Goal: Feedback & Contribution: Leave review/rating

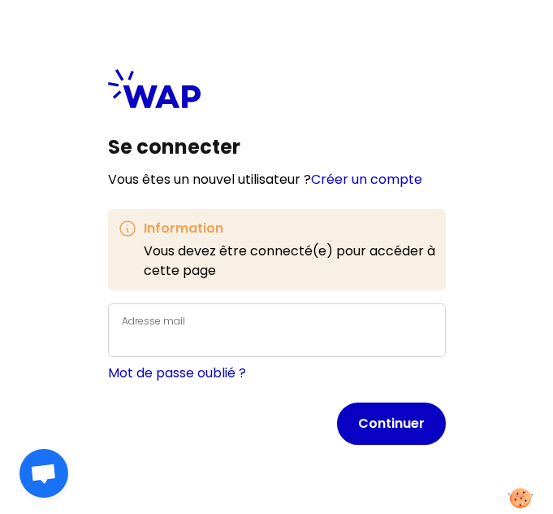
drag, startPoint x: 230, startPoint y: 319, endPoint x: 230, endPoint y: 329, distance: 9.8
click at [230, 329] on div "Adresse mail" at bounding box center [277, 329] width 310 height 39
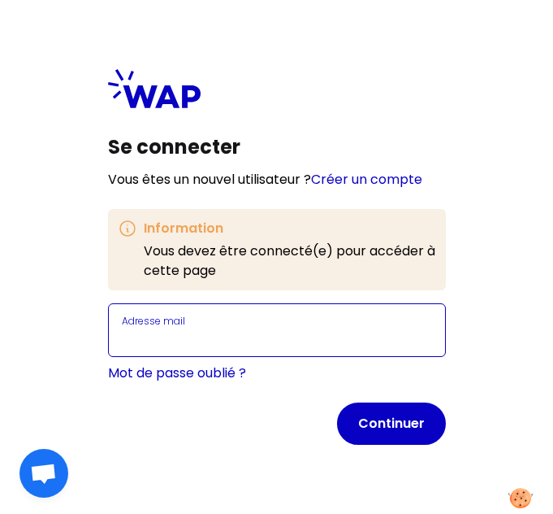
click at [224, 331] on input "Adresse mail" at bounding box center [277, 340] width 310 height 20
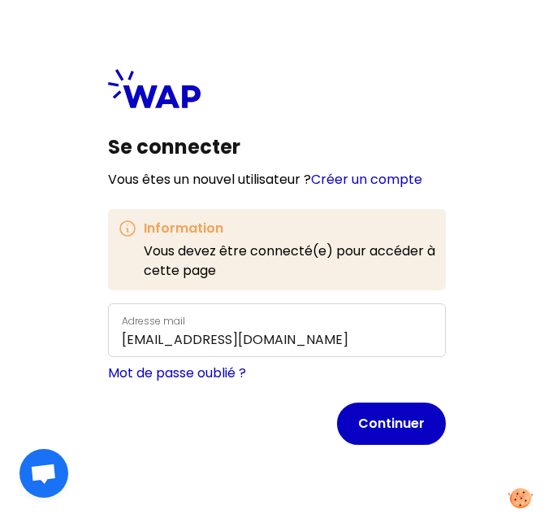
click at [193, 450] on div "Se connecter Vous êtes un nouvel utilisateur ? Créer un compte Information Vous…" at bounding box center [277, 256] width 416 height 453
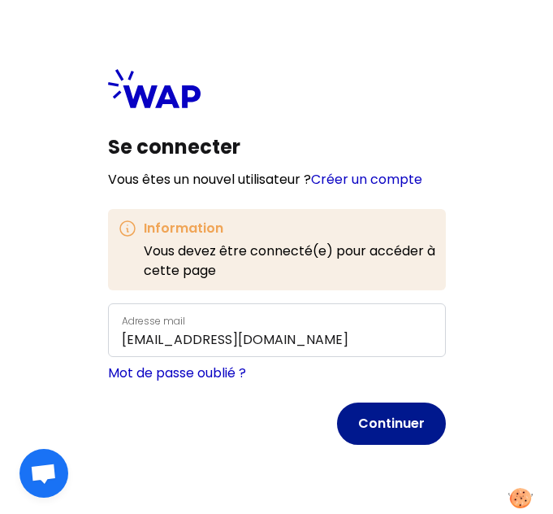
click at [387, 405] on button "Continuer" at bounding box center [391, 423] width 109 height 42
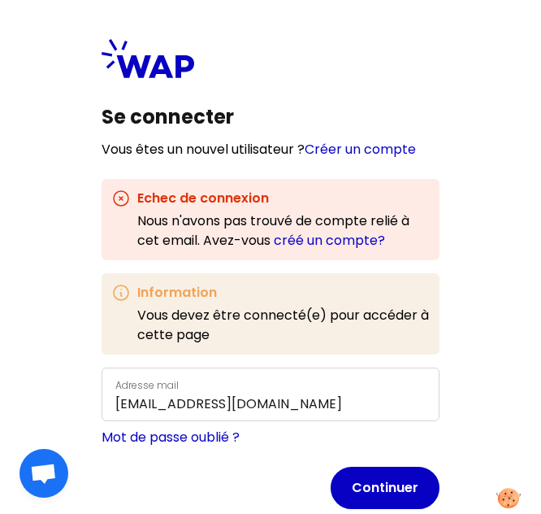
scroll to position [34, 0]
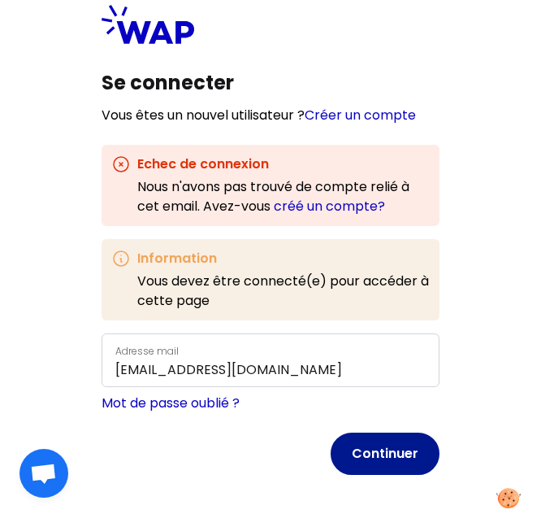
click at [391, 464] on button "Continuer" at bounding box center [385, 453] width 109 height 42
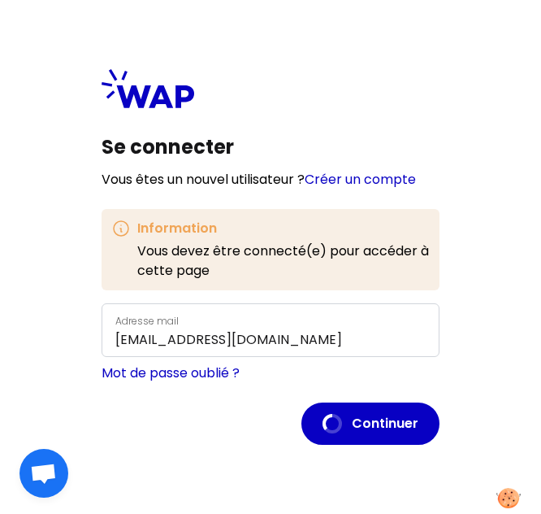
scroll to position [0, 0]
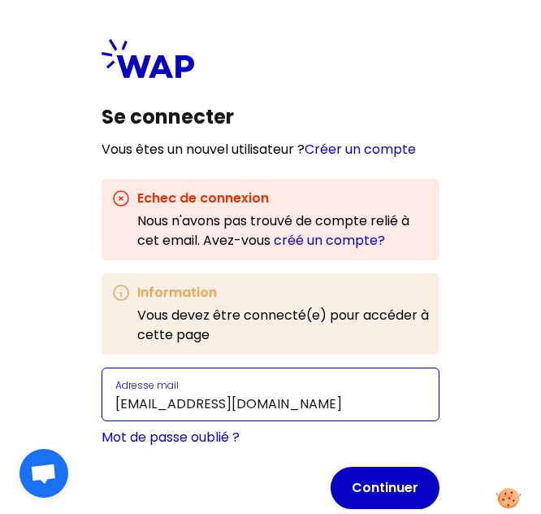
drag, startPoint x: 379, startPoint y: 397, endPoint x: 248, endPoint y: 409, distance: 132.1
click at [248, 409] on input "rahma.abdellaoui@ecopia-school.com" at bounding box center [270, 404] width 310 height 20
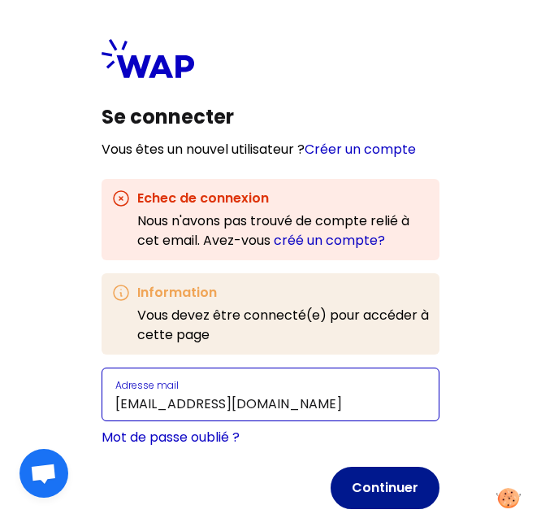
type input "rahma.abdellaoui@outlook.com"
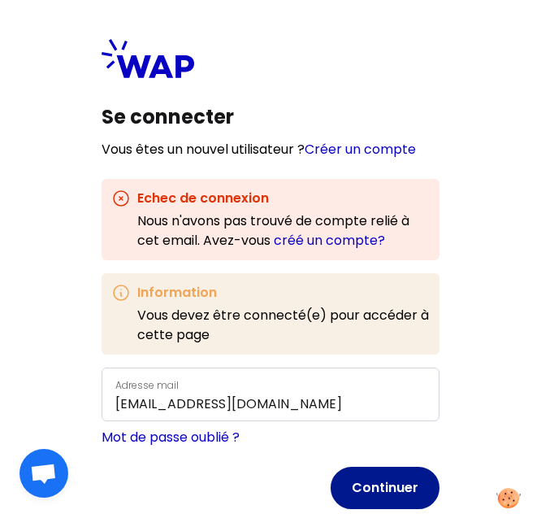
click at [371, 470] on button "Continuer" at bounding box center [385, 487] width 109 height 42
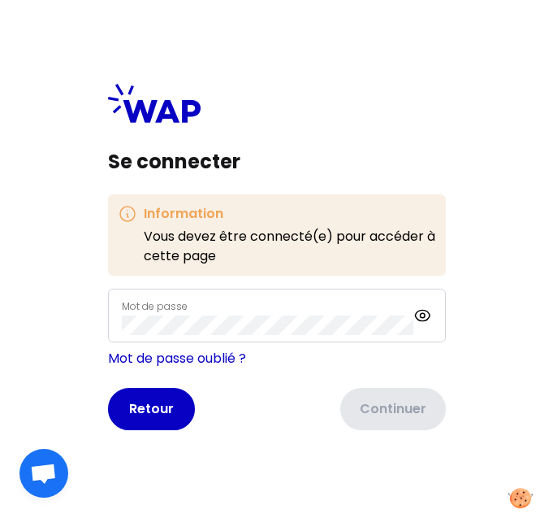
click at [200, 307] on div "Mot de passe" at bounding box center [268, 315] width 292 height 39
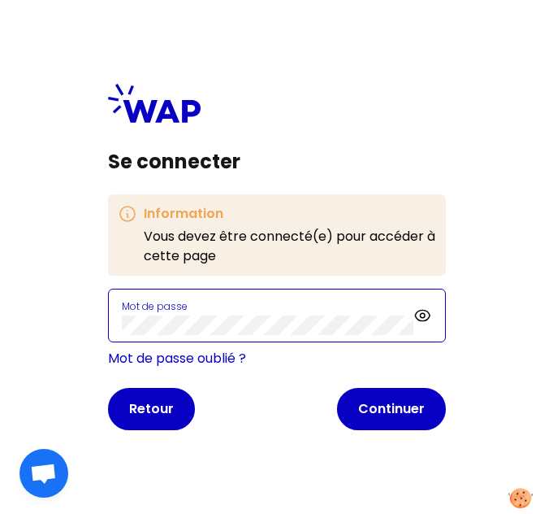
click button "Continuer" at bounding box center [391, 409] width 109 height 42
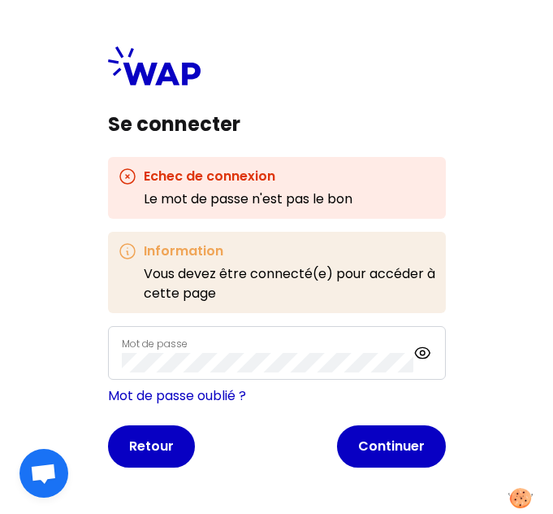
click at [187, 350] on div "Mot de passe" at bounding box center [268, 352] width 292 height 39
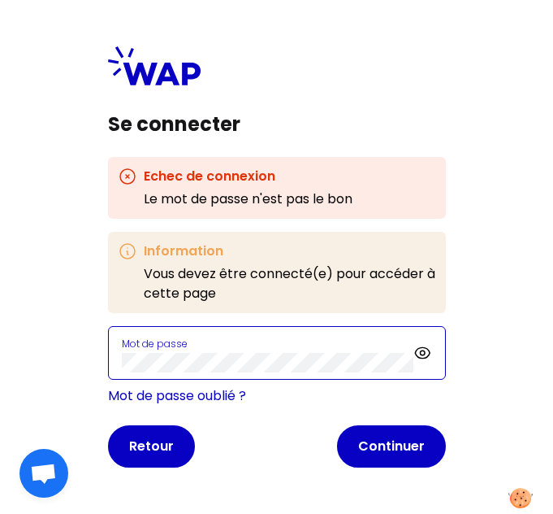
click button "Continuer" at bounding box center [391, 446] width 109 height 42
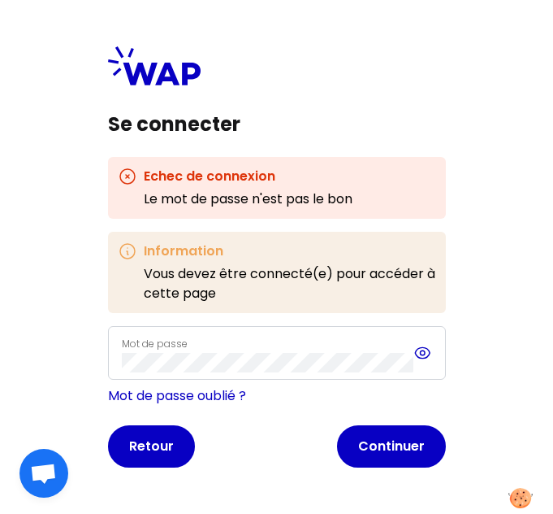
click at [419, 353] on icon at bounding box center [423, 353] width 19 height 20
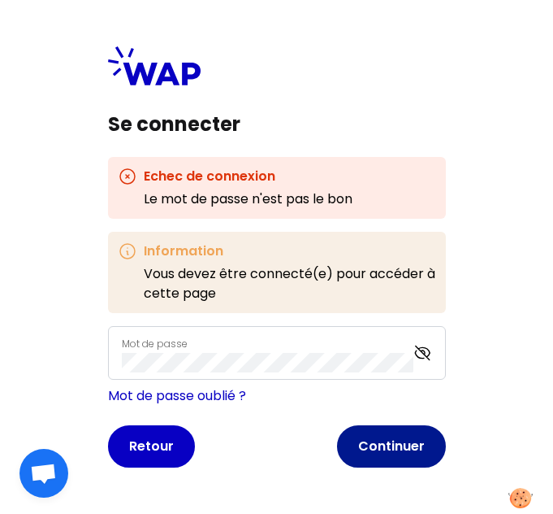
click at [372, 457] on button "Continuer" at bounding box center [391, 446] width 109 height 42
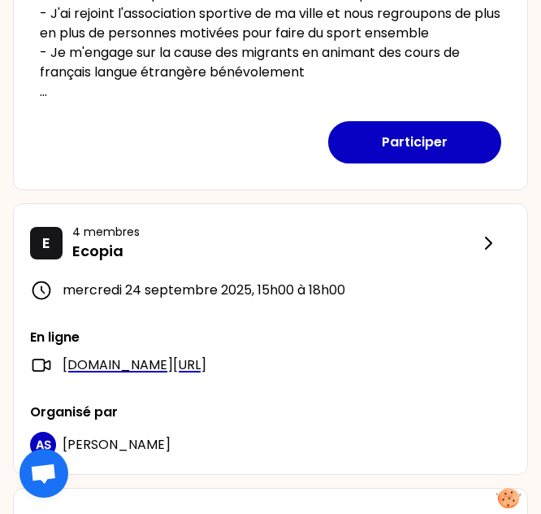
scroll to position [761, 0]
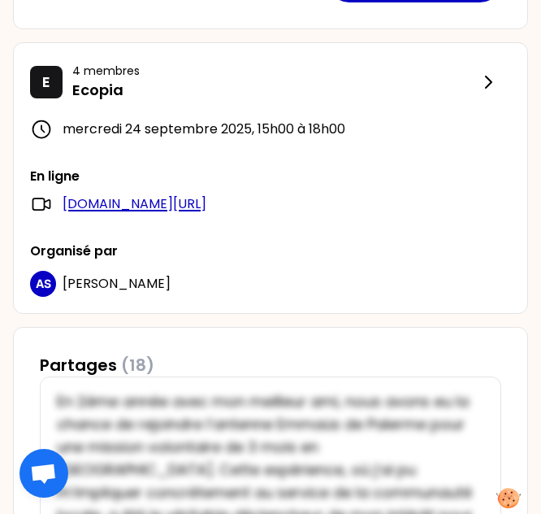
click at [206, 208] on link "meet.google.com/nry-xrer-xuj" at bounding box center [135, 204] width 144 height 20
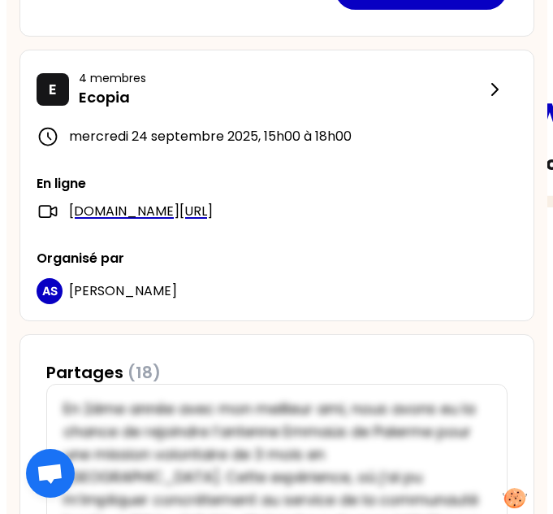
scroll to position [856, 0]
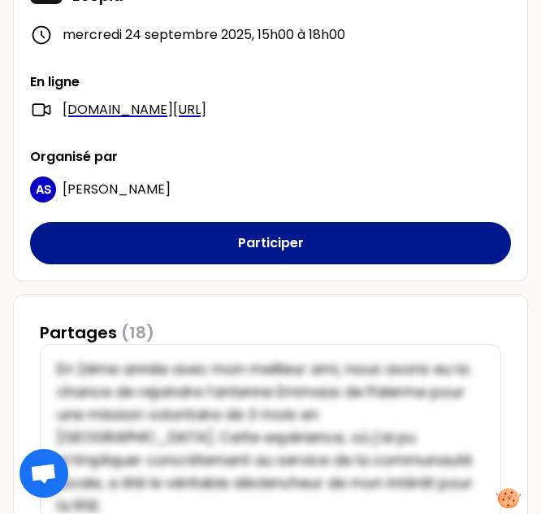
click at [265, 255] on button "Participer" at bounding box center [270, 243] width 481 height 42
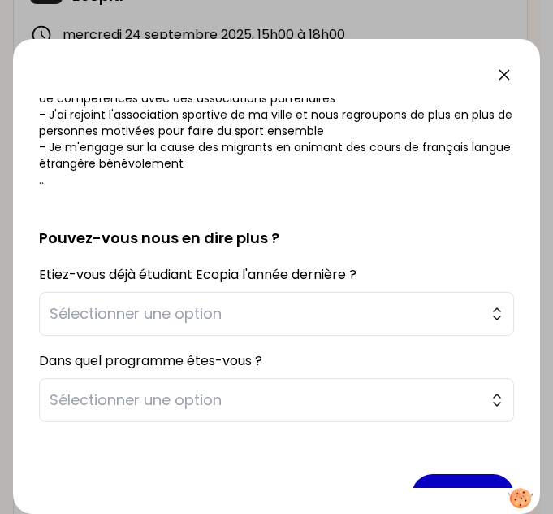
scroll to position [375, 0]
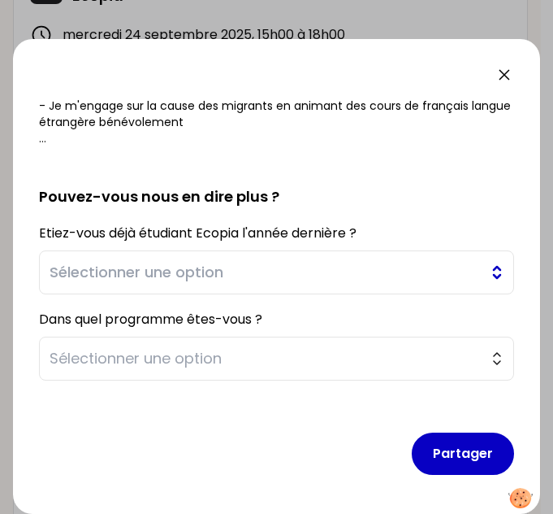
click at [304, 266] on span "Sélectionner une option" at bounding box center [265, 272] width 431 height 23
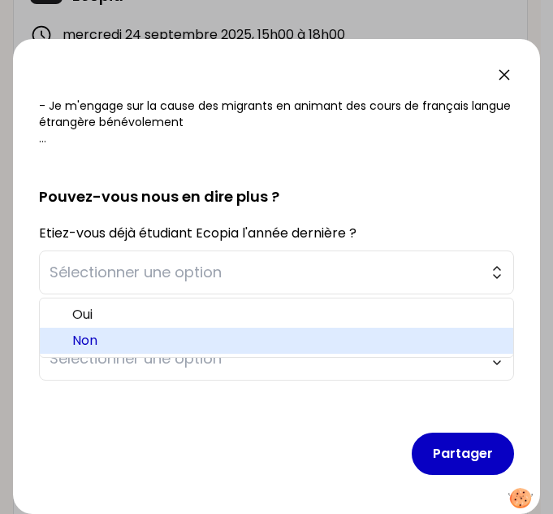
click at [262, 337] on span "Non" at bounding box center [286, 341] width 428 height 20
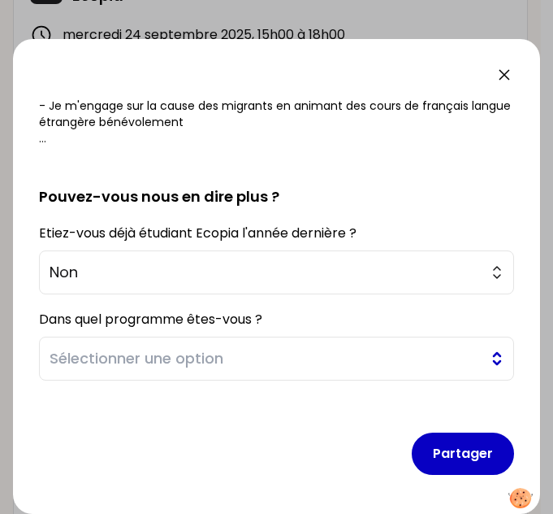
click at [254, 368] on span "Sélectionner une option" at bounding box center [265, 358] width 431 height 23
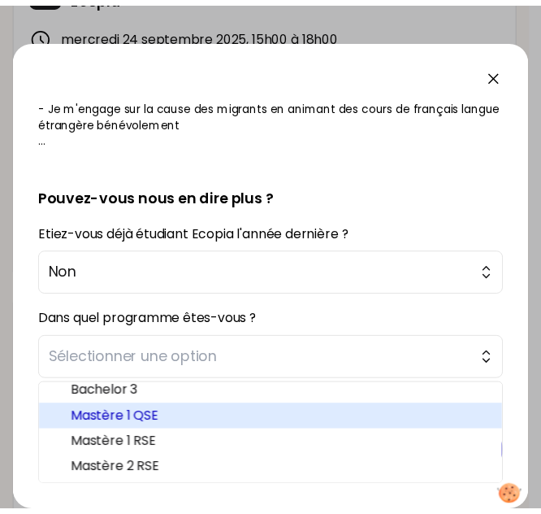
scroll to position [7, 0]
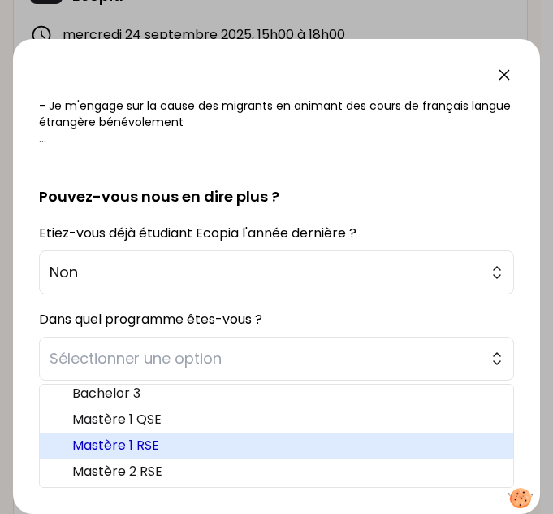
click at [218, 444] on span "Mastère 1 RSE" at bounding box center [286, 446] width 428 height 20
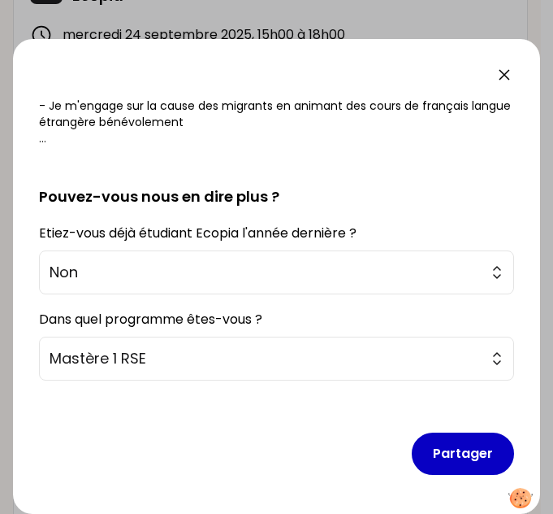
click at [514, 76] on icon at bounding box center [505, 75] width 20 height 20
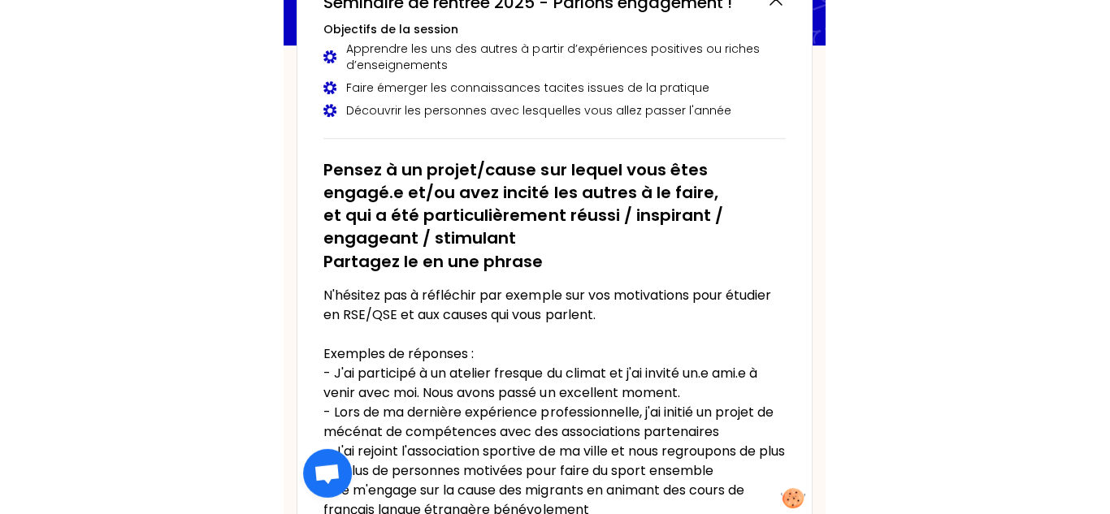
scroll to position [0, 0]
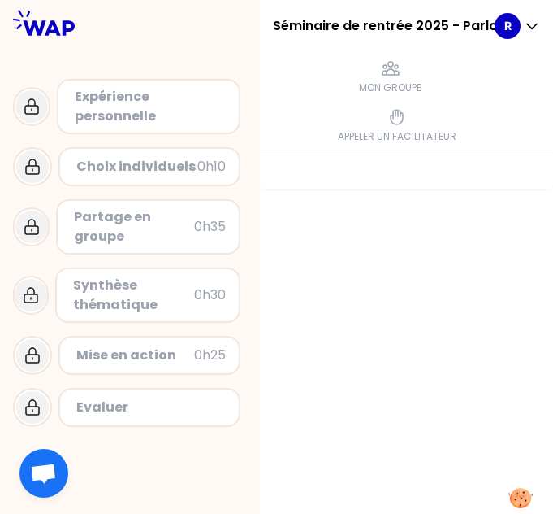
click at [375, 228] on div at bounding box center [406, 331] width 293 height 363
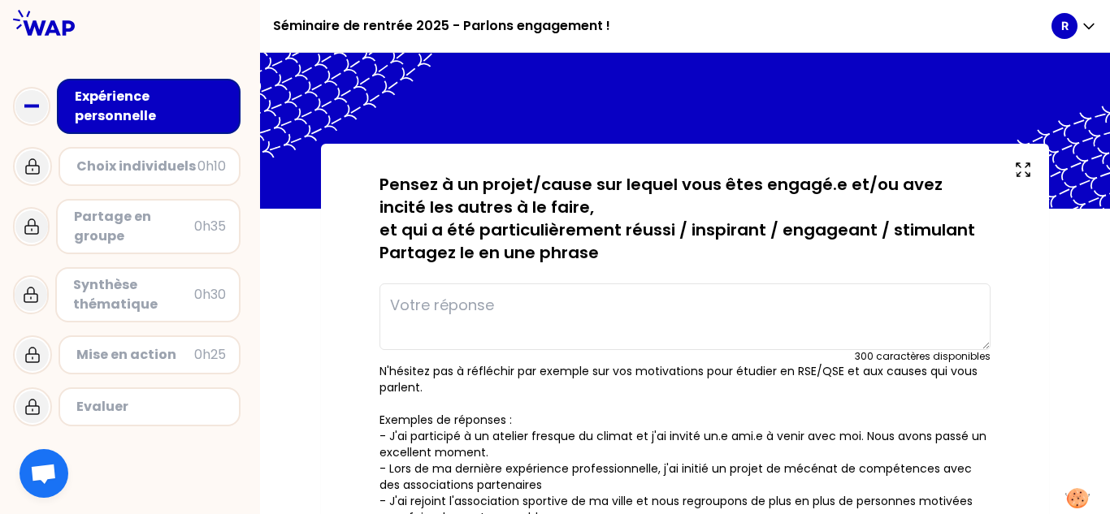
click at [544, 309] on textarea at bounding box center [684, 317] width 611 height 67
paste textarea "J’ai animé des actions de sensibilisation en QHSE et en RSE, et j’ai mené un pr…"
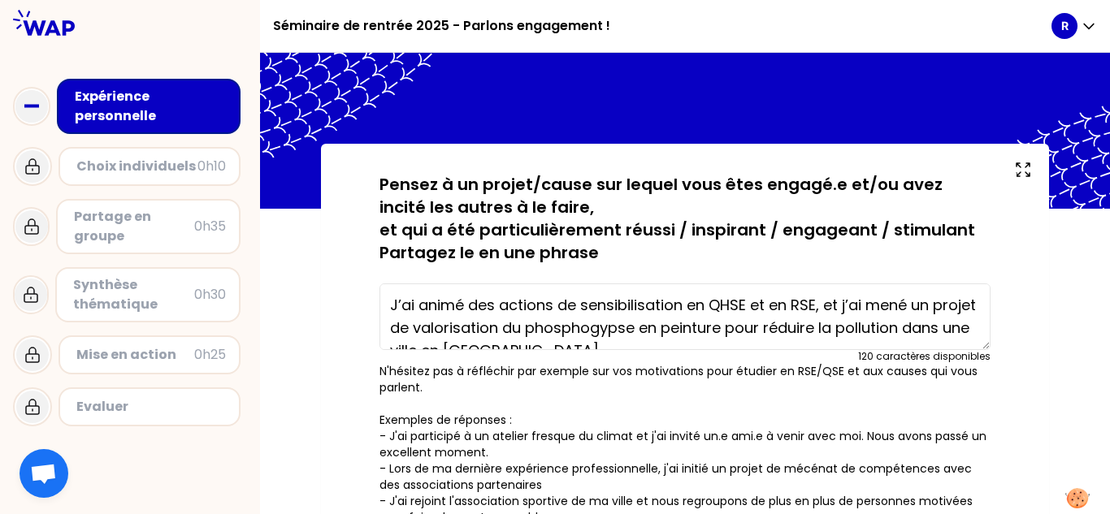
click at [553, 299] on textarea "J’ai animé des actions de sensibilisation en QHSE et en RSE, et j’ai mené un pr…" at bounding box center [684, 317] width 611 height 67
click at [553, 302] on textarea "J’ai animé des actions de sensibilisation en QHSE avant et en RSE, et j’ai mené…" at bounding box center [684, 317] width 611 height 67
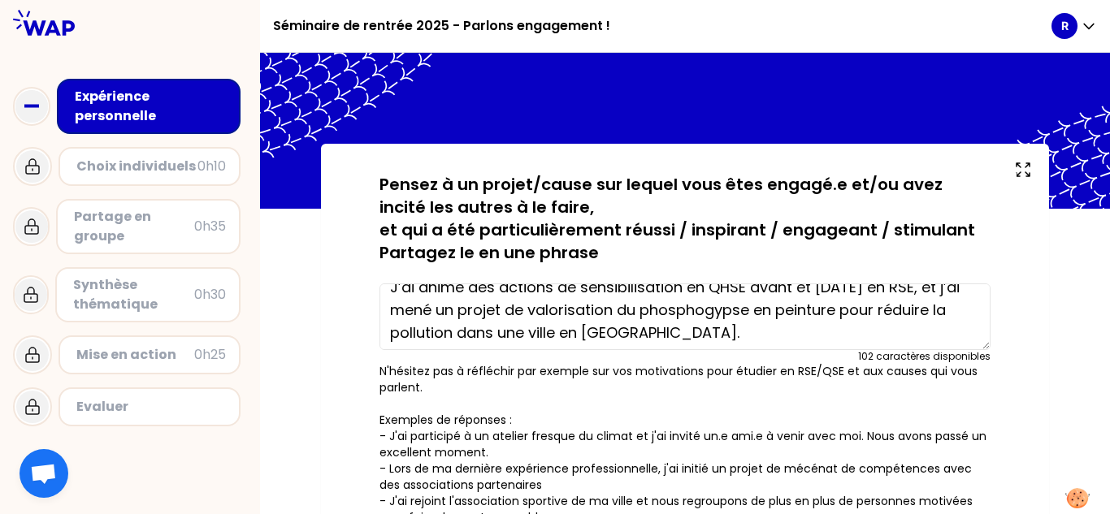
scroll to position [23, 0]
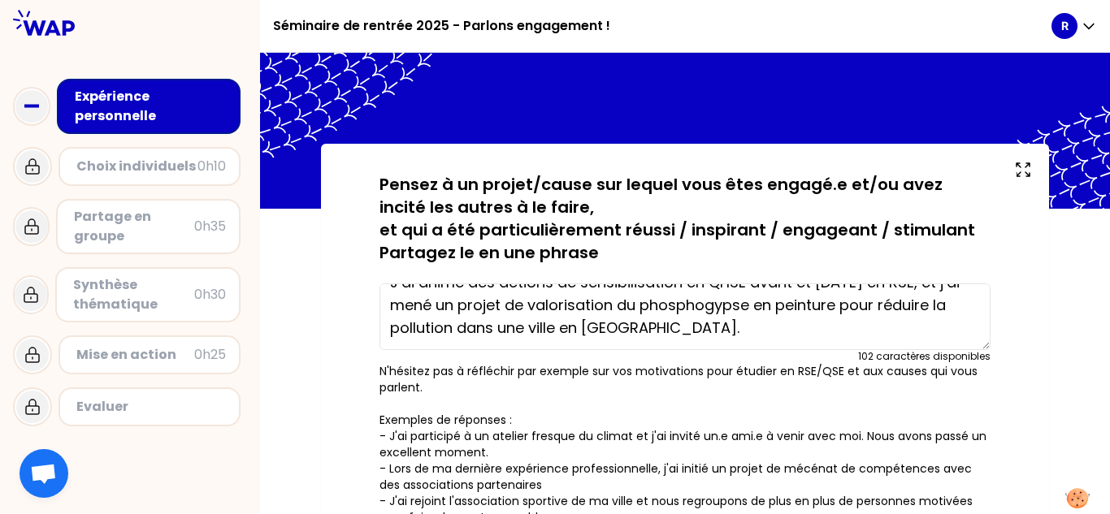
click at [553, 306] on textarea "J’ai animé des actions de sensibilisation en QHSE avant et aujourd'hui en RSE, …" at bounding box center [684, 317] width 611 height 67
drag, startPoint x: 731, startPoint y: 306, endPoint x: 627, endPoint y: 258, distance: 114.9
click at [553, 258] on p "Pensez à un projet/cause sur lequel vous êtes engagé.e et/ou avez incité les au…" at bounding box center [684, 218] width 611 height 91
click at [553, 306] on textarea "J’ai animé des actions de sensibilisation en QHSE avant et aujourd'hui en RSE, …" at bounding box center [684, 317] width 611 height 67
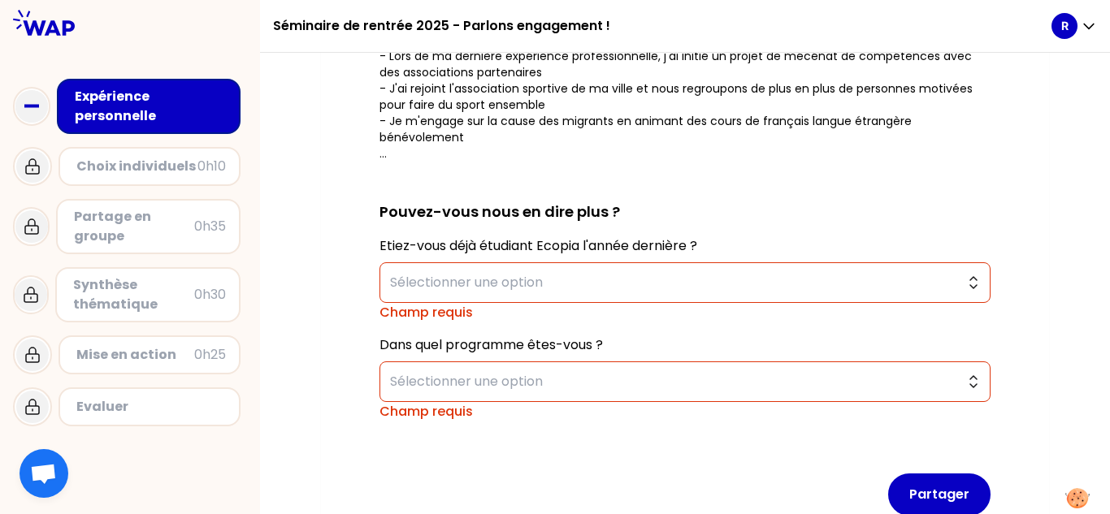
scroll to position [488, 0]
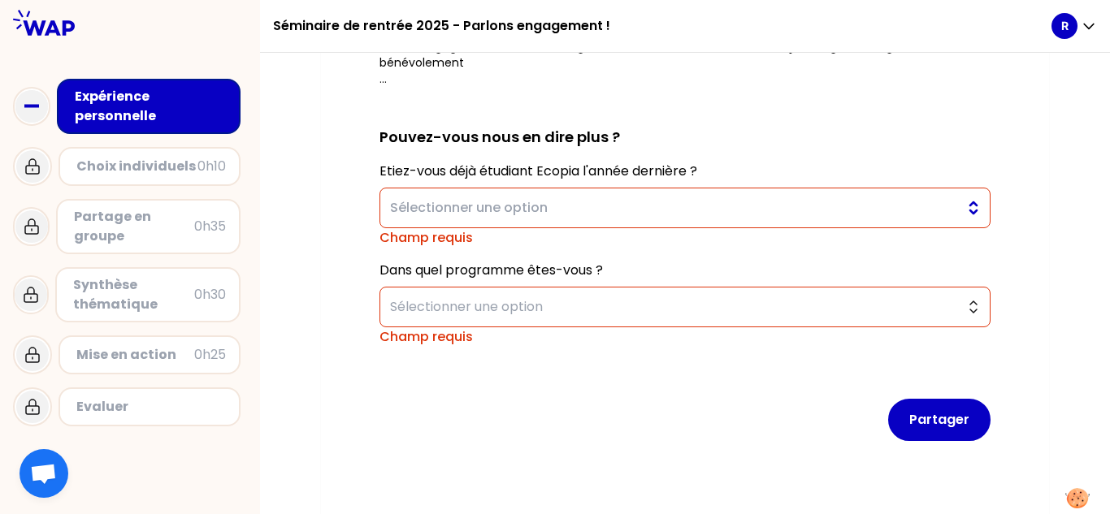
type textarea "J’ai animé des actions de sensibilisation en QHSE avant et [DATE] en RSE, et j’…"
click at [553, 198] on span "Sélectionner une option" at bounding box center [673, 208] width 567 height 20
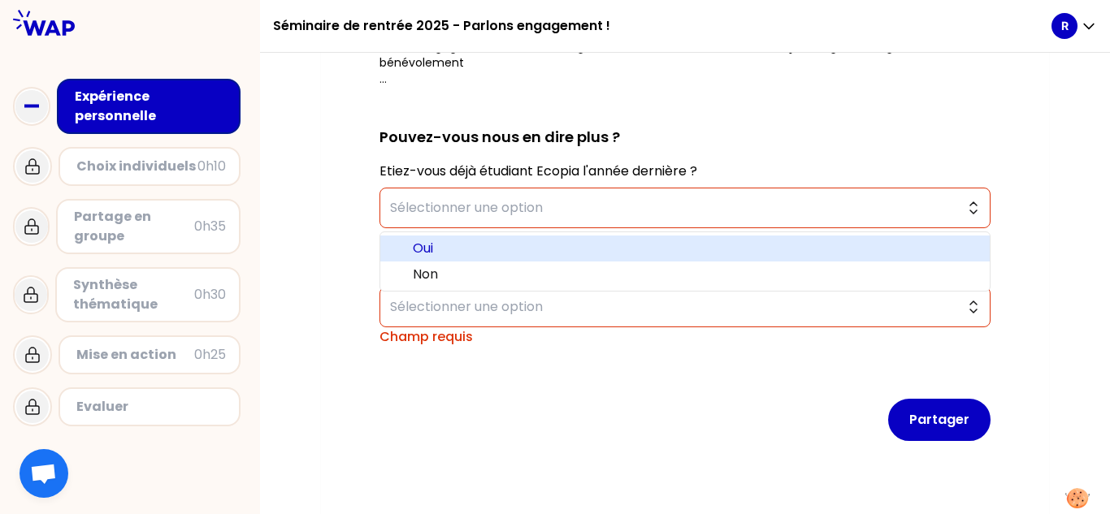
click at [553, 250] on span "Oui" at bounding box center [695, 249] width 564 height 20
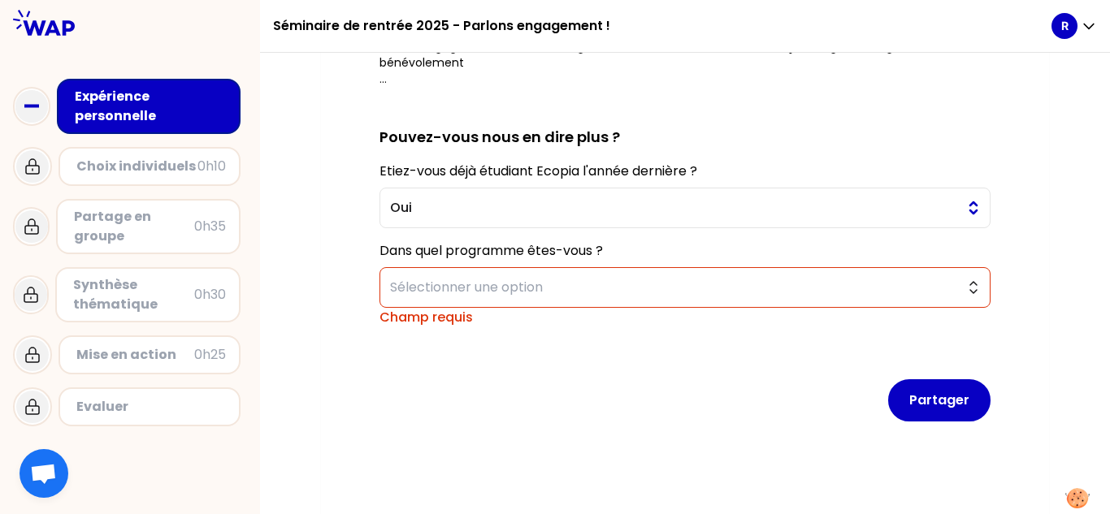
click at [553, 206] on span "Oui" at bounding box center [673, 208] width 567 height 20
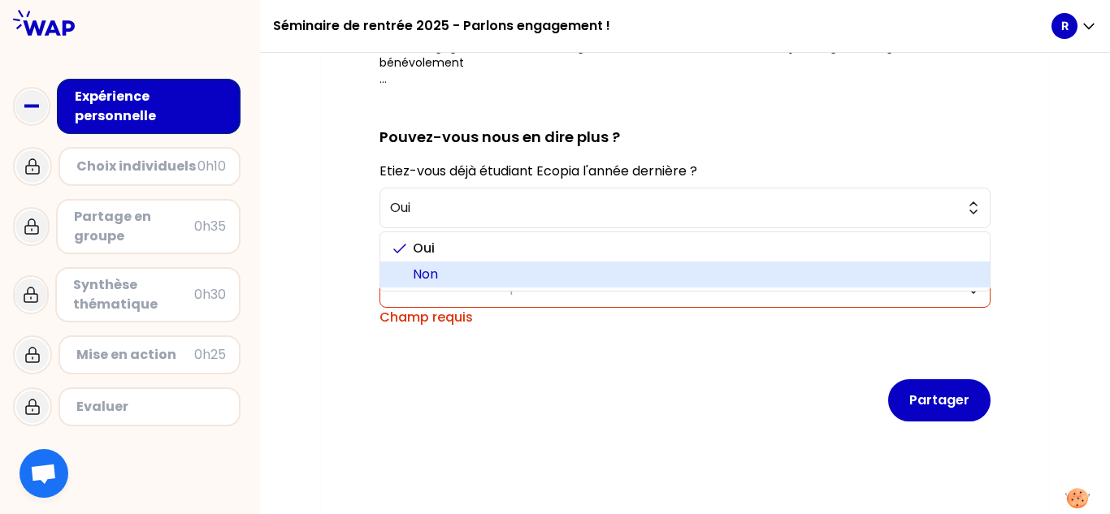
click at [553, 267] on span "Non" at bounding box center [695, 275] width 564 height 20
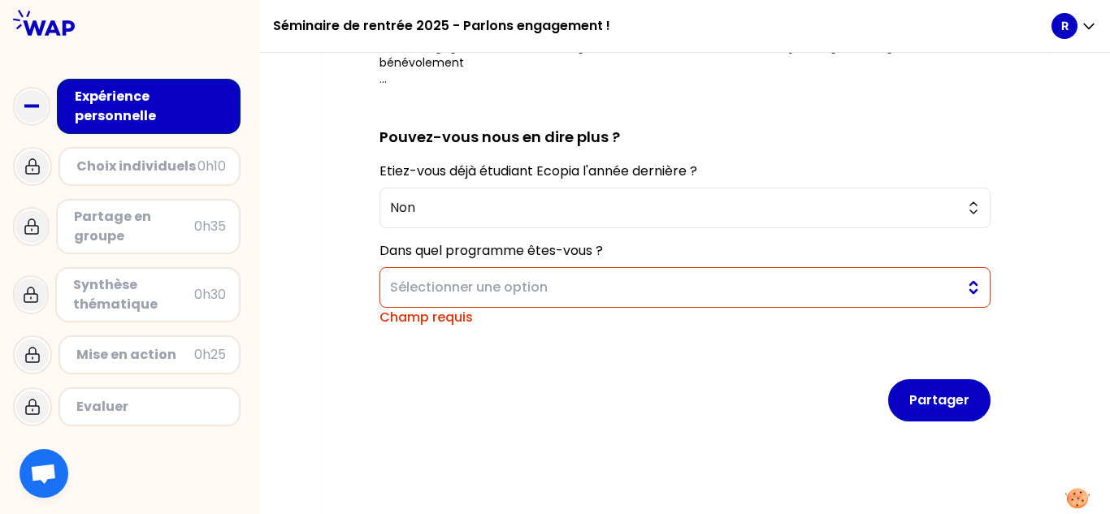
click at [553, 284] on span "Sélectionner une option" at bounding box center [673, 288] width 567 height 20
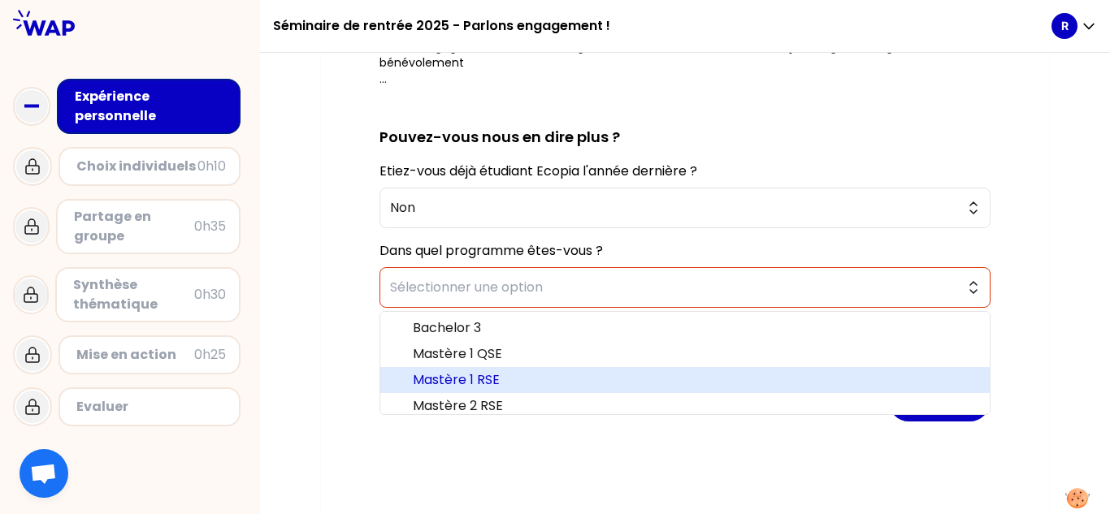
click at [553, 371] on span "Mastère 1 RSE" at bounding box center [695, 381] width 564 height 20
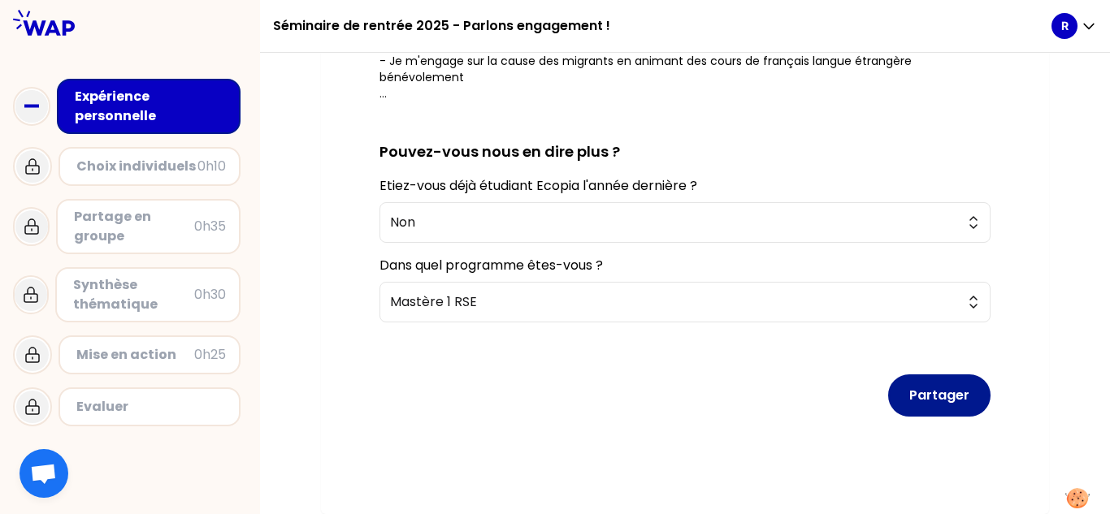
click at [553, 408] on button "Partager" at bounding box center [939, 396] width 102 height 42
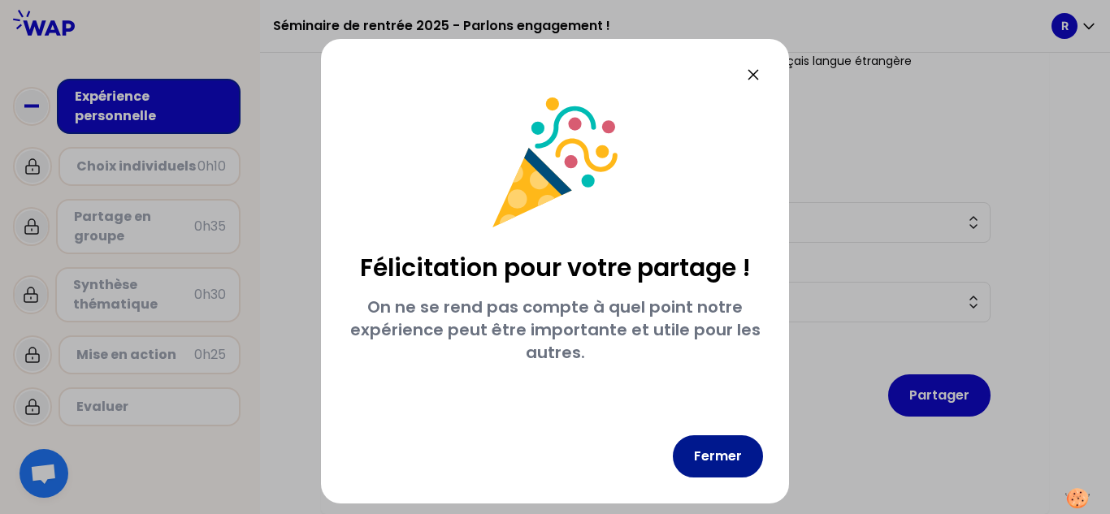
click at [553, 457] on button "Fermer" at bounding box center [718, 457] width 90 height 42
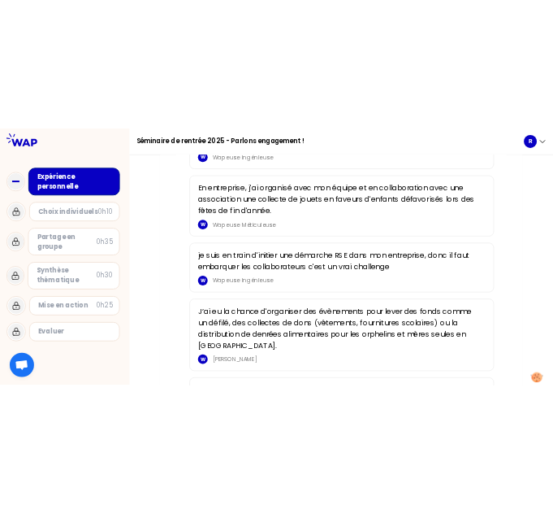
scroll to position [650, 0]
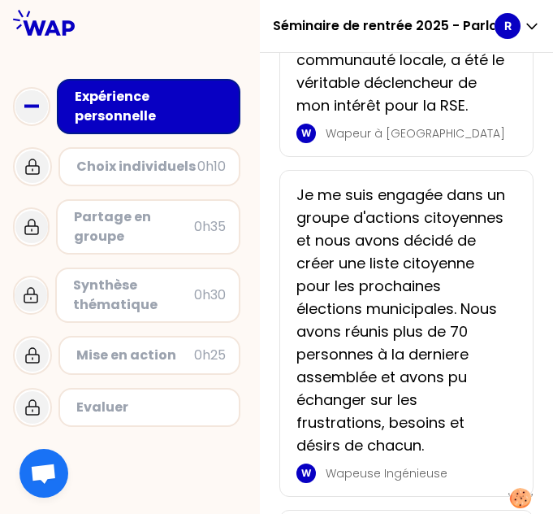
click at [37, 99] on icon at bounding box center [31, 106] width 33 height 33
click at [52, 20] on icon at bounding box center [44, 23] width 62 height 26
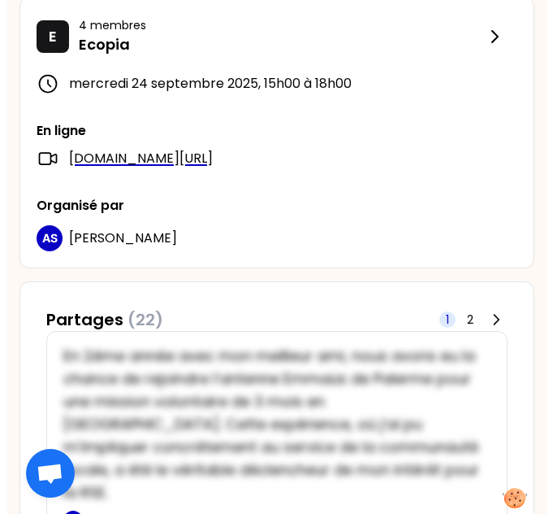
scroll to position [813, 0]
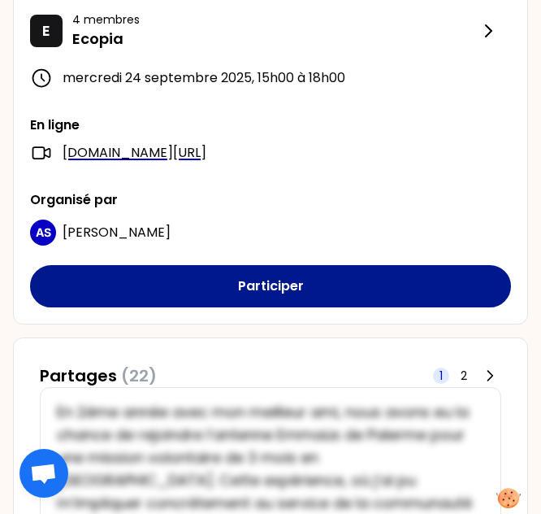
click at [345, 295] on button "Participer" at bounding box center [270, 286] width 481 height 42
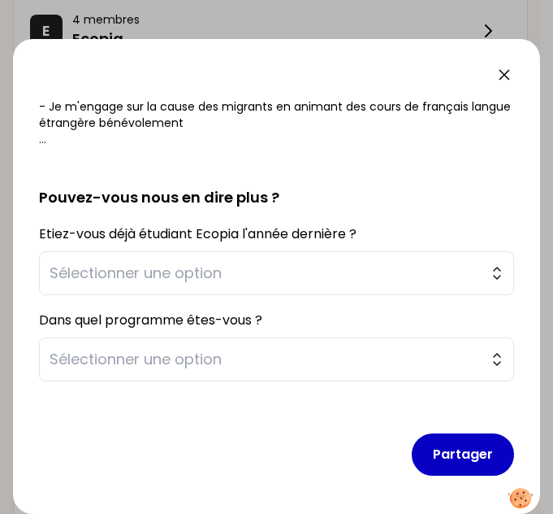
scroll to position [375, 0]
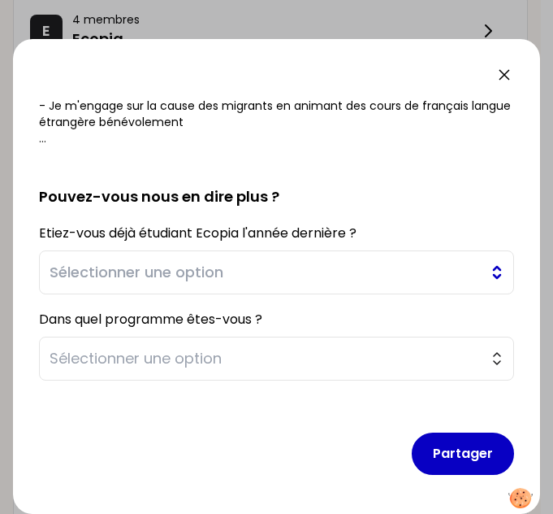
click at [293, 274] on span "Sélectionner une option" at bounding box center [265, 272] width 431 height 23
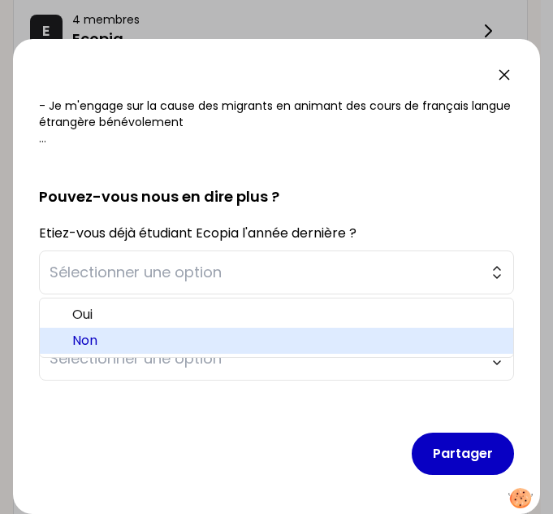
click at [187, 333] on span "Non" at bounding box center [286, 341] width 428 height 20
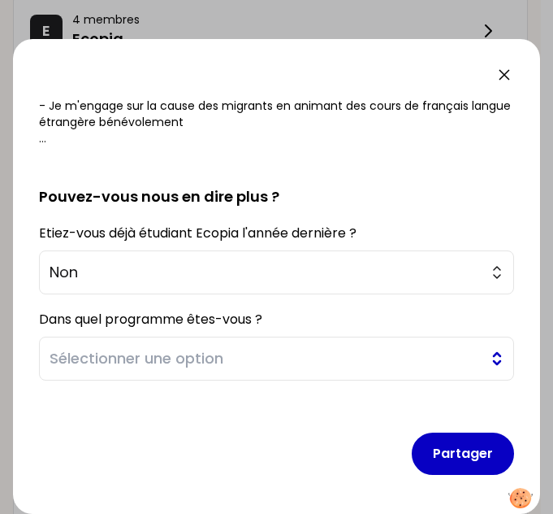
click at [198, 351] on span "Sélectionner une option" at bounding box center [265, 358] width 431 height 23
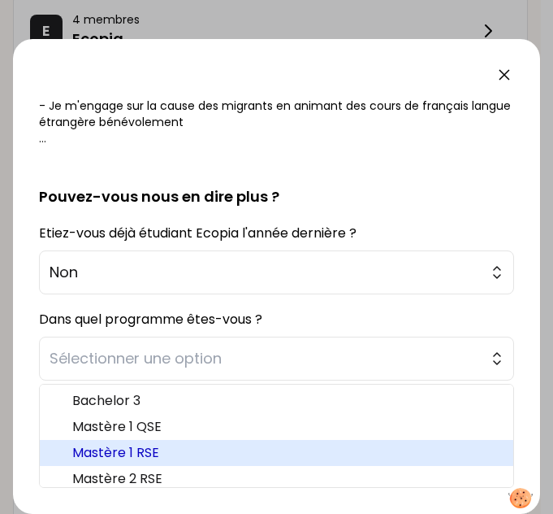
click at [181, 451] on span "Mastère 1 RSE" at bounding box center [286, 453] width 428 height 20
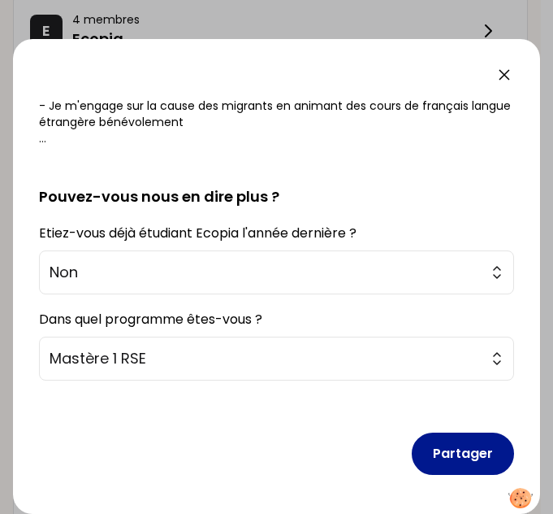
click at [440, 450] on button "Partager" at bounding box center [463, 453] width 102 height 42
click at [440, 454] on button "Partager" at bounding box center [463, 453] width 102 height 42
click at [449, 446] on button "Partager" at bounding box center [463, 453] width 102 height 42
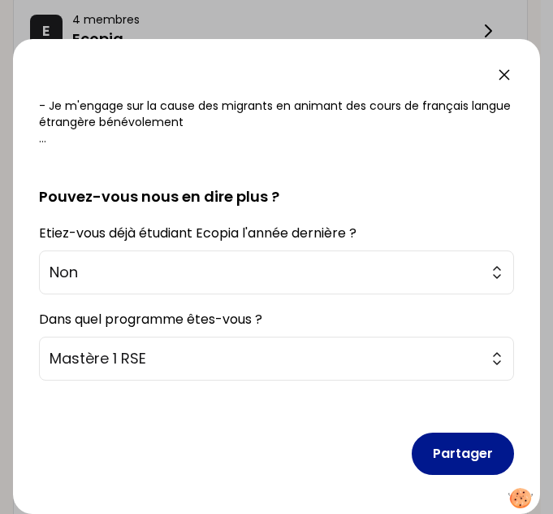
click at [449, 446] on button "Partager" at bounding box center [463, 453] width 102 height 42
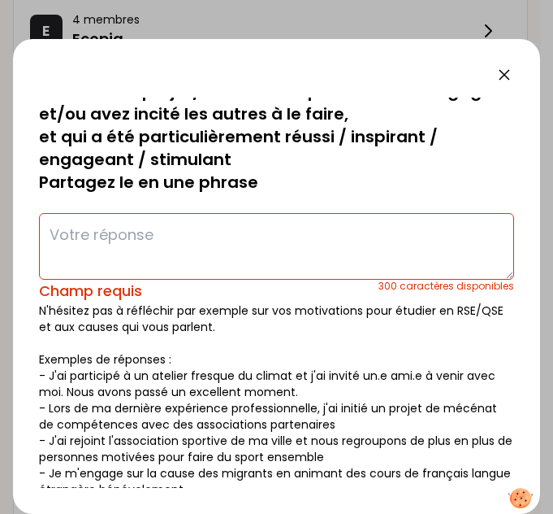
scroll to position [0, 0]
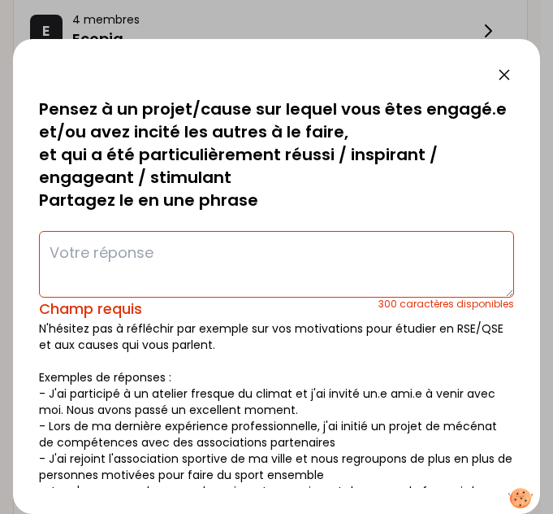
click at [150, 257] on textarea at bounding box center [276, 264] width 475 height 67
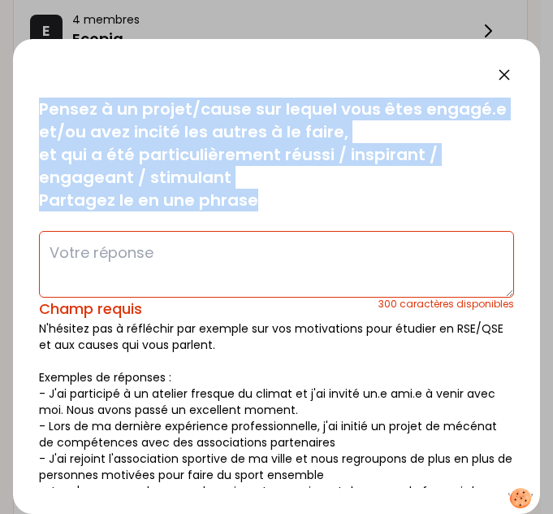
drag, startPoint x: 33, startPoint y: 106, endPoint x: 275, endPoint y: 197, distance: 259.5
click at [275, 197] on div "sauvegardé Pensez à un projet/cause sur lequel vous êtes engagé.e et/ou avez in…" at bounding box center [276, 276] width 527 height 475
copy p "Pensez à un projet/cause sur lequel vous êtes engagé.e et/ou avez incité les au…"
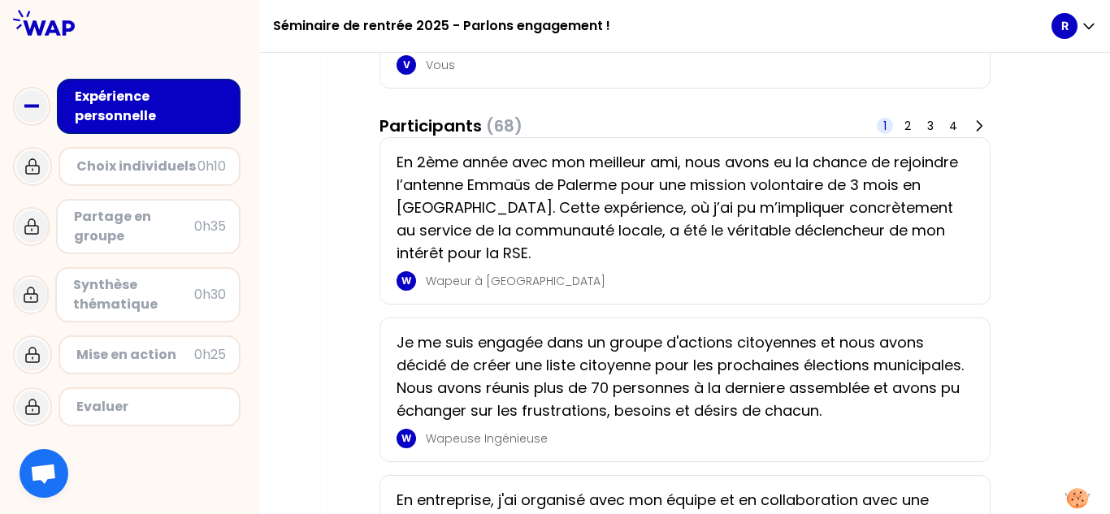
scroll to position [244, 0]
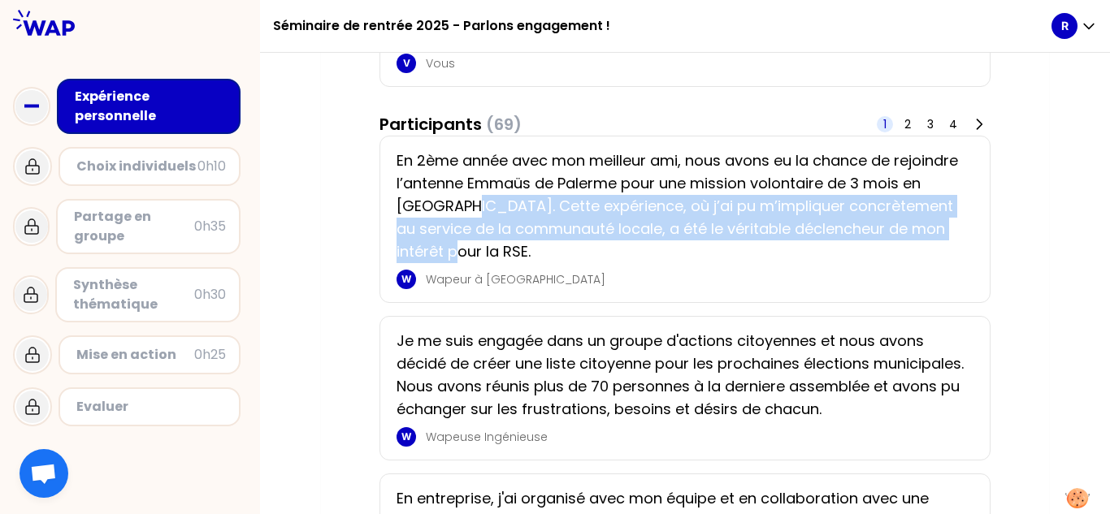
drag, startPoint x: 509, startPoint y: 200, endPoint x: 874, endPoint y: 249, distance: 368.9
click at [553, 249] on p "En 2ème année avec mon meilleur ami, nous avons eu la chance de rejoindre l’ant…" at bounding box center [680, 207] width 567 height 114
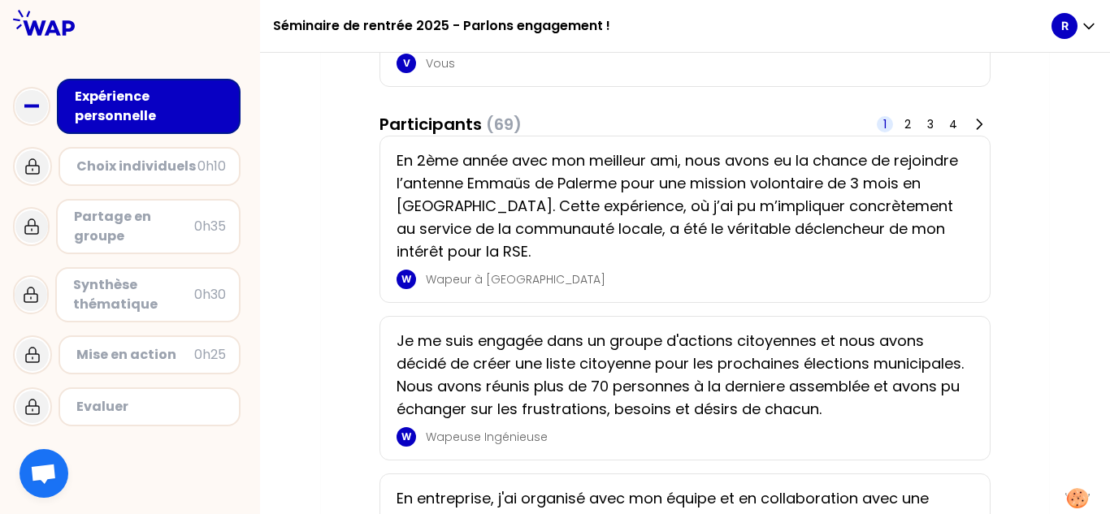
click at [553, 276] on p "Wapeur à [GEOGRAPHIC_DATA]" at bounding box center [695, 279] width 538 height 16
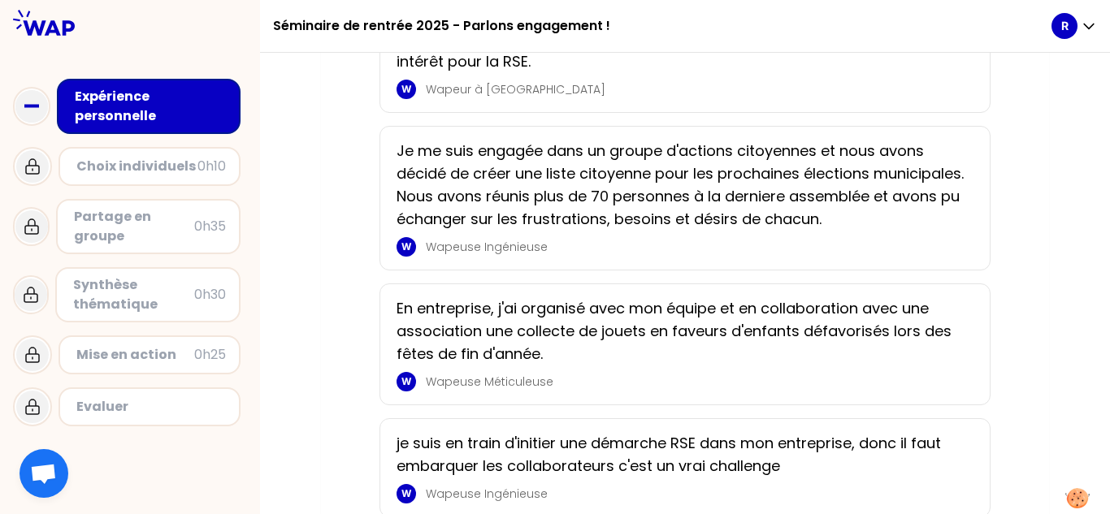
scroll to position [488, 0]
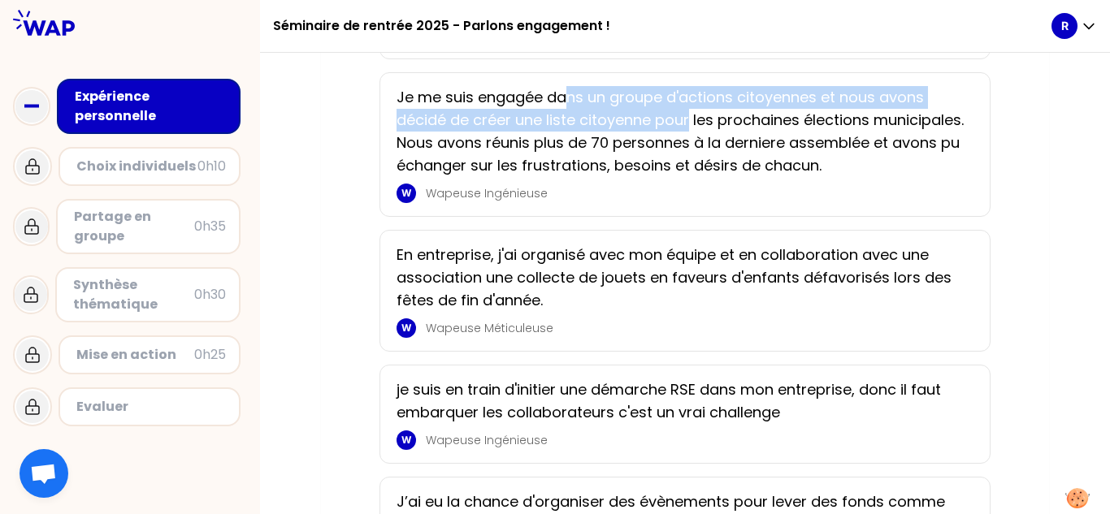
drag, startPoint x: 583, startPoint y: 108, endPoint x: 691, endPoint y: 122, distance: 109.0
click at [553, 122] on p "Je me suis engagée dans un groupe d'actions citoyennes et nous avons décidé de …" at bounding box center [680, 131] width 567 height 91
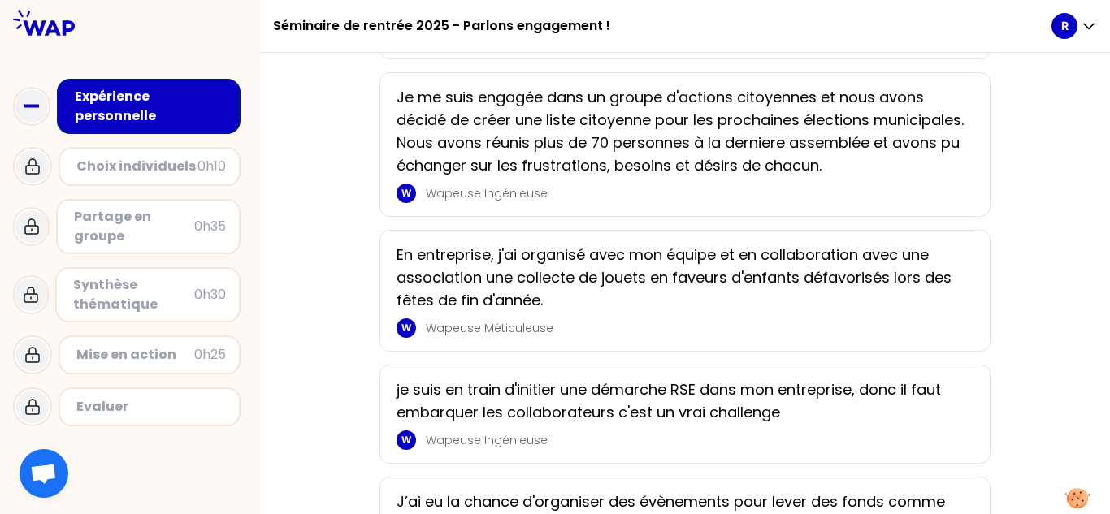
click at [553, 165] on p "Je me suis engagée dans un groupe d'actions citoyennes et nous avons décidé de …" at bounding box center [680, 131] width 567 height 91
drag, startPoint x: 480, startPoint y: 129, endPoint x: 514, endPoint y: 129, distance: 34.1
click at [514, 129] on p "Je me suis engagée dans un groupe d'actions citoyennes et nous avons décidé de …" at bounding box center [680, 131] width 567 height 91
click at [553, 140] on p "Je me suis engagée dans un groupe d'actions citoyennes et nous avons décidé de …" at bounding box center [680, 131] width 567 height 91
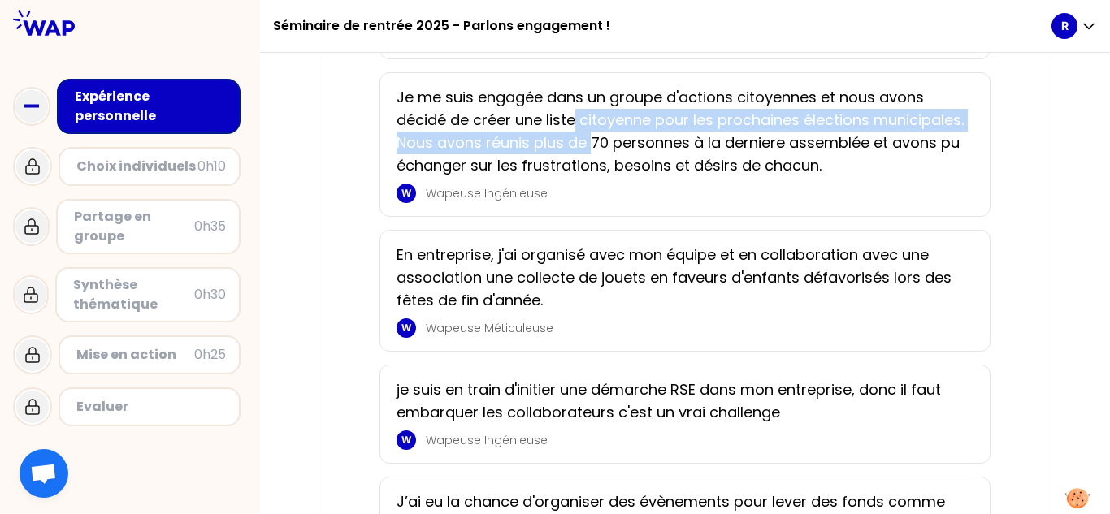
drag, startPoint x: 575, startPoint y: 125, endPoint x: 687, endPoint y: 148, distance: 114.4
click at [553, 148] on p "Je me suis engagée dans un groupe d'actions citoyennes et nous avons décidé de …" at bounding box center [680, 131] width 567 height 91
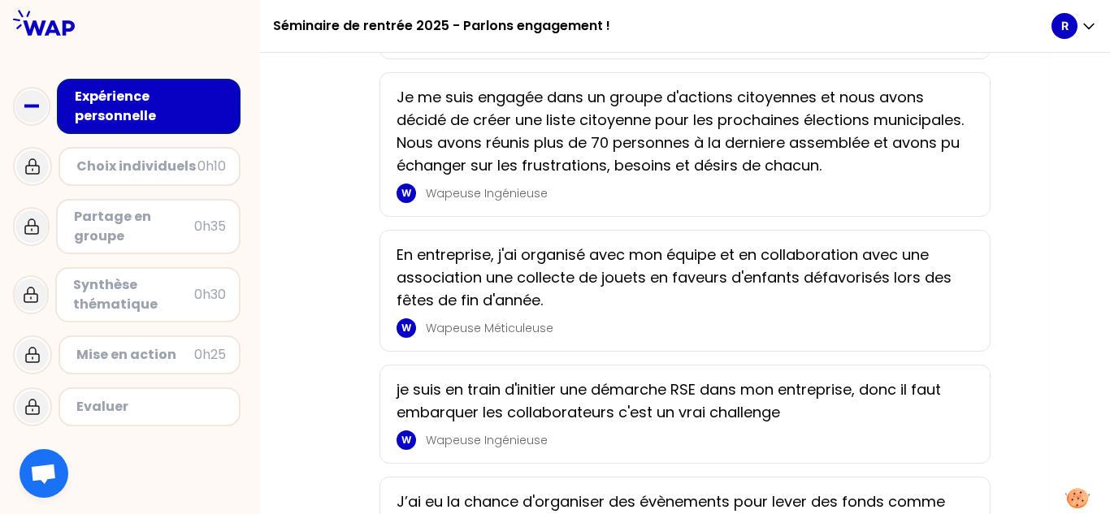
click at [553, 177] on p "Je me suis engagée dans un groupe d'actions citoyennes et nous avons décidé de …" at bounding box center [680, 131] width 567 height 91
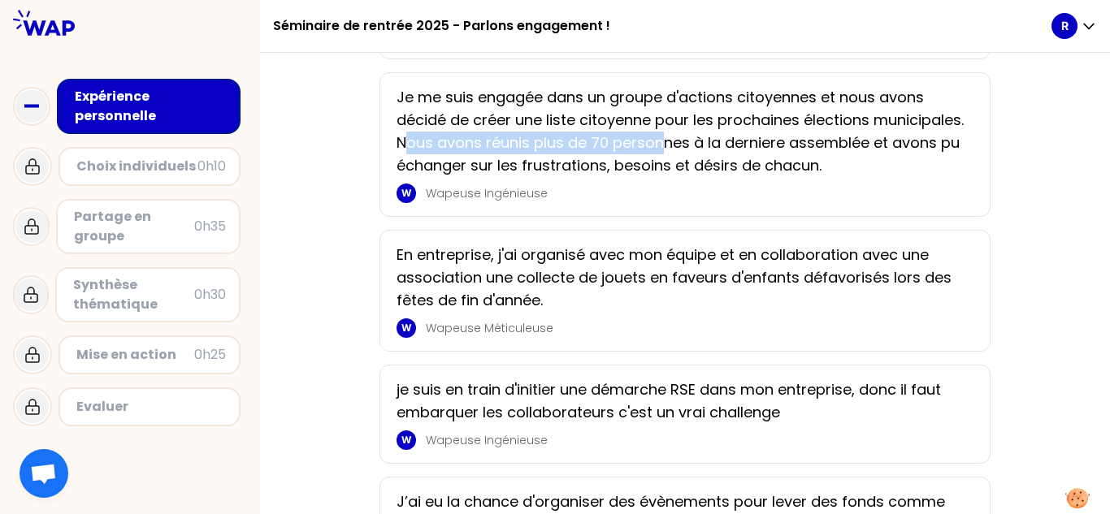
drag, startPoint x: 505, startPoint y: 146, endPoint x: 759, endPoint y: 142, distance: 253.6
click at [553, 142] on p "Je me suis engagée dans un groupe d'actions citoyennes et nous avons décidé de …" at bounding box center [680, 131] width 567 height 91
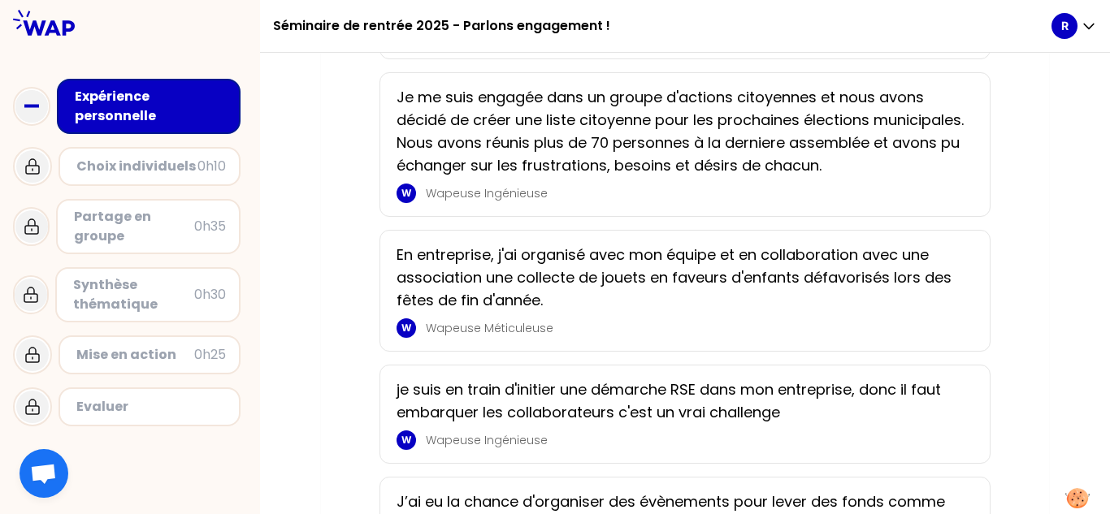
click at [553, 177] on p "Je me suis engagée dans un groupe d'actions citoyennes et nous avons décidé de …" at bounding box center [680, 131] width 567 height 91
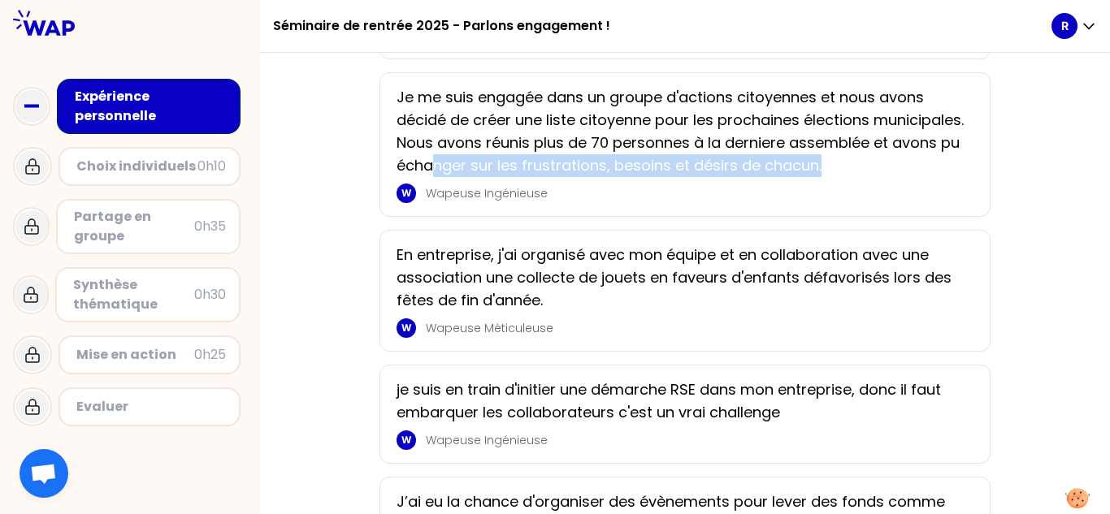
drag, startPoint x: 634, startPoint y: 171, endPoint x: 739, endPoint y: 180, distance: 106.0
click at [553, 177] on p "Je me suis engagée dans un groupe d'actions citoyennes et nous avons décidé de …" at bounding box center [680, 131] width 567 height 91
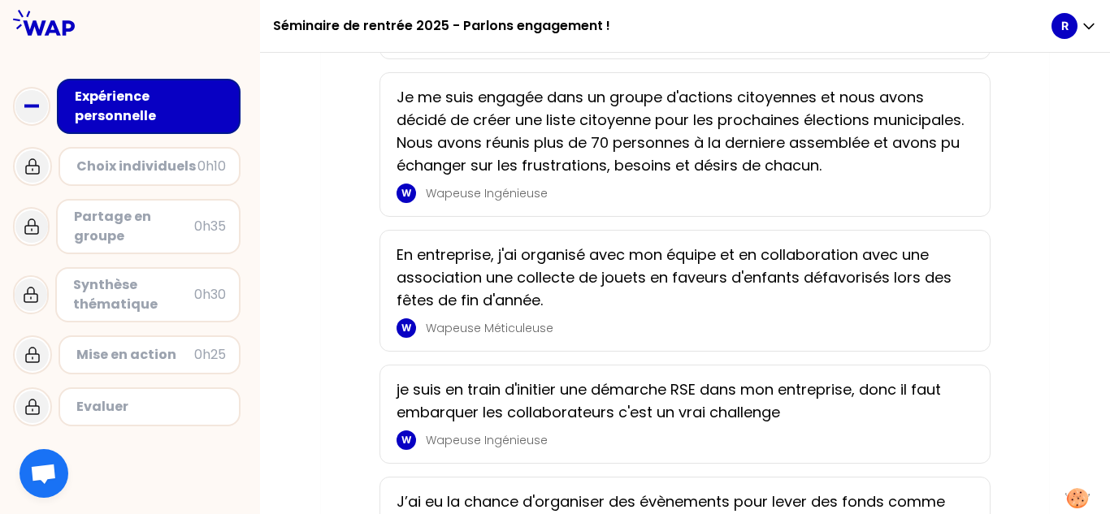
click at [553, 200] on div "Je me suis engagée dans un groupe d'actions citoyennes et nous avons décidé de …" at bounding box center [685, 144] width 577 height 117
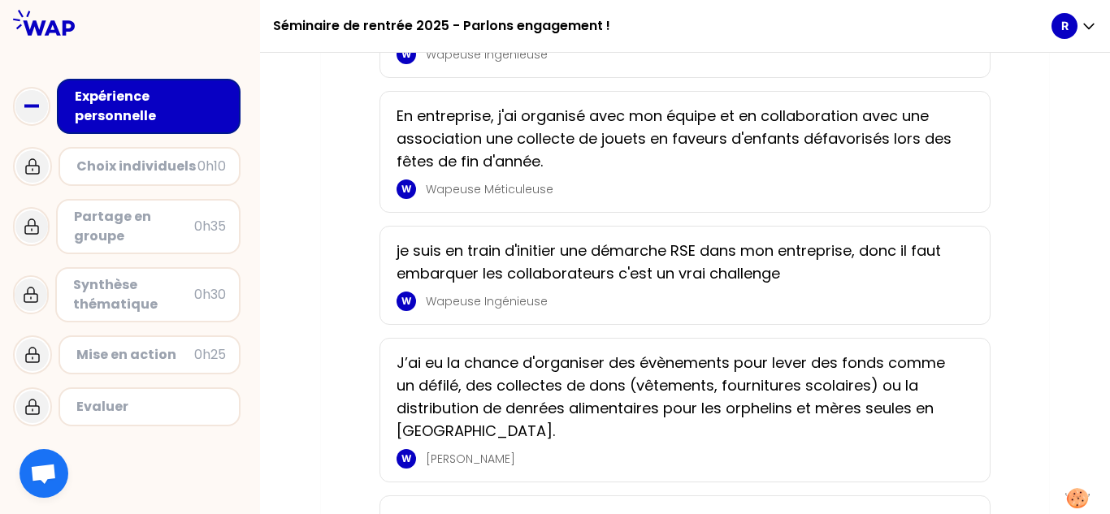
scroll to position [650, 0]
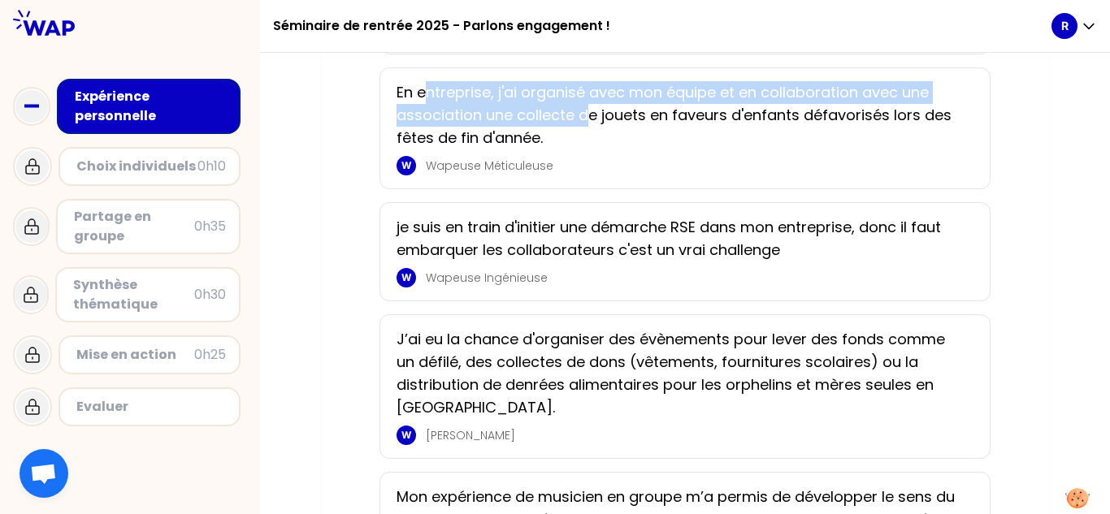
drag, startPoint x: 431, startPoint y: 124, endPoint x: 599, endPoint y: 140, distance: 168.9
click at [553, 135] on p "En entreprise, j'ai organisé avec mon équipe et en collaboration avec une assoc…" at bounding box center [680, 115] width 567 height 68
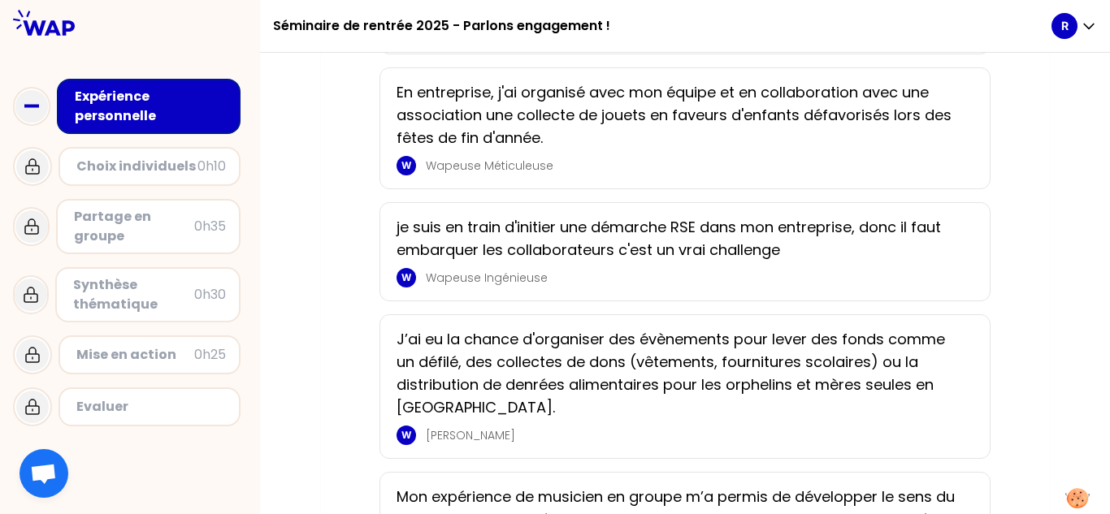
click at [553, 174] on p "Wapeuse Méticuleuse" at bounding box center [695, 166] width 538 height 16
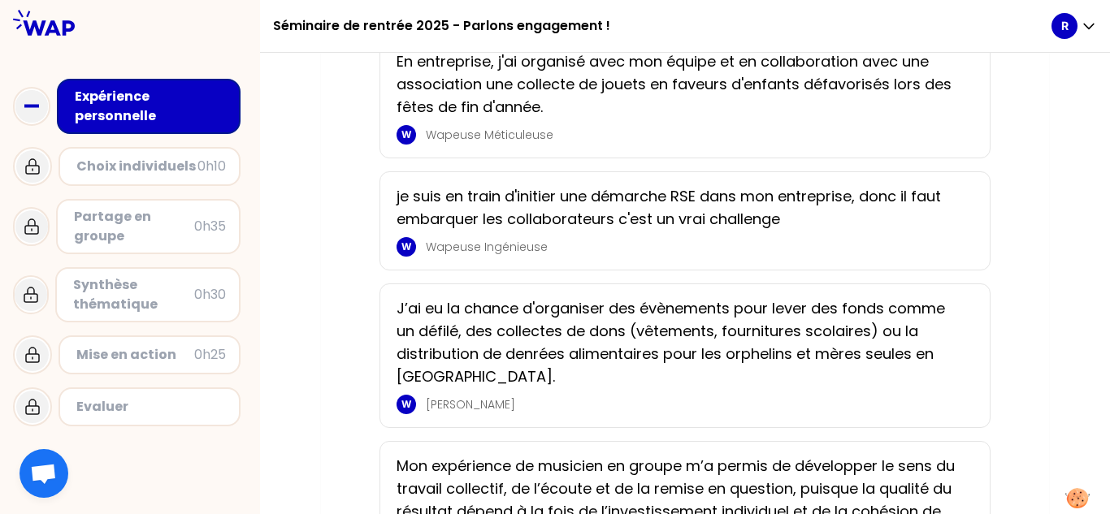
scroll to position [731, 0]
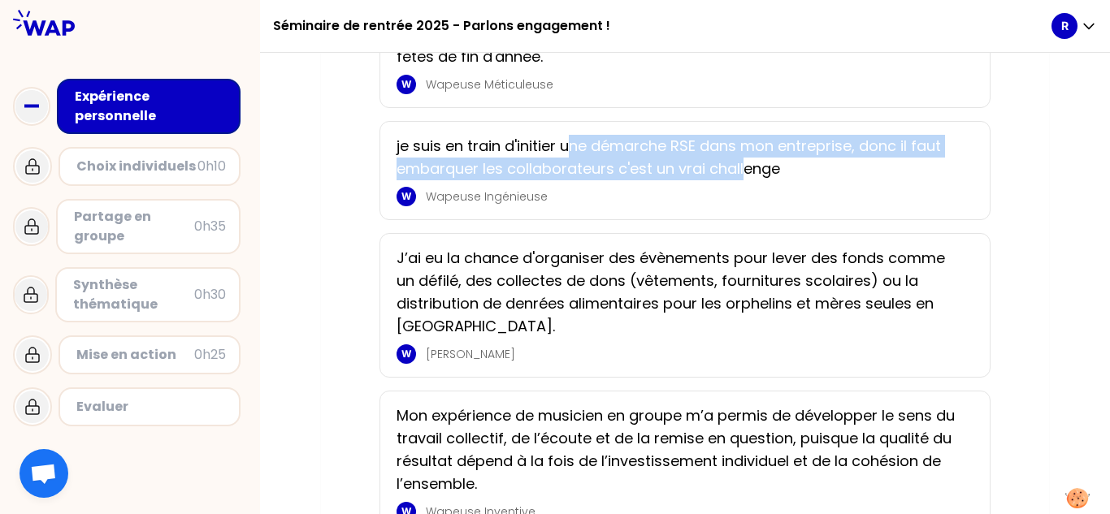
drag, startPoint x: 574, startPoint y: 177, endPoint x: 748, endPoint y: 190, distance: 175.2
click at [553, 180] on p "je suis en train d'initier une démarche RSE dans mon entreprise, donc il faut e…" at bounding box center [680, 158] width 567 height 46
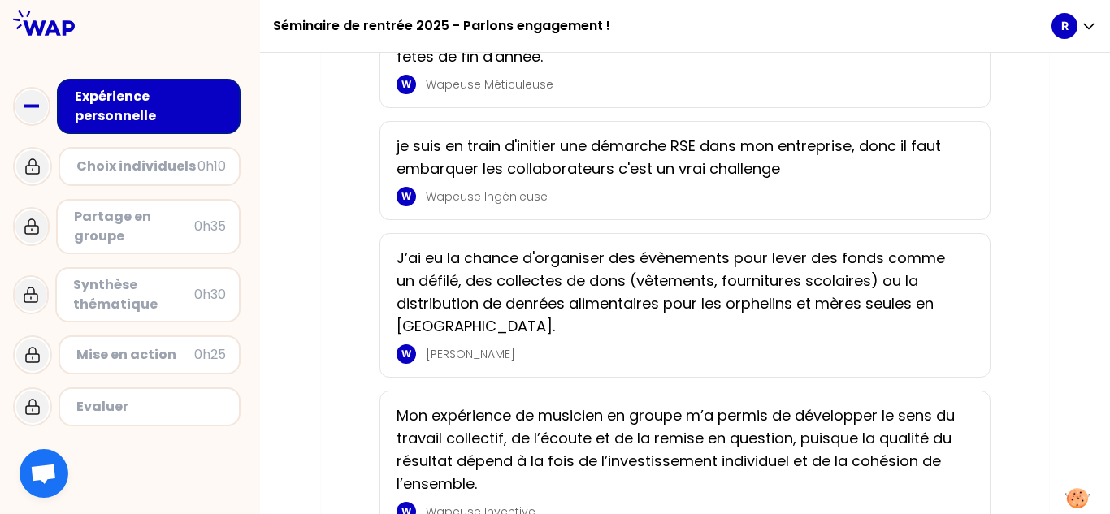
click at [553, 180] on p "je suis en train d'initier une démarche RSE dans mon entreprise, donc il faut e…" at bounding box center [680, 158] width 567 height 46
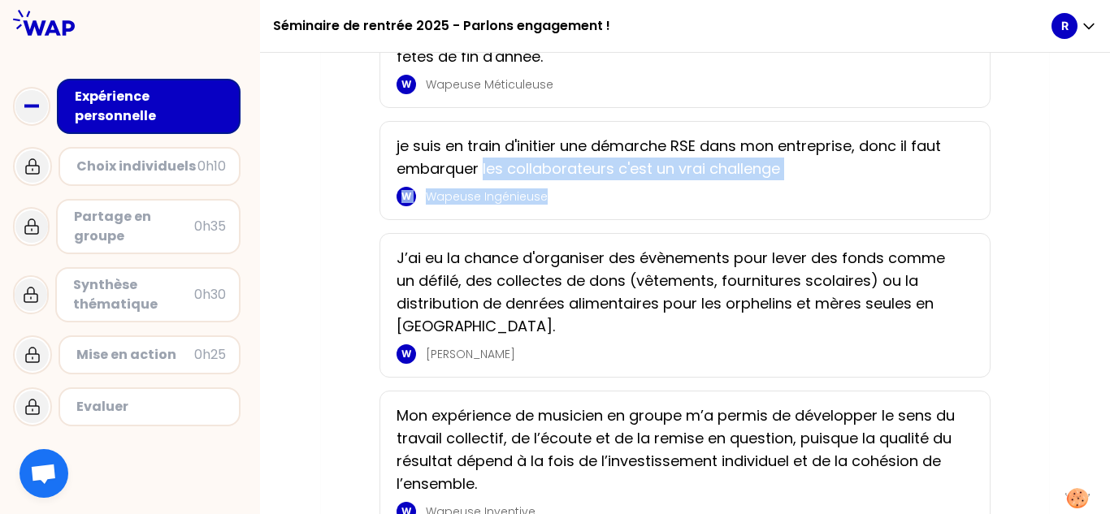
drag, startPoint x: 482, startPoint y: 199, endPoint x: 656, endPoint y: 208, distance: 174.1
click at [553, 206] on div "je suis en train d'initier une démarche RSE dans mon entreprise, donc il faut e…" at bounding box center [685, 171] width 577 height 72
click at [553, 205] on p "Wapeuse Ingénieuse" at bounding box center [695, 197] width 538 height 16
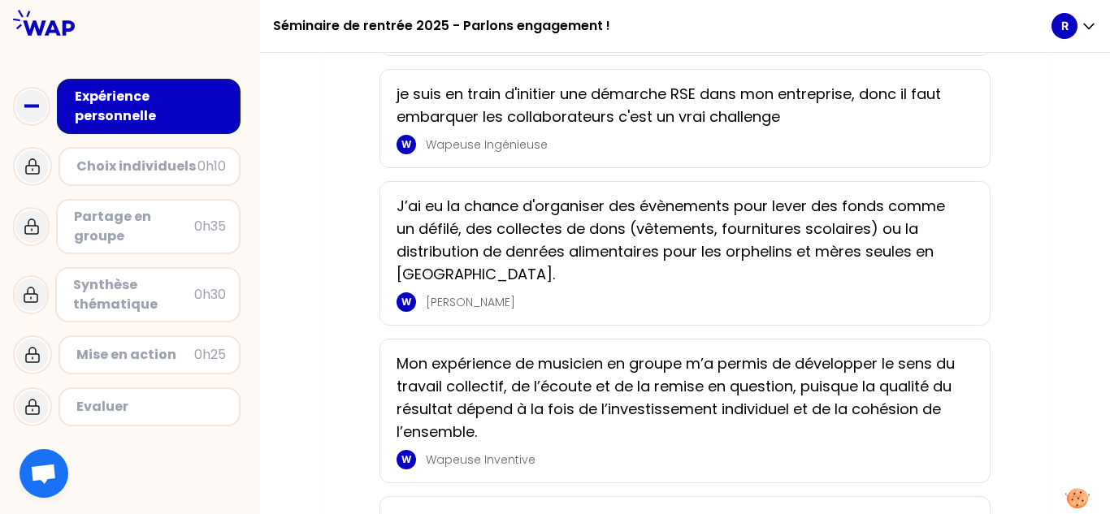
scroll to position [813, 0]
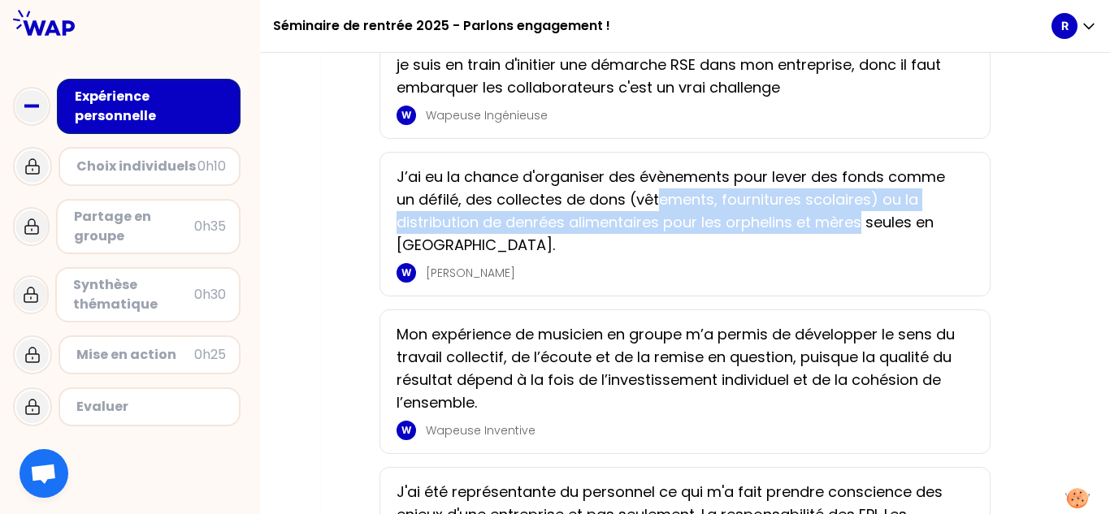
drag, startPoint x: 661, startPoint y: 228, endPoint x: 864, endPoint y: 249, distance: 203.4
click at [553, 246] on p "J’ai eu la chance d'organiser des évènements pour lever des fonds comme un défi…" at bounding box center [680, 211] width 567 height 91
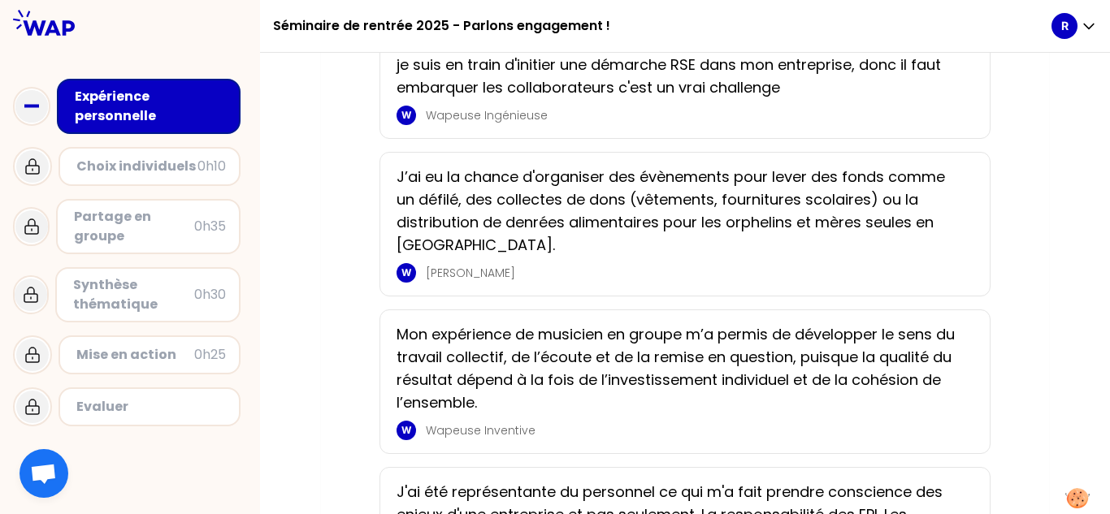
drag, startPoint x: 808, startPoint y: 276, endPoint x: 737, endPoint y: 274, distance: 70.7
click at [553, 257] on p "J’ai eu la chance d'organiser des évènements pour lever des fonds comme un défi…" at bounding box center [680, 211] width 567 height 91
drag, startPoint x: 584, startPoint y: 243, endPoint x: 788, endPoint y: 251, distance: 204.1
click at [553, 251] on p "J’ai eu la chance d'organiser des évènements pour lever des fonds comme un défi…" at bounding box center [680, 211] width 567 height 91
click at [553, 257] on p "J’ai eu la chance d'organiser des évènements pour lever des fonds comme un défi…" at bounding box center [680, 211] width 567 height 91
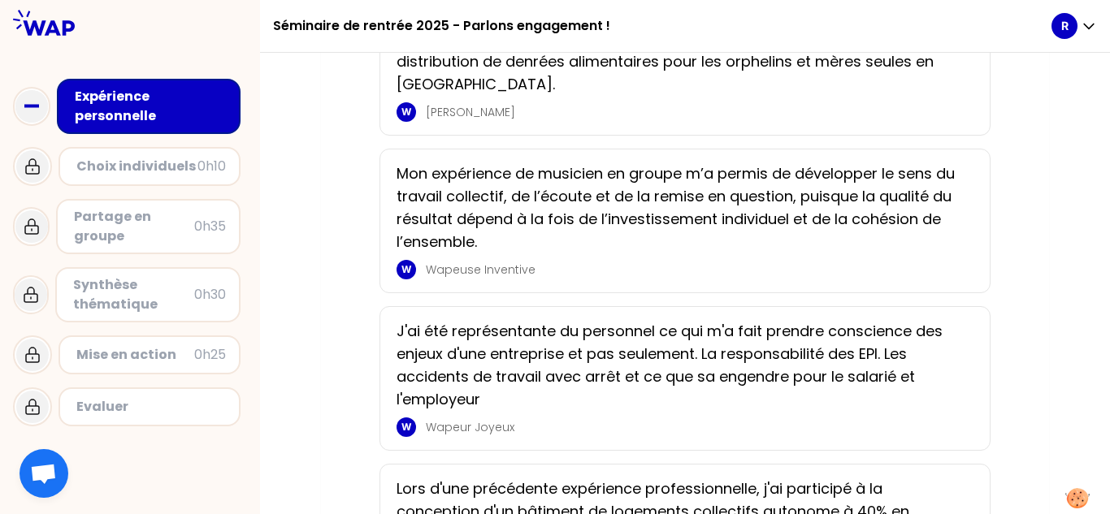
scroll to position [975, 0]
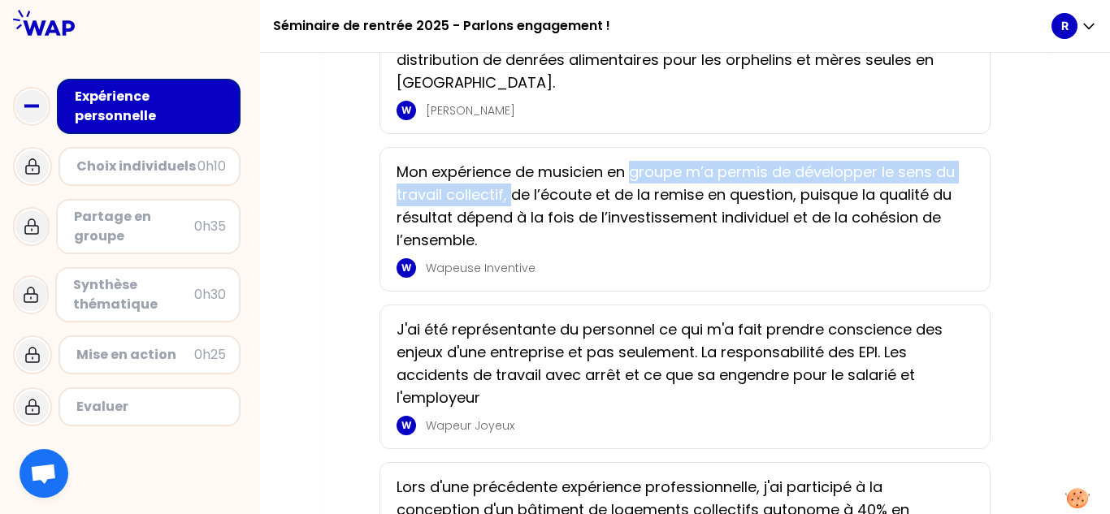
drag, startPoint x: 509, startPoint y: 207, endPoint x: 632, endPoint y: 198, distance: 123.8
click at [553, 198] on p "Mon expérience de musicien en groupe m’a permis de développer le sens du travai…" at bounding box center [680, 206] width 567 height 91
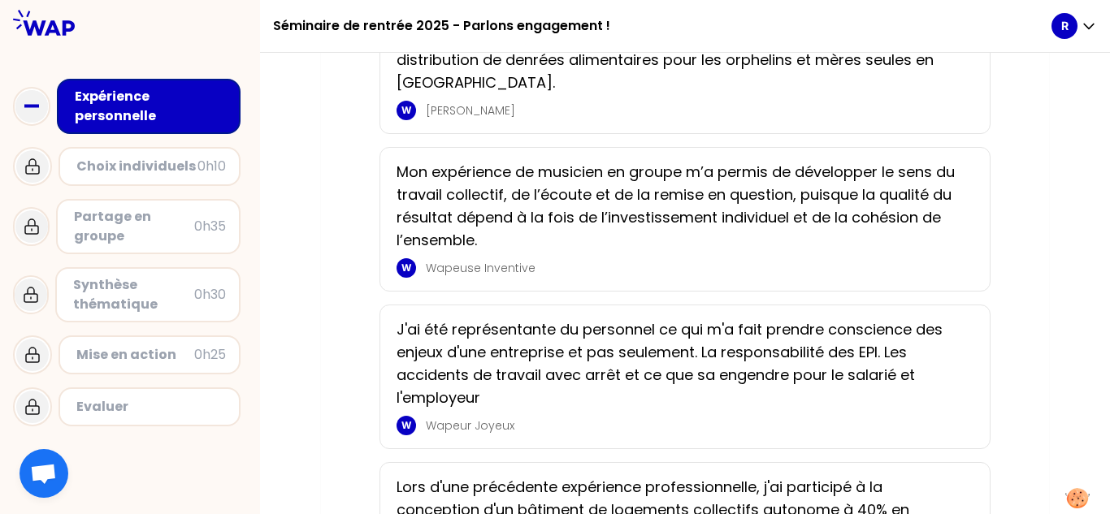
click at [553, 220] on p "Mon expérience de musicien en groupe m’a permis de développer le sens du travai…" at bounding box center [680, 206] width 567 height 91
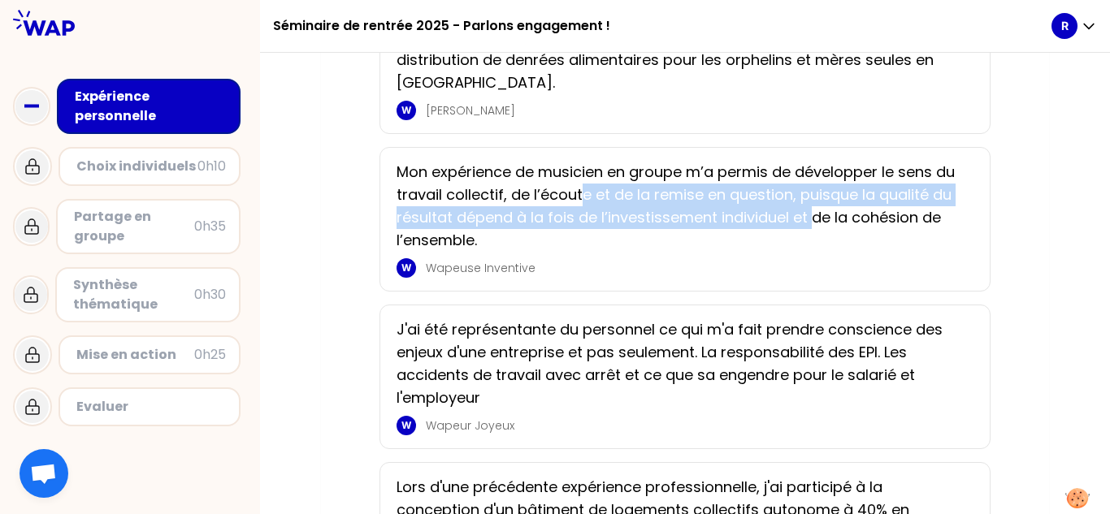
drag, startPoint x: 606, startPoint y: 219, endPoint x: 814, endPoint y: 236, distance: 208.7
click at [553, 234] on p "Mon expérience de musicien en groupe m’a permis de développer le sens du travai…" at bounding box center [680, 206] width 567 height 91
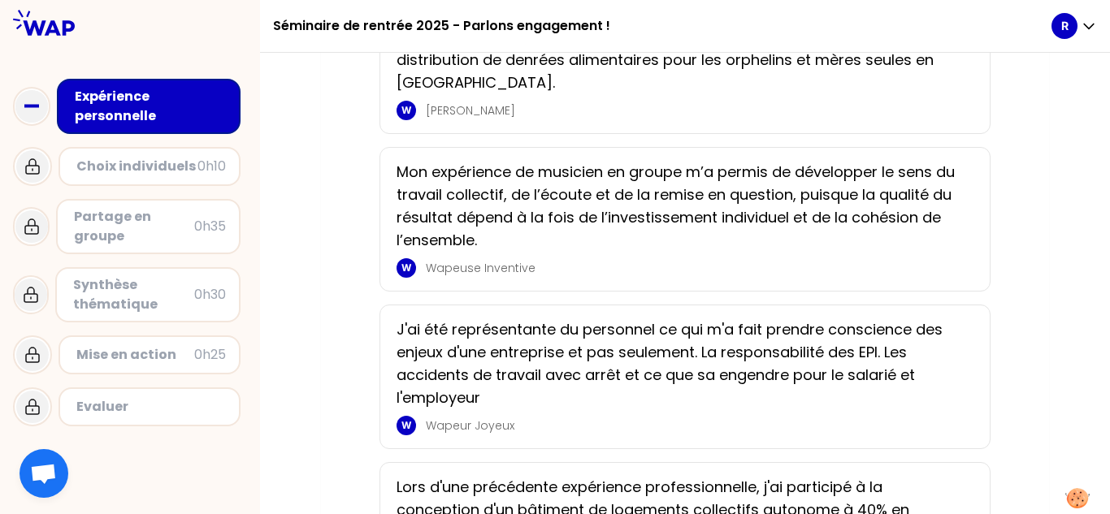
click at [553, 252] on p "Mon expérience de musicien en groupe m’a permis de développer le sens du travai…" at bounding box center [680, 206] width 567 height 91
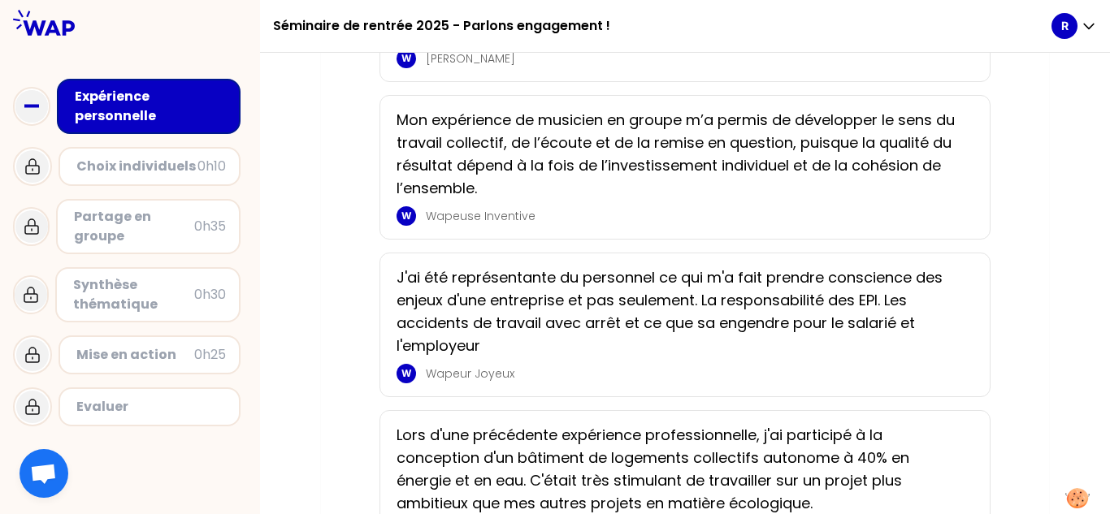
scroll to position [1056, 0]
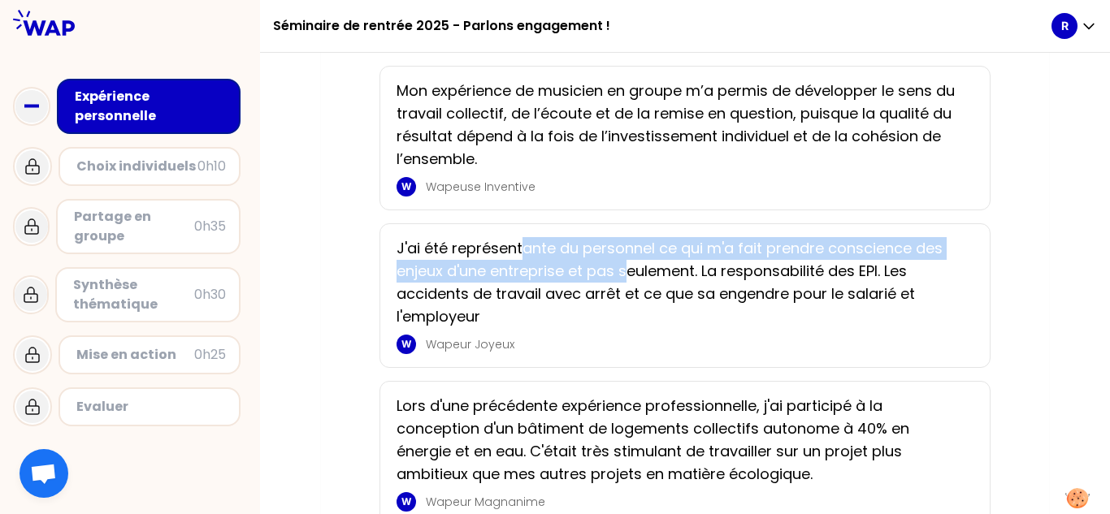
drag, startPoint x: 526, startPoint y: 270, endPoint x: 624, endPoint y: 284, distance: 99.3
click at [553, 284] on p "J'ai été représentante du personnel ce qui m'a fait prendre conscience des enje…" at bounding box center [680, 282] width 567 height 91
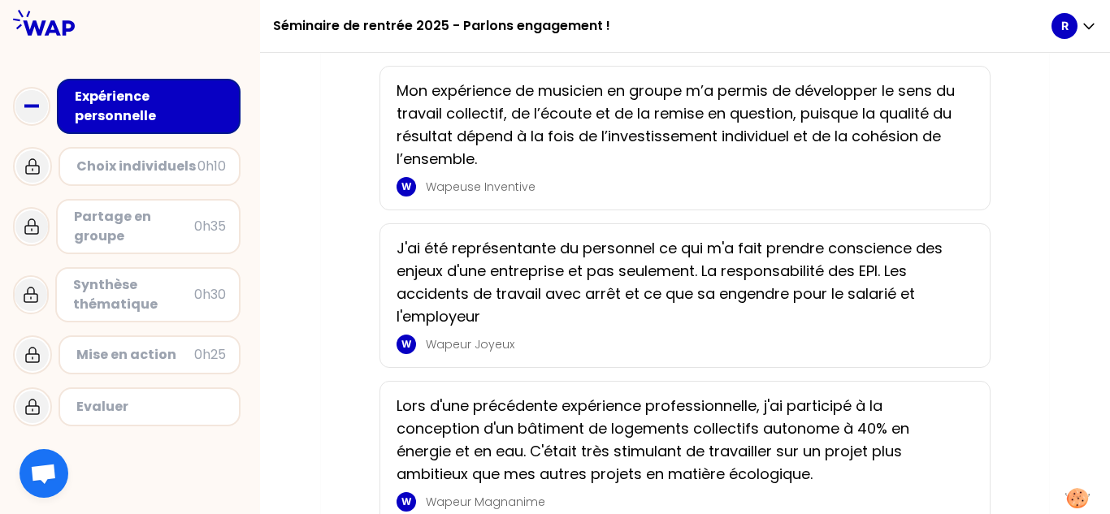
click at [553, 301] on p "J'ai été représentante du personnel ce qui m'a fait prendre conscience des enje…" at bounding box center [680, 282] width 567 height 91
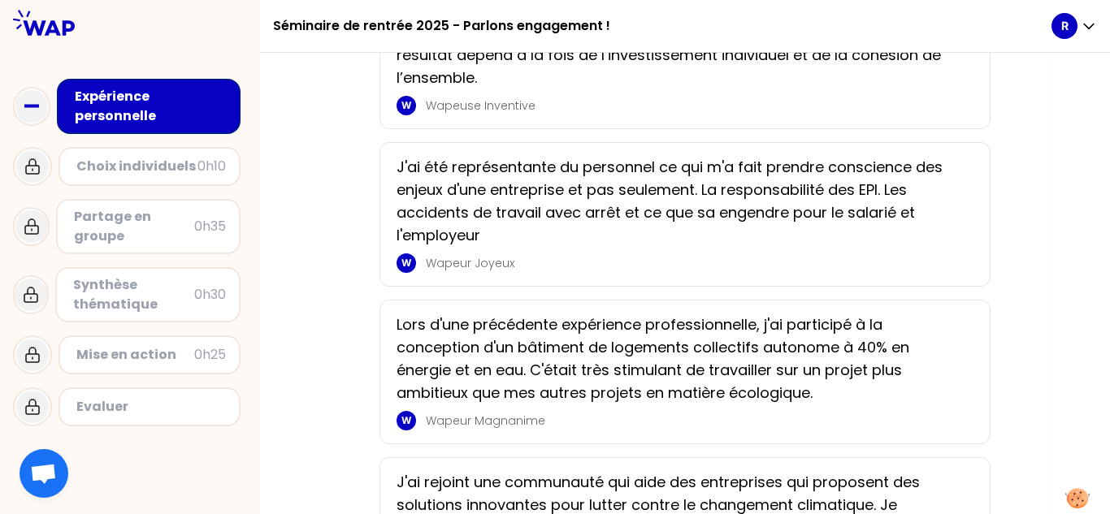
scroll to position [1219, 0]
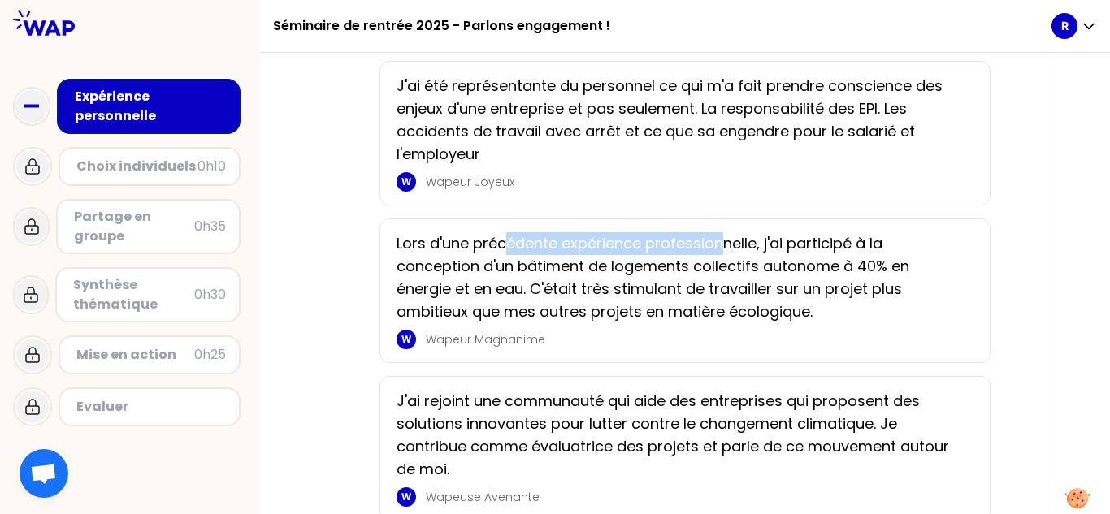
drag, startPoint x: 512, startPoint y: 269, endPoint x: 757, endPoint y: 287, distance: 246.1
click at [553, 287] on p "Lors d'une précédente expérience professionnelle, j'ai participé à la conceptio…" at bounding box center [680, 277] width 567 height 91
click at [553, 323] on p "Lors d'une précédente expérience professionnelle, j'ai participé à la conceptio…" at bounding box center [680, 277] width 567 height 91
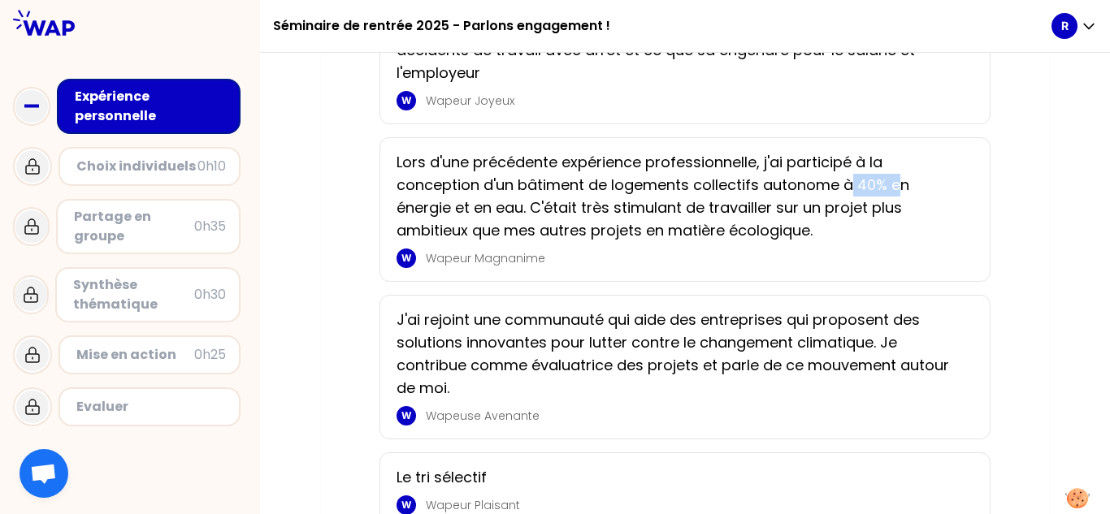
drag, startPoint x: 852, startPoint y: 209, endPoint x: 900, endPoint y: 214, distance: 48.2
click at [553, 214] on p "Lors d'une précédente expérience professionnelle, j'ai participé à la conceptio…" at bounding box center [680, 196] width 567 height 91
click at [487, 236] on p "Lors d'une précédente expérience professionnelle, j'ai participé à la conceptio…" at bounding box center [680, 196] width 567 height 91
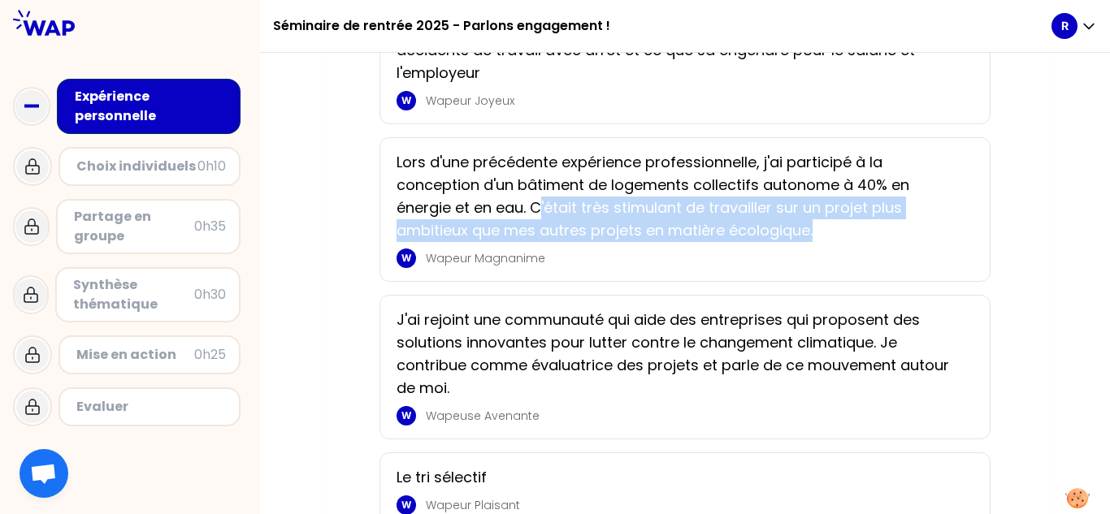
drag, startPoint x: 540, startPoint y: 221, endPoint x: 832, endPoint y: 247, distance: 292.9
click at [553, 242] on p "Lors d'une précédente expérience professionnelle, j'ai participé à la conceptio…" at bounding box center [680, 196] width 567 height 91
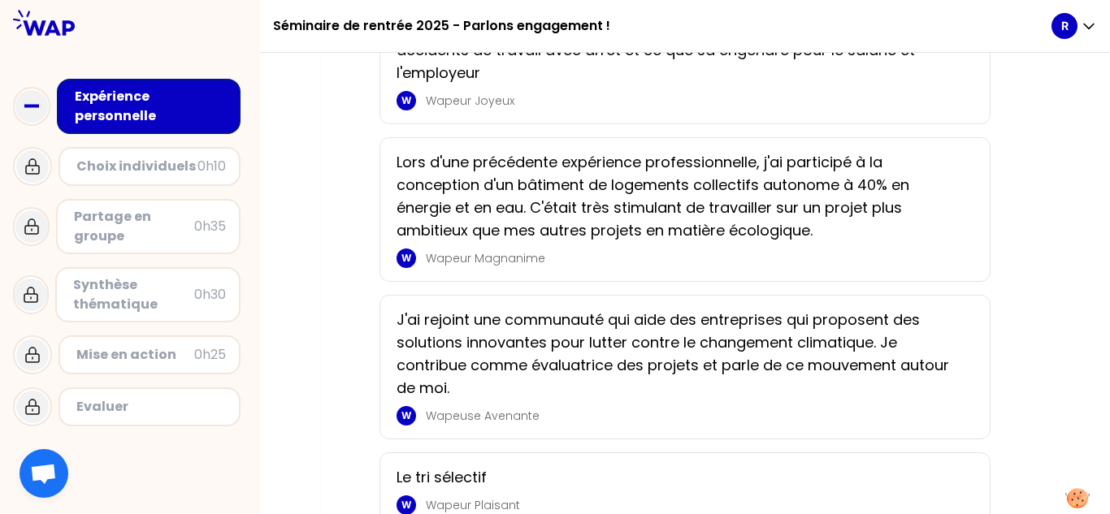
click at [553, 267] on p "Wapeur Magnanime" at bounding box center [695, 258] width 538 height 16
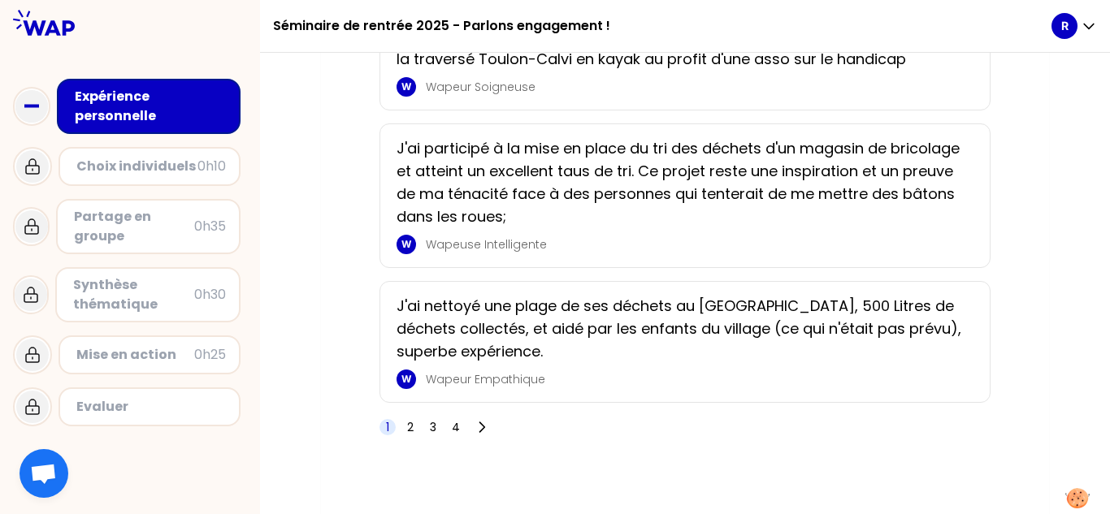
scroll to position [2898, 0]
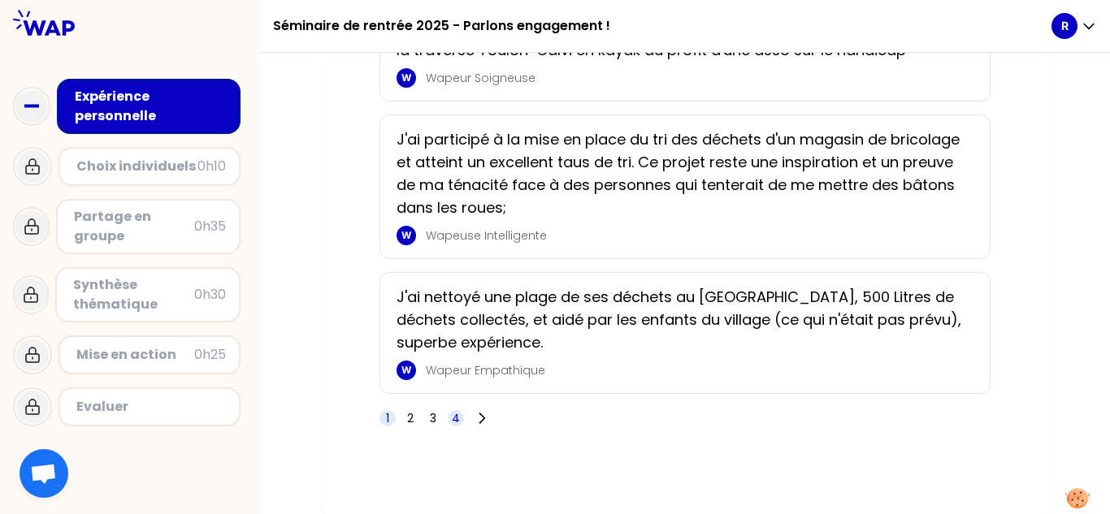
click at [452, 414] on span "4" at bounding box center [456, 418] width 8 height 16
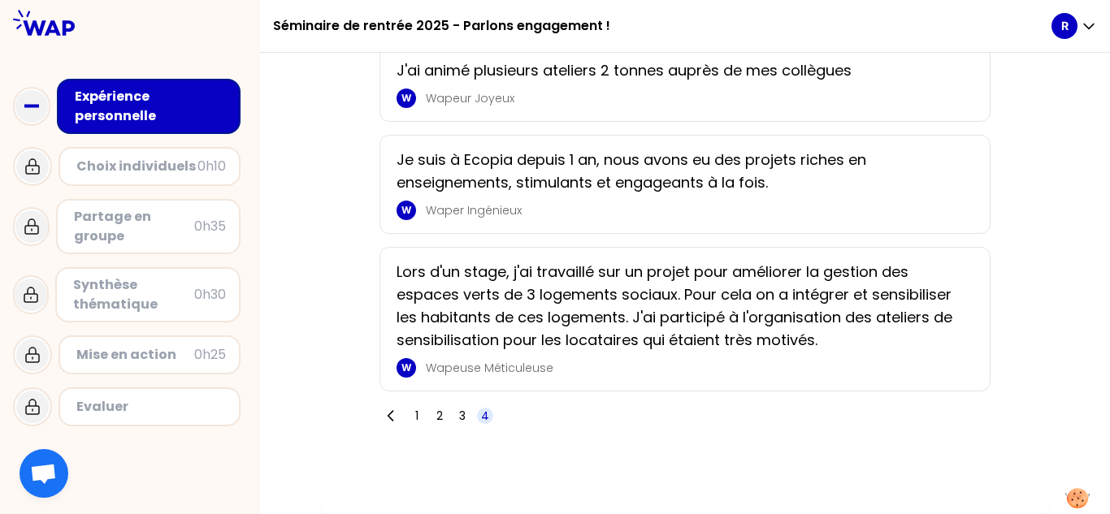
scroll to position [1910, 0]
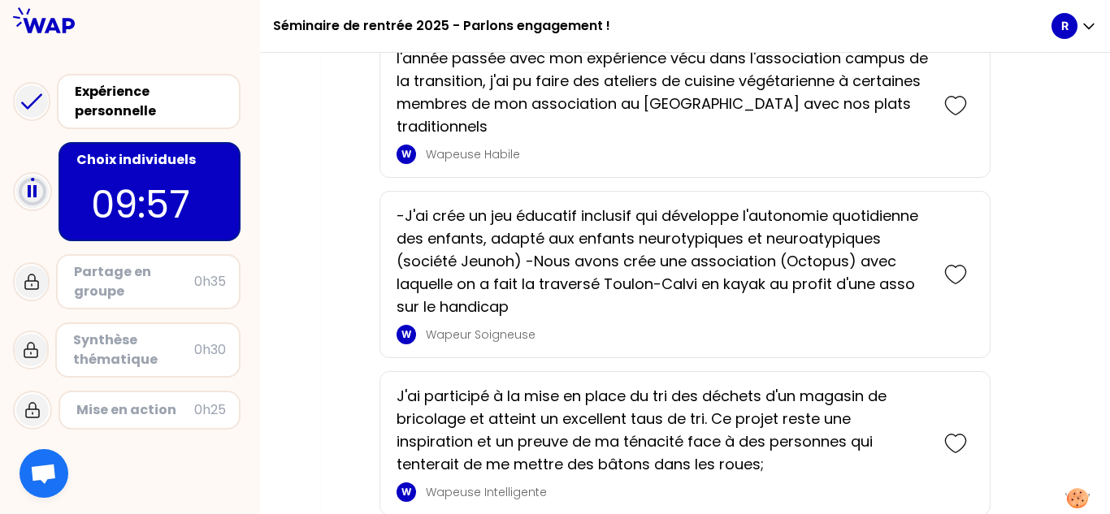
scroll to position [2938, 0]
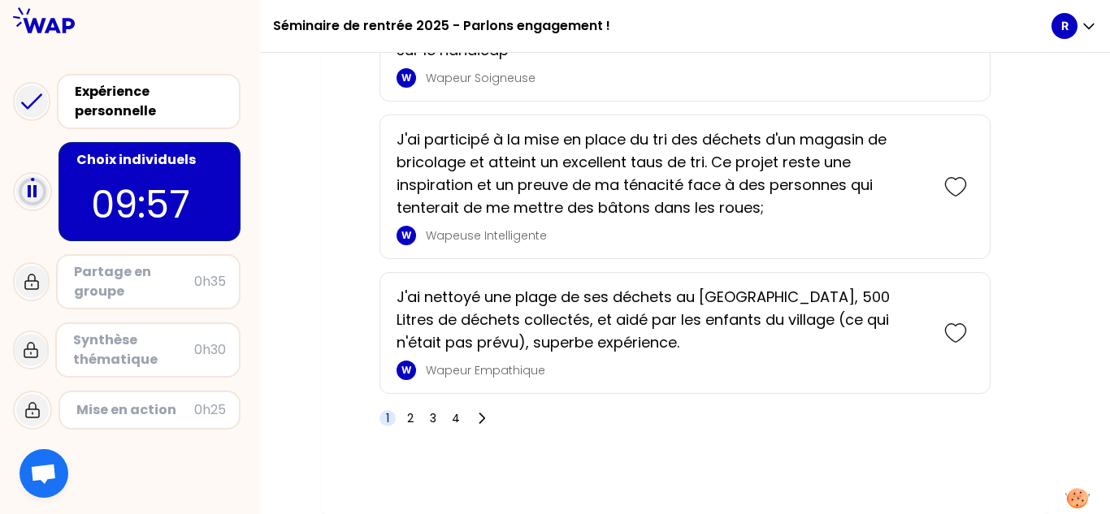
click at [386, 415] on span "1" at bounding box center [387, 418] width 3 height 16
click at [453, 418] on span "4" at bounding box center [456, 418] width 8 height 16
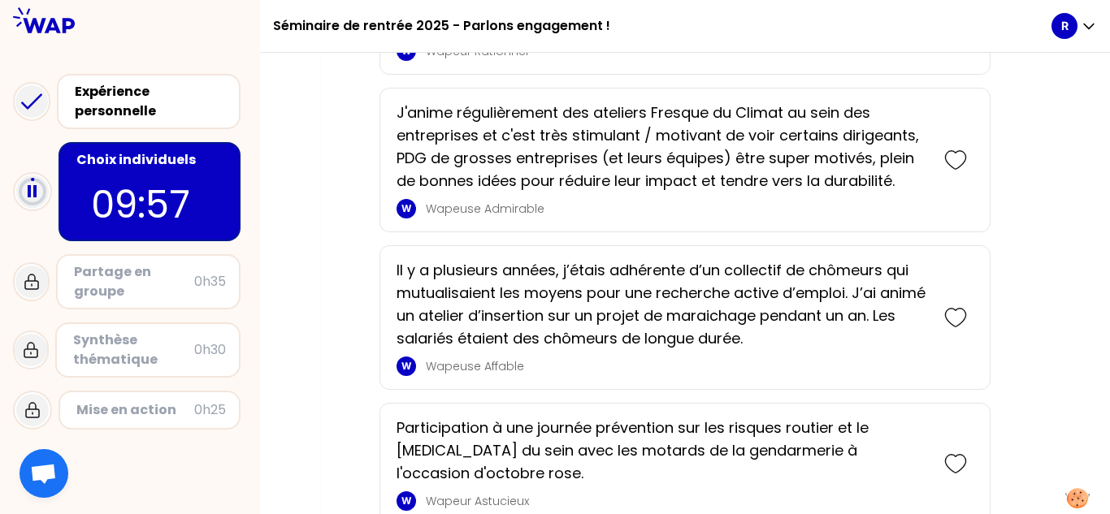
scroll to position [1332, 0]
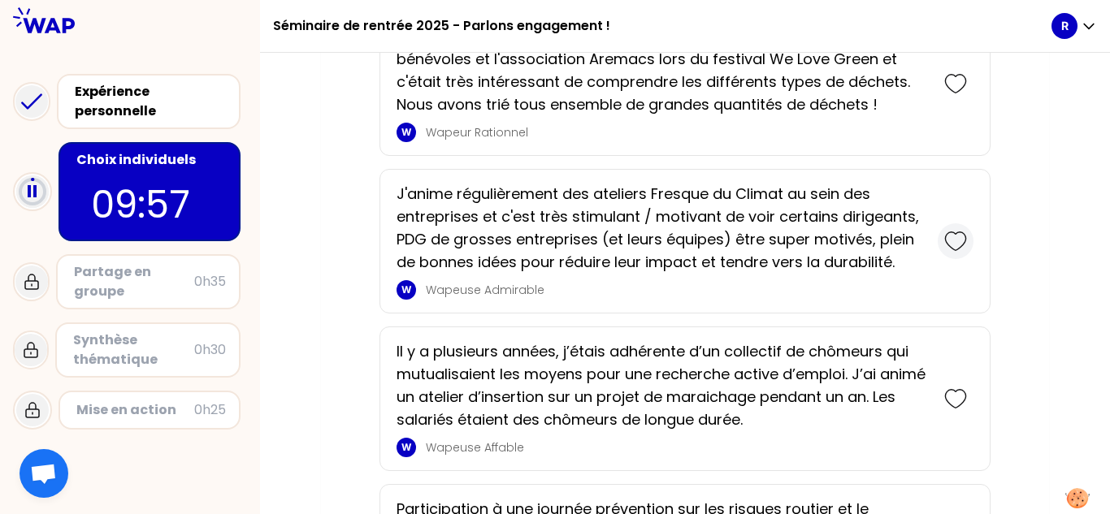
click at [553, 245] on icon at bounding box center [955, 241] width 23 height 23
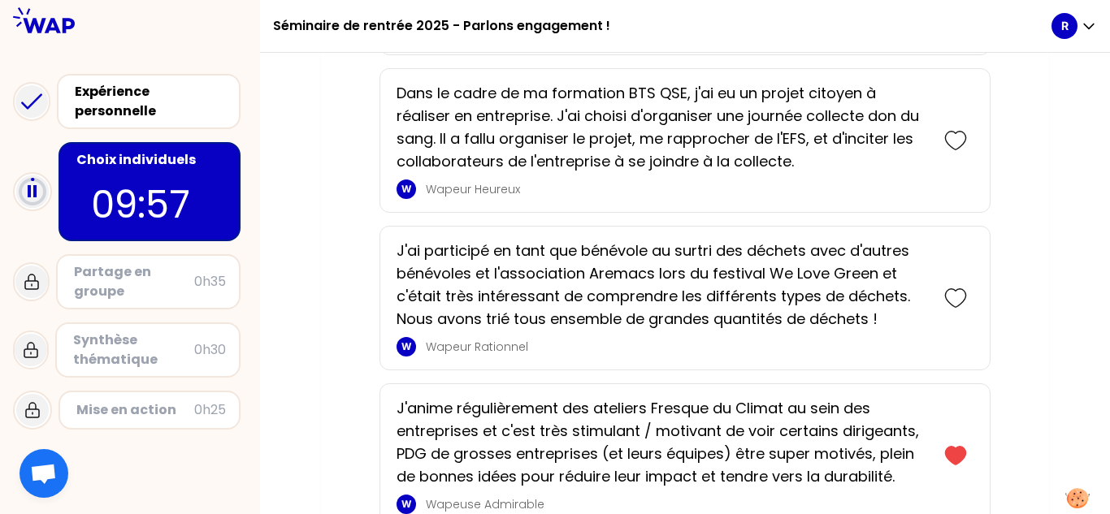
scroll to position [1194, 0]
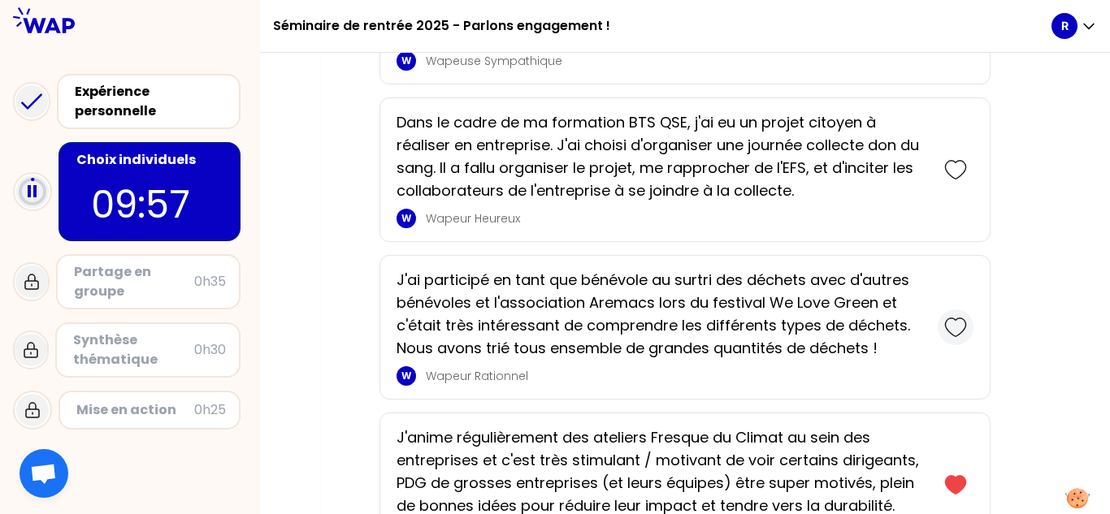
click at [553, 326] on icon at bounding box center [955, 327] width 23 height 23
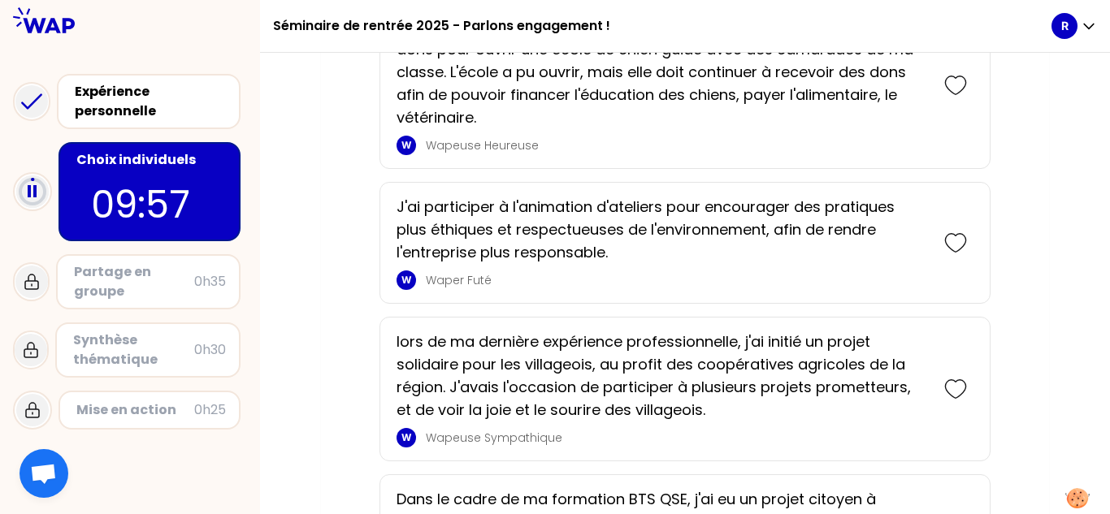
scroll to position [945, 0]
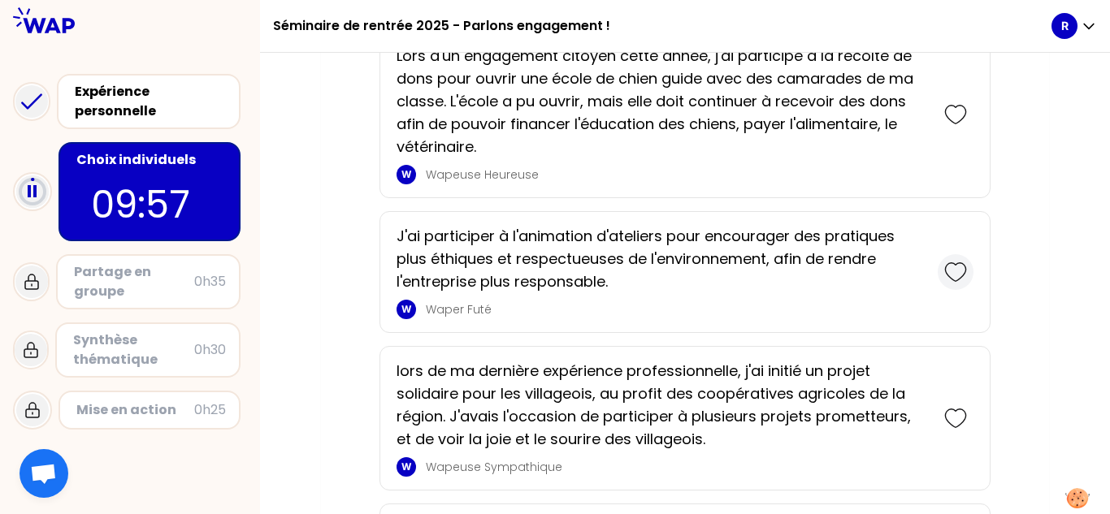
click at [553, 271] on icon at bounding box center [955, 272] width 23 height 23
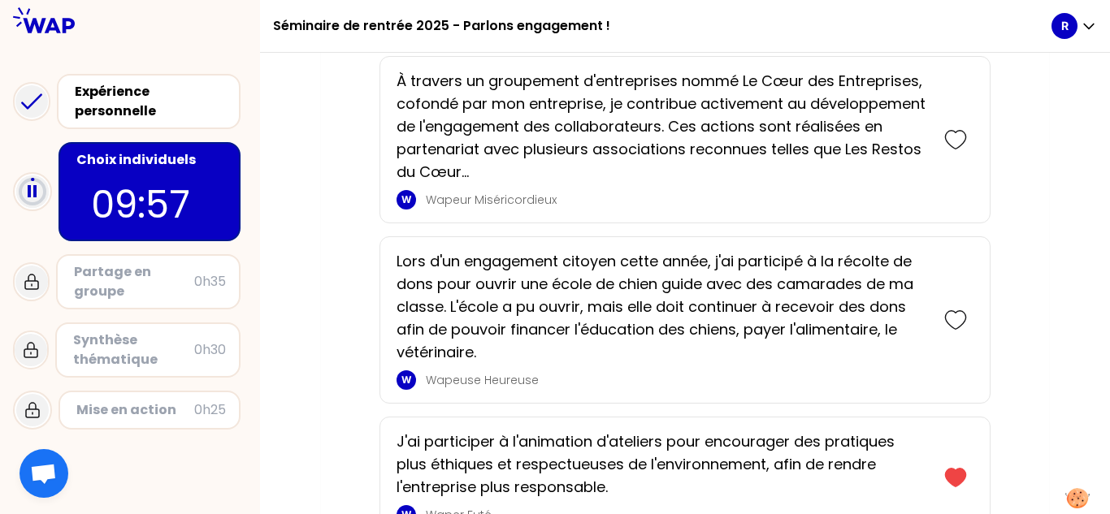
scroll to position [836, 0]
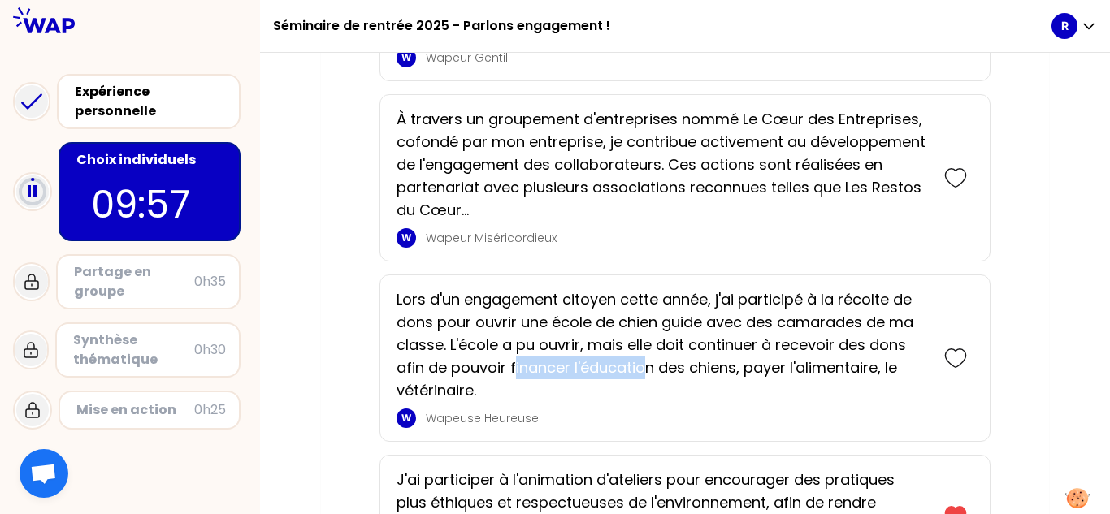
drag, startPoint x: 529, startPoint y: 362, endPoint x: 650, endPoint y: 365, distance: 121.1
click at [553, 365] on p "Lors d'un engagement citoyen cette année, j'ai participé à la récolte de dons p…" at bounding box center [662, 345] width 531 height 114
drag, startPoint x: 700, startPoint y: 374, endPoint x: 754, endPoint y: 382, distance: 55.0
click at [553, 374] on p "Lors d'un engagement citoyen cette année, j'ai participé à la récolte de dons p…" at bounding box center [662, 345] width 531 height 114
click at [553, 360] on icon at bounding box center [955, 358] width 23 height 23
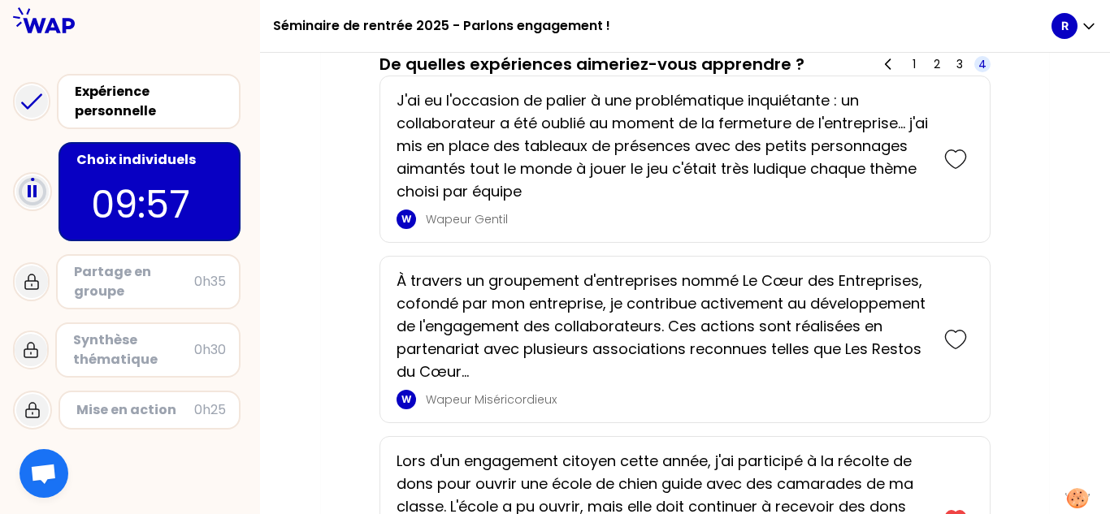
scroll to position [854, 0]
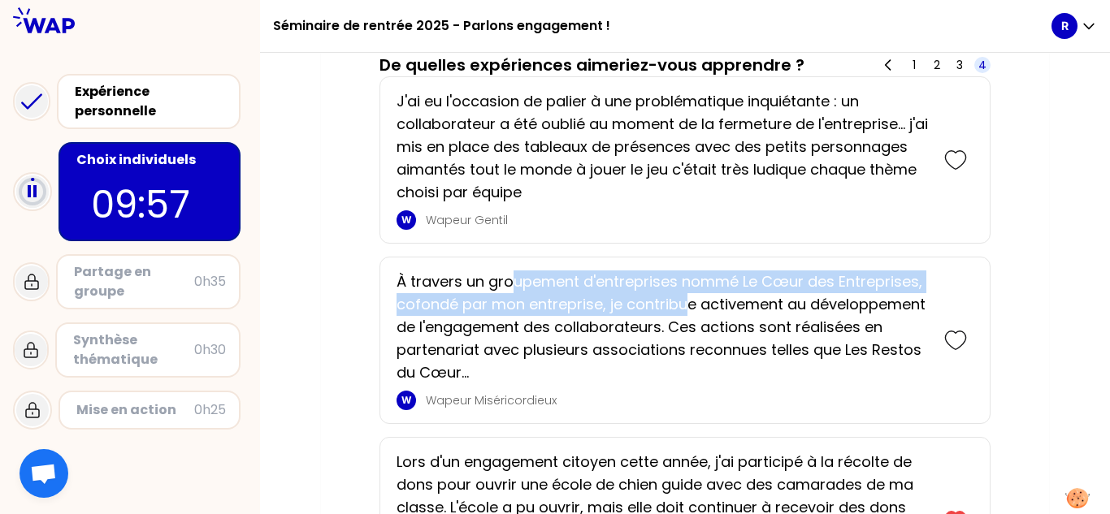
drag, startPoint x: 512, startPoint y: 282, endPoint x: 692, endPoint y: 301, distance: 181.4
click at [553, 295] on p "À travers un groupement d'entreprises nommé Le Cœur des Entreprises, cofondé pa…" at bounding box center [662, 328] width 531 height 114
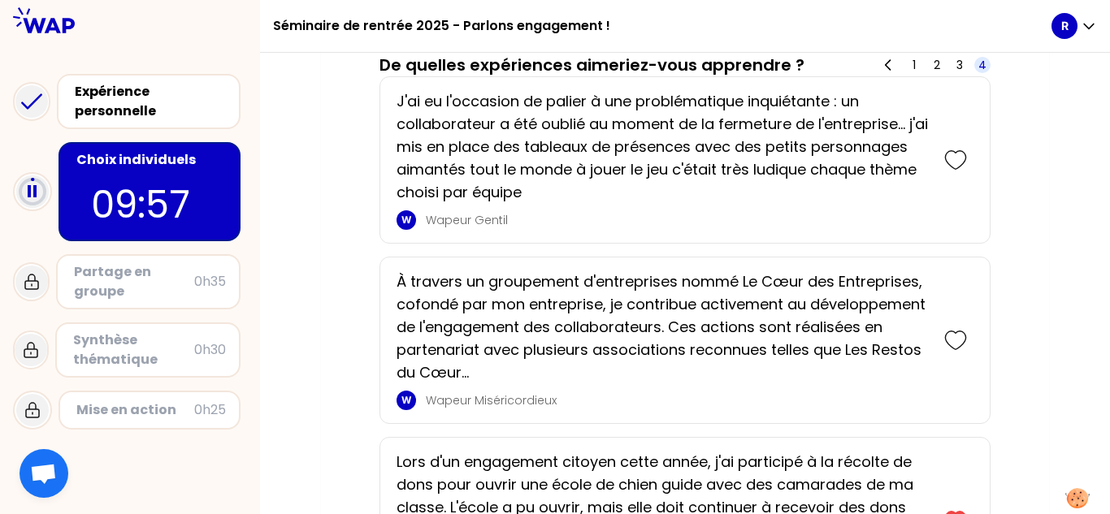
click at [553, 328] on p "À travers un groupement d'entreprises nommé Le Cœur des Entreprises, cofondé pa…" at bounding box center [662, 328] width 531 height 114
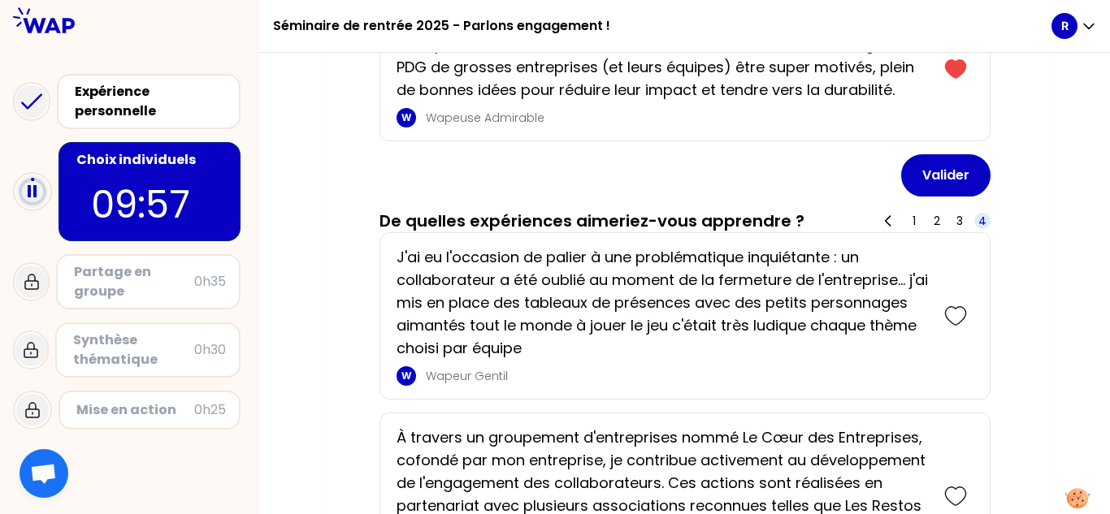
scroll to position [692, 0]
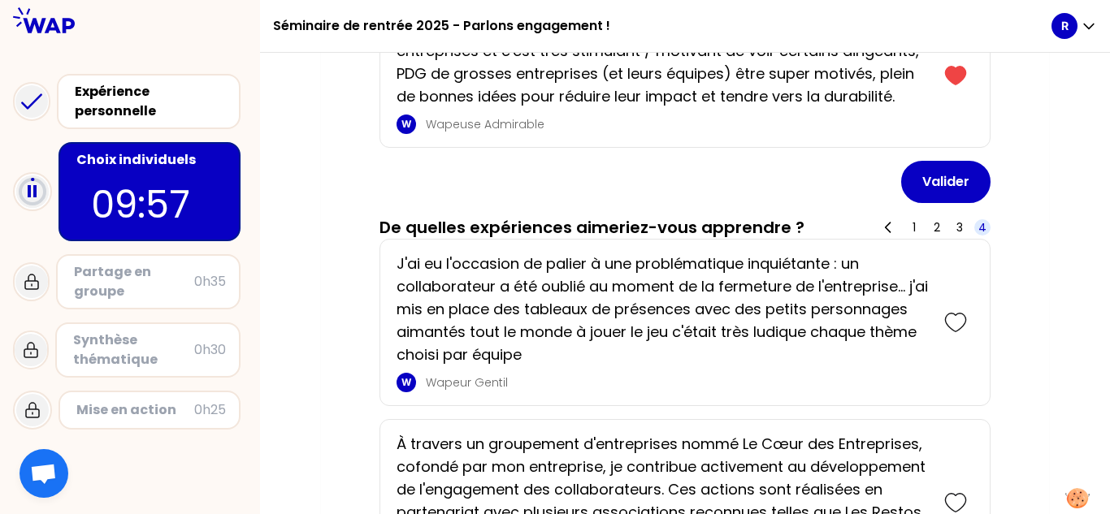
click at [553, 219] on div "1 2 3 4" at bounding box center [934, 227] width 114 height 23
click at [553, 223] on span "3" at bounding box center [959, 227] width 7 height 16
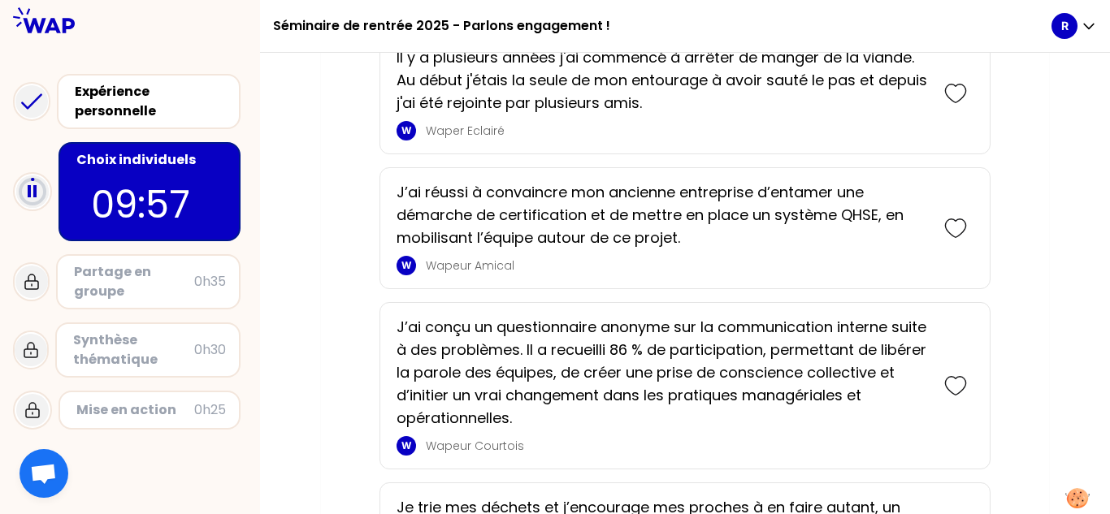
scroll to position [935, 0]
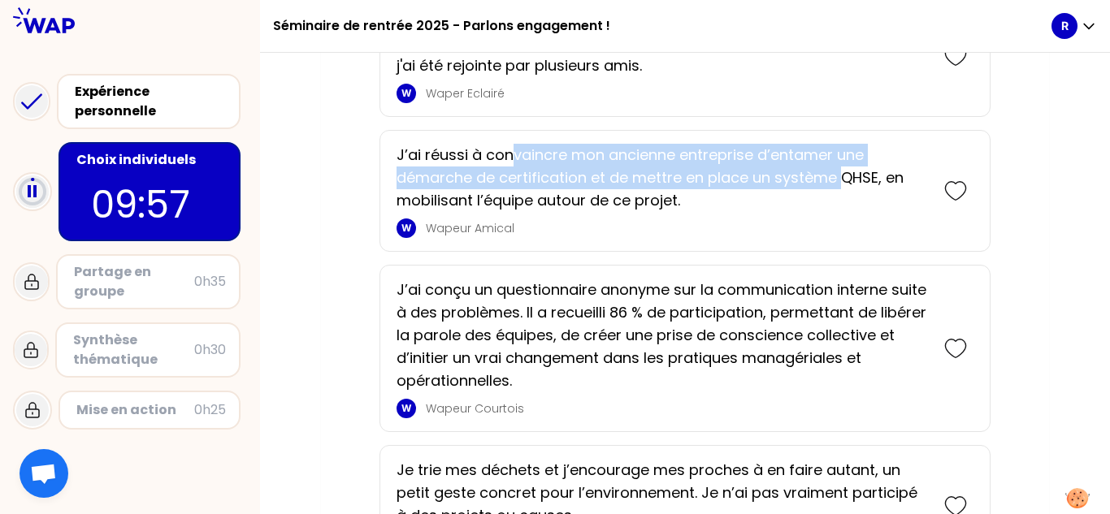
drag, startPoint x: 510, startPoint y: 163, endPoint x: 843, endPoint y: 180, distance: 332.7
click at [553, 180] on p "J’ai réussi à convaincre mon ancienne entreprise d’entamer une démarche de cert…" at bounding box center [662, 178] width 531 height 68
click at [553, 167] on p "J’ai réussi à convaincre mon ancienne entreprise d’entamer une démarche de cert…" at bounding box center [662, 178] width 531 height 68
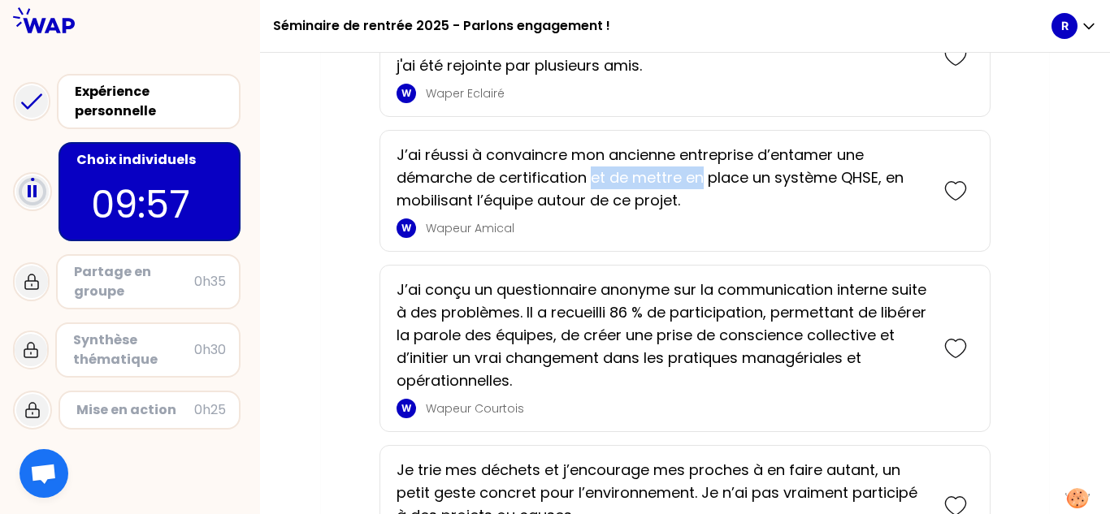
drag, startPoint x: 593, startPoint y: 181, endPoint x: 700, endPoint y: 180, distance: 107.3
click at [553, 180] on p "J’ai réussi à convaincre mon ancienne entreprise d’entamer une démarche de cert…" at bounding box center [662, 178] width 531 height 68
click at [553, 195] on p "J’ai réussi à convaincre mon ancienne entreprise d’entamer une démarche de cert…" at bounding box center [662, 178] width 531 height 68
click at [553, 197] on icon at bounding box center [955, 191] width 23 height 23
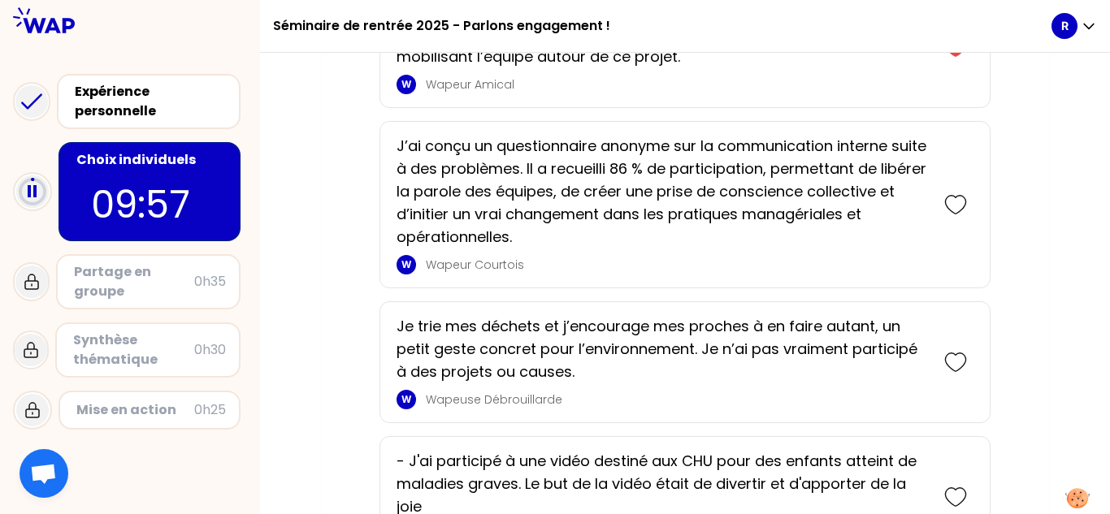
scroll to position [1233, 0]
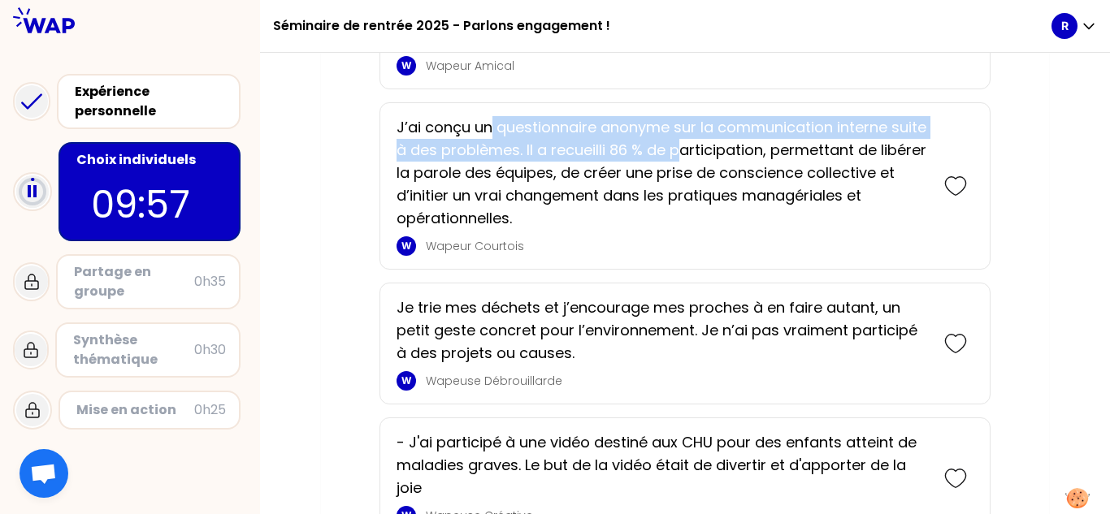
drag, startPoint x: 494, startPoint y: 126, endPoint x: 720, endPoint y: 144, distance: 226.6
click at [553, 144] on p "J’ai conçu un questionnaire anonyme sur la communication interne suite à des pr…" at bounding box center [662, 173] width 531 height 114
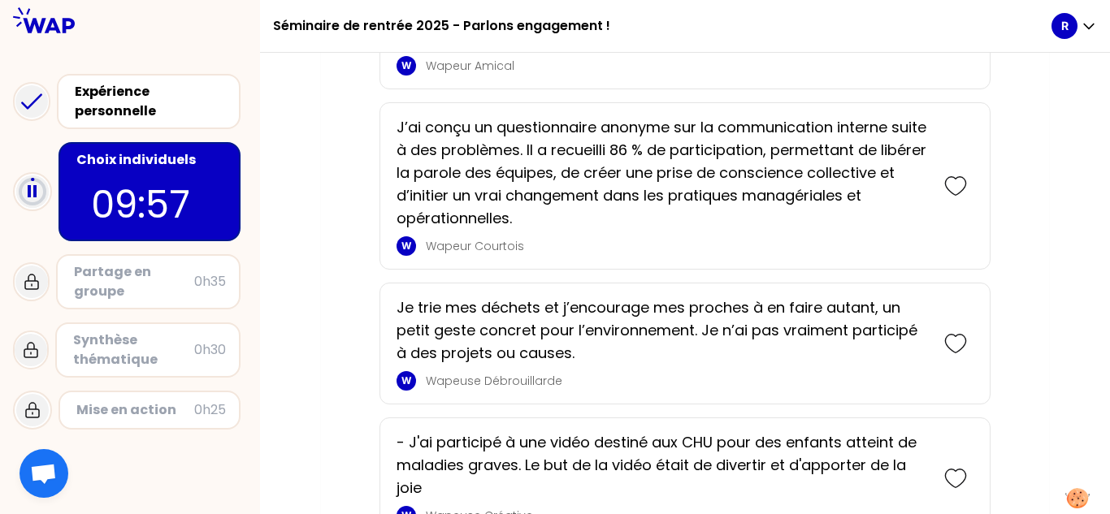
click at [553, 222] on p "J’ai conçu un questionnaire anonyme sur la communication interne suite à des pr…" at bounding box center [662, 173] width 531 height 114
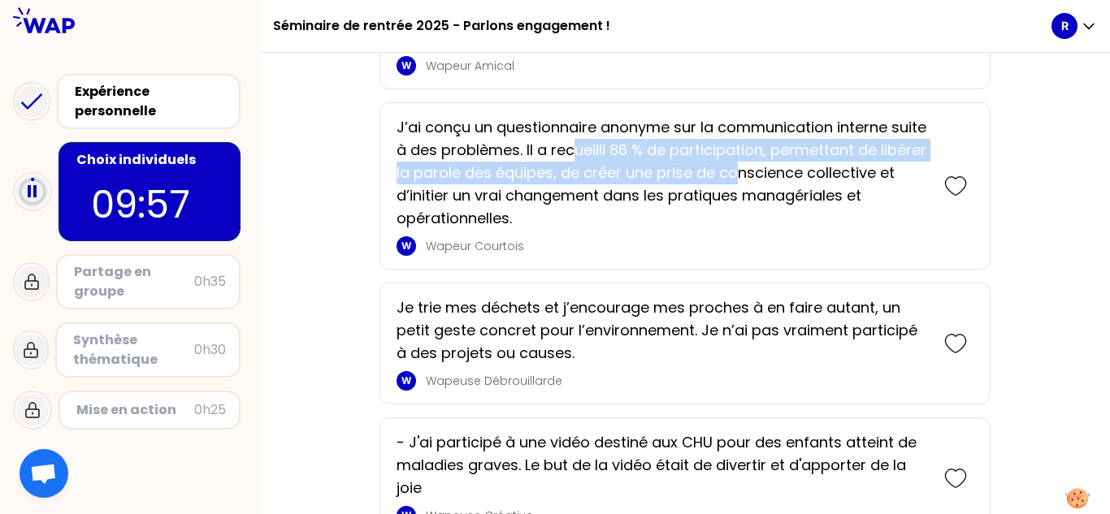
drag, startPoint x: 628, startPoint y: 151, endPoint x: 787, endPoint y: 171, distance: 160.6
click at [553, 171] on p "J’ai conçu un questionnaire anonyme sur la communication interne suite à des pr…" at bounding box center [662, 173] width 531 height 114
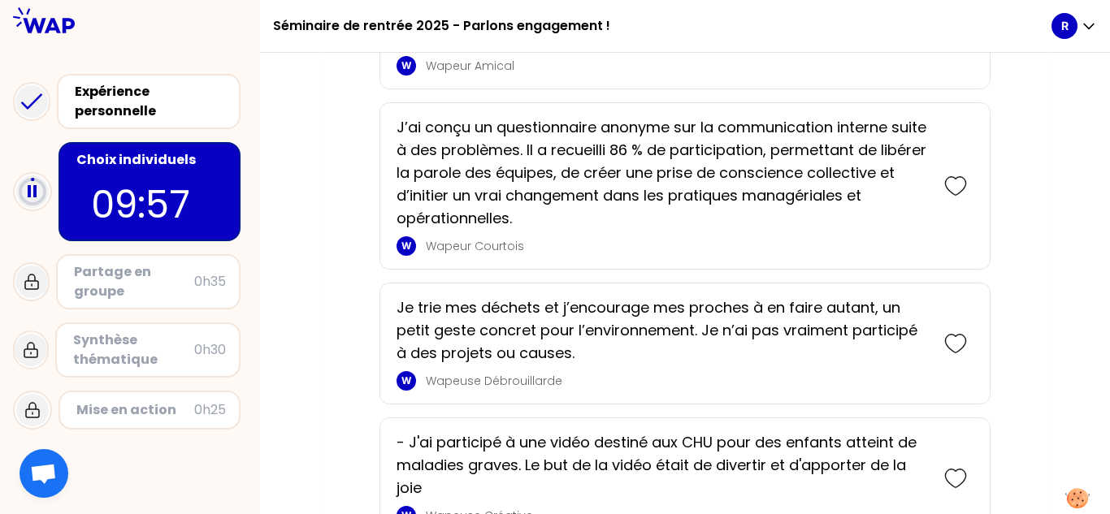
click at [553, 223] on p "J’ai conçu un questionnaire anonyme sur la communication interne suite à des pr…" at bounding box center [662, 173] width 531 height 114
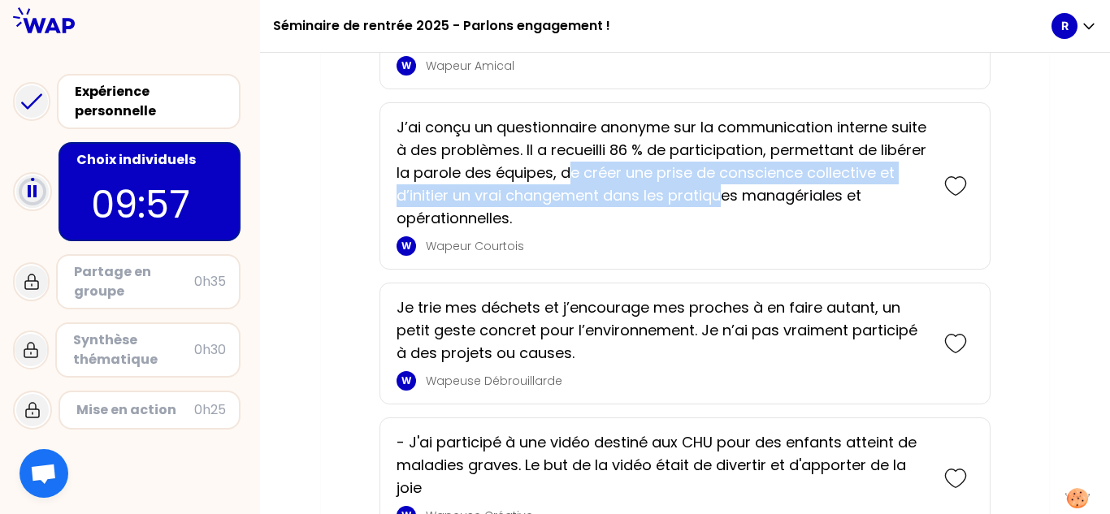
drag, startPoint x: 618, startPoint y: 178, endPoint x: 743, endPoint y: 193, distance: 125.2
click at [553, 193] on p "J’ai conçu un questionnaire anonyme sur la communication interne suite à des pr…" at bounding box center [662, 173] width 531 height 114
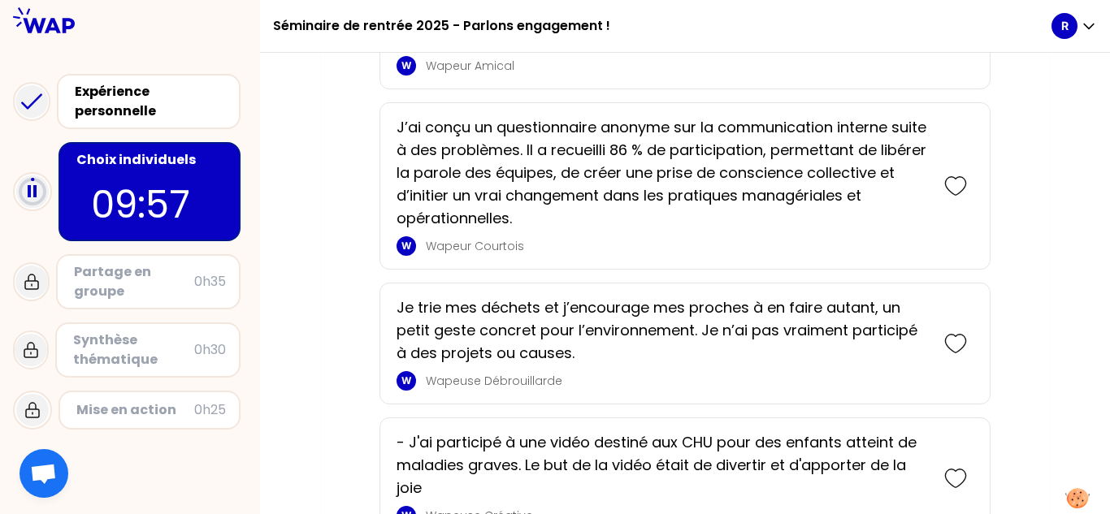
click at [553, 209] on p "J’ai conçu un questionnaire anonyme sur la communication interne suite à des pr…" at bounding box center [662, 173] width 531 height 114
click at [553, 193] on icon at bounding box center [955, 186] width 23 height 23
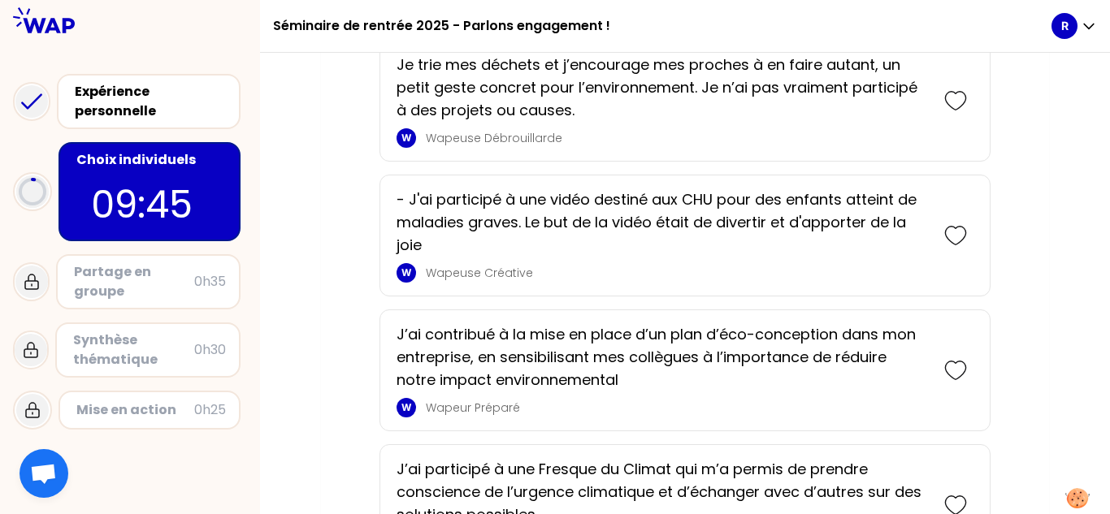
scroll to position [1819, 0]
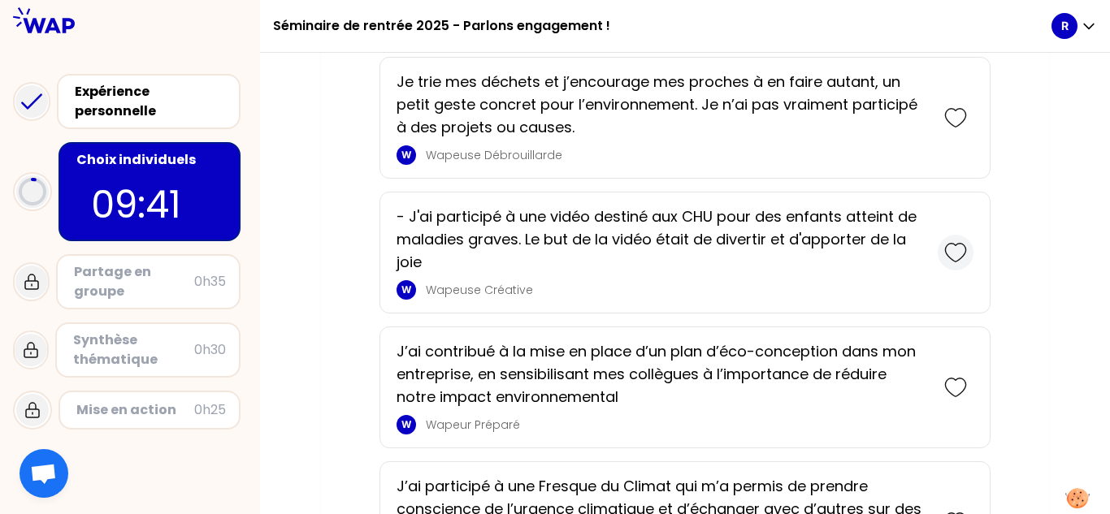
click at [553, 249] on icon at bounding box center [955, 252] width 23 height 23
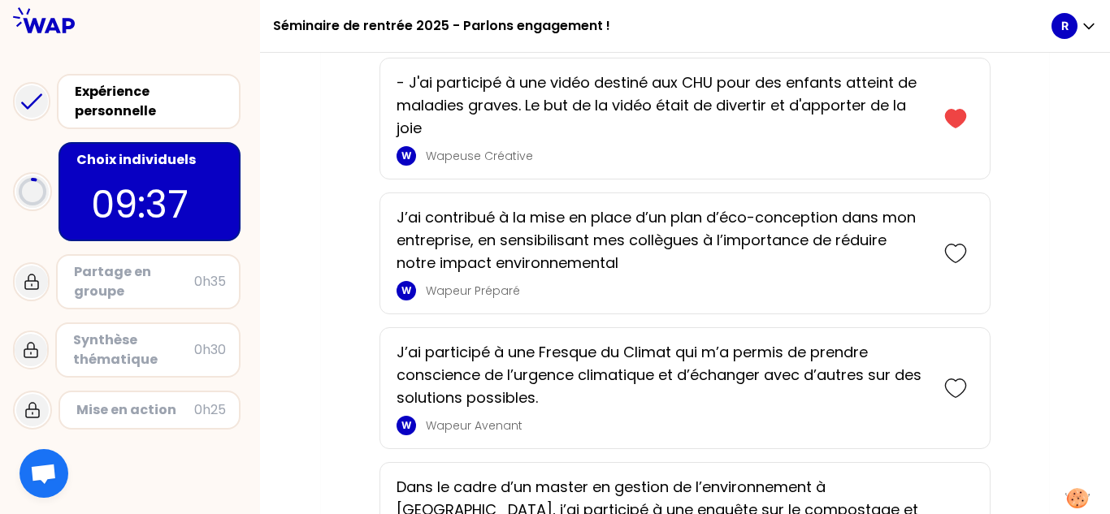
scroll to position [2117, 0]
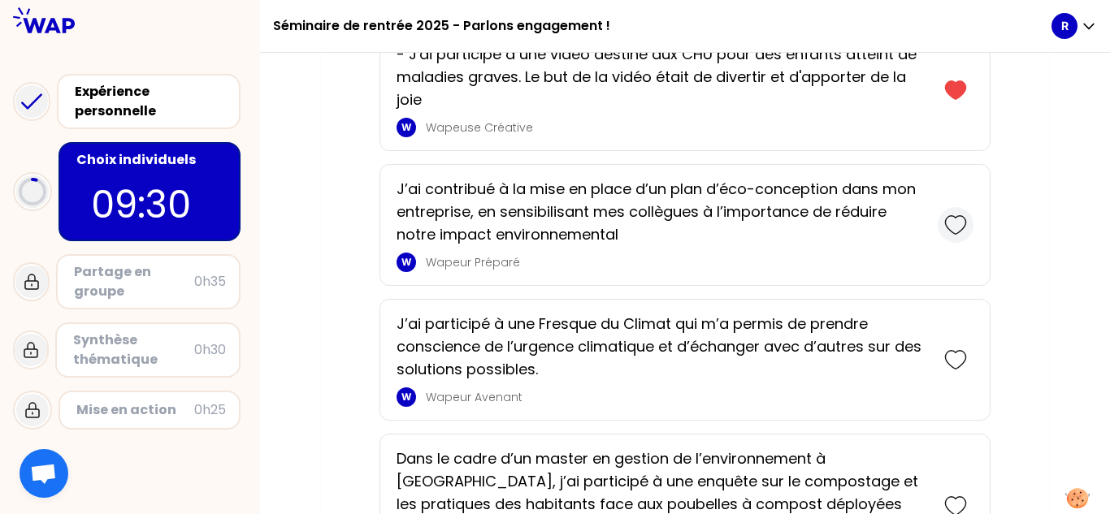
click at [553, 228] on icon at bounding box center [955, 225] width 23 height 23
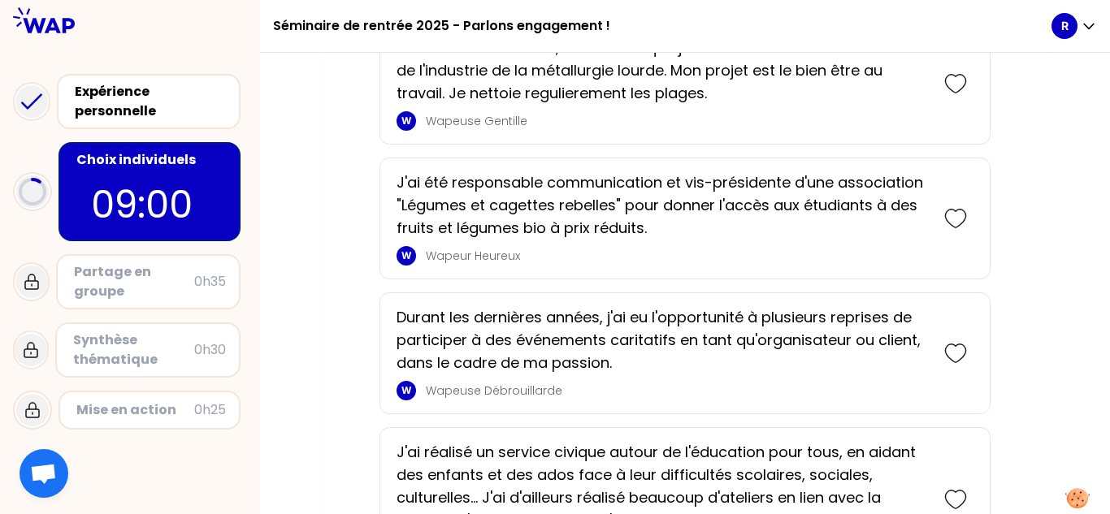
scroll to position [2902, 0]
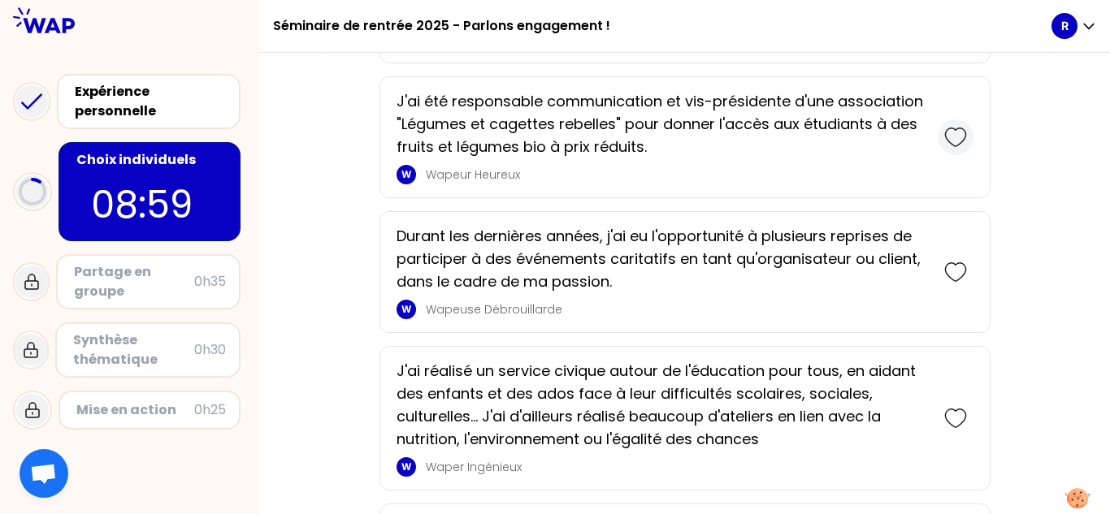
click at [553, 136] on icon at bounding box center [955, 137] width 23 height 23
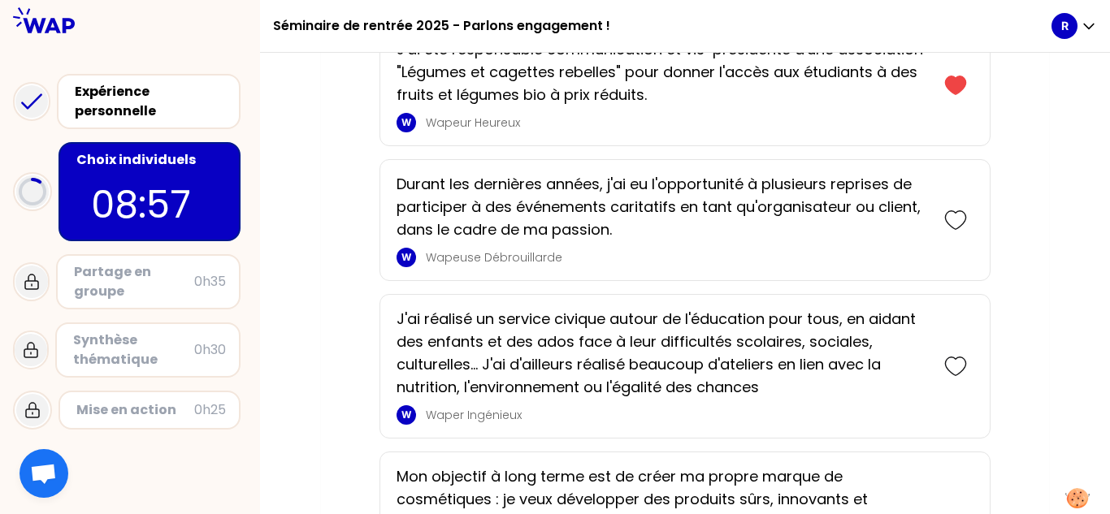
scroll to position [3118, 0]
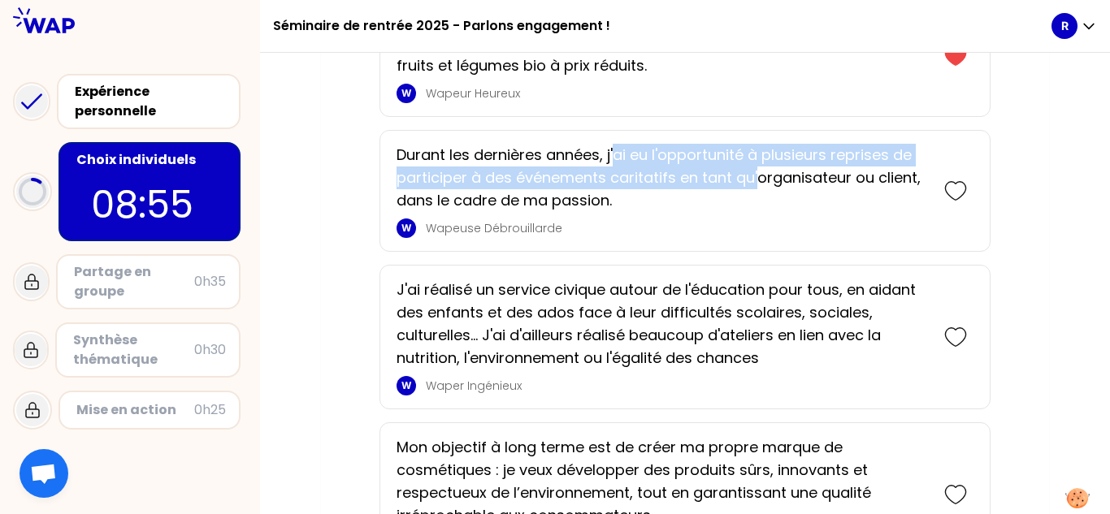
drag, startPoint x: 623, startPoint y: 158, endPoint x: 757, endPoint y: 176, distance: 134.5
click at [553, 176] on p "Durant les dernières années, j'ai eu l'opportunité à plusieurs reprises de part…" at bounding box center [662, 178] width 531 height 68
click at [553, 188] on p "Durant les dernières années, j'ai eu l'opportunité à plusieurs reprises de part…" at bounding box center [662, 178] width 531 height 68
click at [553, 180] on p "Durant les dernières années, j'ai eu l'opportunité à plusieurs reprises de part…" at bounding box center [662, 178] width 531 height 68
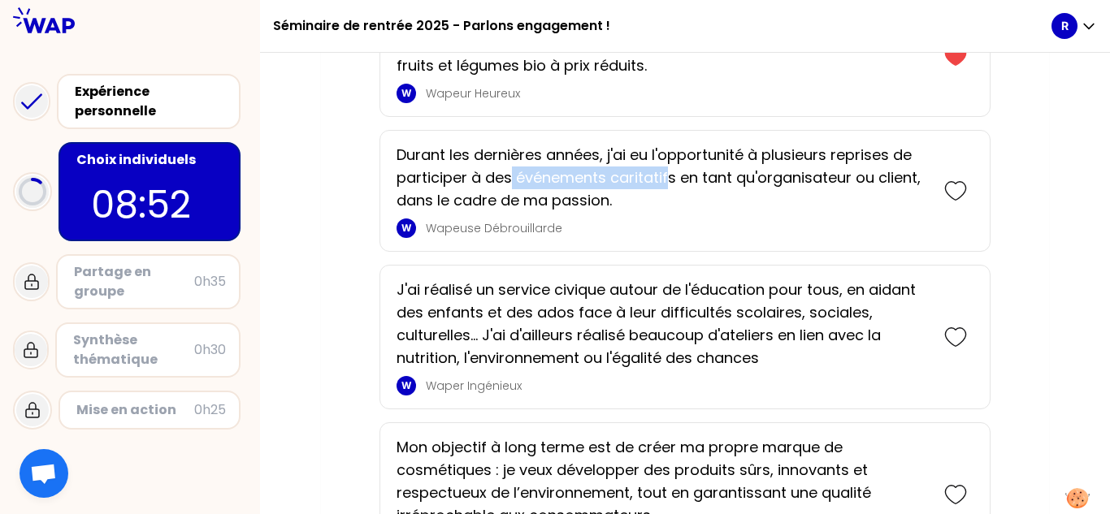
drag, startPoint x: 579, startPoint y: 185, endPoint x: 667, endPoint y: 186, distance: 88.6
click at [553, 186] on p "Durant les dernières années, j'ai eu l'opportunité à plusieurs reprises de part…" at bounding box center [662, 178] width 531 height 68
click at [553, 206] on p "Durant les dernières années, j'ai eu l'opportunité à plusieurs reprises de part…" at bounding box center [662, 178] width 531 height 68
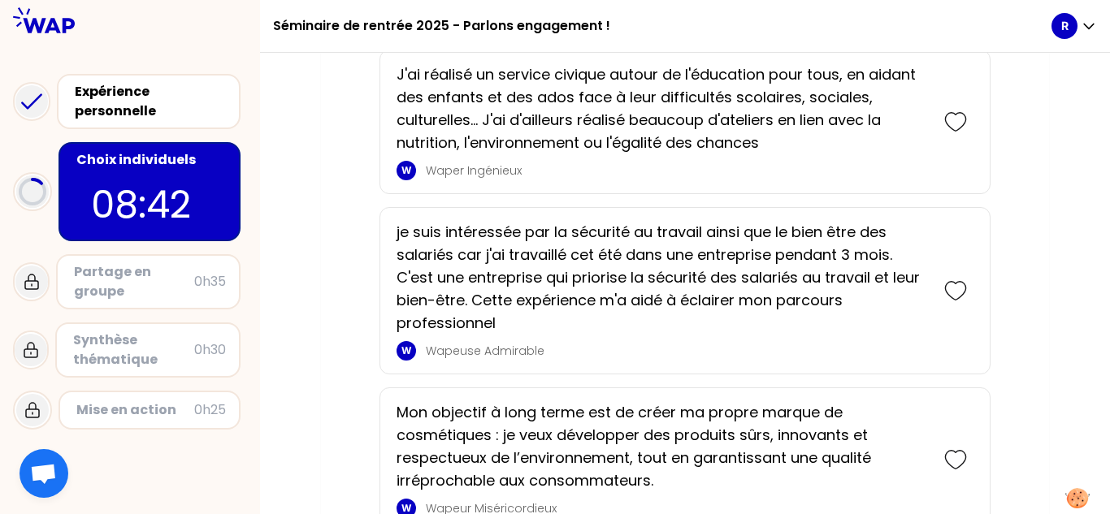
scroll to position [3362, 0]
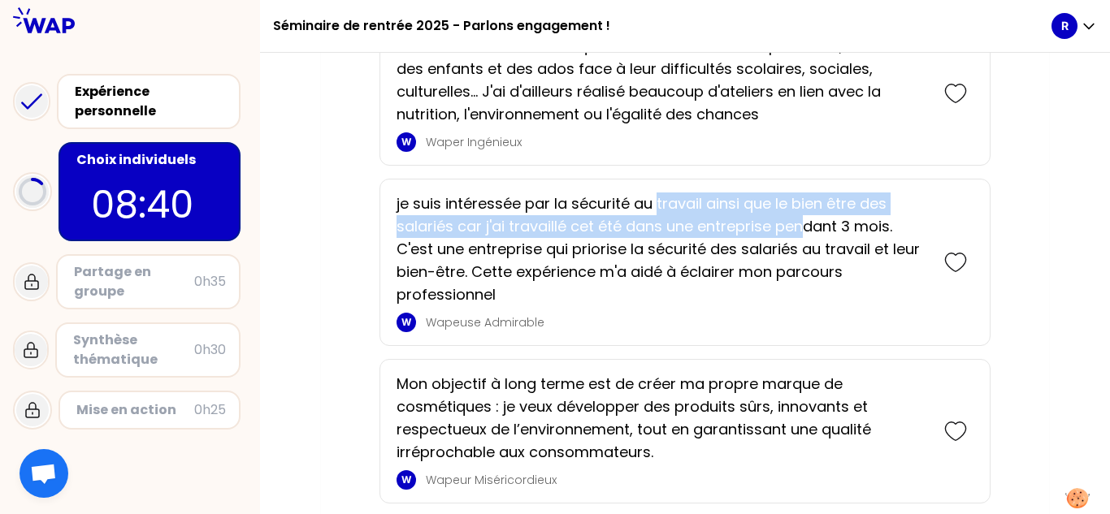
drag, startPoint x: 656, startPoint y: 204, endPoint x: 803, endPoint y: 236, distance: 150.6
click at [553, 236] on p "je suis intéressée par la sécurité au travail ainsi que le bien être des salari…" at bounding box center [662, 250] width 531 height 114
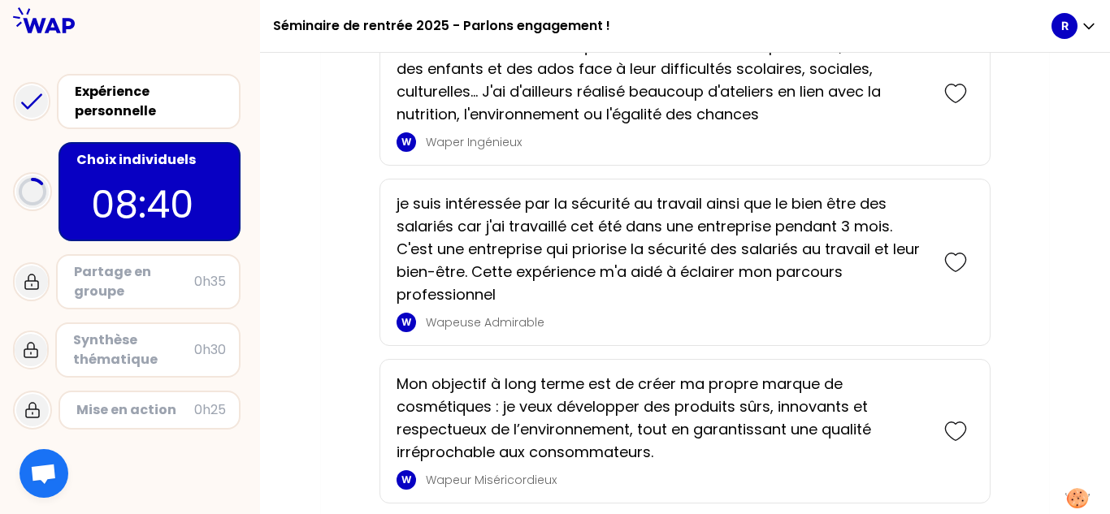
click at [553, 249] on p "je suis intéressée par la sécurité au travail ainsi que le bien être des salari…" at bounding box center [662, 250] width 531 height 114
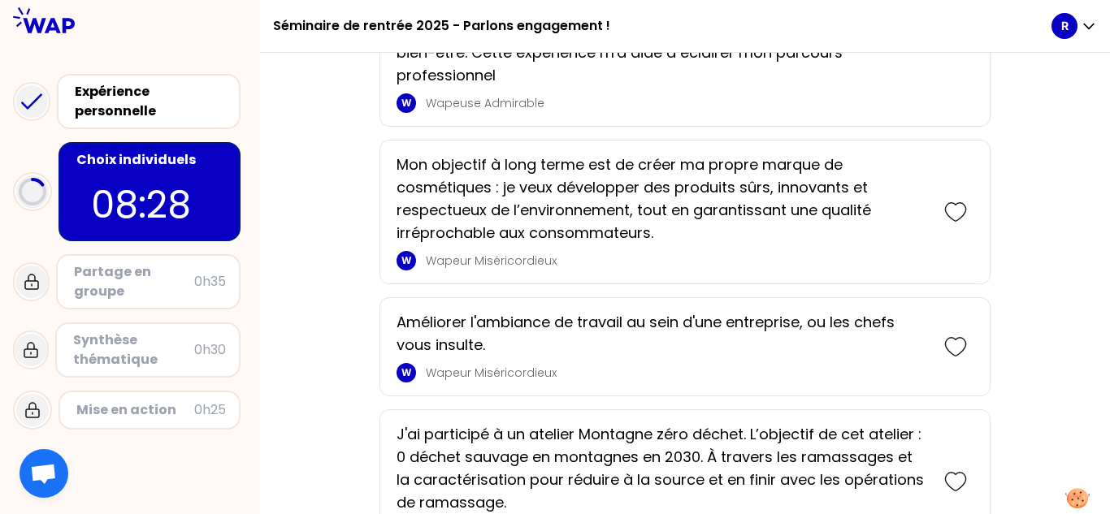
scroll to position [3605, 0]
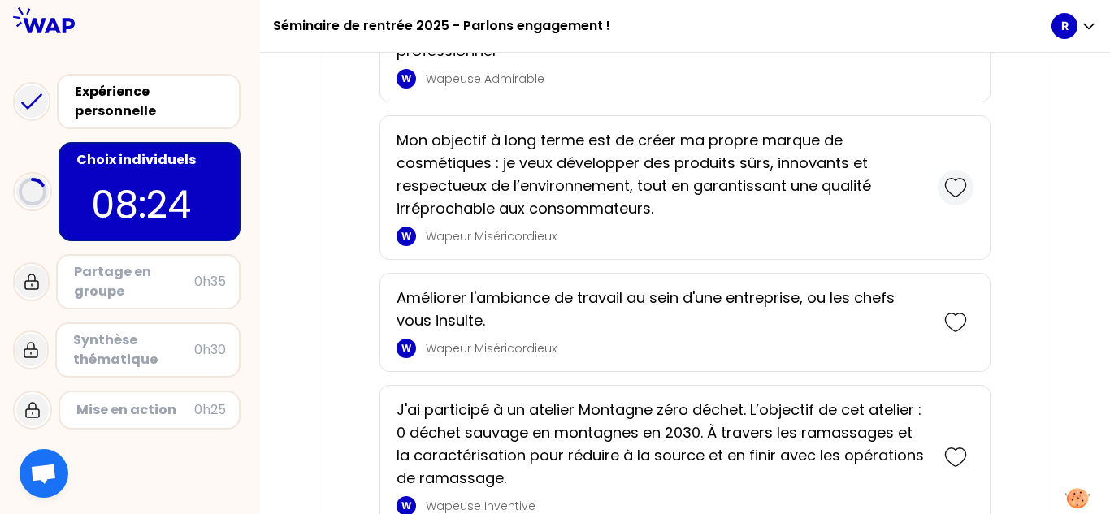
click at [553, 201] on div at bounding box center [956, 188] width 36 height 36
click at [553, 189] on icon at bounding box center [955, 188] width 20 height 18
click at [553, 189] on icon at bounding box center [955, 187] width 23 height 23
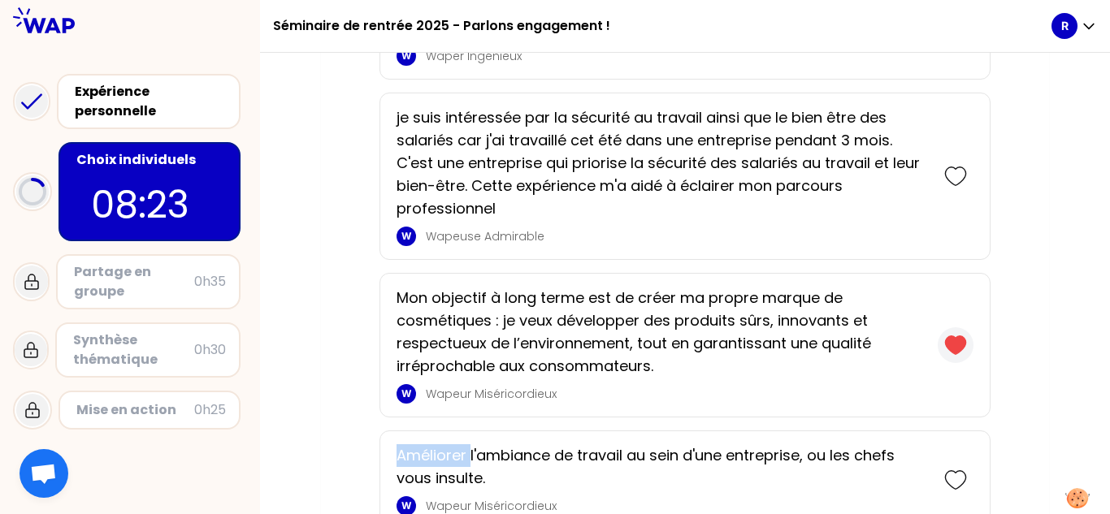
scroll to position [3763, 0]
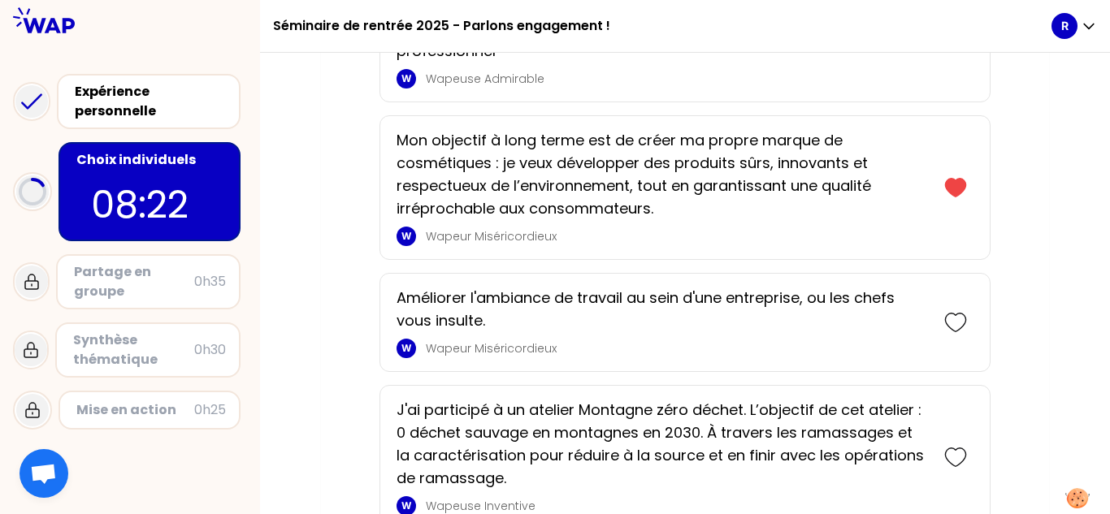
click at [553, 248] on div "Mon objectif à long terme est de créer ma propre marque de cosmétiques : je veu…" at bounding box center [684, 187] width 611 height 145
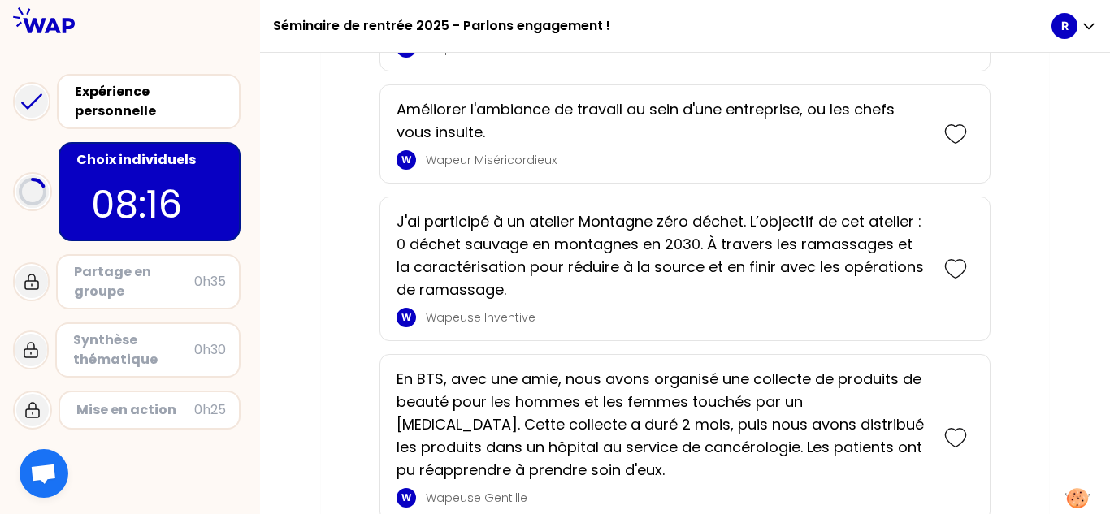
scroll to position [3926, 0]
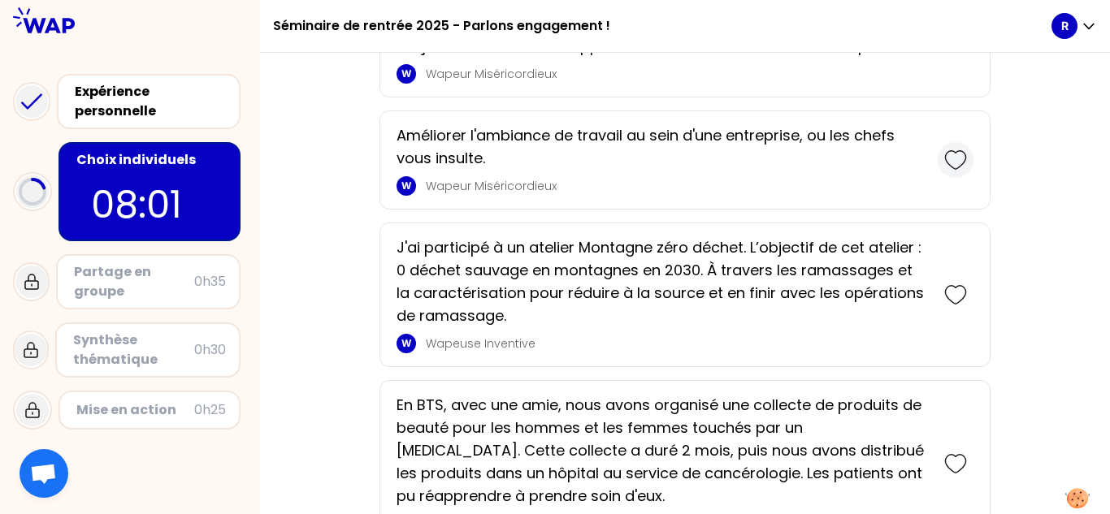
click at [553, 163] on icon at bounding box center [955, 160] width 23 height 23
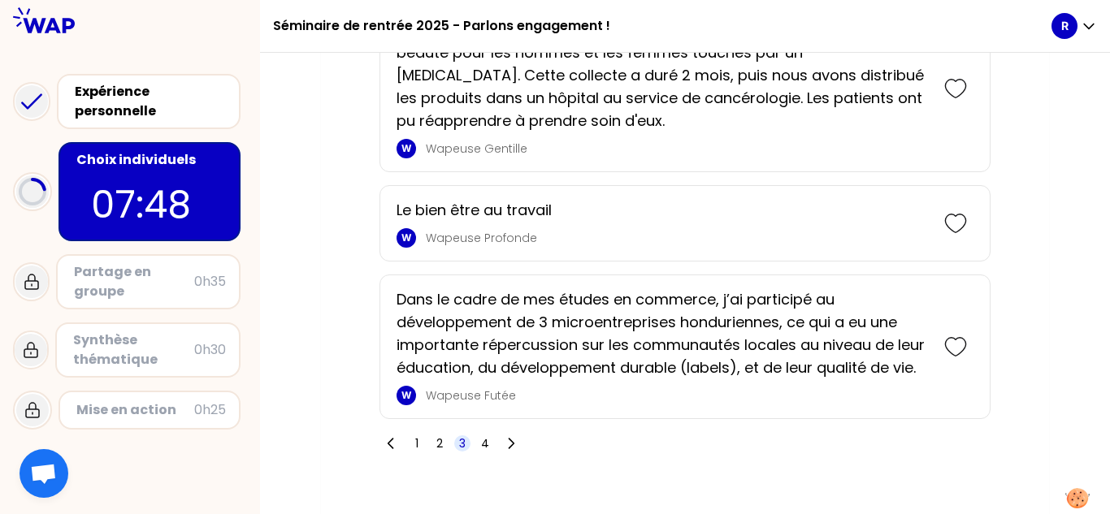
scroll to position [4441, 0]
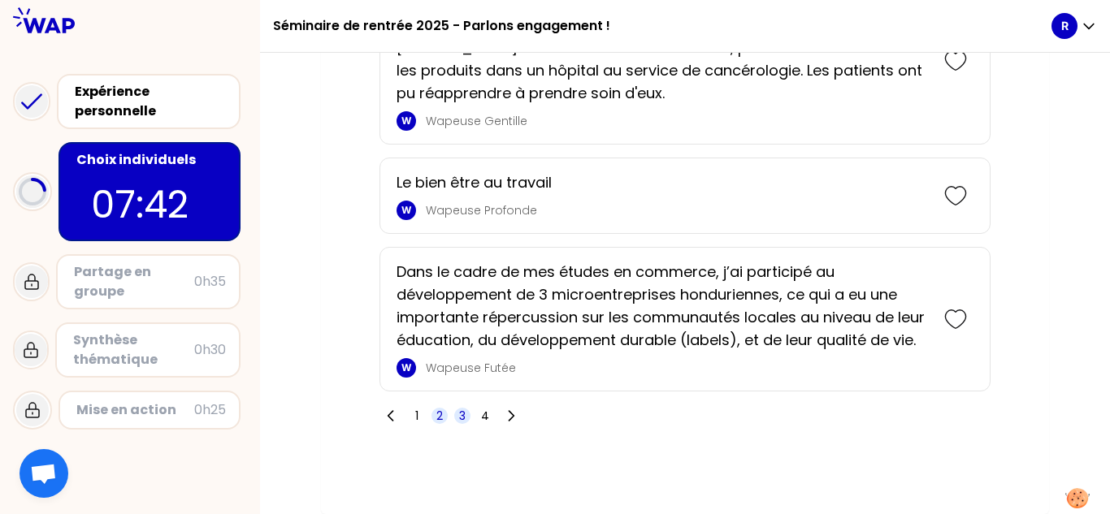
click at [437, 412] on span "2" at bounding box center [439, 416] width 7 height 16
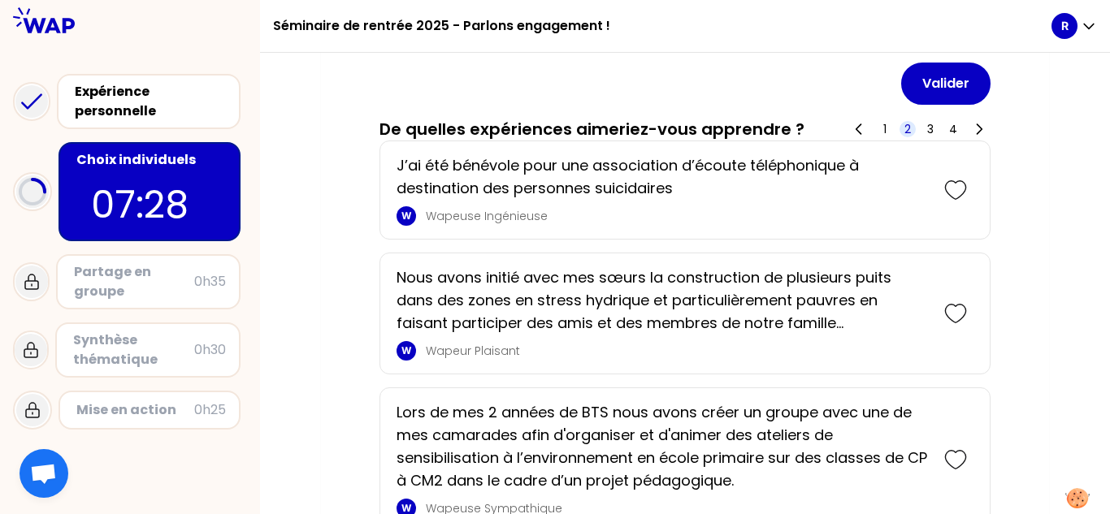
scroll to position [1808, 0]
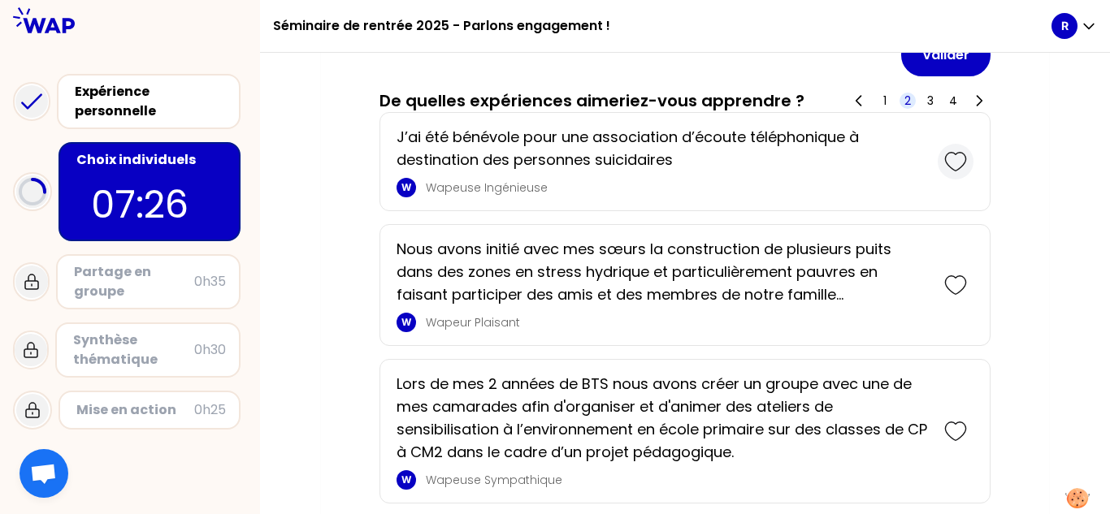
click at [553, 160] on icon at bounding box center [955, 161] width 23 height 23
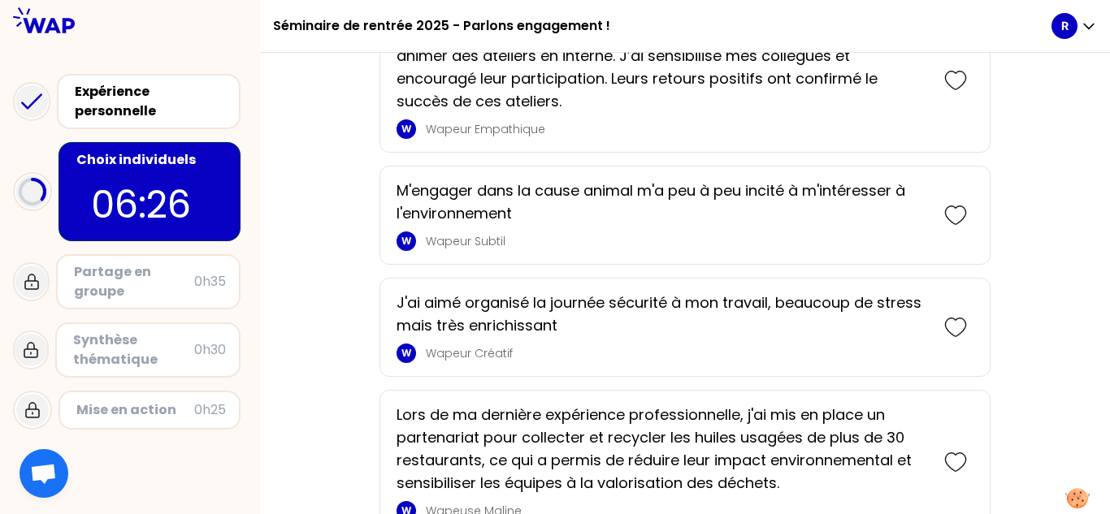
scroll to position [3545, 0]
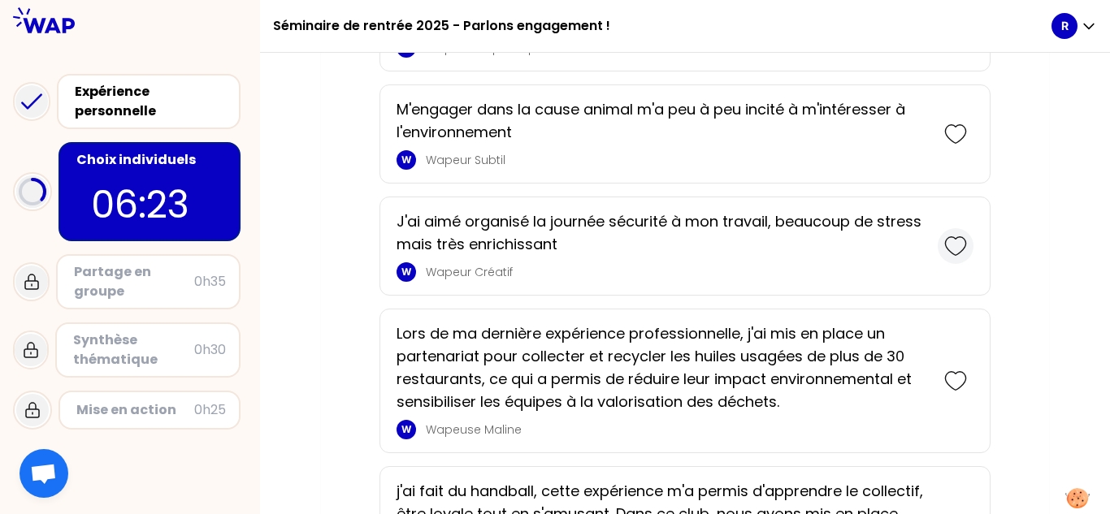
click at [553, 245] on icon at bounding box center [955, 246] width 23 height 23
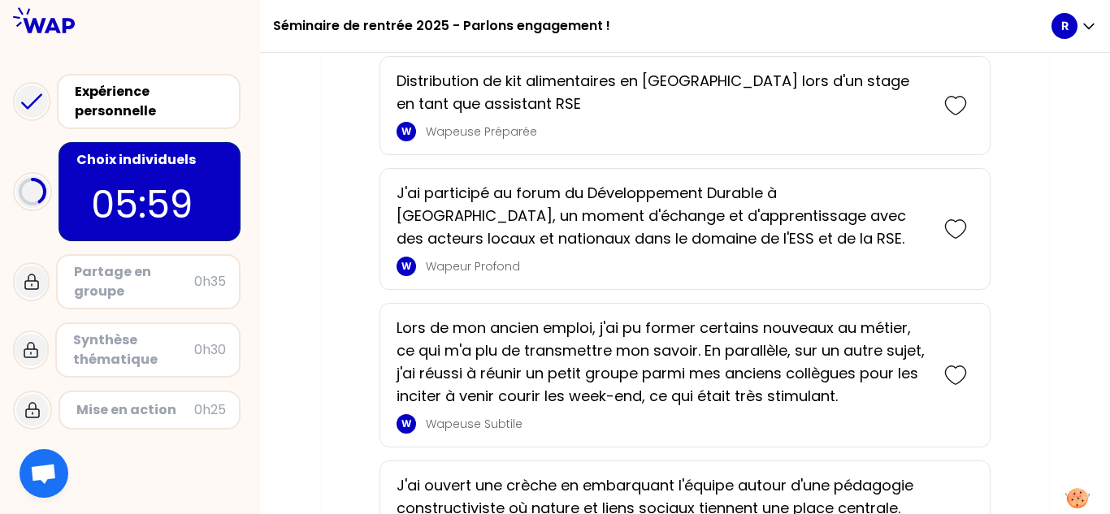
scroll to position [4226, 0]
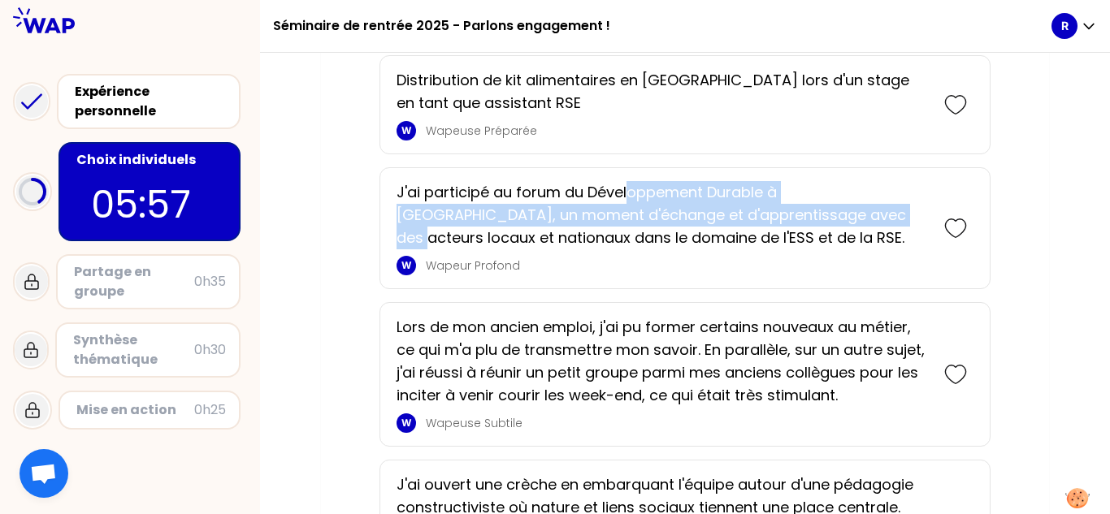
drag, startPoint x: 629, startPoint y: 199, endPoint x: 812, endPoint y: 210, distance: 183.1
click at [553, 210] on p "J'ai participé au forum du Développement Durable à [GEOGRAPHIC_DATA], un moment…" at bounding box center [662, 215] width 531 height 68
click at [553, 220] on p "J'ai participé au forum du Développement Durable à [GEOGRAPHIC_DATA], un moment…" at bounding box center [662, 215] width 531 height 68
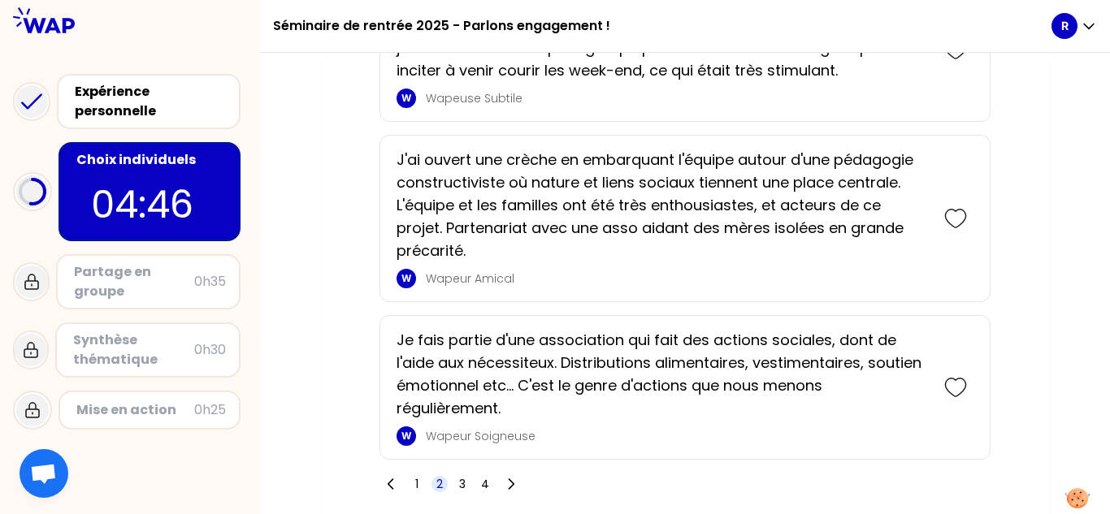
scroll to position [4620, 0]
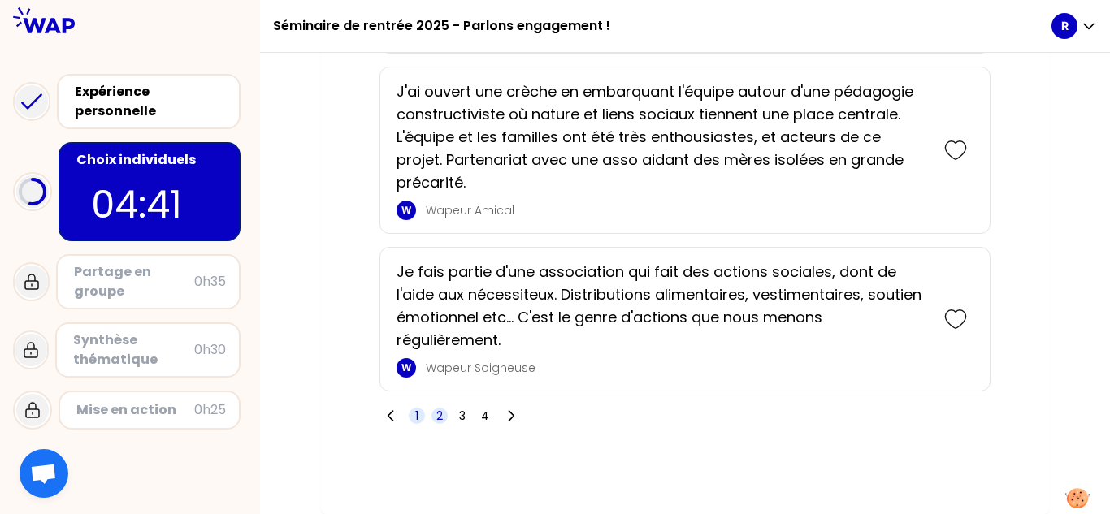
click at [413, 410] on span "1" at bounding box center [417, 416] width 16 height 16
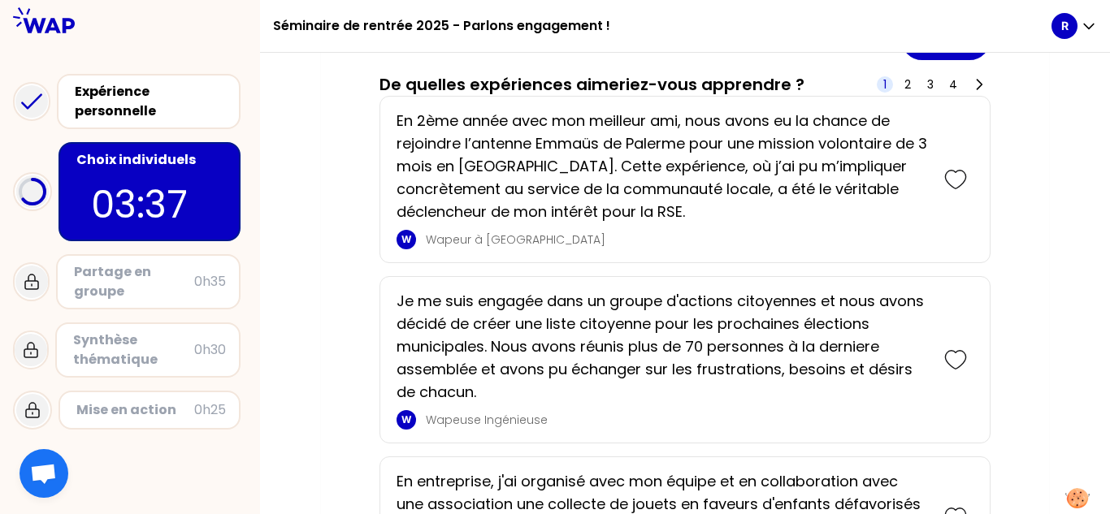
scroll to position [2049, 0]
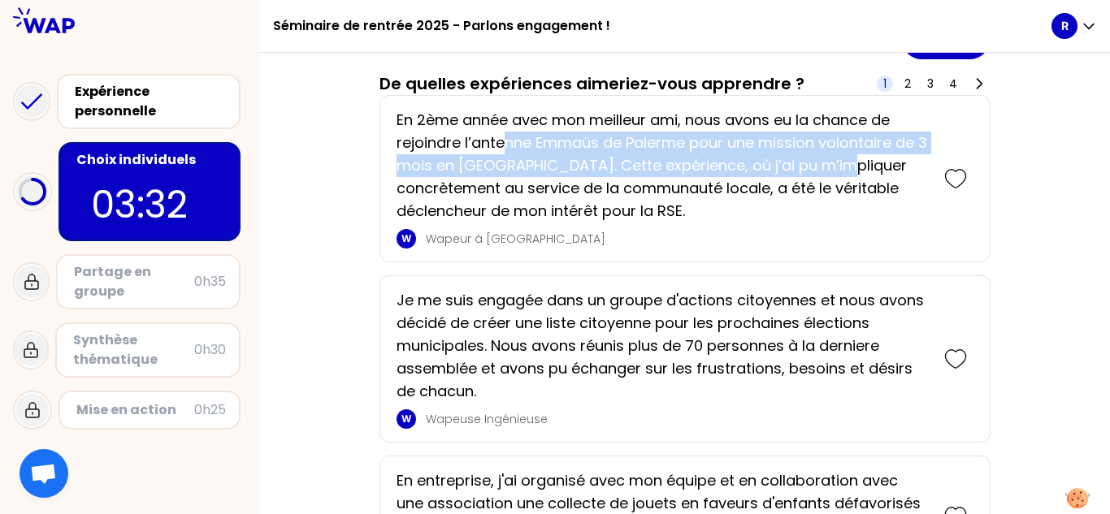
drag, startPoint x: 507, startPoint y: 135, endPoint x: 833, endPoint y: 169, distance: 327.6
click at [553, 169] on p "En 2ème année avec mon meilleur ami, nous avons eu la chance de rejoindre l’ant…" at bounding box center [662, 166] width 531 height 114
click at [553, 167] on p "En 2ème année avec mon meilleur ami, nous avons eu la chance de rejoindre l’ant…" at bounding box center [662, 166] width 531 height 114
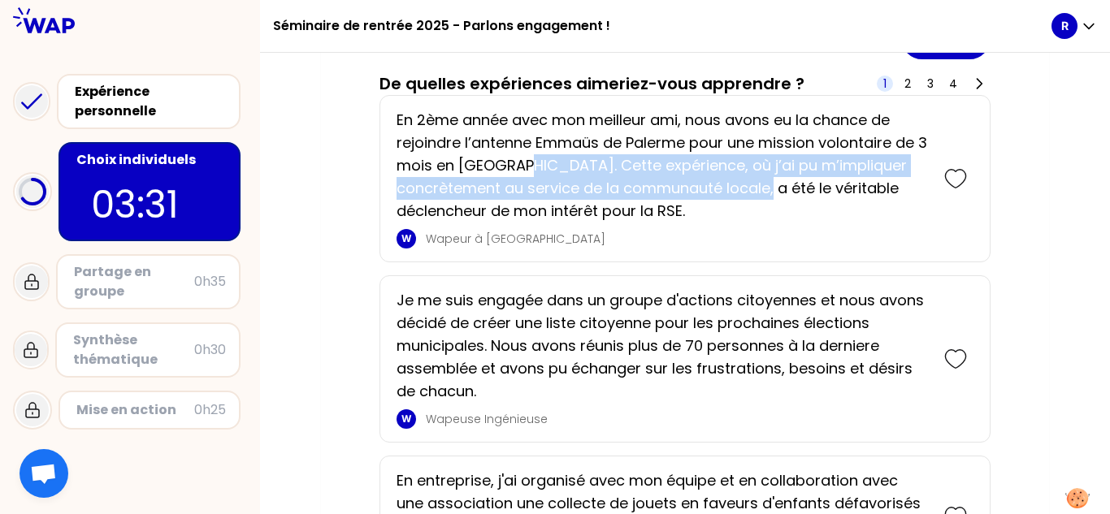
drag, startPoint x: 514, startPoint y: 167, endPoint x: 761, endPoint y: 192, distance: 249.0
click at [553, 177] on p "En 2ème année avec mon meilleur ami, nous avons eu la chance de rejoindre l’ant…" at bounding box center [662, 166] width 531 height 114
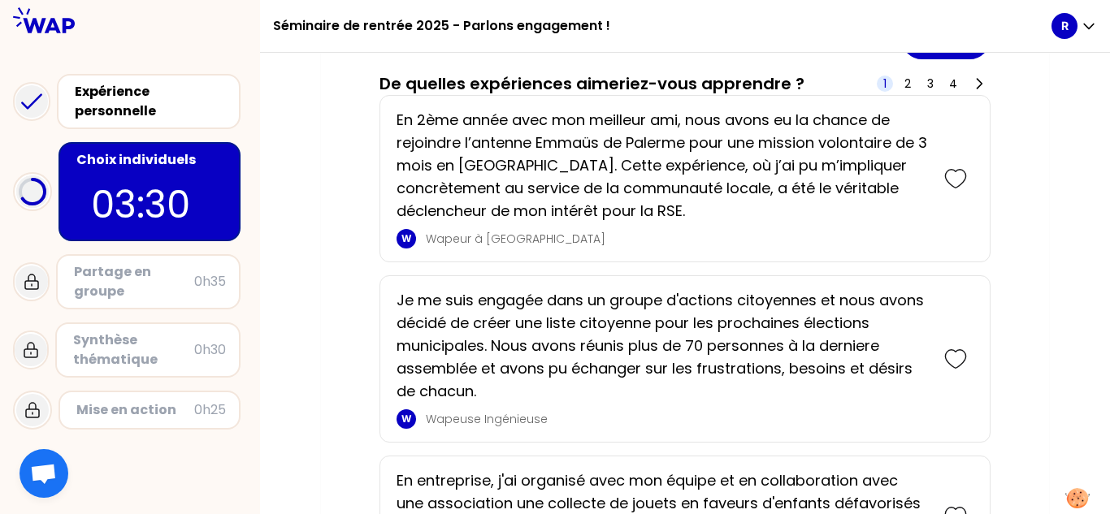
drag, startPoint x: 846, startPoint y: 194, endPoint x: 874, endPoint y: 200, distance: 29.0
click at [553, 194] on p "En 2ème année avec mon meilleur ami, nous avons eu la chance de rejoindre l’ant…" at bounding box center [662, 166] width 531 height 114
click at [553, 181] on icon at bounding box center [955, 178] width 23 height 23
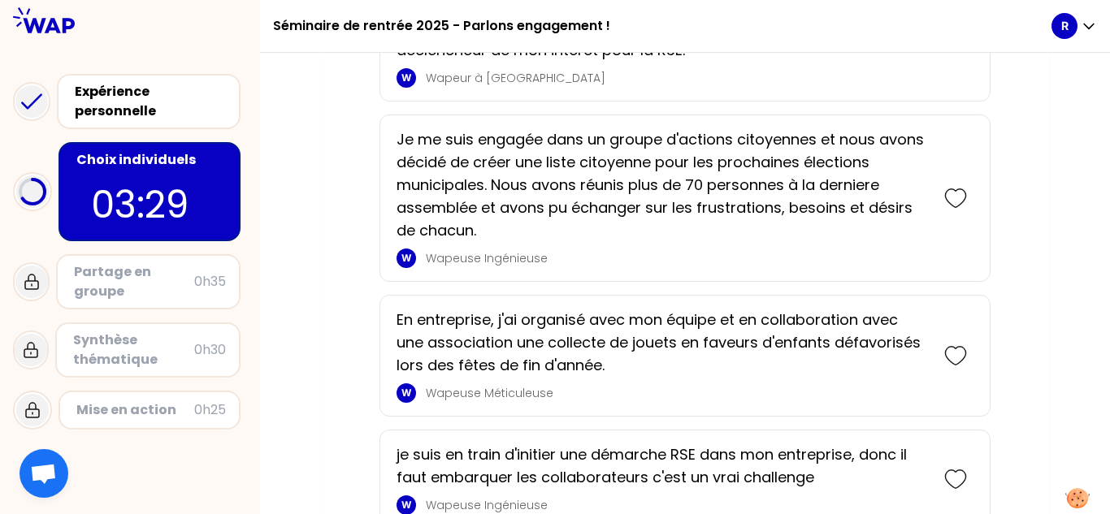
scroll to position [2392, 0]
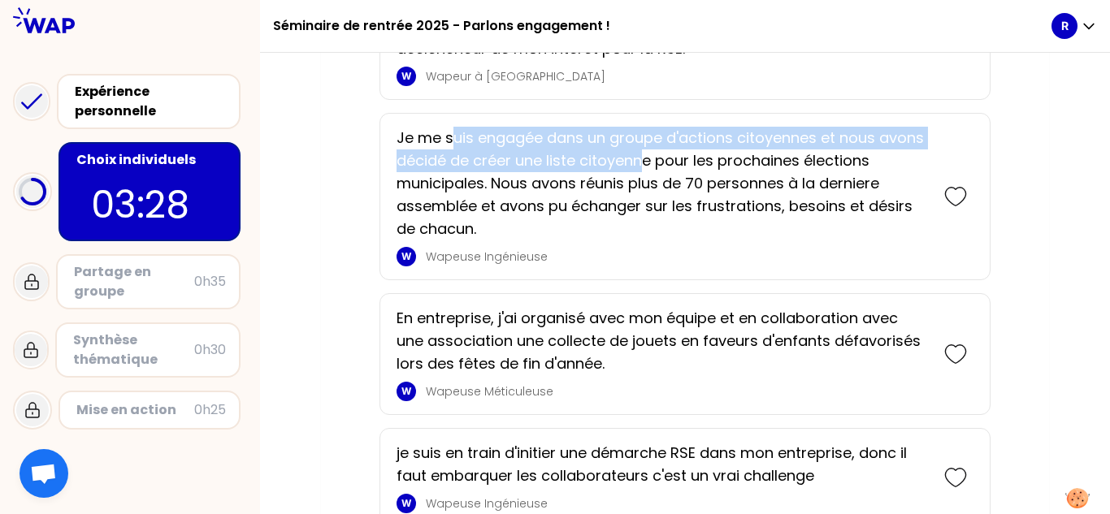
drag, startPoint x: 460, startPoint y: 138, endPoint x: 646, endPoint y: 150, distance: 186.5
click at [553, 150] on p "Je me suis engagée dans un groupe d'actions citoyennes et nous avons décidé de …" at bounding box center [662, 184] width 531 height 114
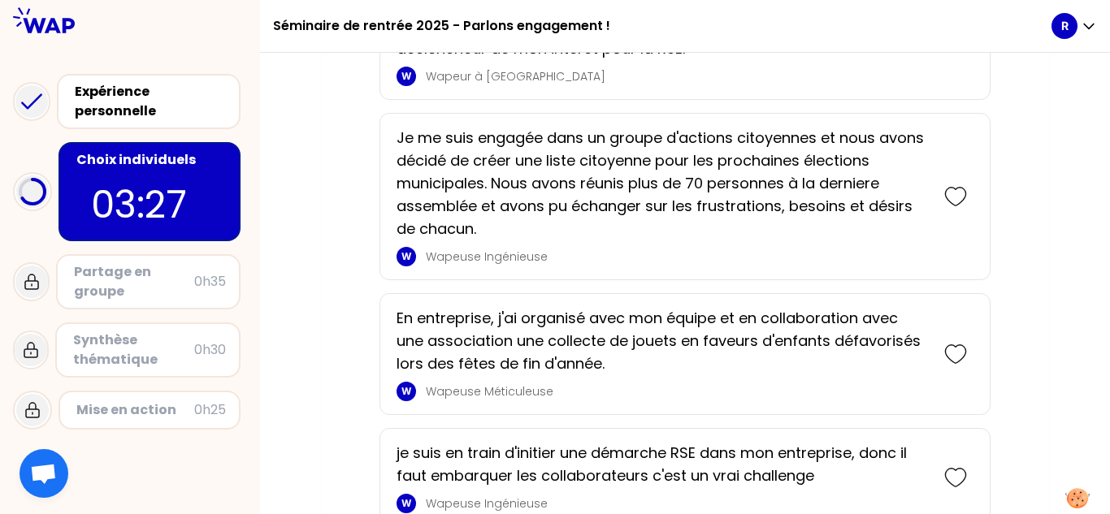
click at [553, 181] on p "Je me suis engagée dans un groupe d'actions citoyennes et nous avons décidé de …" at bounding box center [662, 184] width 531 height 114
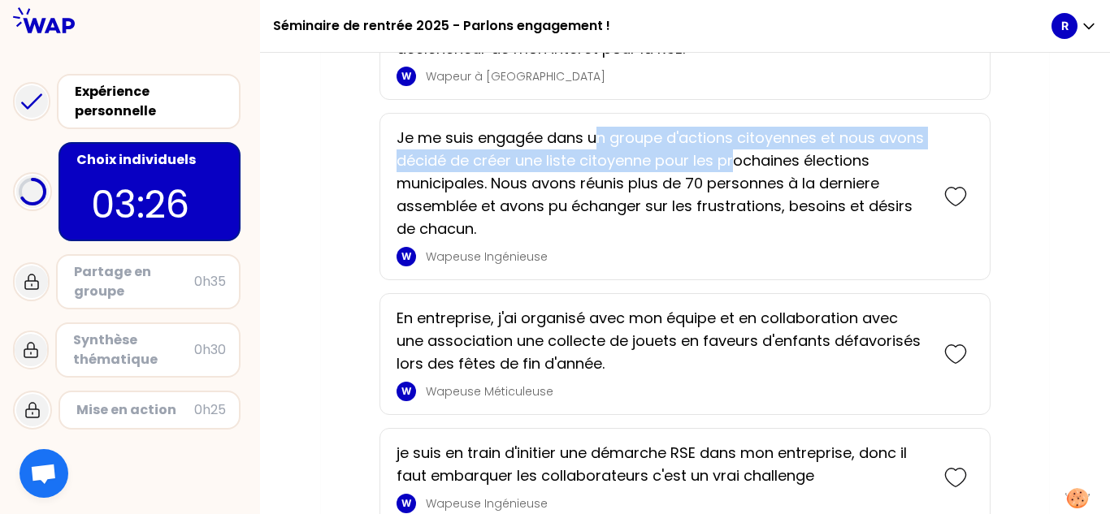
drag, startPoint x: 594, startPoint y: 139, endPoint x: 761, endPoint y: 171, distance: 170.4
click at [553, 154] on p "Je me suis engagée dans un groupe d'actions citoyennes et nous avons décidé de …" at bounding box center [662, 184] width 531 height 114
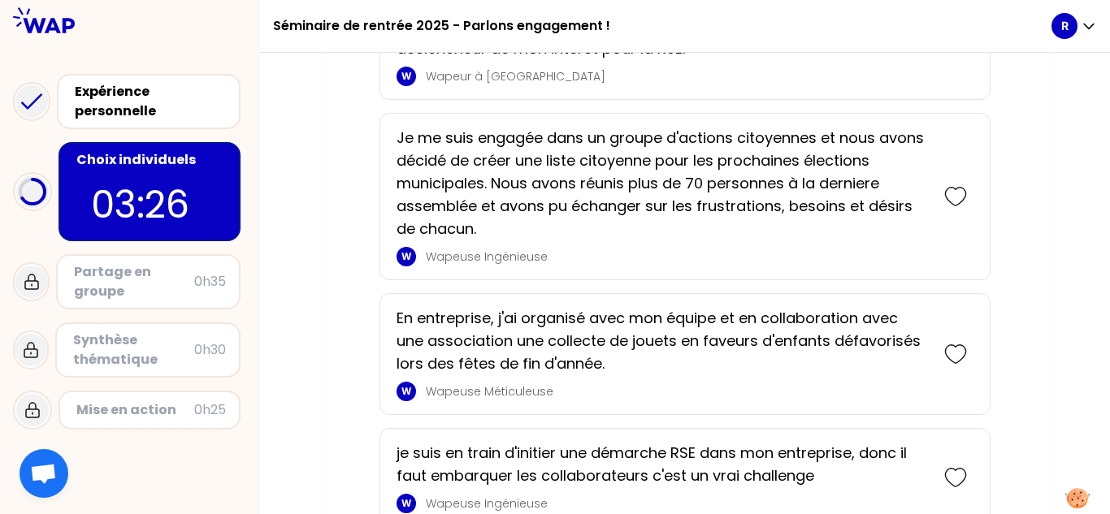
drag, startPoint x: 765, startPoint y: 176, endPoint x: 778, endPoint y: 182, distance: 14.5
click at [553, 176] on p "Je me suis engagée dans un groupe d'actions citoyennes et nous avons décidé de …" at bounding box center [662, 184] width 531 height 114
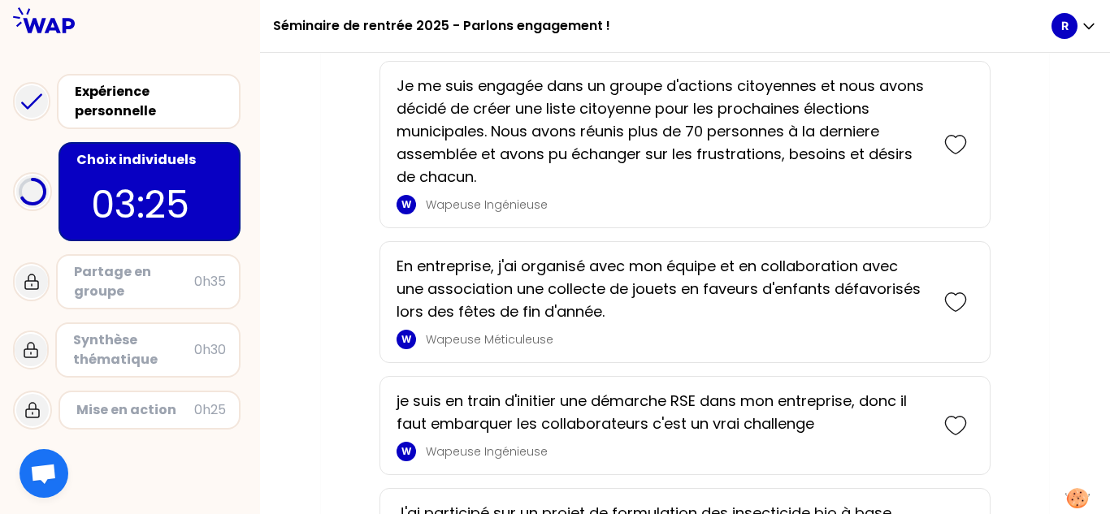
scroll to position [2474, 0]
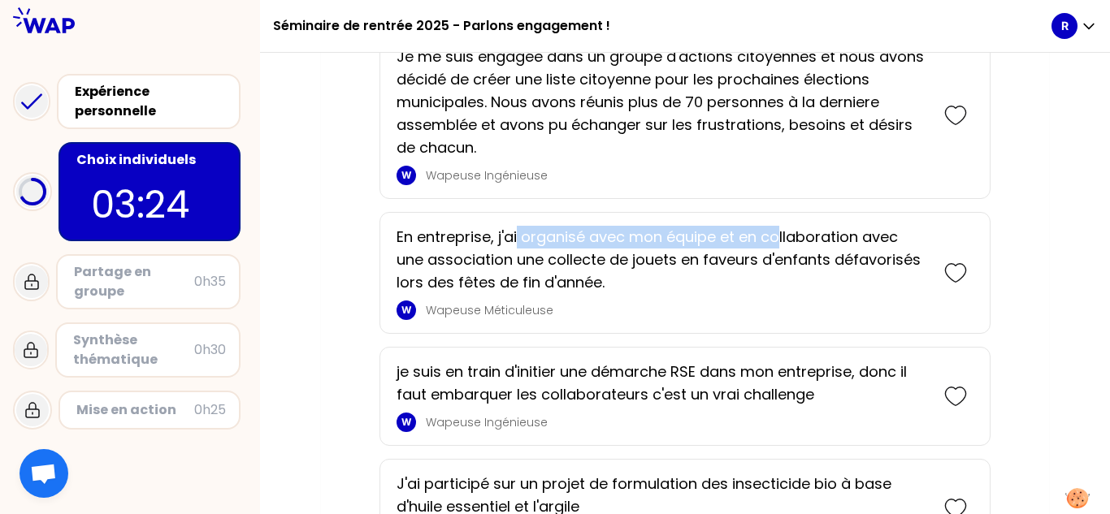
drag, startPoint x: 566, startPoint y: 238, endPoint x: 738, endPoint y: 268, distance: 174.9
click at [553, 246] on p "En entreprise, j'ai organisé avec mon équipe et en collaboration avec une assoc…" at bounding box center [662, 260] width 531 height 68
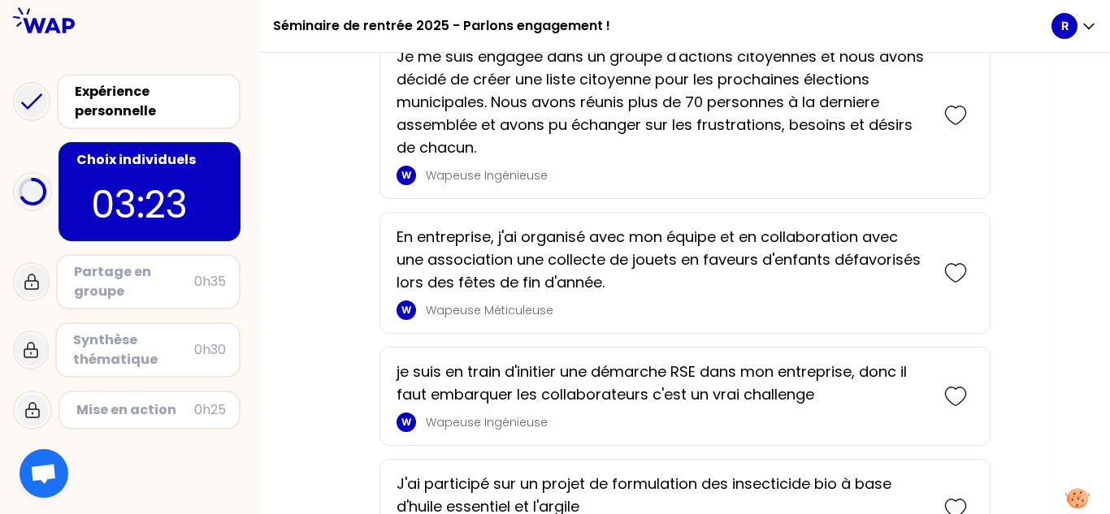
click at [553, 284] on p "En entreprise, j'ai organisé avec mon équipe et en collaboration avec une assoc…" at bounding box center [662, 260] width 531 height 68
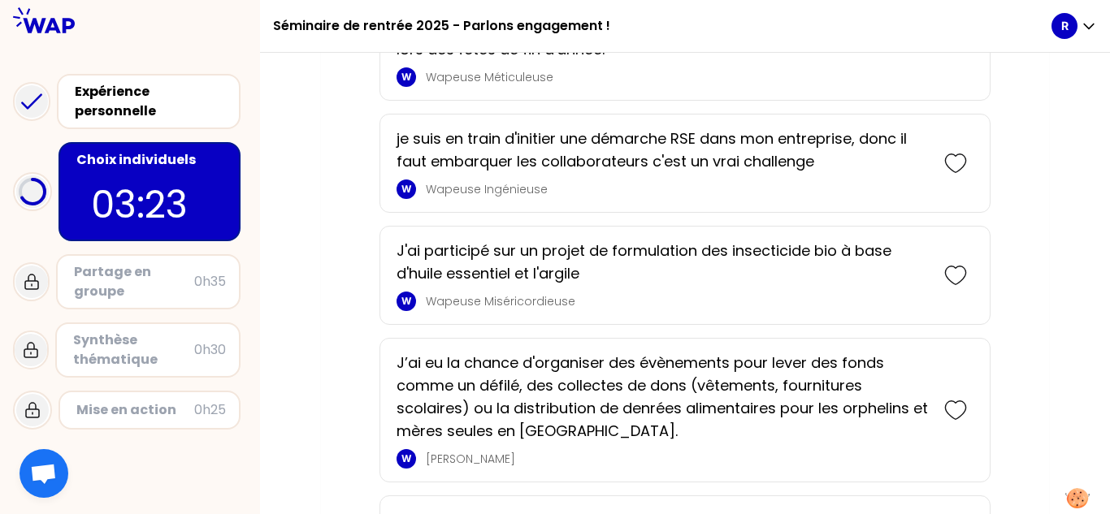
scroll to position [2717, 0]
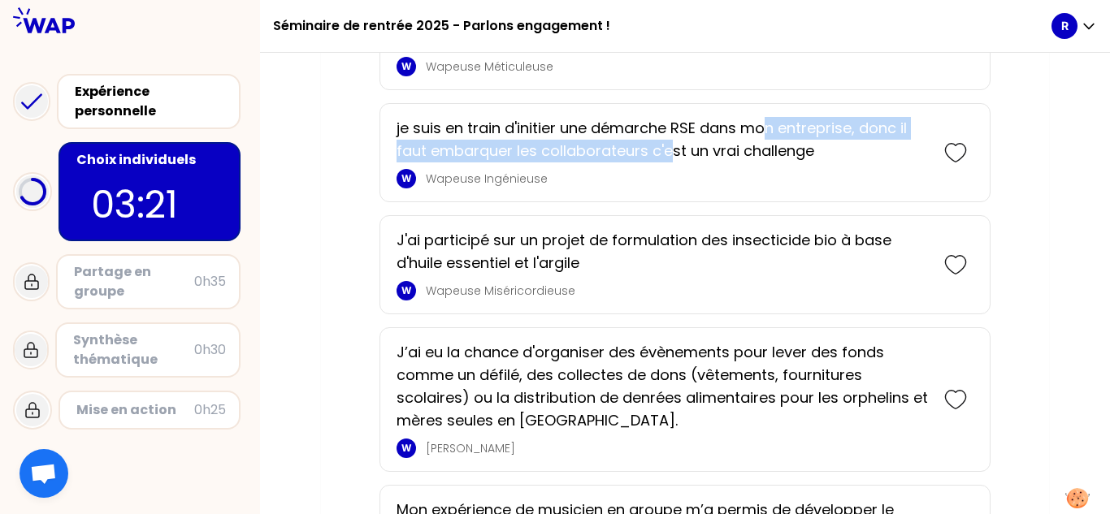
drag, startPoint x: 670, startPoint y: 141, endPoint x: 773, endPoint y: 137, distance: 102.4
click at [553, 137] on p "je suis en train d'initier une démarche RSE dans mon entreprise, donc il faut e…" at bounding box center [662, 140] width 531 height 46
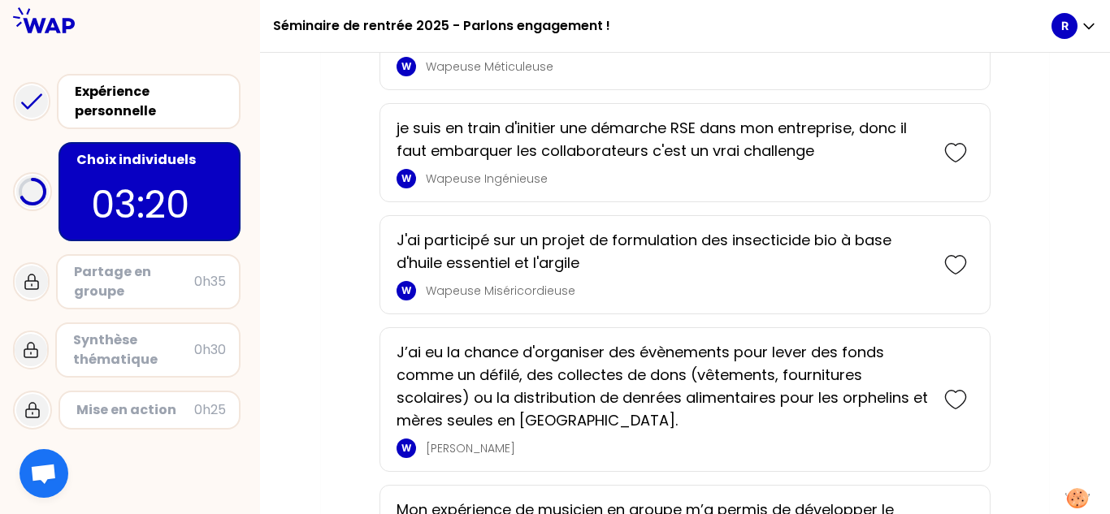
click at [553, 184] on p "Wapeuse Ingénieuse" at bounding box center [677, 179] width 502 height 16
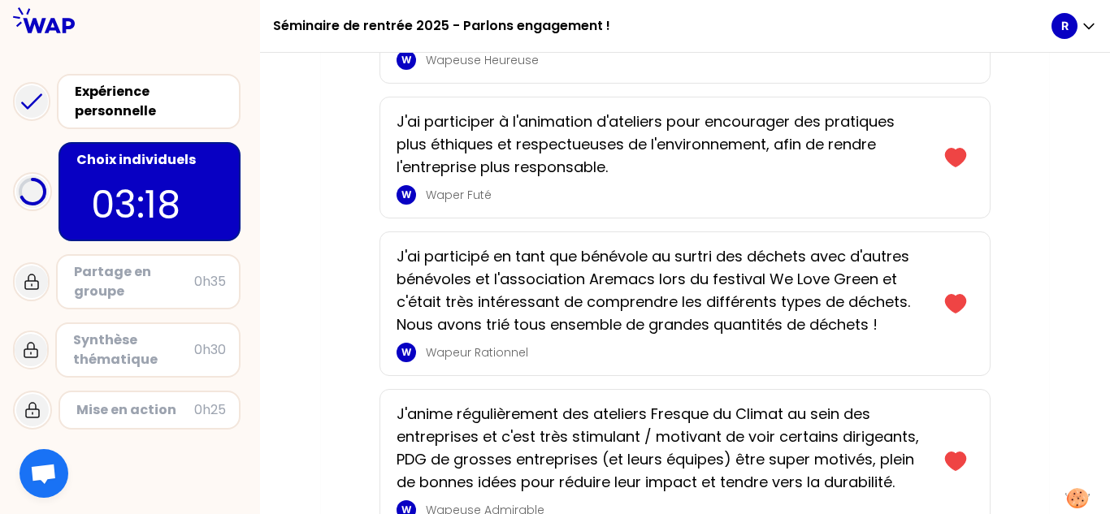
scroll to position [1823, 0]
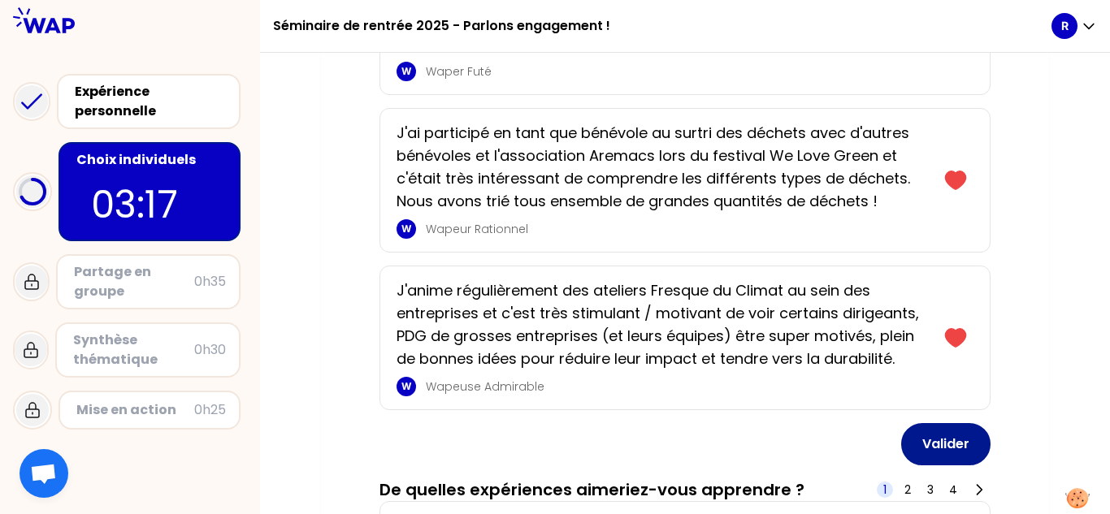
click at [553, 436] on button "Valider" at bounding box center [945, 444] width 89 height 42
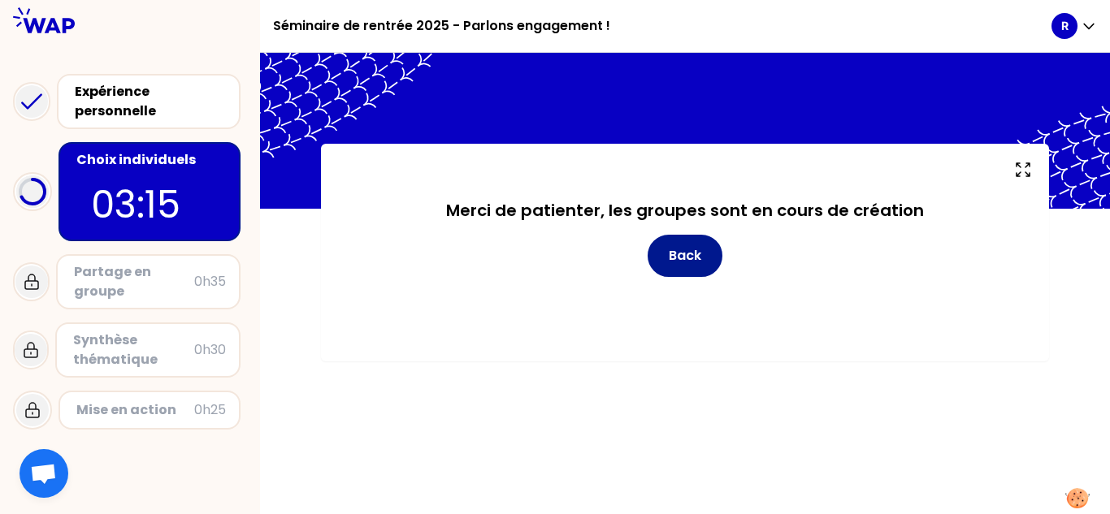
click at [553, 262] on button "Back" at bounding box center [685, 256] width 75 height 42
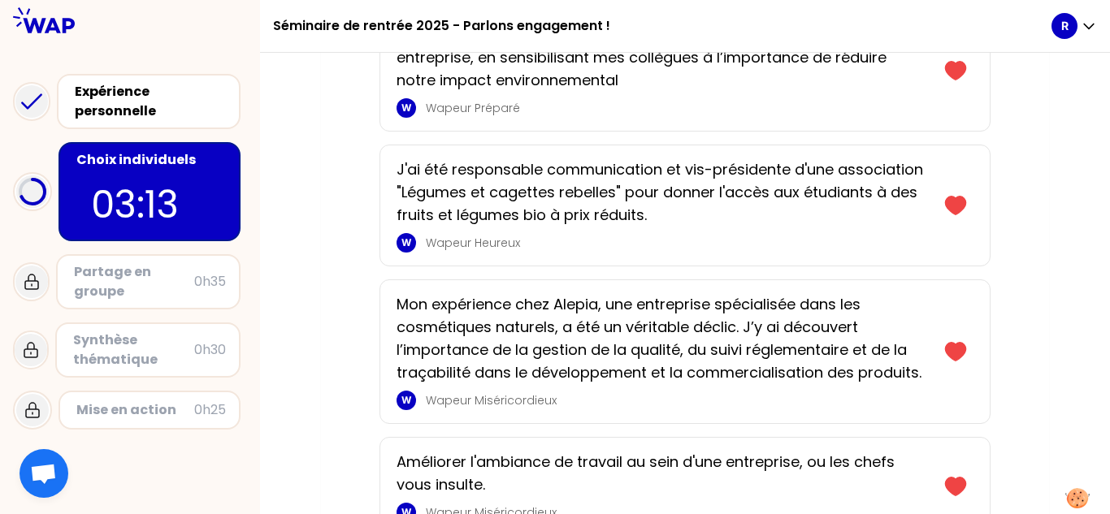
scroll to position [1219, 0]
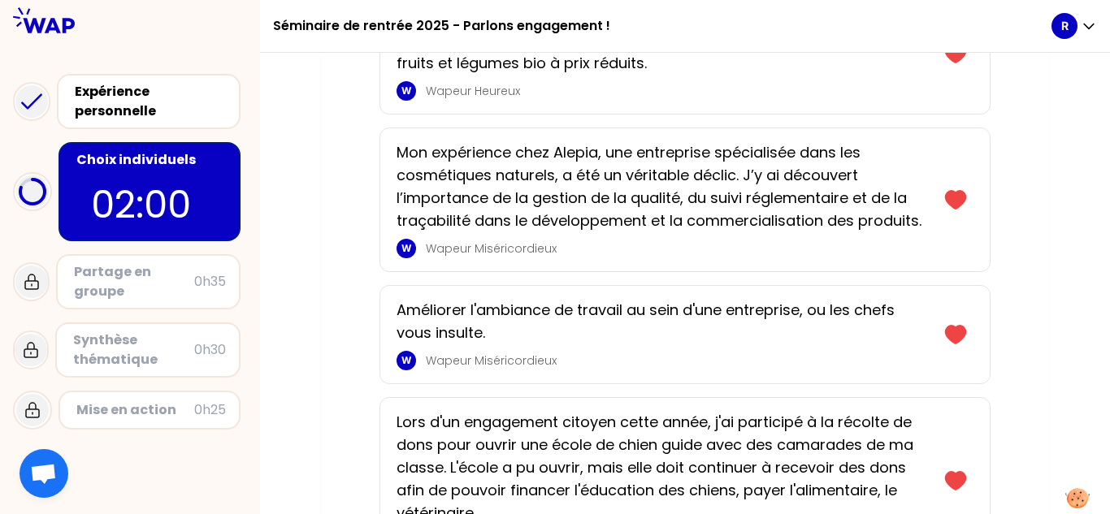
drag, startPoint x: 152, startPoint y: 73, endPoint x: 163, endPoint y: 37, distance: 38.3
click at [152, 74] on div "Expérience personnelle" at bounding box center [149, 101] width 184 height 55
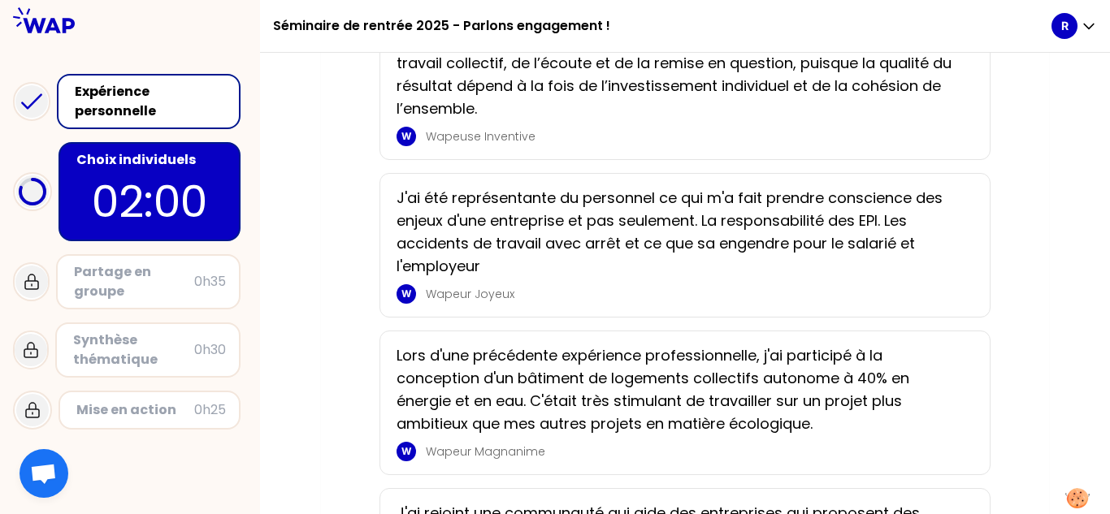
scroll to position [1219, 0]
click at [126, 181] on p "01:58" at bounding box center [149, 201] width 153 height 63
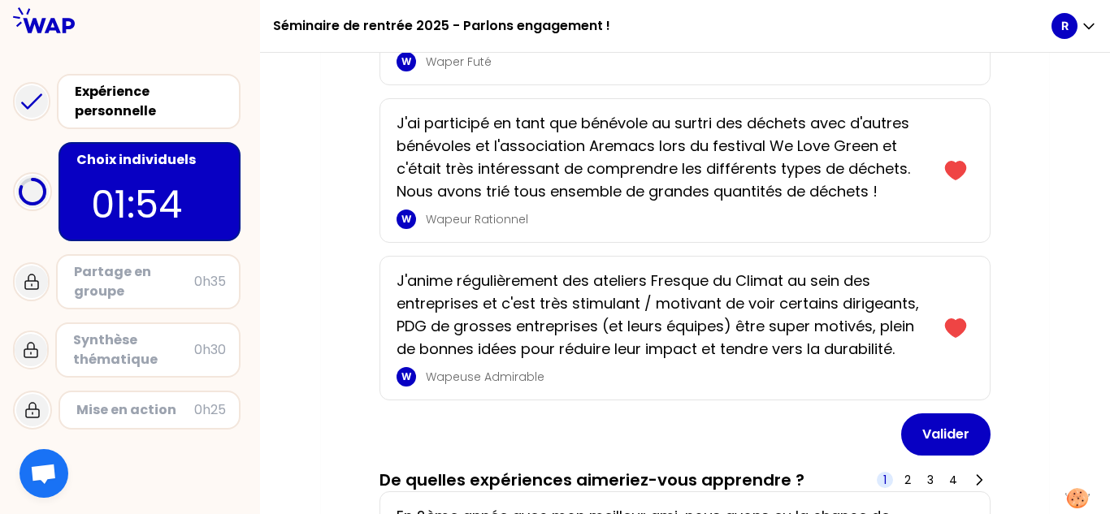
scroll to position [1788, 0]
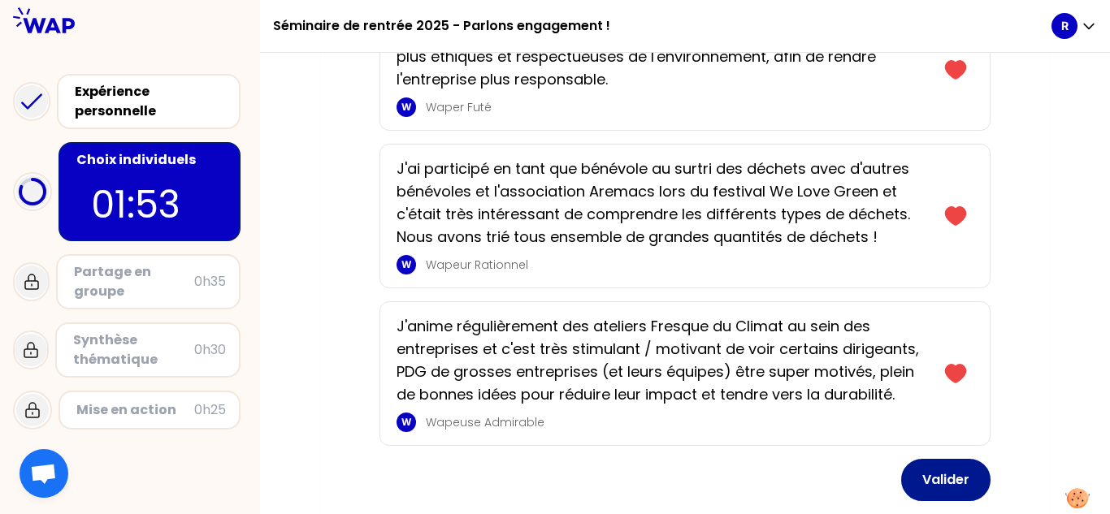
click at [553, 474] on button "Valider" at bounding box center [945, 480] width 89 height 42
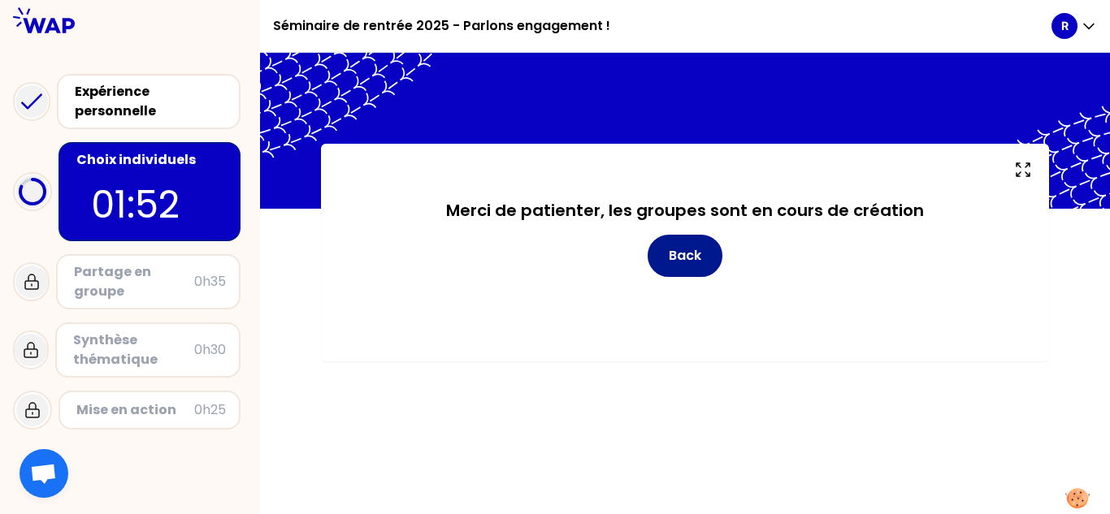
click at [553, 262] on button "Back" at bounding box center [685, 256] width 75 height 42
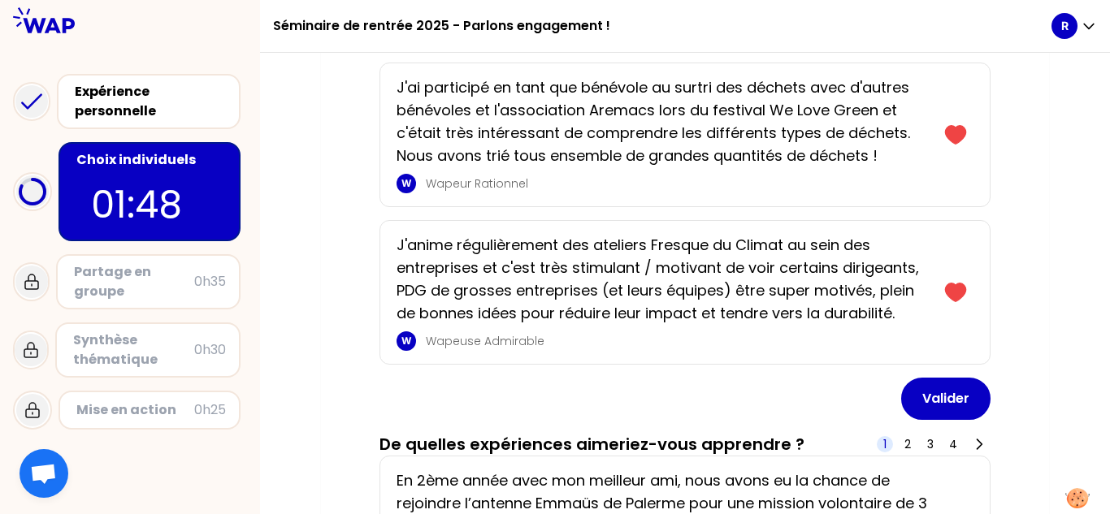
scroll to position [2194, 0]
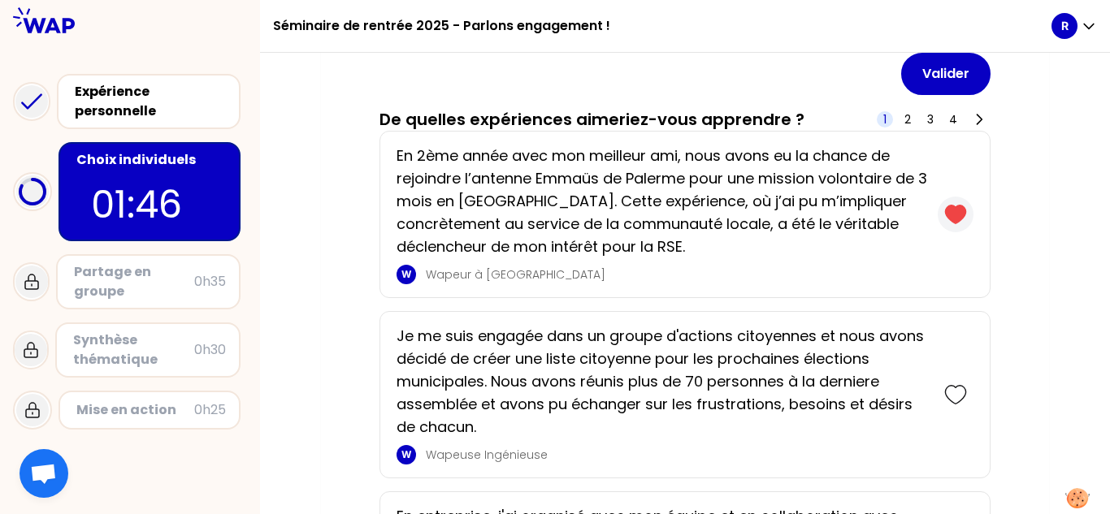
click at [553, 216] on icon at bounding box center [955, 215] width 20 height 18
click at [553, 220] on icon at bounding box center [955, 214] width 23 height 23
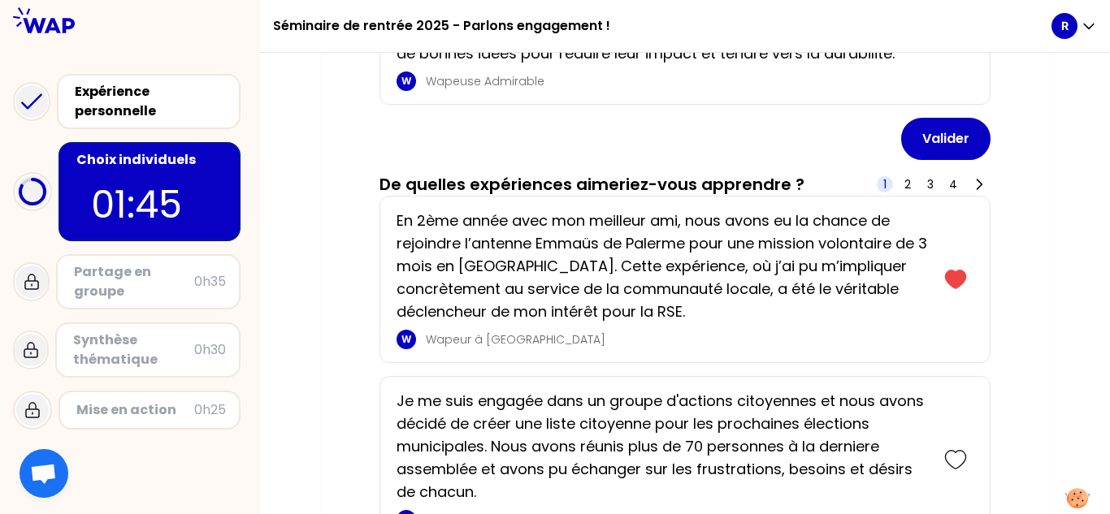
scroll to position [2031, 0]
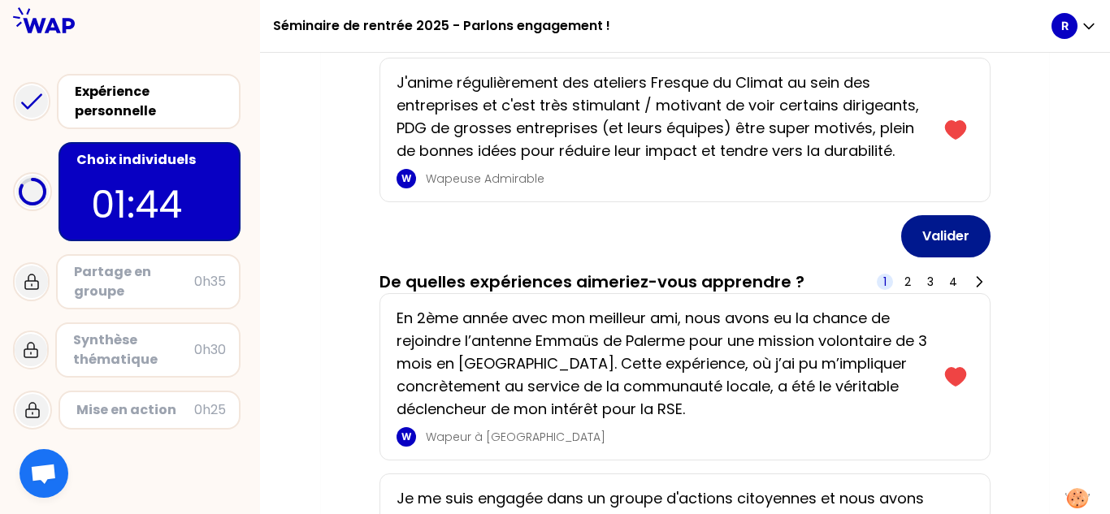
click at [553, 236] on button "Valider" at bounding box center [945, 236] width 89 height 42
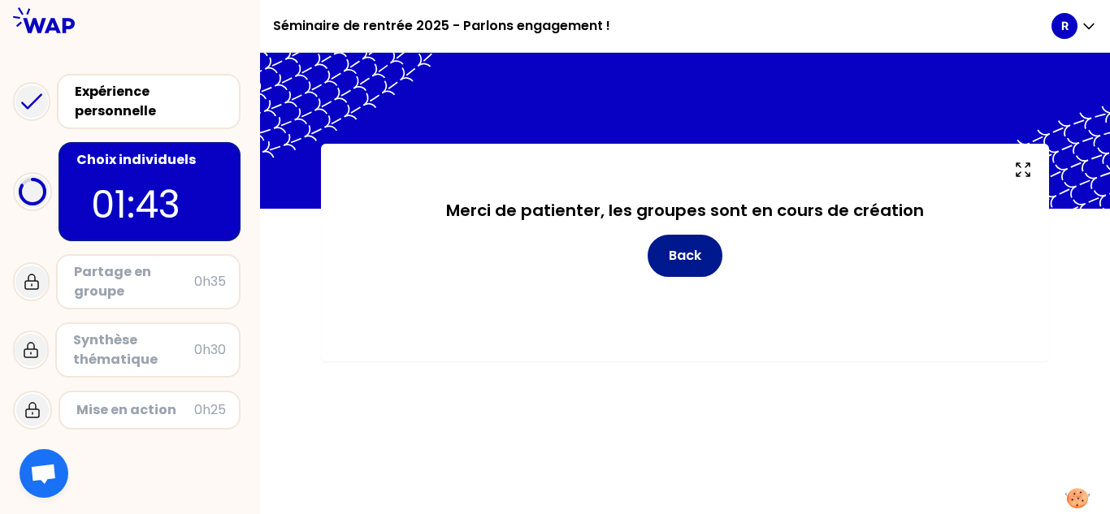
click at [553, 243] on button "Back" at bounding box center [685, 256] width 75 height 42
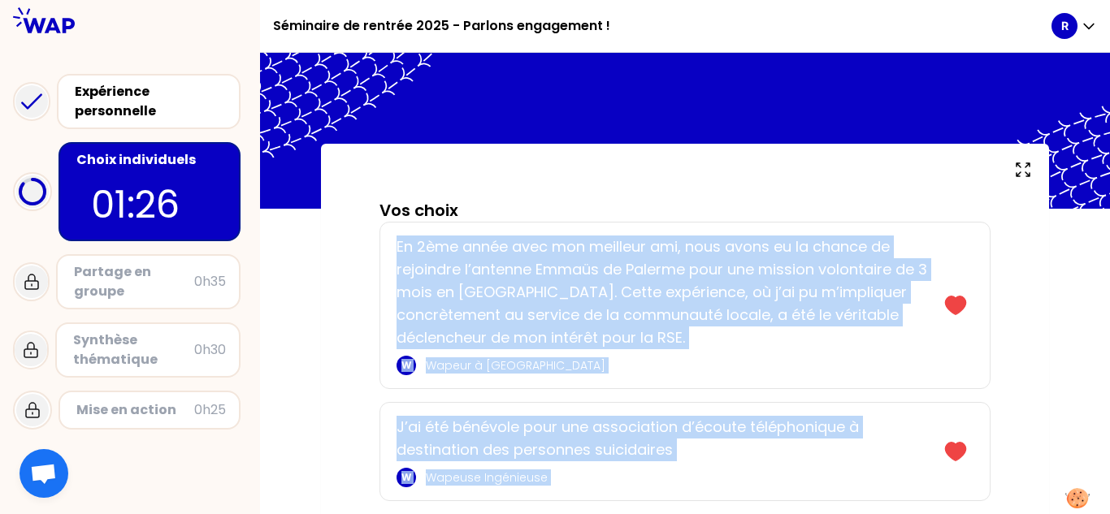
drag, startPoint x: 913, startPoint y: 318, endPoint x: 383, endPoint y: 244, distance: 534.9
copy div "Lo 8ips dolor sita con adipisci eli, sedd eiusm te in utlabo et doloremag a’eni…"
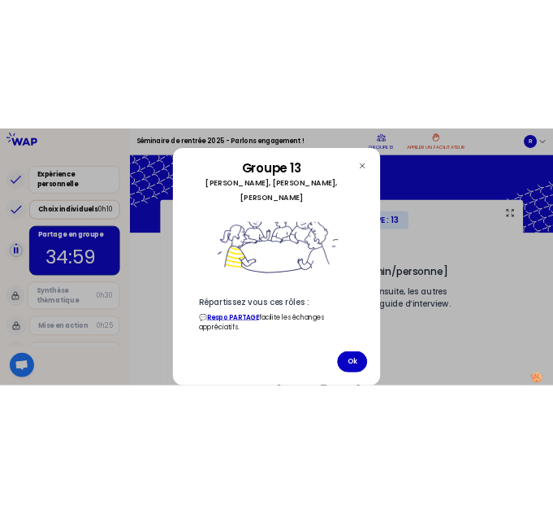
scroll to position [219, 0]
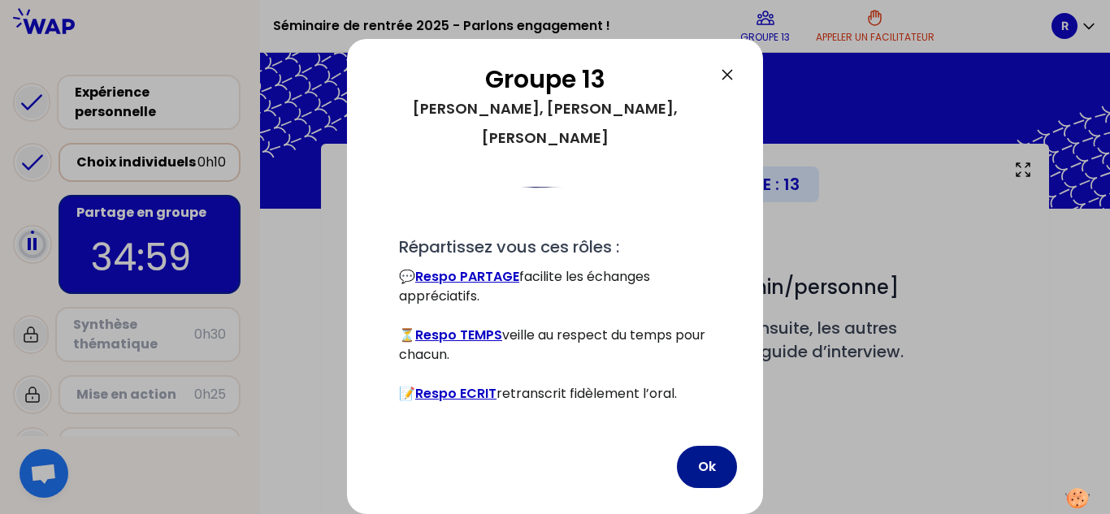
click at [553, 459] on button "Ok" at bounding box center [707, 467] width 60 height 42
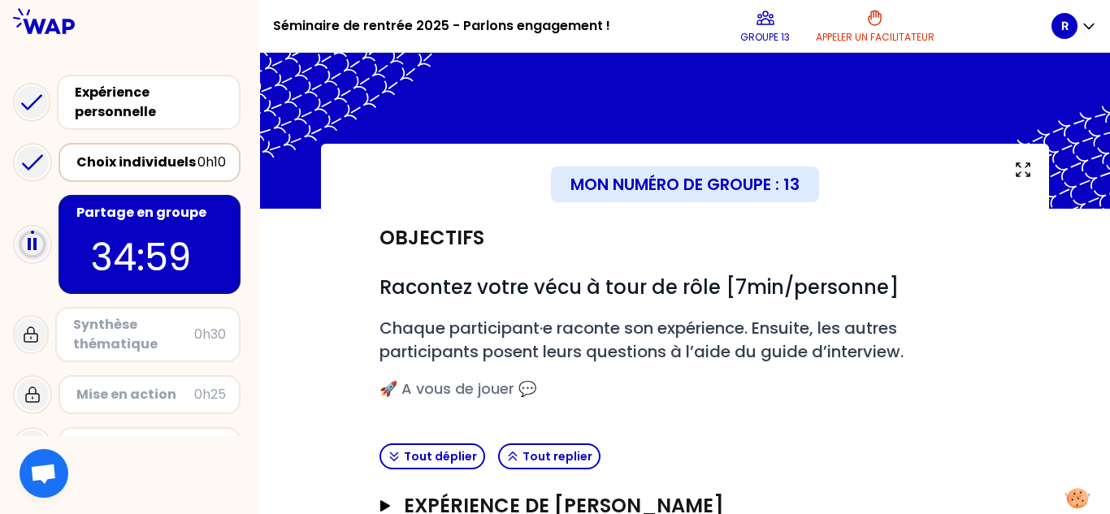
click at [160, 53] on div "Expérience personnelle Choix individuels 0h10 Partage en groupe 34:59 Synthèse …" at bounding box center [130, 283] width 260 height 483
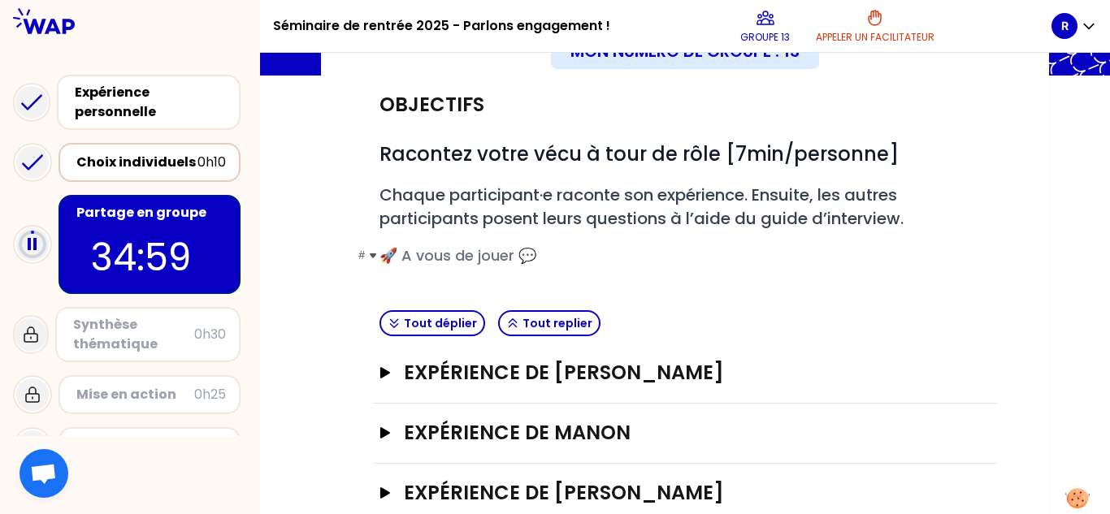
scroll to position [163, 0]
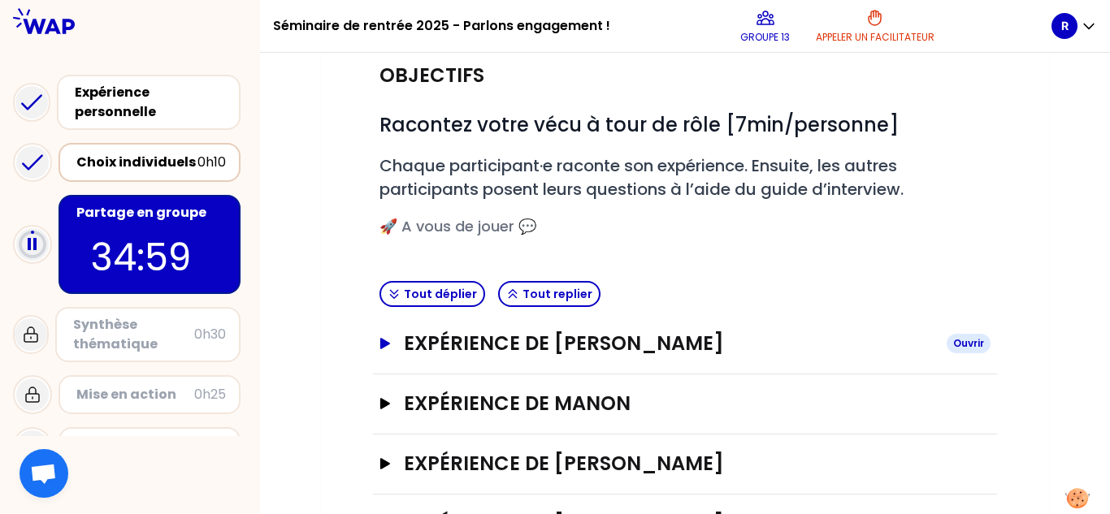
click at [486, 333] on h3 "Expérience de [PERSON_NAME]" at bounding box center [669, 344] width 530 height 26
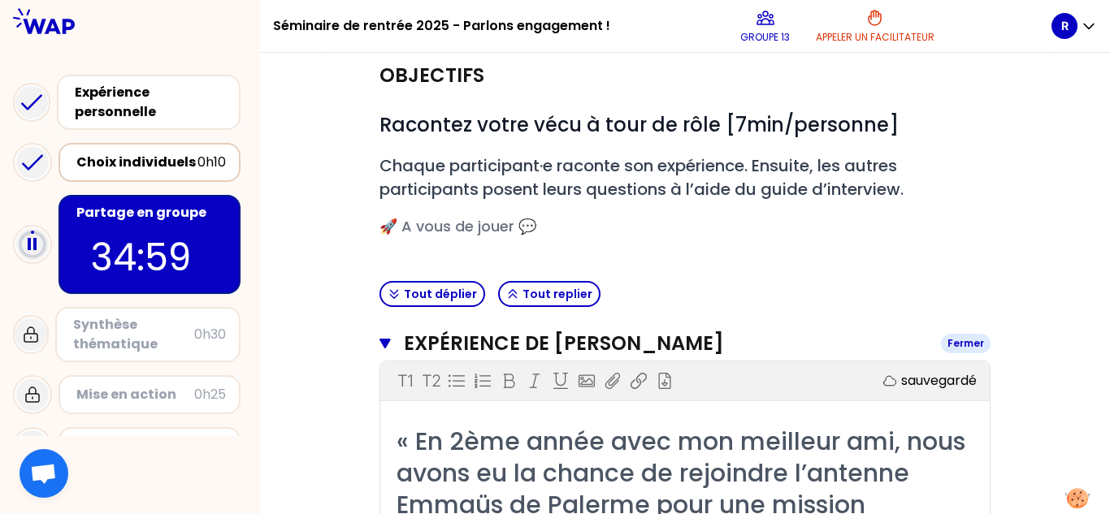
click at [392, 336] on button "Expérience de [PERSON_NAME] Fermer" at bounding box center [684, 344] width 611 height 26
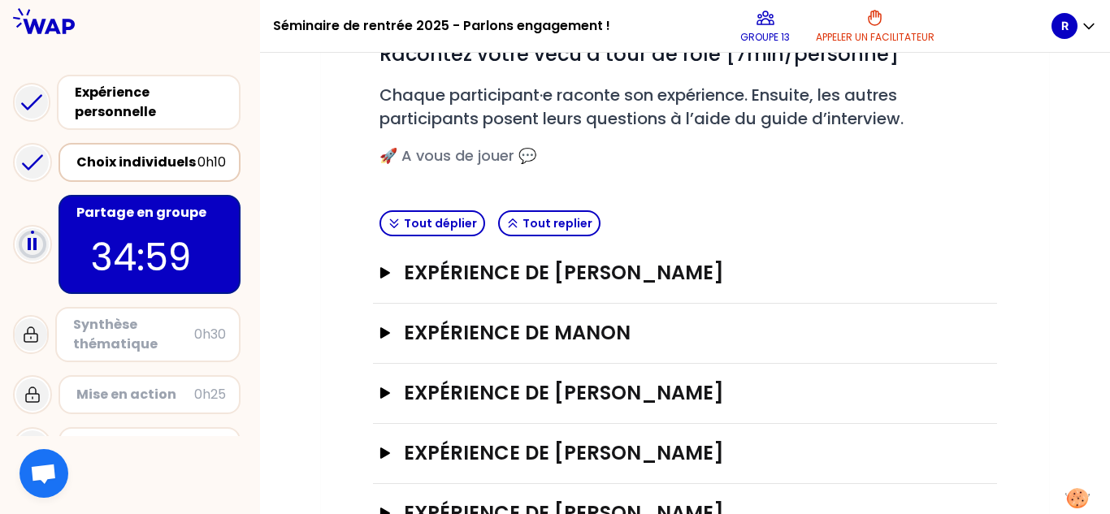
scroll to position [296, 0]
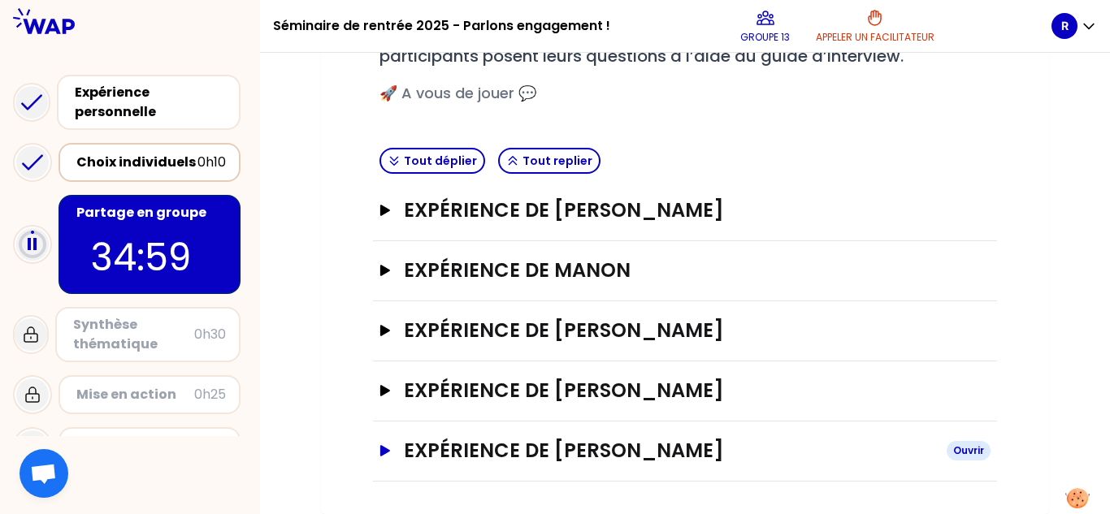
click at [553, 442] on h3 "Expérience de [PERSON_NAME]" at bounding box center [669, 451] width 530 height 26
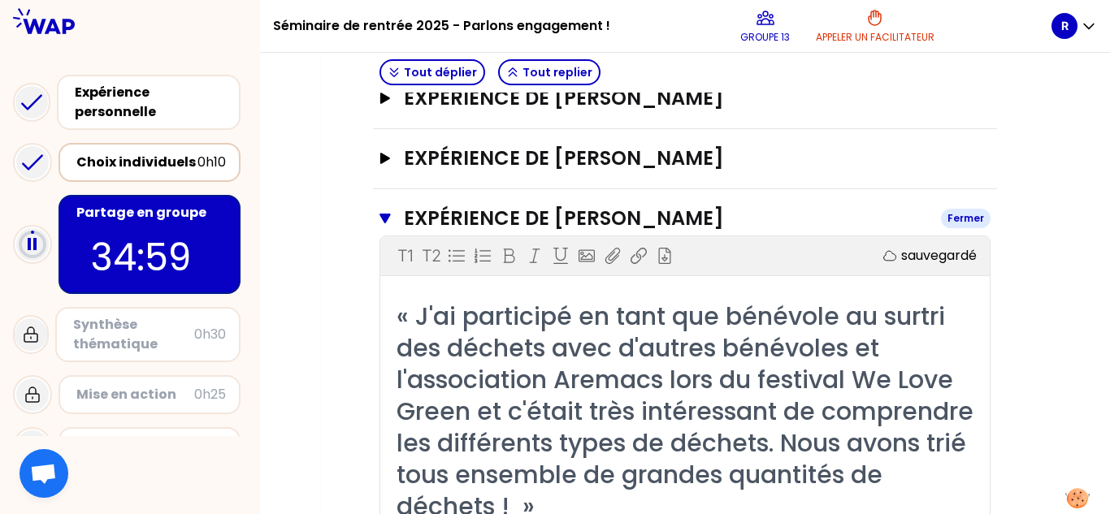
scroll to position [458, 0]
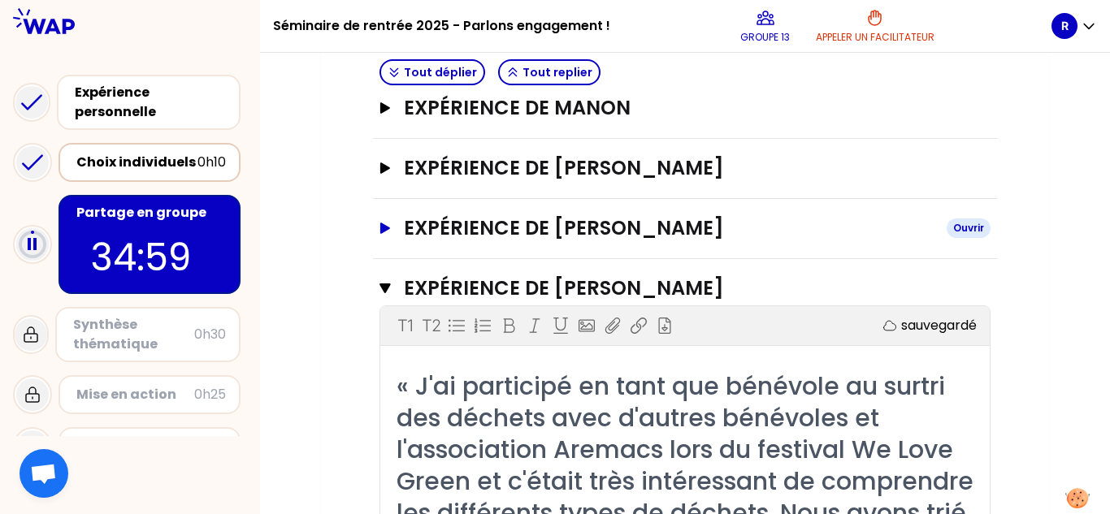
click at [422, 215] on h3 "Expérience de [PERSON_NAME]" at bounding box center [669, 228] width 530 height 26
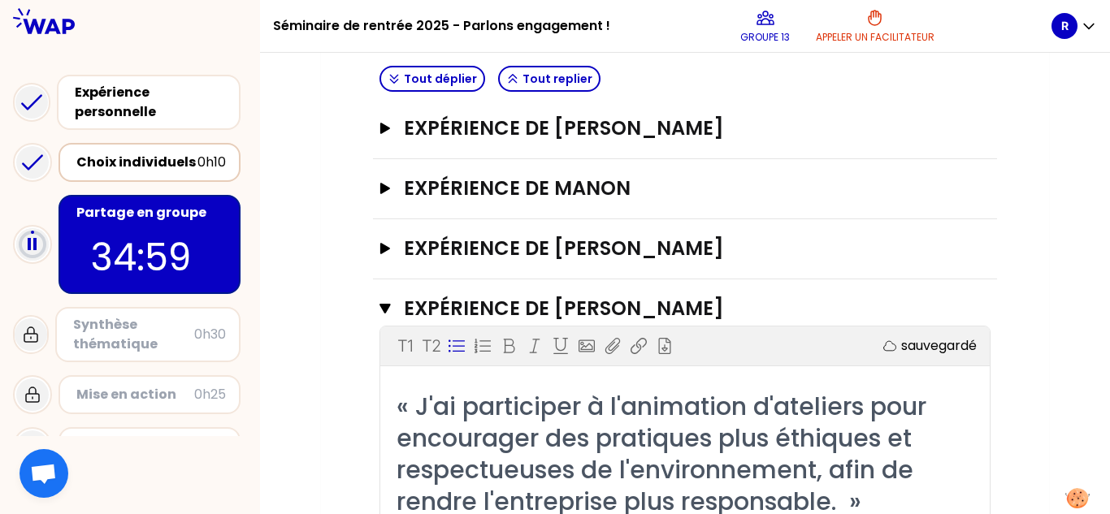
scroll to position [377, 0]
click at [451, 249] on h3 "Expérience de [PERSON_NAME]" at bounding box center [669, 249] width 530 height 26
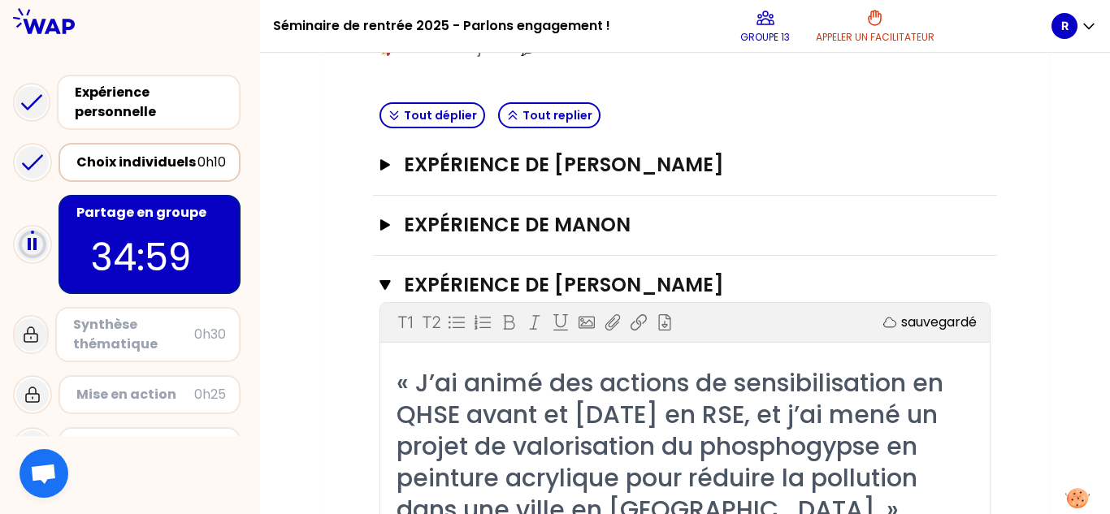
scroll to position [296, 0]
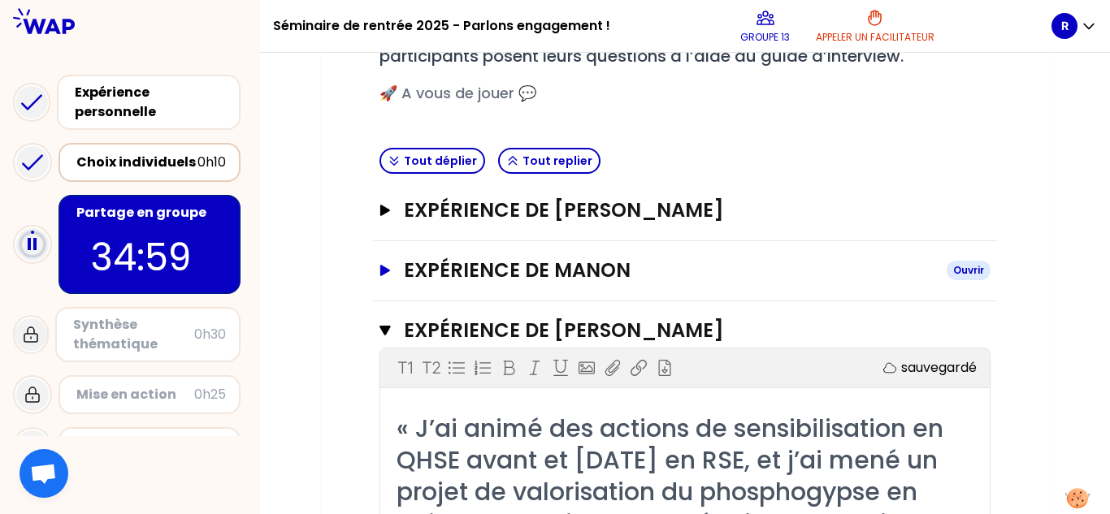
click at [514, 280] on h3 "Expérience de Manon" at bounding box center [669, 271] width 530 height 26
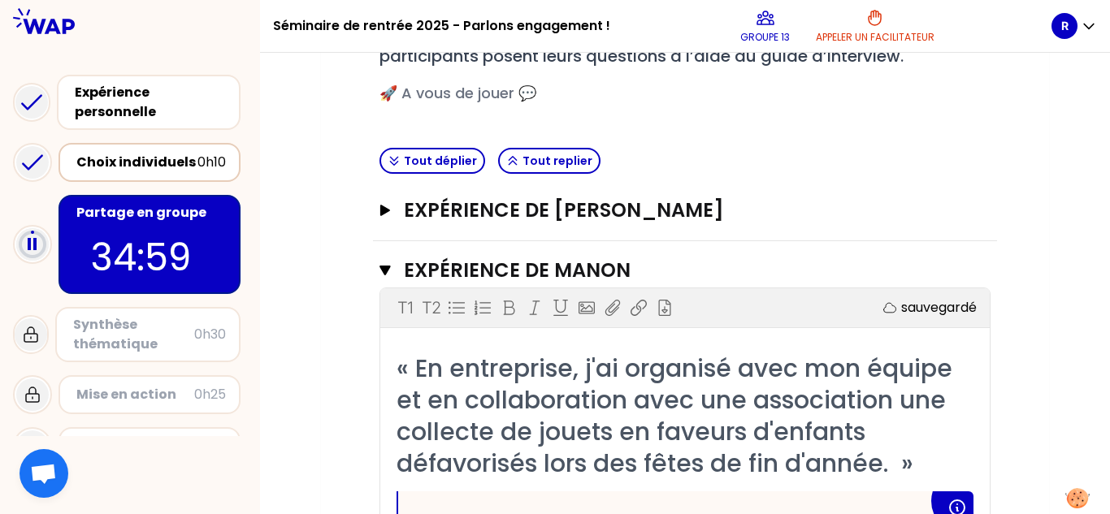
scroll to position [377, 0]
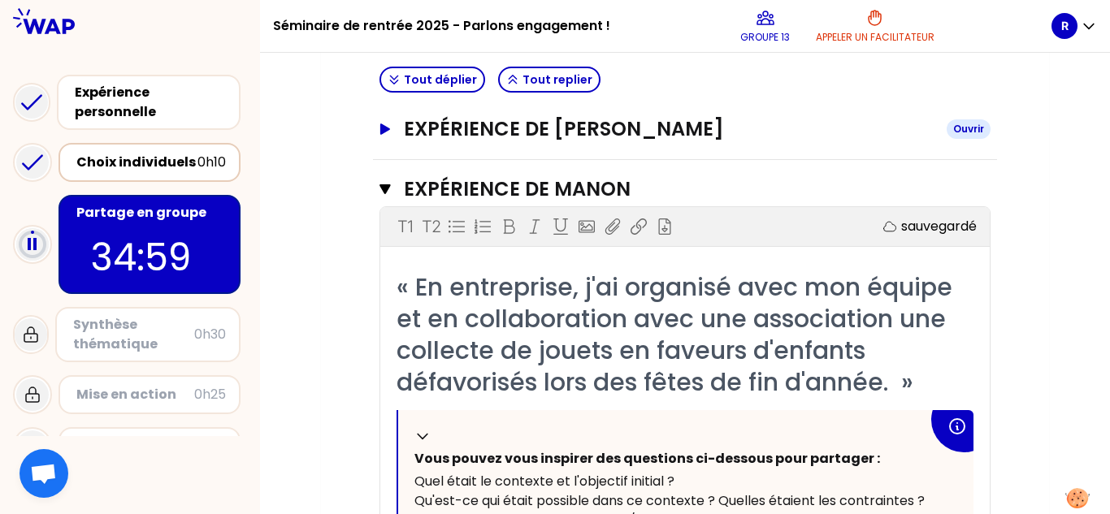
click at [466, 133] on h3 "Expérience de [PERSON_NAME]" at bounding box center [669, 129] width 530 height 26
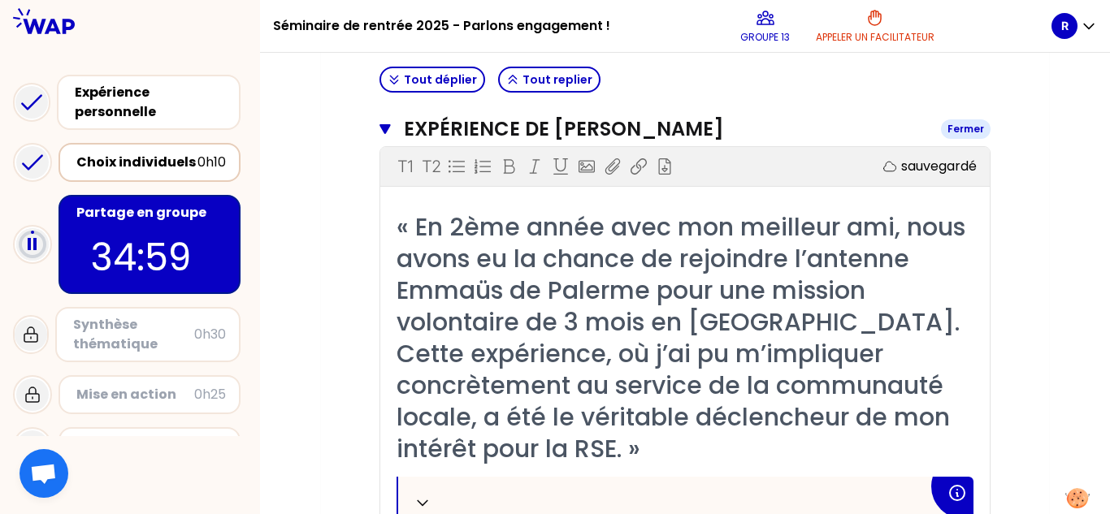
click at [418, 132] on h3 "Expérience de [PERSON_NAME]" at bounding box center [666, 129] width 524 height 26
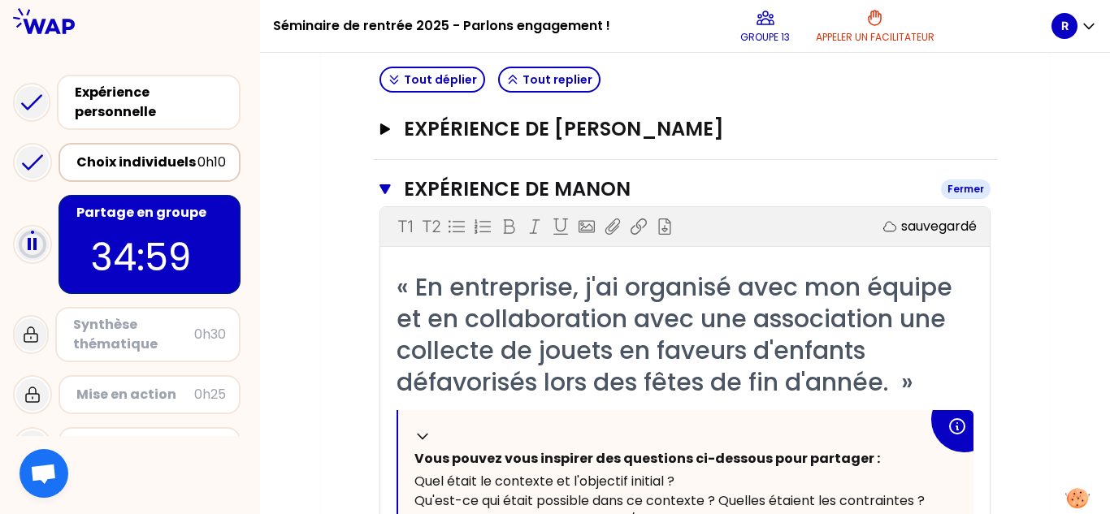
click at [397, 192] on button "Expérience de [PERSON_NAME]" at bounding box center [684, 189] width 611 height 26
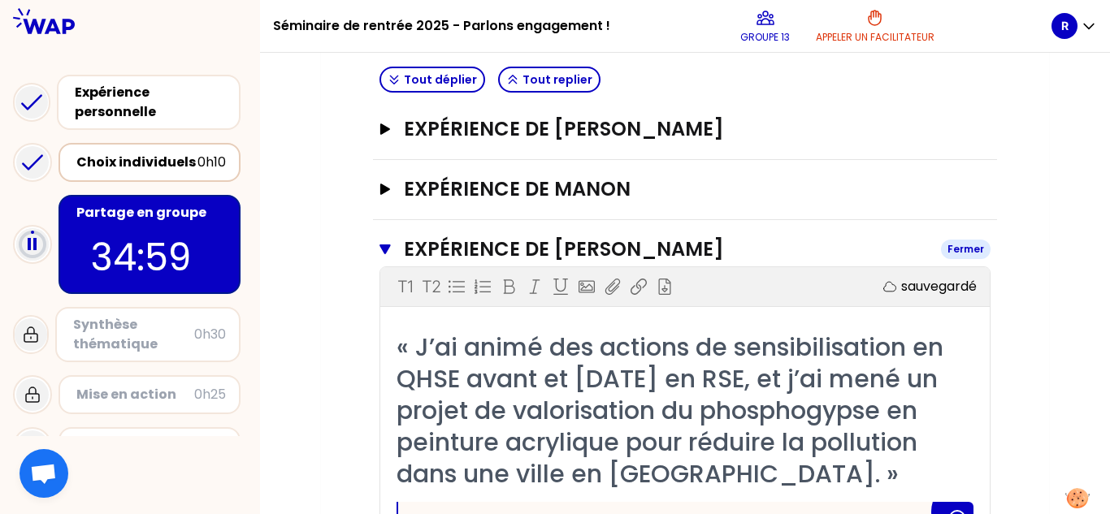
click at [401, 253] on button "Expérience de [PERSON_NAME]" at bounding box center [684, 249] width 611 height 26
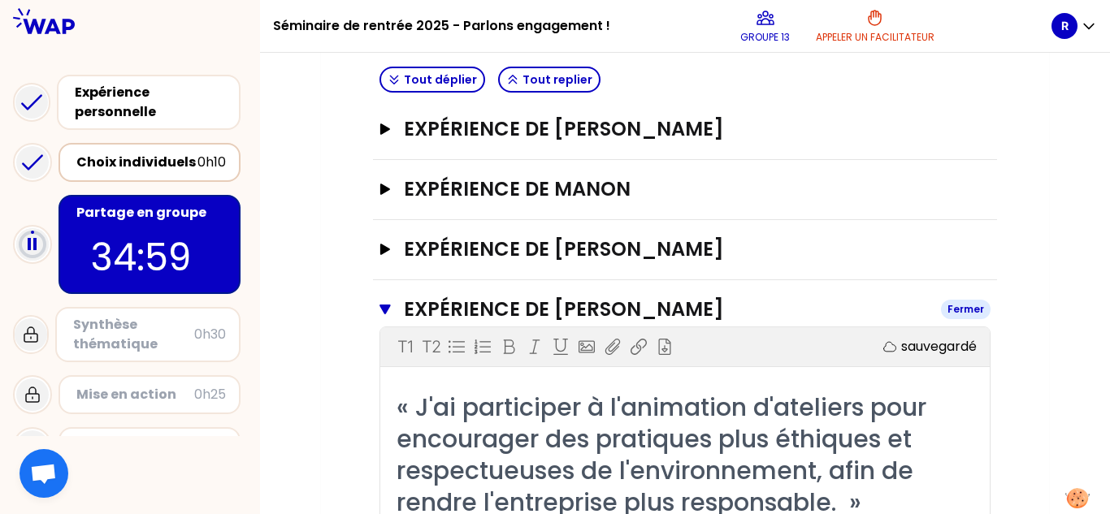
click at [401, 304] on button "Expérience de [PERSON_NAME]" at bounding box center [684, 310] width 611 height 26
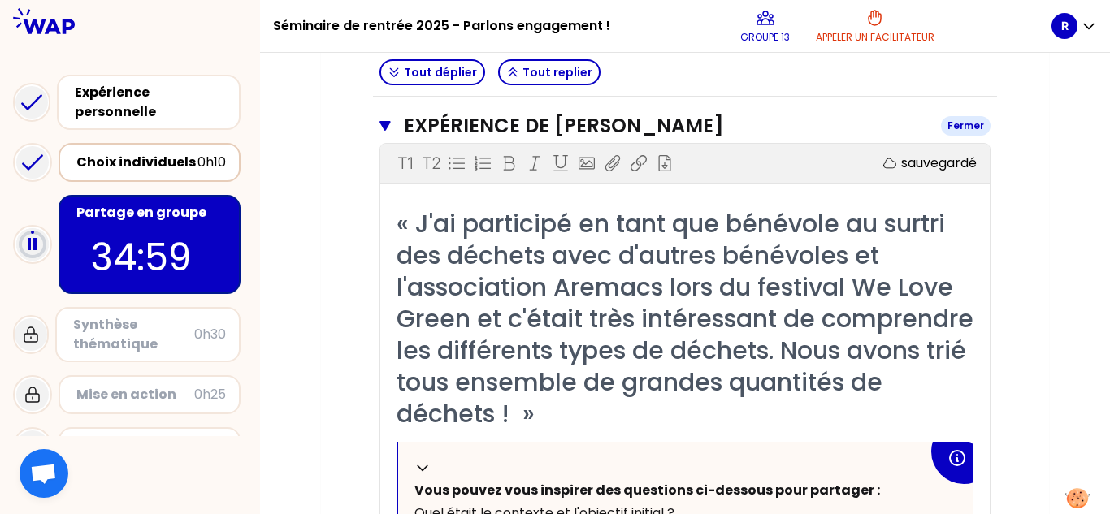
click at [388, 128] on icon "button" at bounding box center [384, 125] width 11 height 13
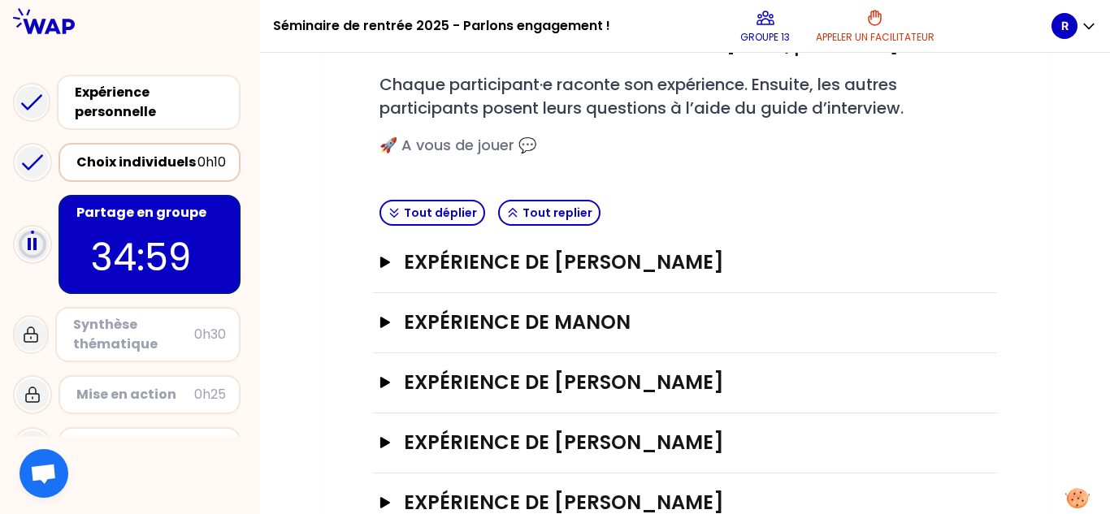
scroll to position [296, 0]
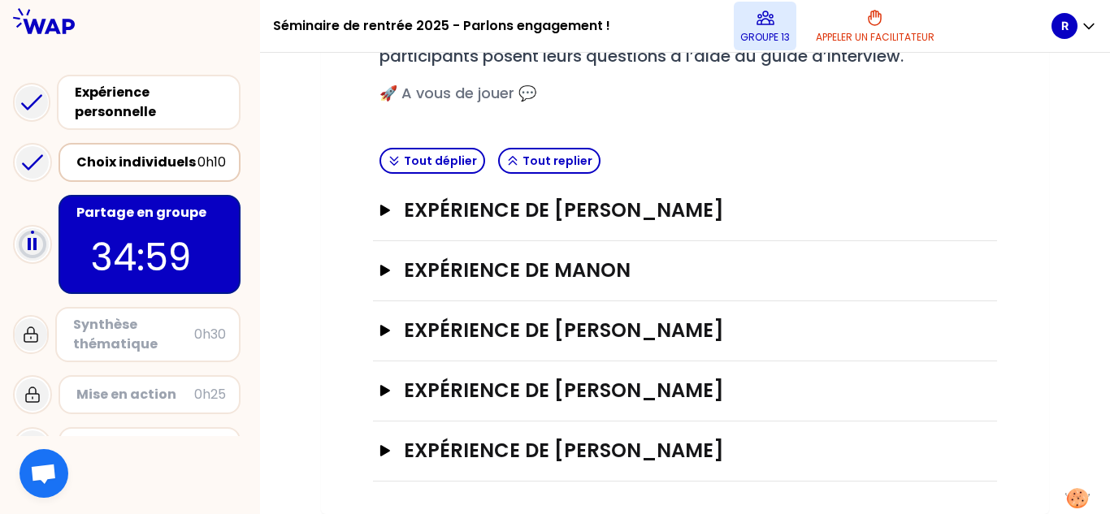
click at [553, 19] on button "Groupe 13" at bounding box center [765, 26] width 63 height 49
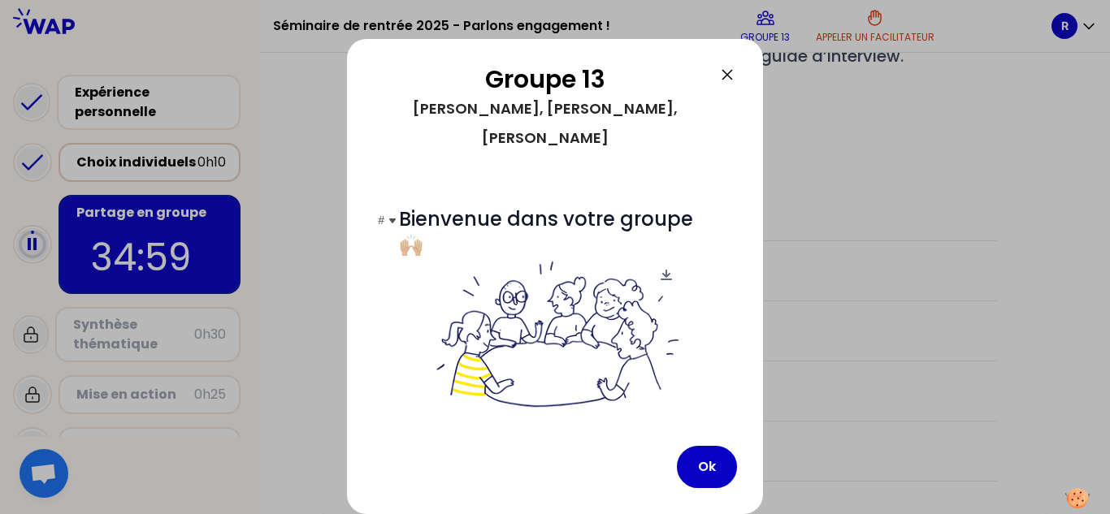
scroll to position [219, 0]
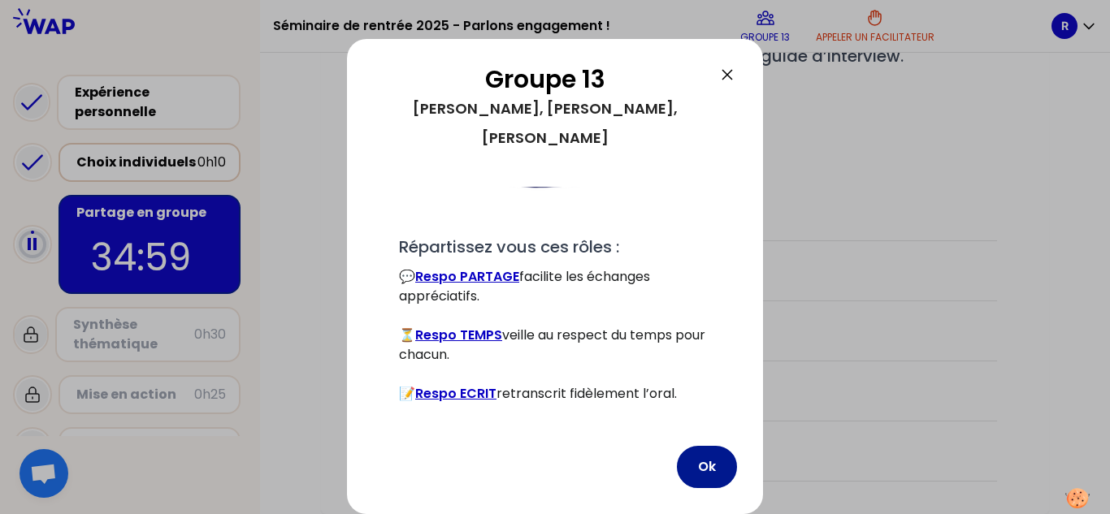
click at [553, 462] on button "Ok" at bounding box center [707, 467] width 60 height 42
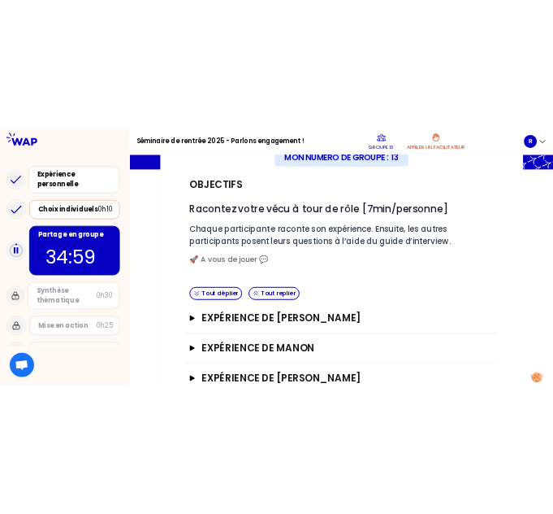
scroll to position [0, 0]
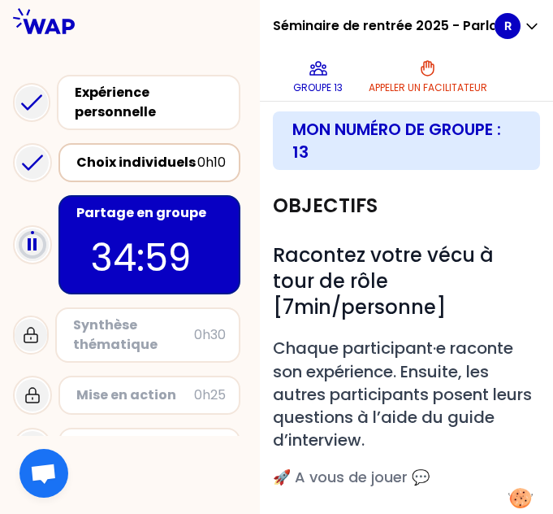
click at [232, 19] on div at bounding box center [130, 21] width 260 height 42
click at [286, 83] on div "Séminaire de rentrée 2025 - Parlons engagement ! Groupe 13 Appeler un facilitat…" at bounding box center [384, 50] width 222 height 101
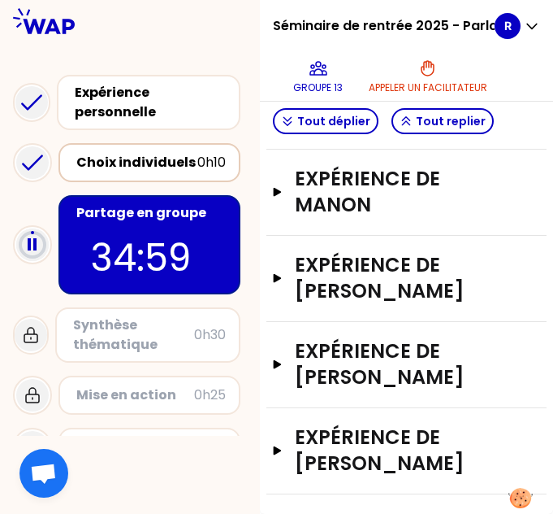
scroll to position [651, 0]
click at [428, 134] on button "Tout replier" at bounding box center [443, 121] width 102 height 26
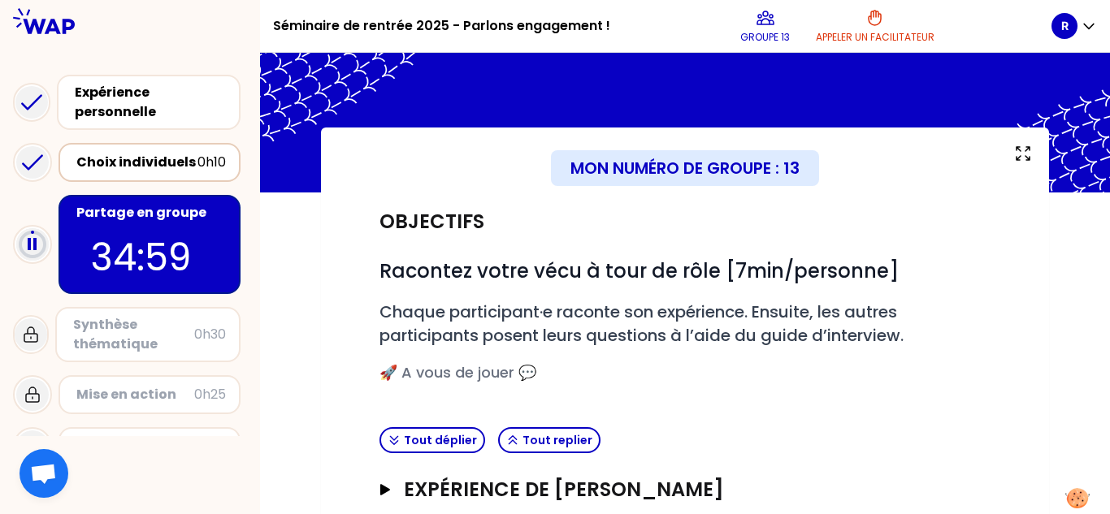
scroll to position [0, 0]
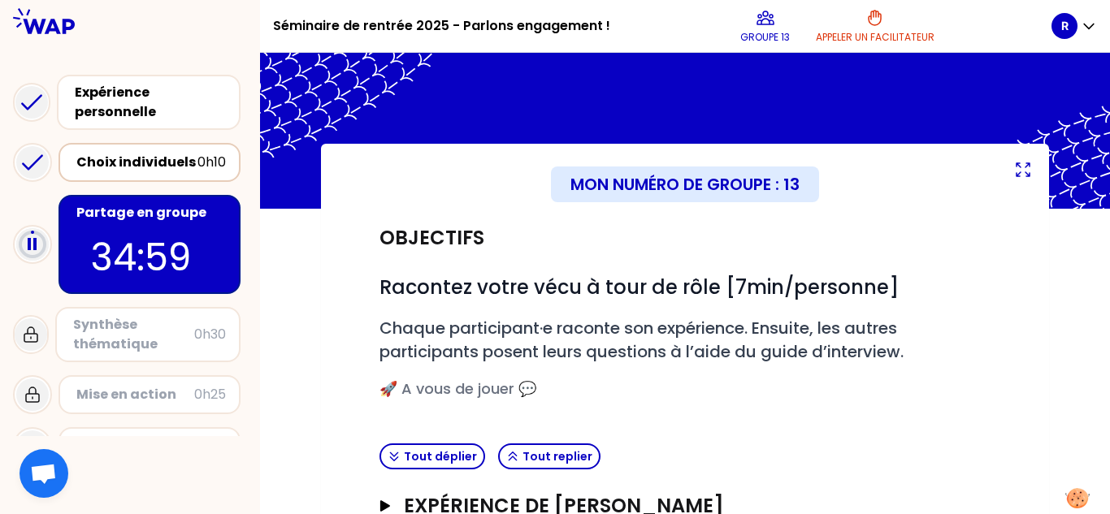
click at [553, 172] on icon at bounding box center [1023, 170] width 20 height 20
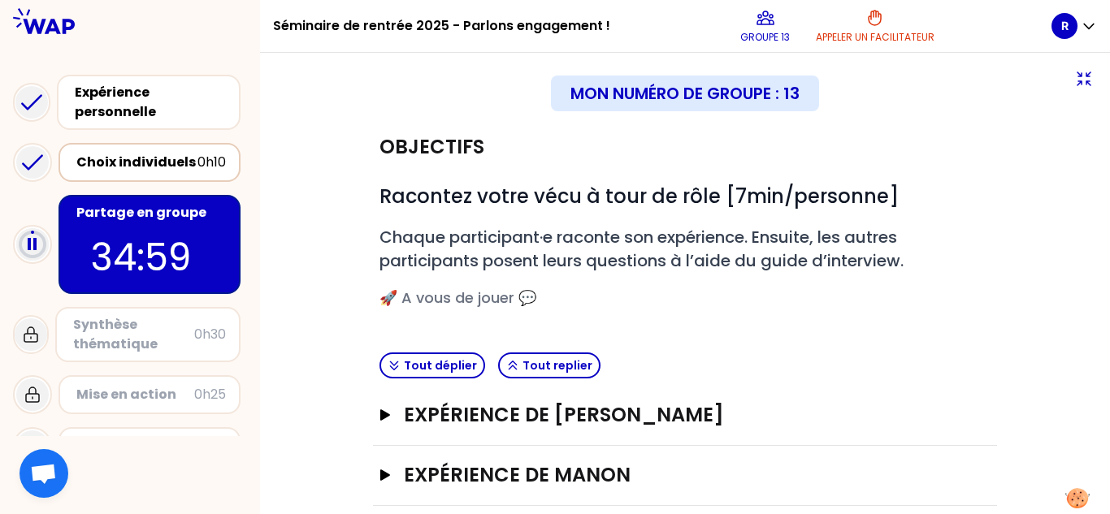
click at [553, 81] on icon at bounding box center [1084, 78] width 13 height 13
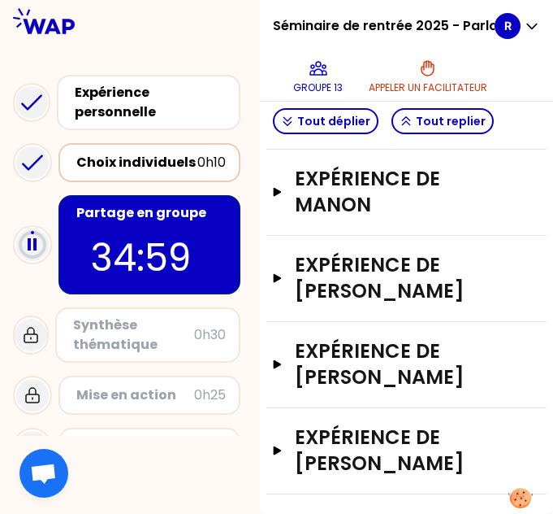
scroll to position [651, 0]
click at [338, 424] on h3 "Expérience de [PERSON_NAME]" at bounding box center [389, 450] width 189 height 52
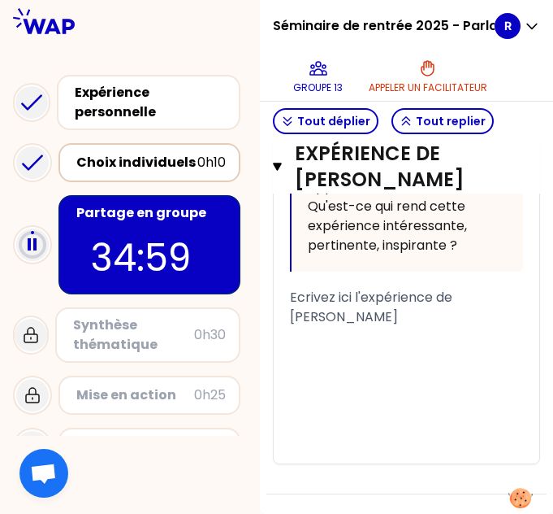
scroll to position [2094, 0]
click at [379, 327] on div "Ecrivez ici l'expérience de [PERSON_NAME]" at bounding box center [406, 307] width 233 height 39
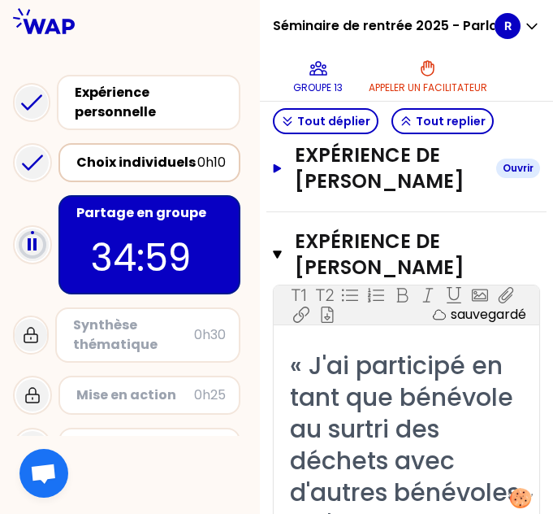
scroll to position [605, 0]
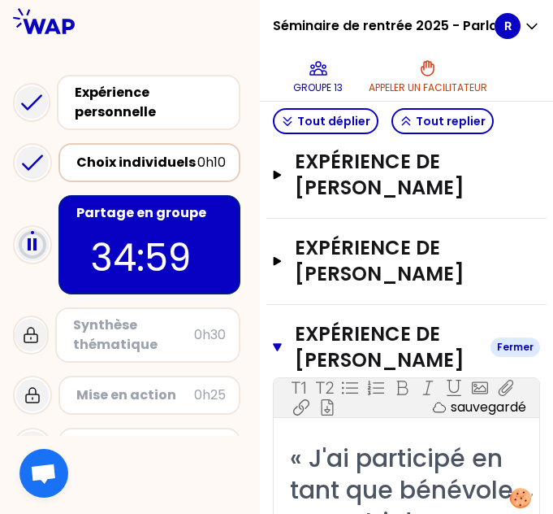
click at [294, 373] on button "Expérience de [PERSON_NAME] Fermer" at bounding box center [406, 347] width 267 height 52
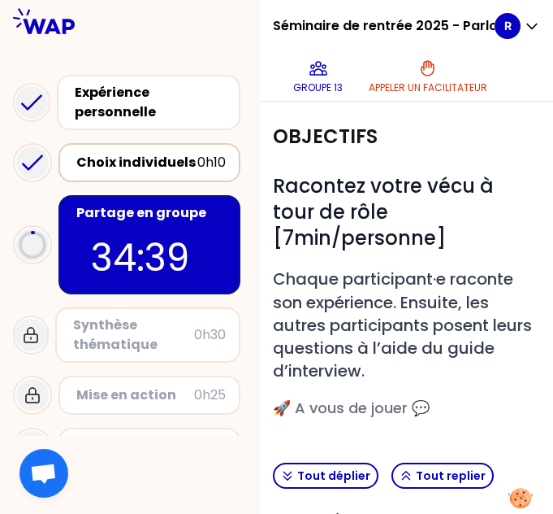
scroll to position [163, 0]
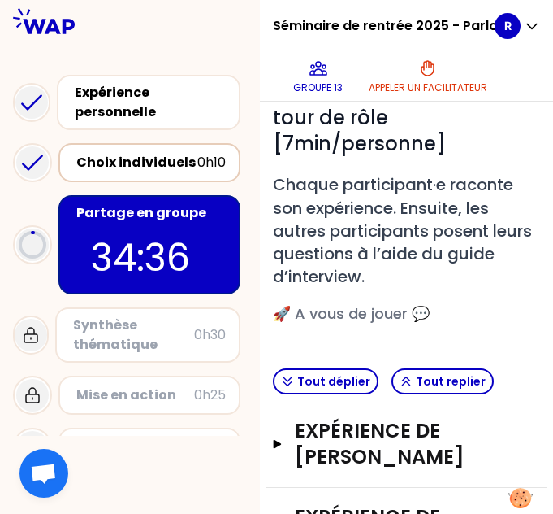
click at [388, 325] on div "# Racontez votre vécu à tour de rôle [7min/personne] # Chaque participant·e rac…" at bounding box center [406, 202] width 267 height 246
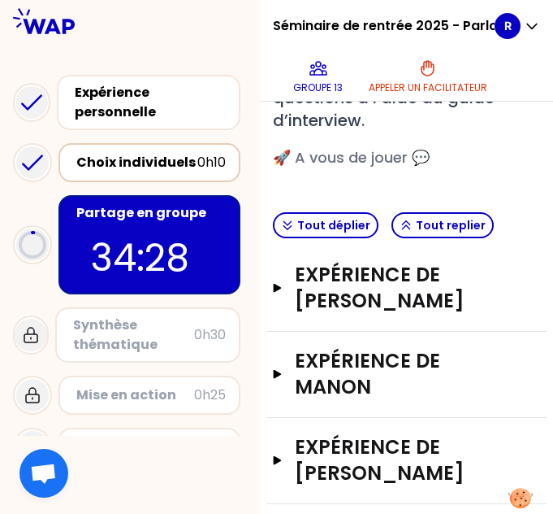
scroll to position [326, 0]
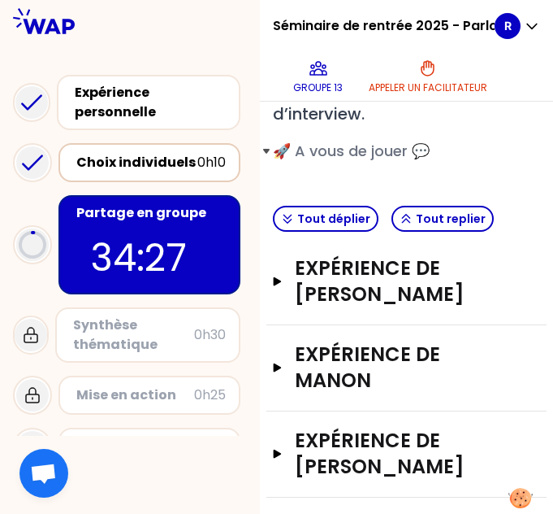
click at [354, 161] on span "🚀 A vous de jouer 💬" at bounding box center [351, 151] width 157 height 20
click at [358, 161] on span "🚀 A vous de jouer 💬" at bounding box center [351, 151] width 157 height 20
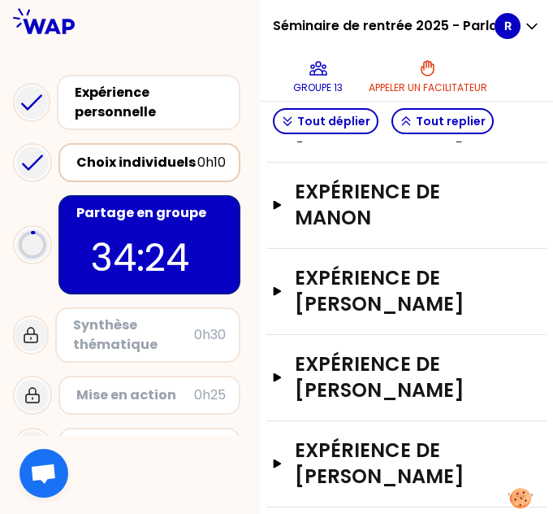
scroll to position [407, 0]
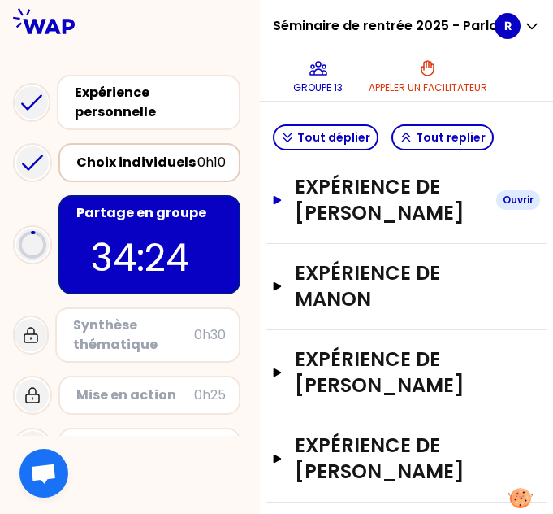
click at [381, 226] on h3 "Expérience de [PERSON_NAME]" at bounding box center [389, 200] width 189 height 52
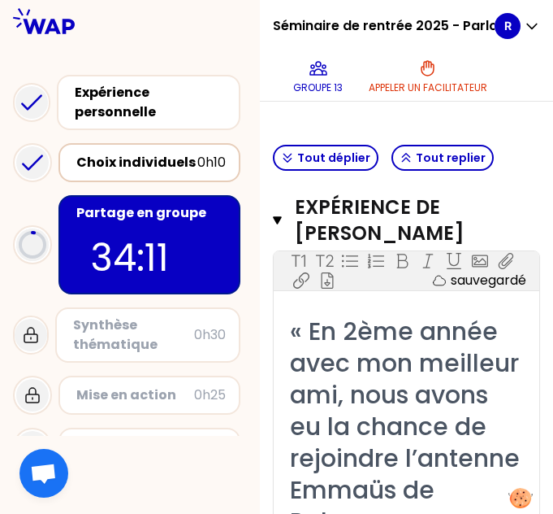
scroll to position [326, 0]
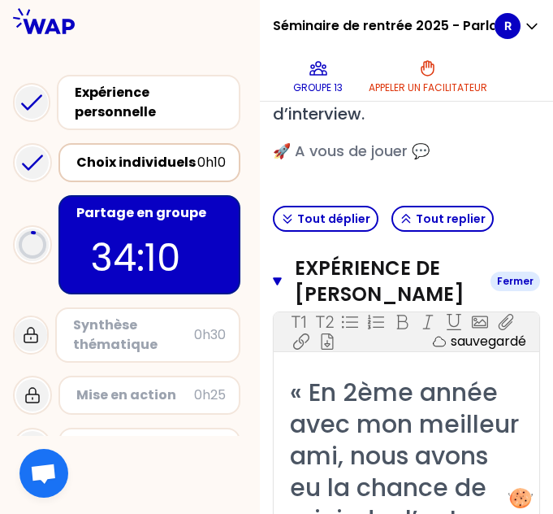
click at [297, 307] on button "Expérience de [PERSON_NAME] Fermer" at bounding box center [406, 281] width 267 height 52
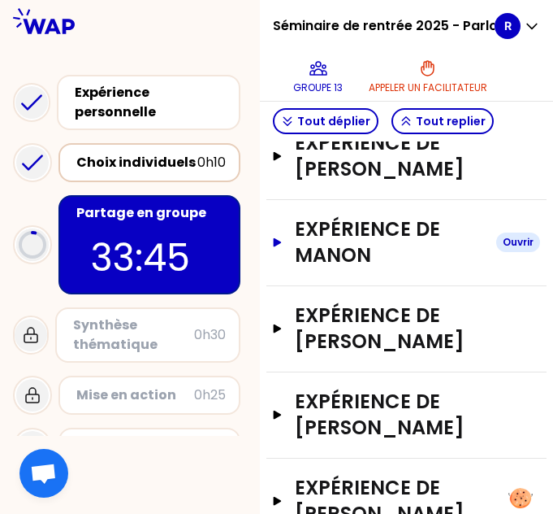
scroll to position [458, 0]
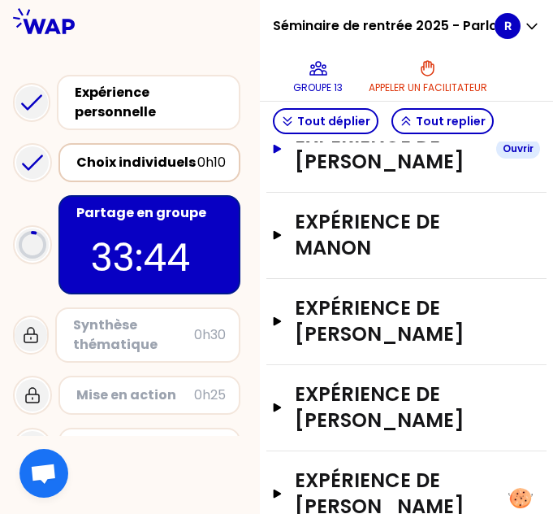
click at [408, 175] on h3 "Expérience de [PERSON_NAME]" at bounding box center [389, 149] width 189 height 52
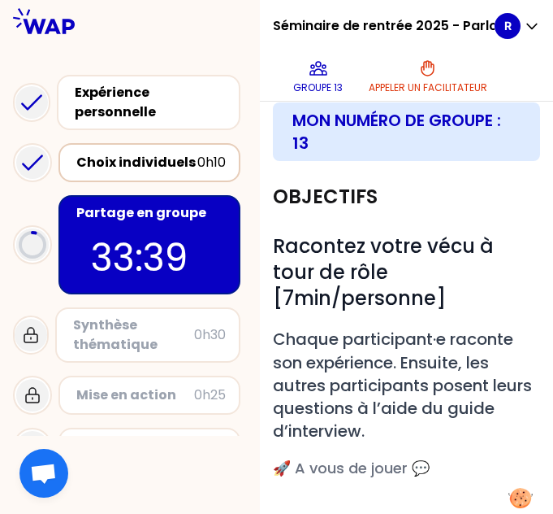
scroll to position [0, 0]
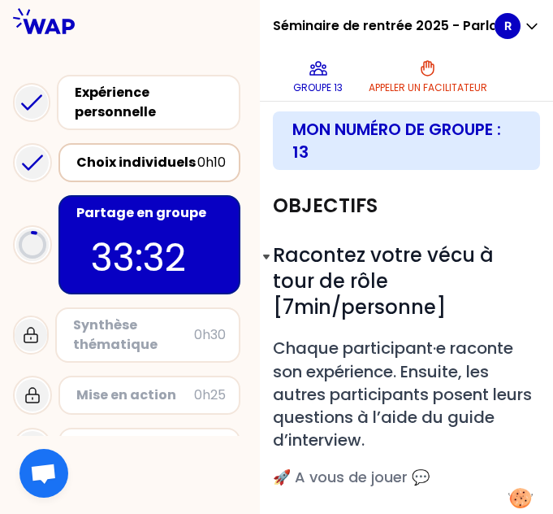
click at [273, 267] on span "#" at bounding box center [262, 257] width 21 height 20
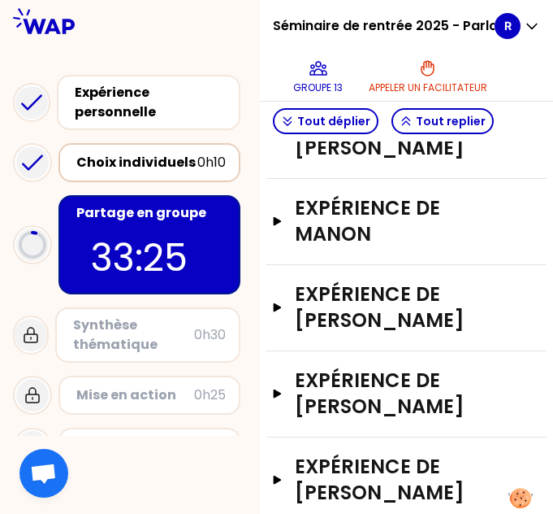
scroll to position [1625, 0]
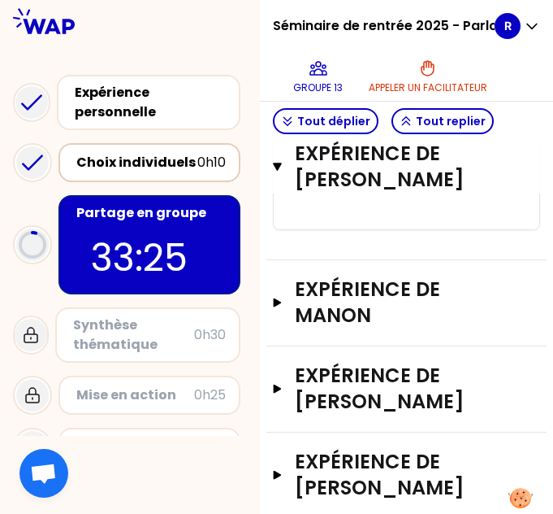
click at [385, 93] on div "Ecrivez ici l'expérience de [PERSON_NAME]" at bounding box center [406, 73] width 233 height 39
click at [349, 92] on span "Ecrivez ici l'expérience de [PERSON_NAME]" at bounding box center [373, 73] width 166 height 38
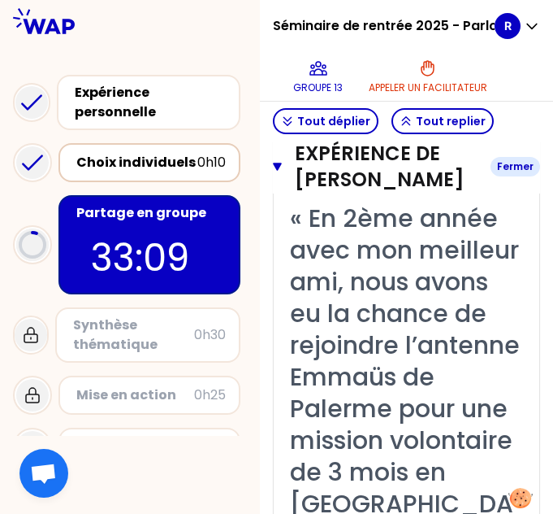
scroll to position [244, 0]
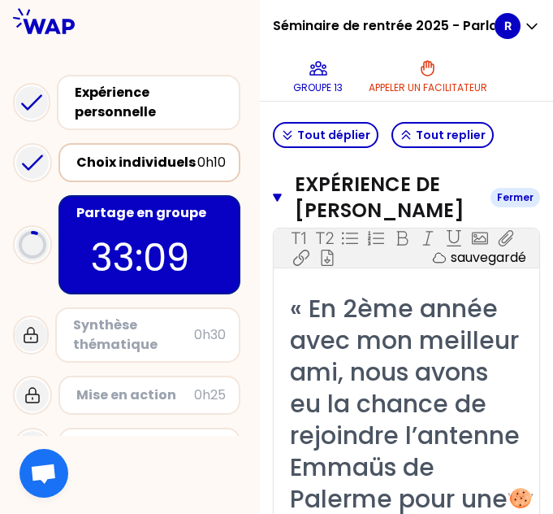
click at [298, 223] on button "Expérience de [PERSON_NAME] Fermer" at bounding box center [406, 197] width 267 height 52
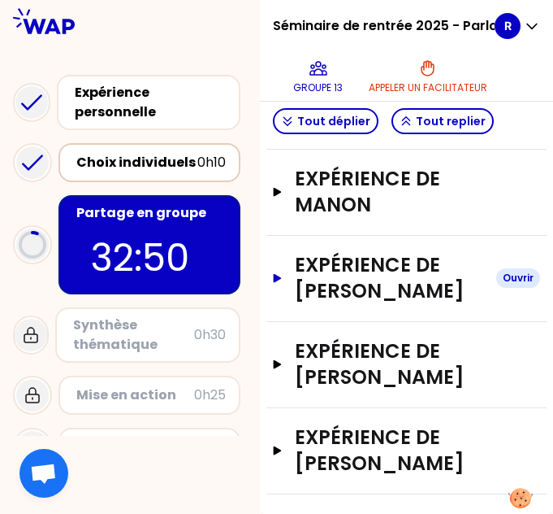
scroll to position [355, 0]
click at [429, 218] on h3 "Expérience de Manon" at bounding box center [389, 192] width 189 height 52
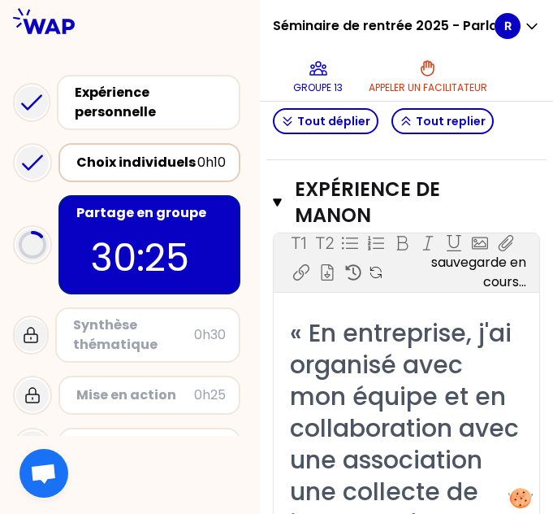
scroll to position [317, 0]
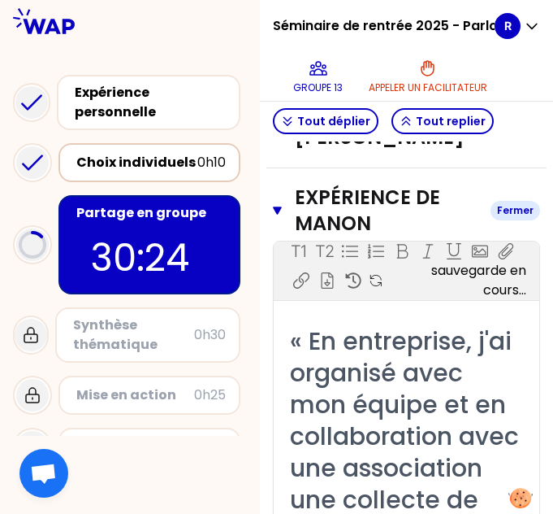
click at [295, 236] on button "Expérience de [PERSON_NAME]" at bounding box center [406, 210] width 267 height 52
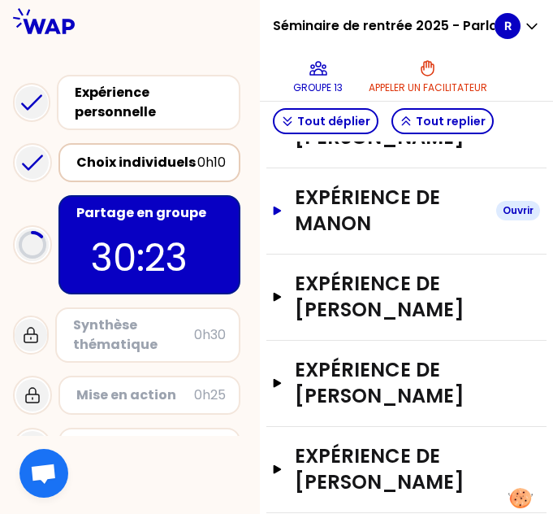
click at [284, 215] on icon "button" at bounding box center [277, 210] width 13 height 9
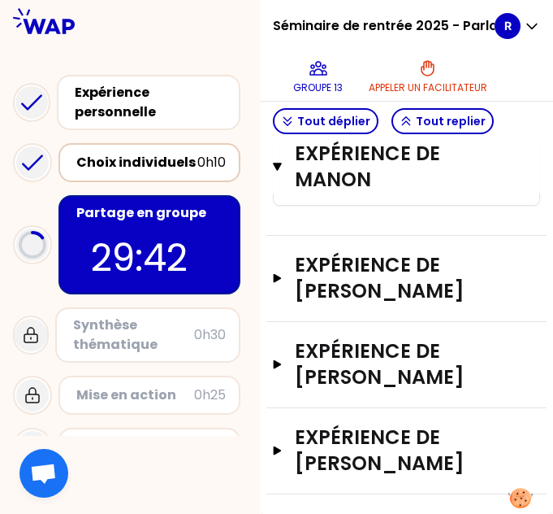
scroll to position [2030, 0]
click at [392, 304] on h3 "Expérience de [PERSON_NAME]" at bounding box center [389, 278] width 189 height 52
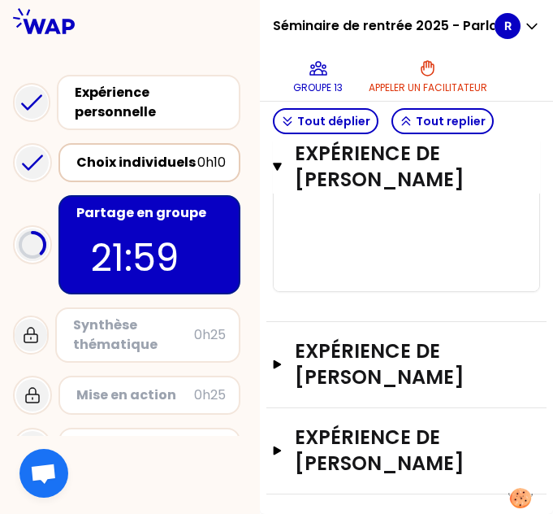
scroll to position [3982, 0]
click at [419, 338] on h3 "Expérience de [PERSON_NAME]" at bounding box center [389, 364] width 189 height 52
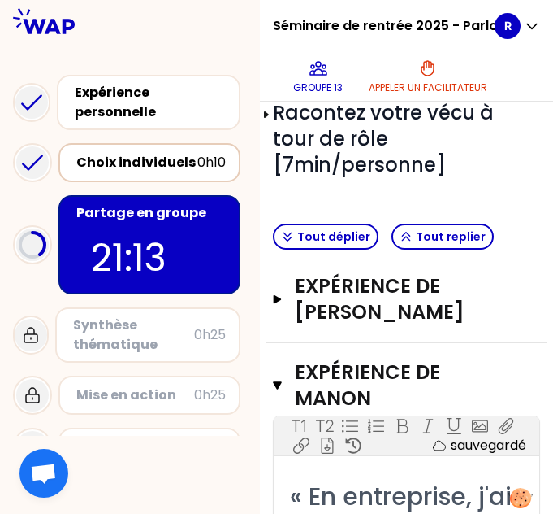
scroll to position [154, 0]
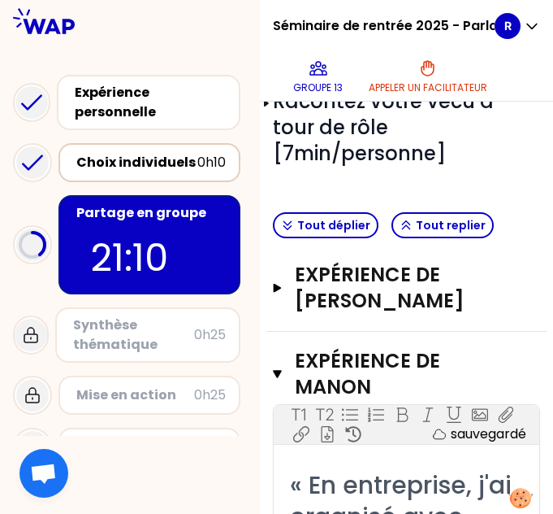
click at [434, 314] on h3 "Expérience de [PERSON_NAME]" at bounding box center [389, 288] width 189 height 52
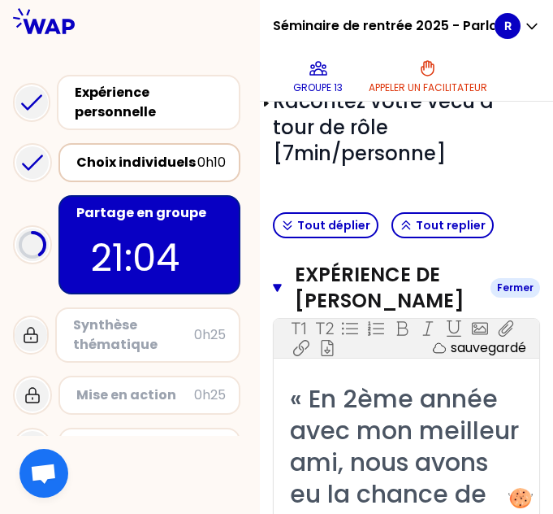
click at [494, 297] on div "Fermer" at bounding box center [516, 288] width 50 height 20
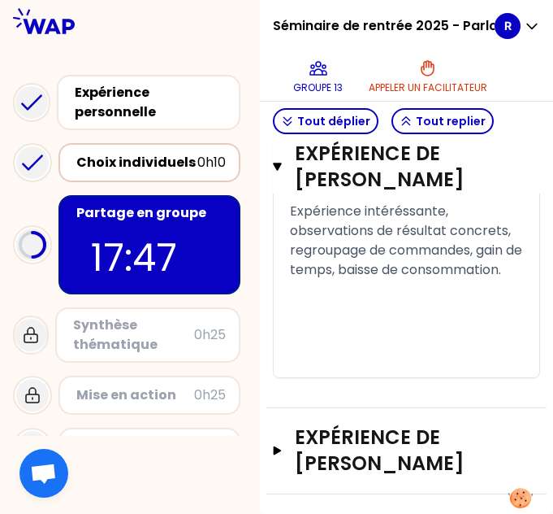
scroll to position [5104, 0]
click at [282, 173] on icon "button" at bounding box center [277, 166] width 9 height 13
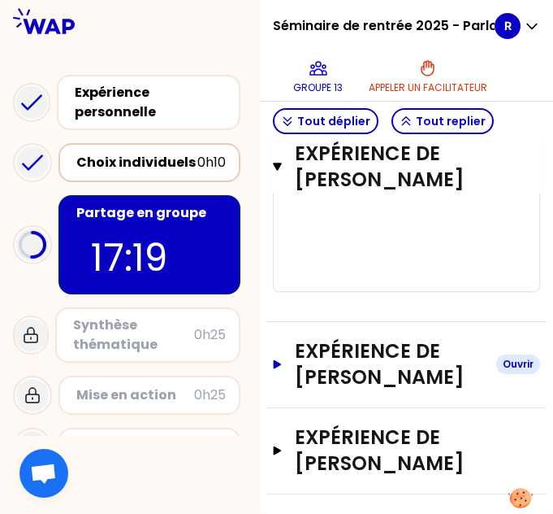
scroll to position [3982, 0]
click at [401, 432] on h3 "Expérience de [PERSON_NAME]" at bounding box center [389, 450] width 189 height 52
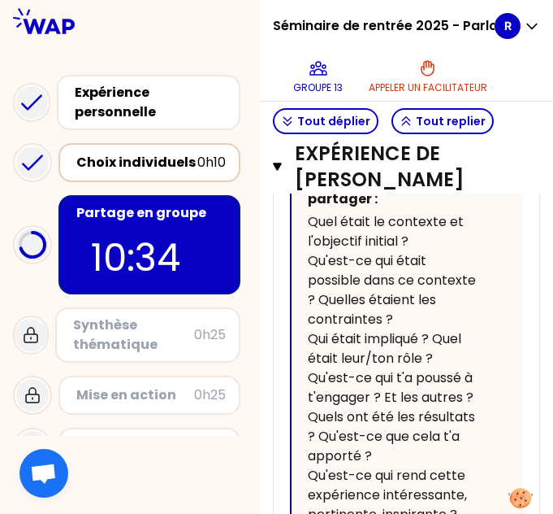
scroll to position [4460, 0]
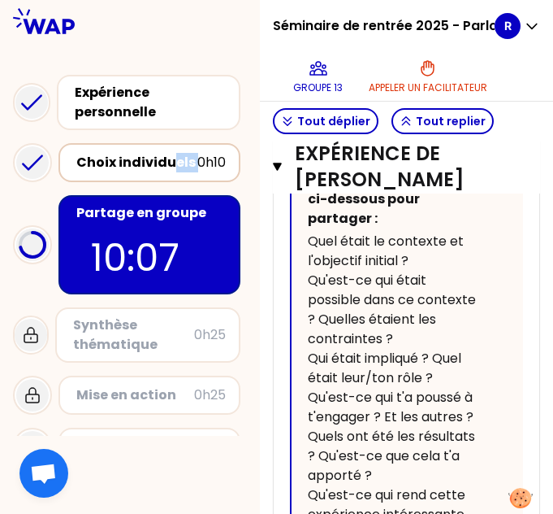
drag, startPoint x: 171, startPoint y: 171, endPoint x: 201, endPoint y: 172, distance: 29.3
click at [201, 172] on div "Choix individuels 0h10" at bounding box center [149, 162] width 153 height 23
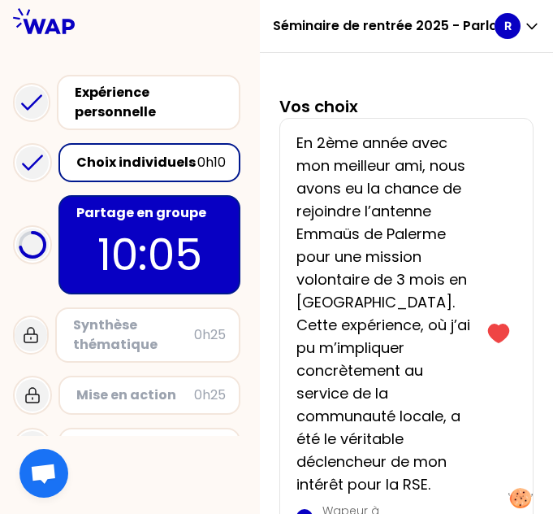
click at [194, 235] on p "10:05" at bounding box center [149, 254] width 153 height 63
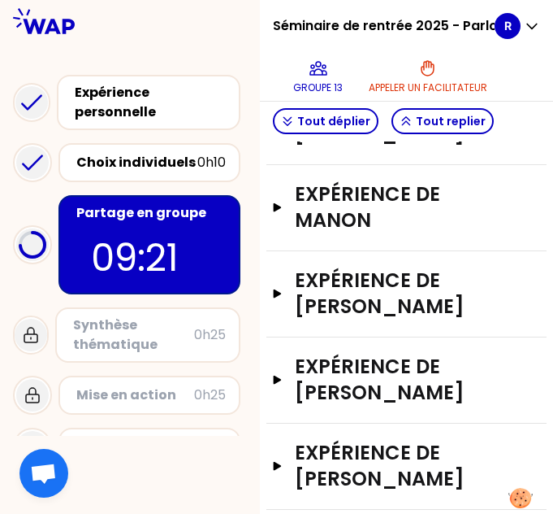
scroll to position [393, 0]
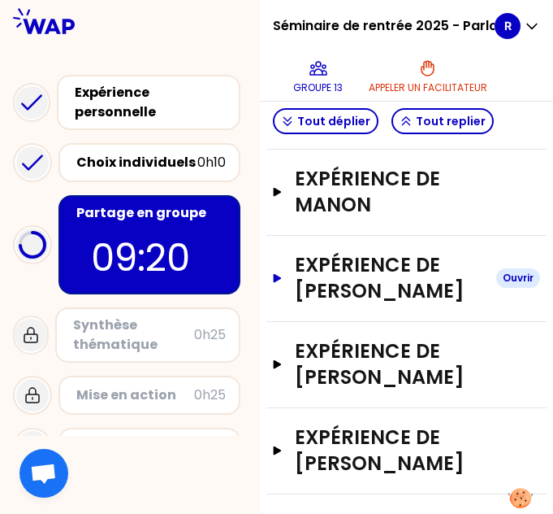
click at [418, 303] on h3 "Expérience de [PERSON_NAME]" at bounding box center [389, 278] width 189 height 52
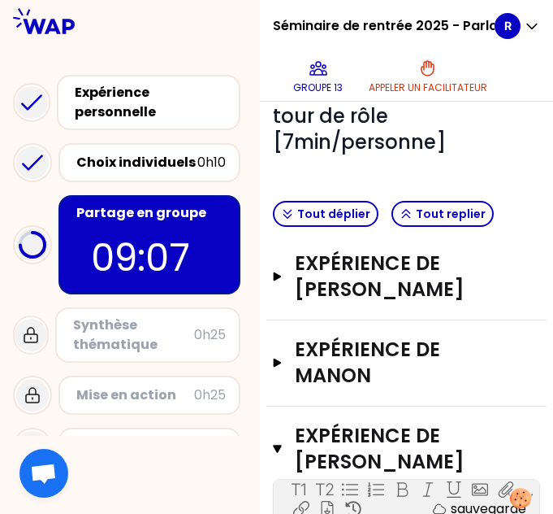
scroll to position [165, 0]
click at [386, 302] on h3 "Expérience de [PERSON_NAME]" at bounding box center [389, 276] width 189 height 52
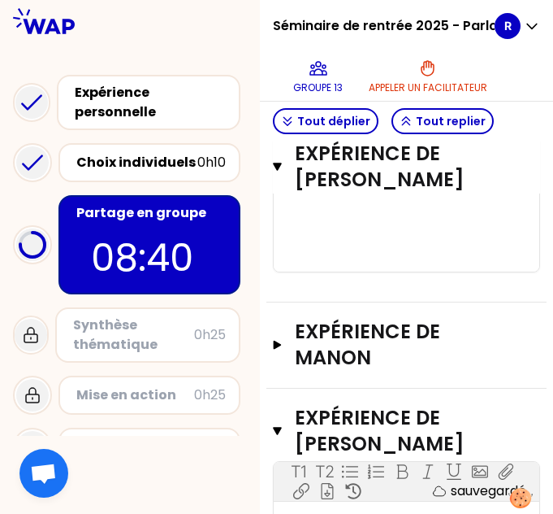
scroll to position [1563, 0]
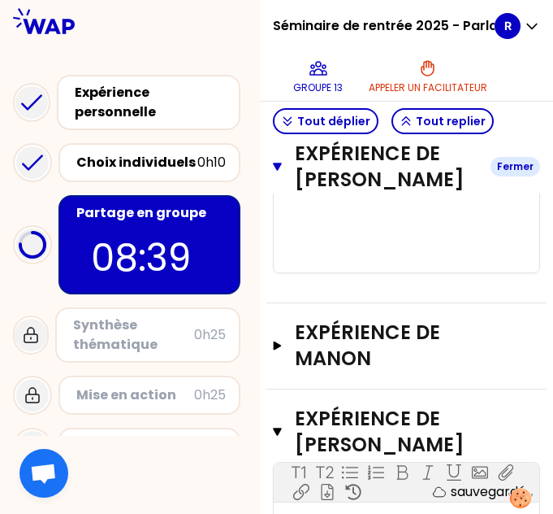
click at [348, 193] on h3 "Expérience de [PERSON_NAME]" at bounding box center [386, 167] width 183 height 52
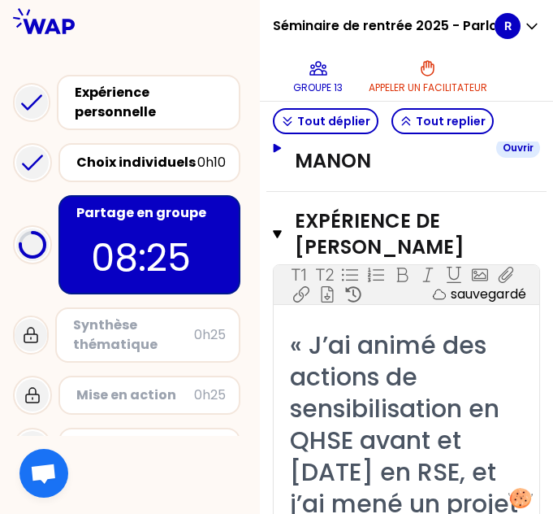
scroll to position [380, 0]
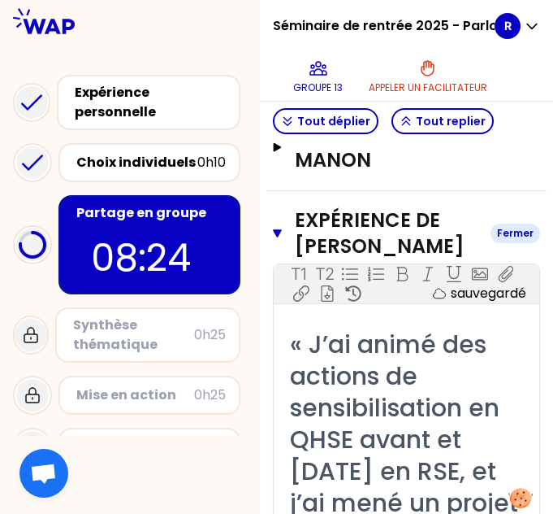
click at [282, 240] on icon "button" at bounding box center [277, 233] width 9 height 13
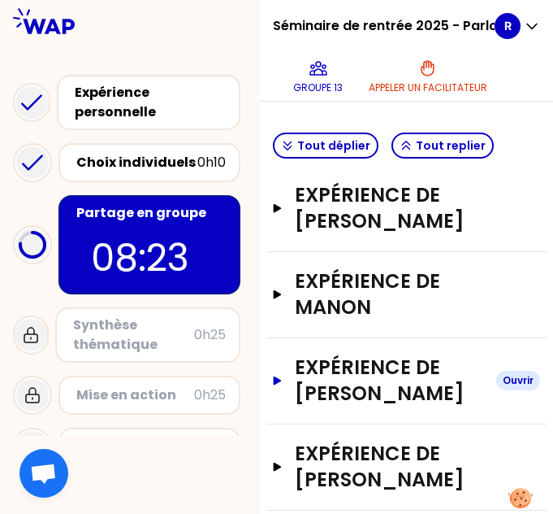
scroll to position [223, 0]
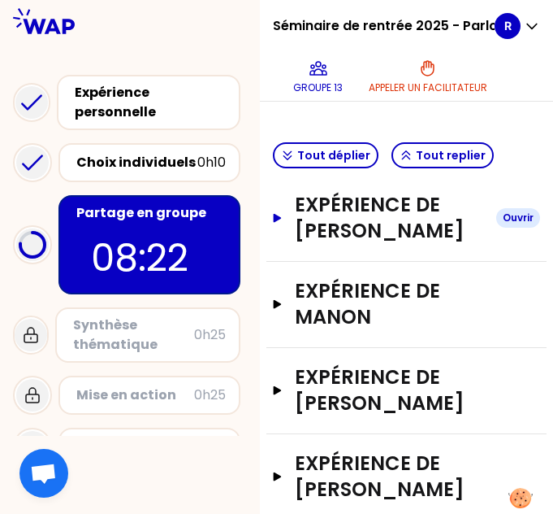
click at [291, 244] on button "Expérience de [PERSON_NAME] Ouvrir" at bounding box center [406, 218] width 267 height 52
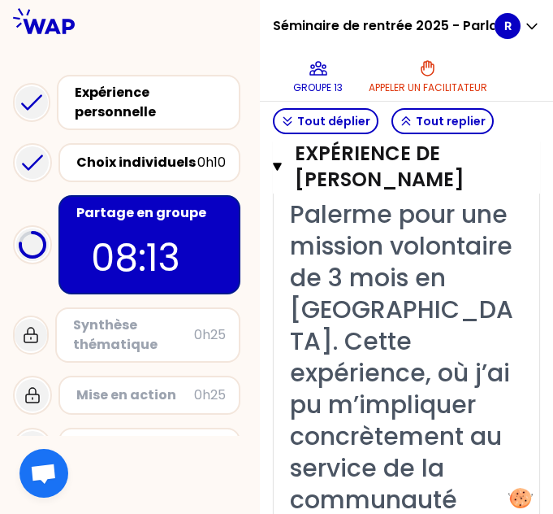
scroll to position [567, 0]
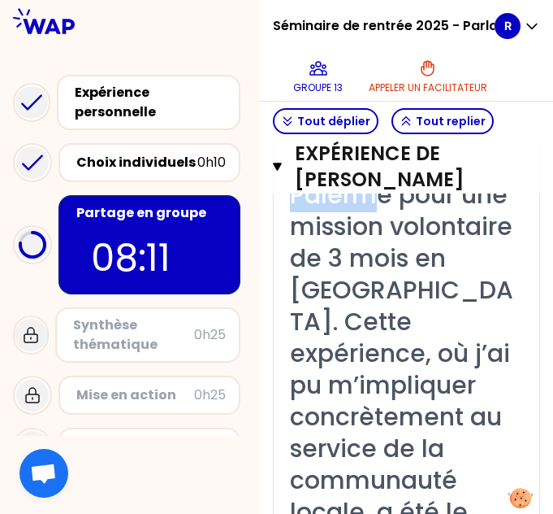
drag, startPoint x: 306, startPoint y: 328, endPoint x: 396, endPoint y: 337, distance: 90.6
click at [396, 337] on span "« En 2ème année avec mon meilleur ami, nous avons eu la chance de rejoindre l’a…" at bounding box center [408, 321] width 236 height 669
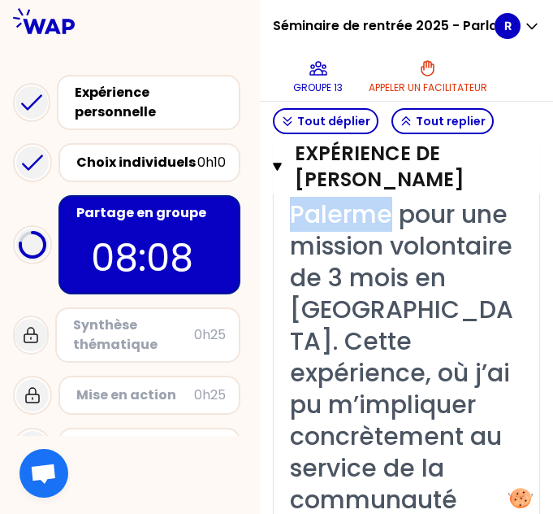
drag, startPoint x: 405, startPoint y: 335, endPoint x: 306, endPoint y: 323, distance: 100.6
click at [306, 323] on span "« En 2ème année avec mon meilleur ami, nous avons eu la chance de rejoindre l’a…" at bounding box center [408, 341] width 236 height 669
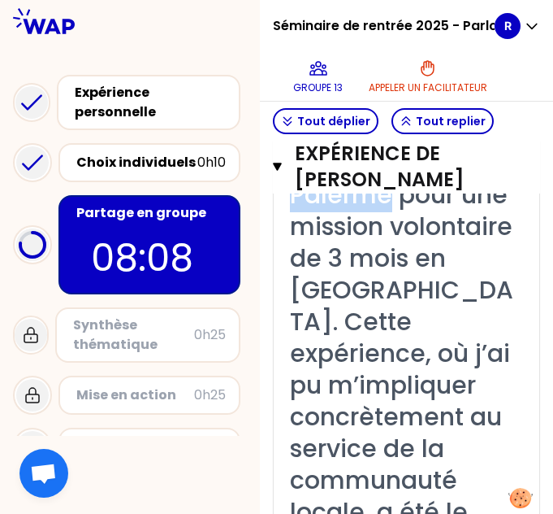
copy span "Palerme"
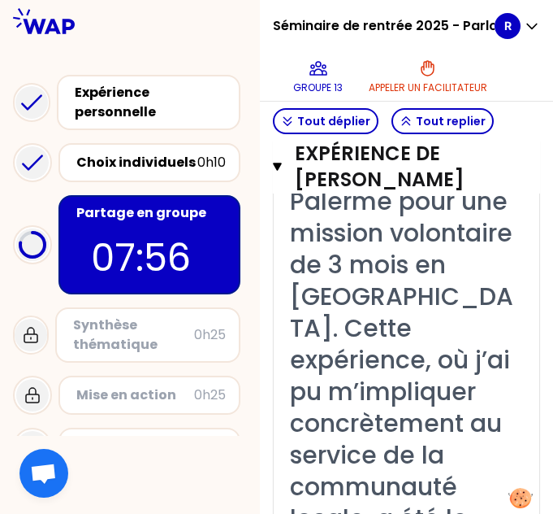
click at [346, 292] on span "« En 2ème année avec mon meilleur ami, nous avons eu la chance de rejoindre l’a…" at bounding box center [408, 327] width 236 height 669
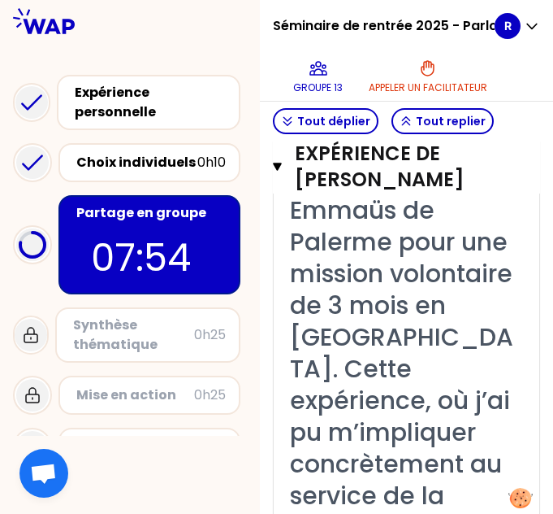
scroll to position [540, 0]
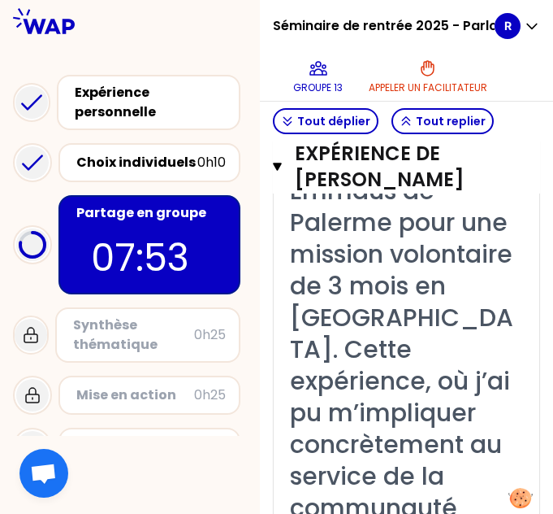
drag, startPoint x: 309, startPoint y: 291, endPoint x: 339, endPoint y: 307, distance: 34.2
click at [339, 307] on span "« En 2ème année avec mon meilleur ami, nous avons eu la chance de rejoindre l’a…" at bounding box center [408, 349] width 236 height 669
drag, startPoint x: 301, startPoint y: 297, endPoint x: 363, endPoint y: 321, distance: 66.4
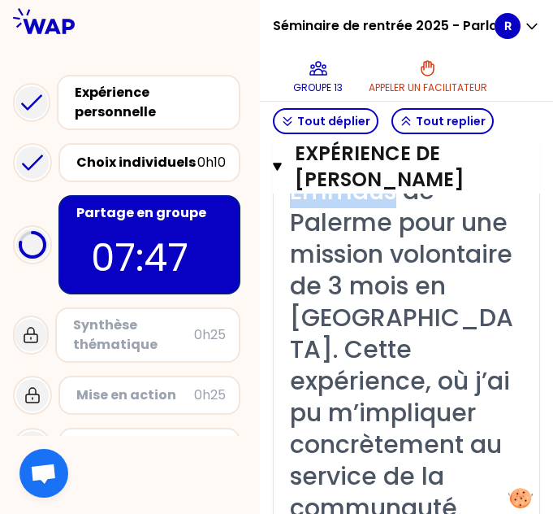
drag, startPoint x: 303, startPoint y: 294, endPoint x: 407, endPoint y: 331, distance: 110.3
click at [407, 331] on span "« En 2ème année avec mon meilleur ami, nous avons eu la chance de rejoindre l’a…" at bounding box center [408, 349] width 236 height 669
copy span "l’antenne Emmaüs"
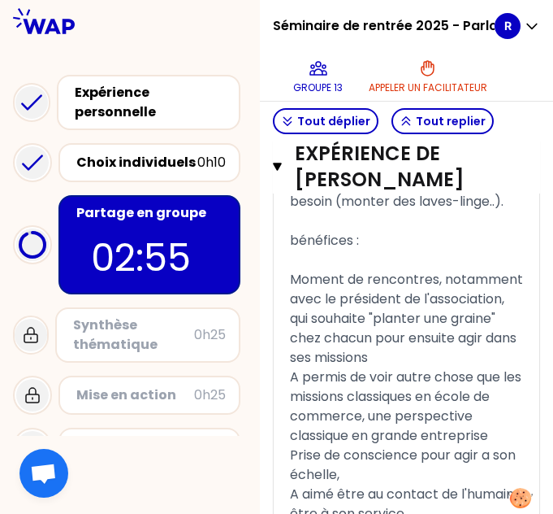
scroll to position [1762, 0]
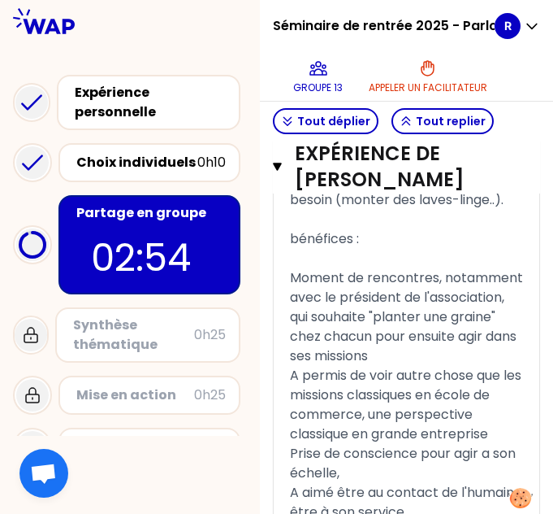
click at [402, 209] on span "Récupérer les dons, tri, livraison, mission intéret général, donner de sa perso…" at bounding box center [401, 170] width 222 height 77
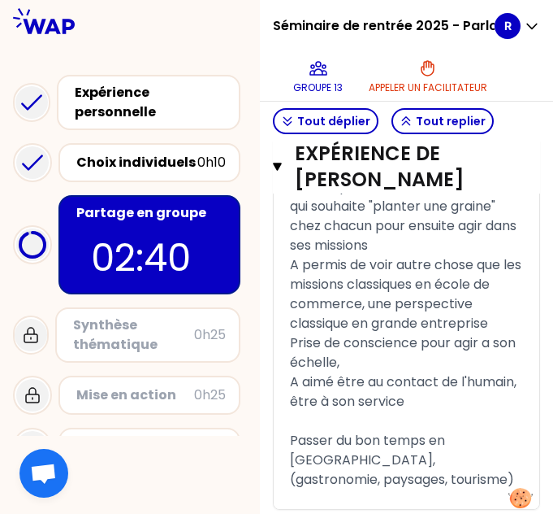
scroll to position [1873, 0]
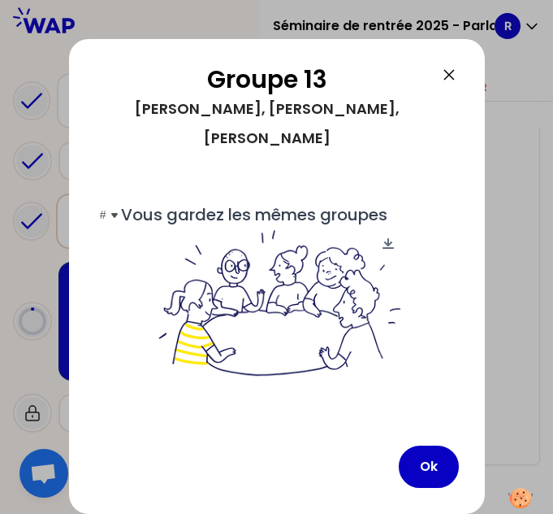
scroll to position [75, 0]
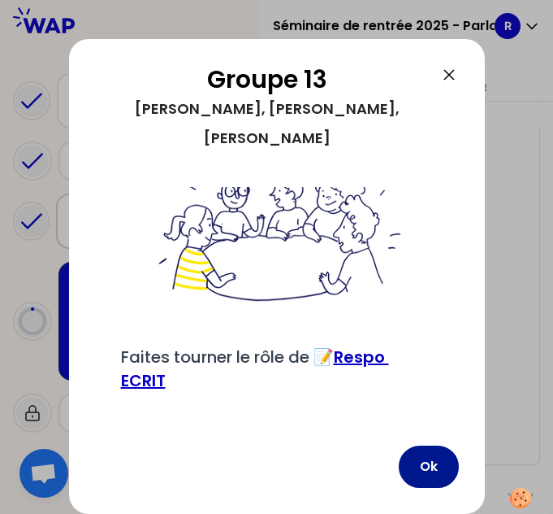
click at [423, 475] on button "Ok" at bounding box center [429, 466] width 60 height 42
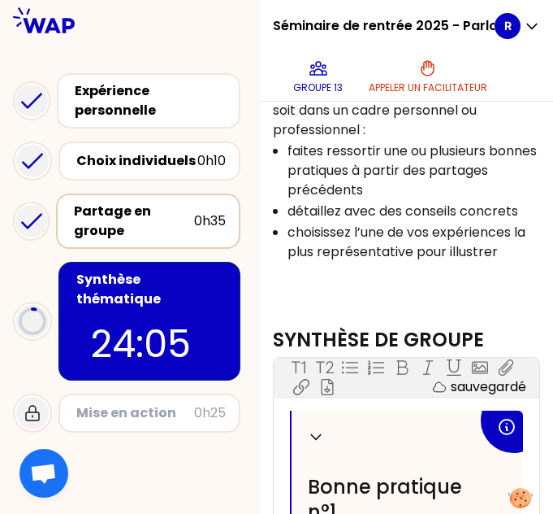
scroll to position [397, 0]
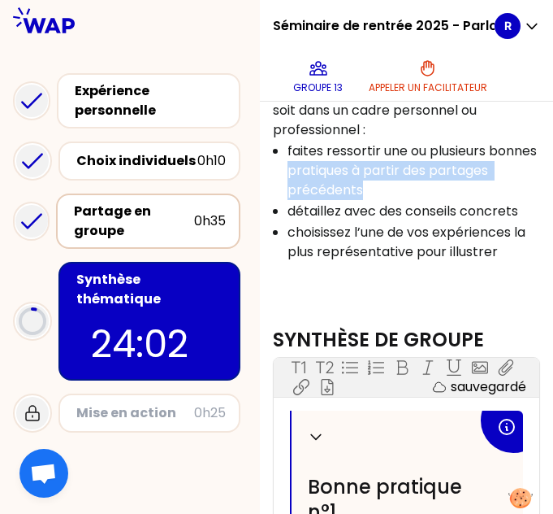
drag, startPoint x: 355, startPoint y: 219, endPoint x: 439, endPoint y: 239, distance: 85.9
click at [439, 200] on p "faites ressortir une ou plusieurs bonnes pratiques à partir des partages précéd…" at bounding box center [413, 170] width 251 height 59
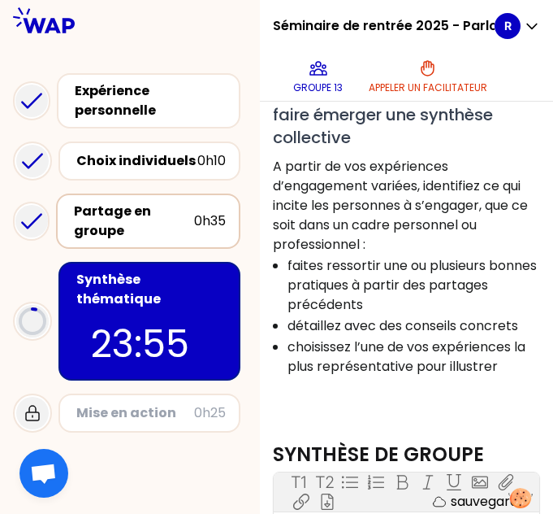
scroll to position [283, 0]
drag, startPoint x: 331, startPoint y: 278, endPoint x: 396, endPoint y: 278, distance: 65.0
click at [396, 254] on p "A partir de vos expériences d’engagement variées, identifiez ce qui incite les …" at bounding box center [406, 206] width 267 height 98
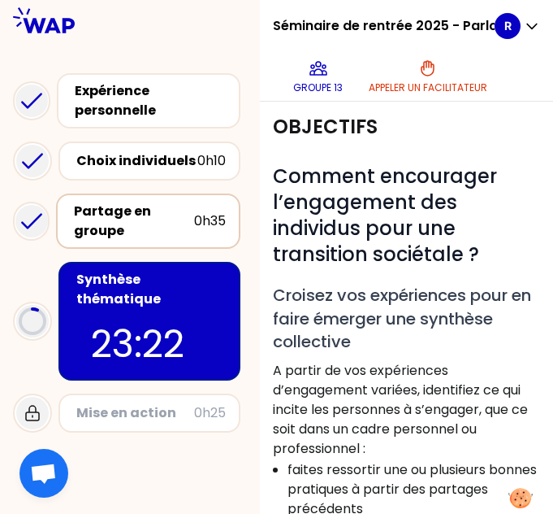
scroll to position [79, 0]
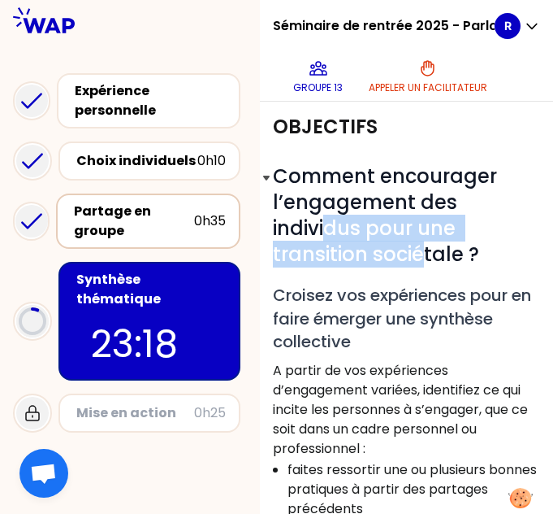
drag, startPoint x: 341, startPoint y: 288, endPoint x: 435, endPoint y: 314, distance: 97.0
click at [435, 267] on span "Comment encourager l’engagement des individus pour une transition sociétale ?" at bounding box center [387, 215] width 229 height 105
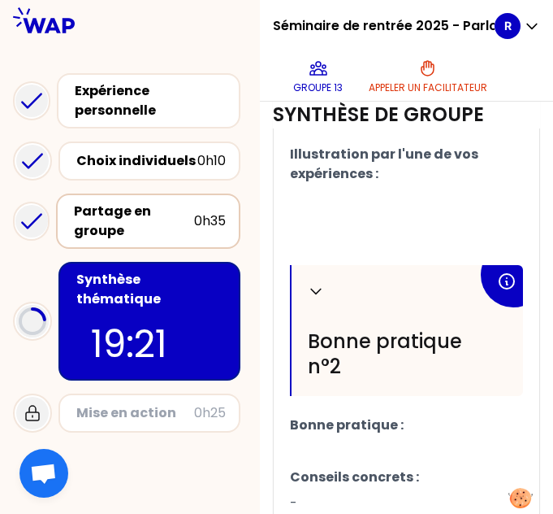
scroll to position [1056, 0]
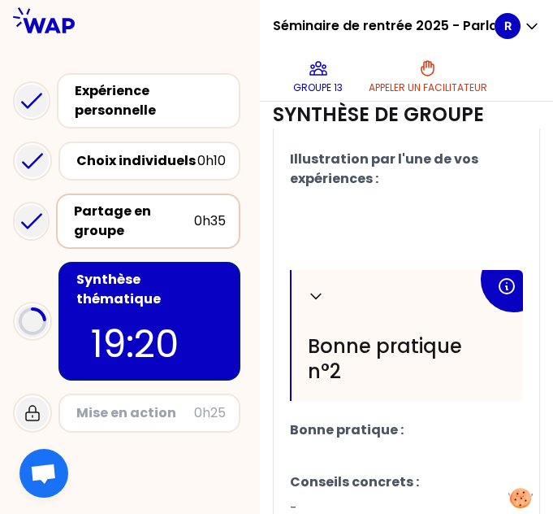
click at [412, 218] on p "﻿" at bounding box center [406, 205] width 233 height 26
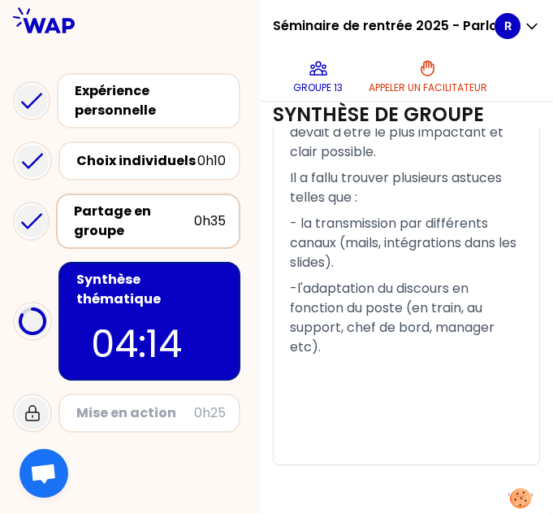
scroll to position [2026, 0]
click at [387, 370] on p "﻿" at bounding box center [406, 373] width 233 height 26
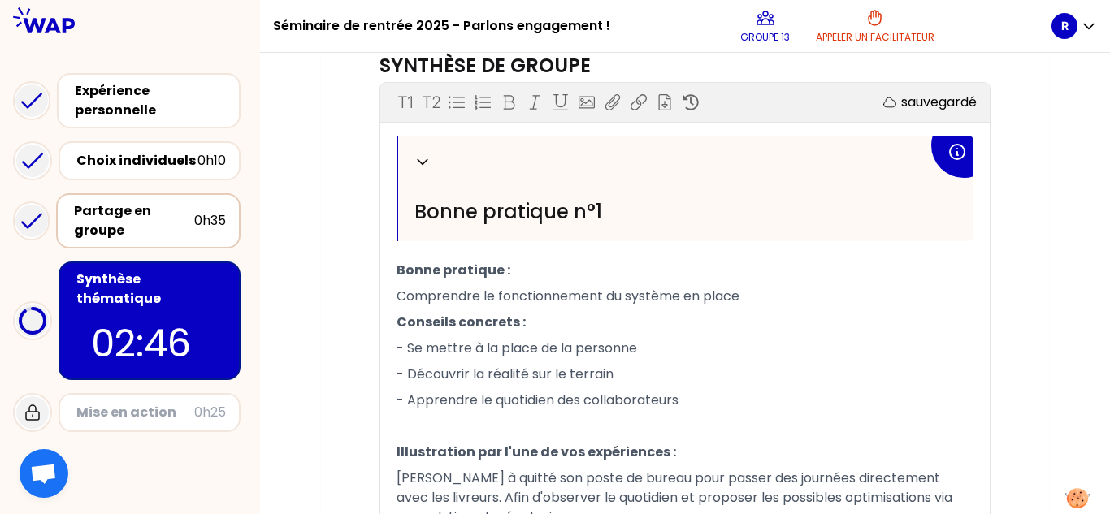
scroll to position [536, 0]
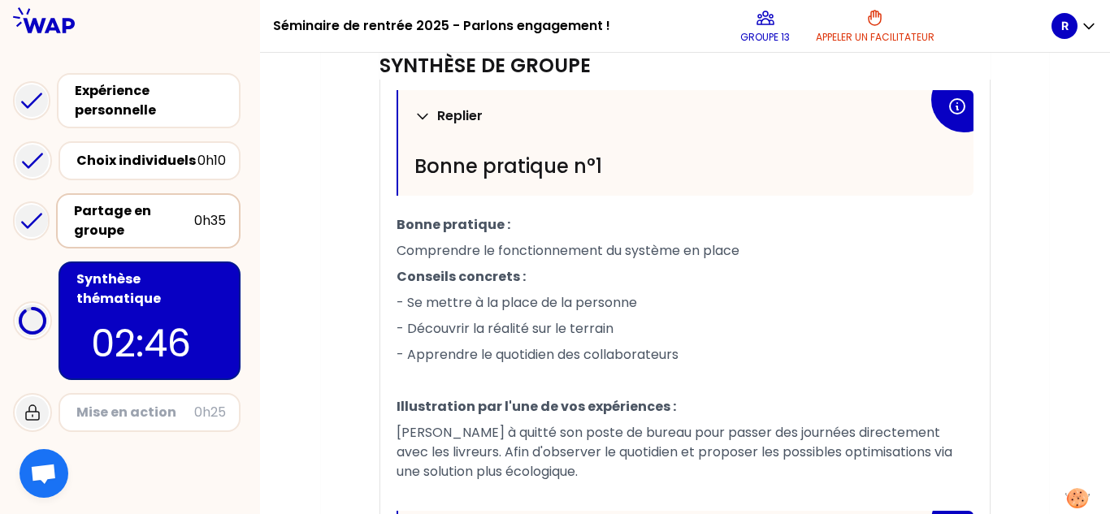
click at [419, 117] on icon at bounding box center [422, 116] width 16 height 16
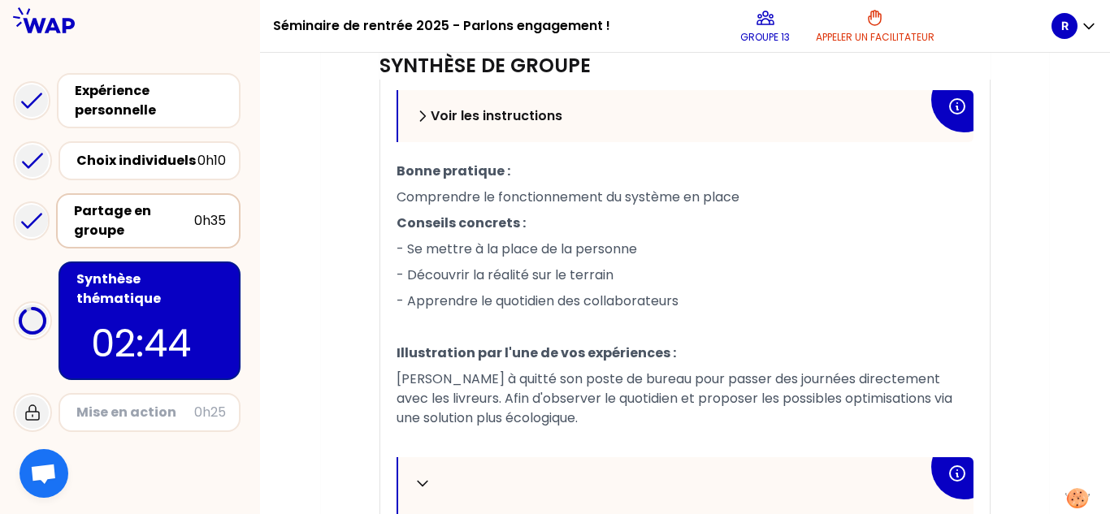
scroll to position [696, 0]
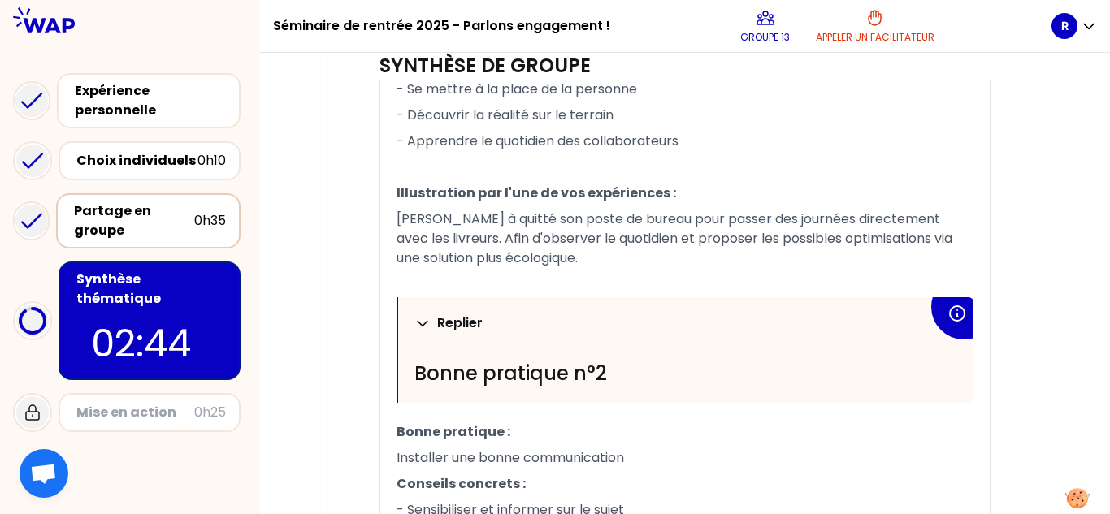
click at [423, 318] on icon at bounding box center [422, 323] width 16 height 16
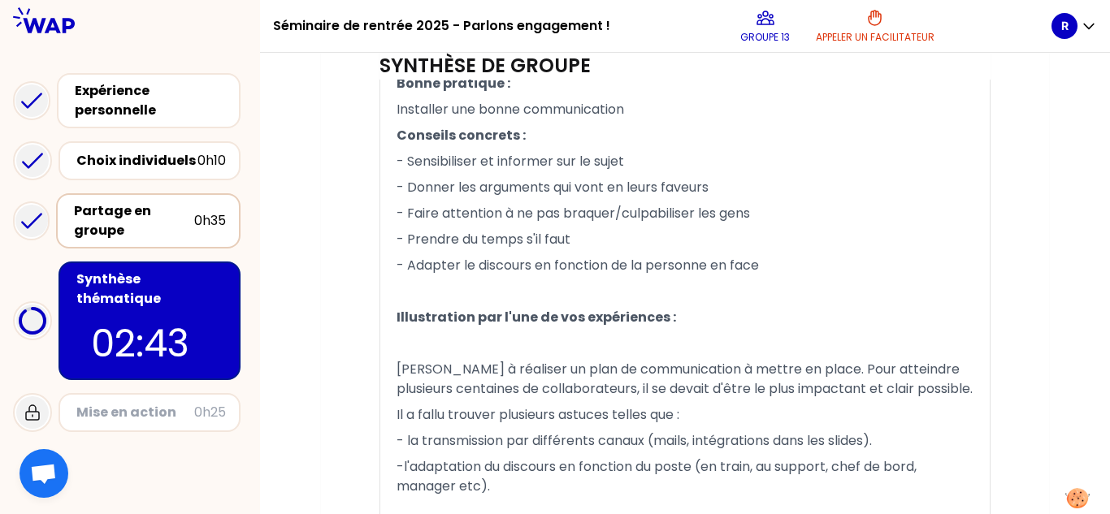
scroll to position [1211, 0]
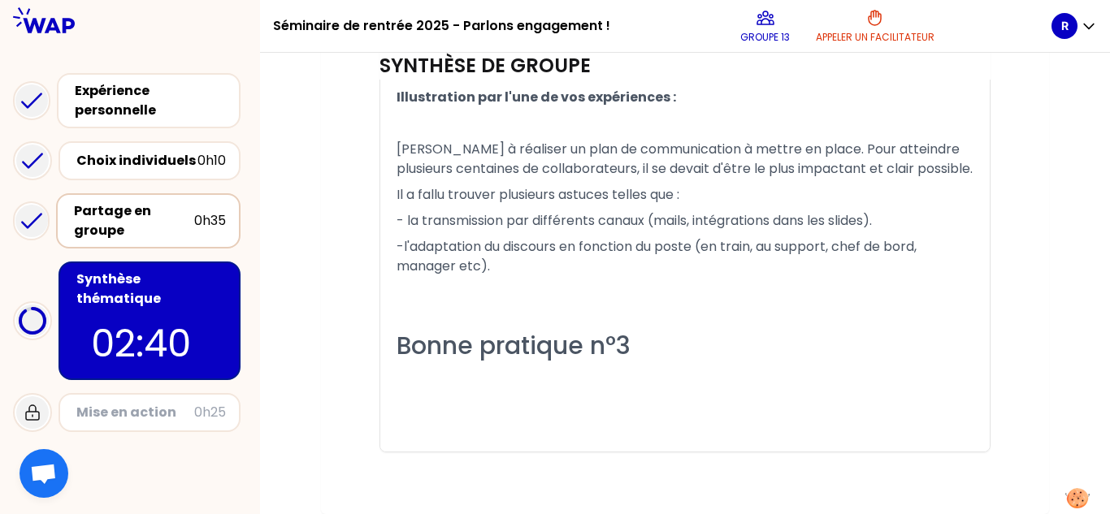
click at [553, 351] on div "Bonne pratique n°3" at bounding box center [685, 346] width 577 height 32
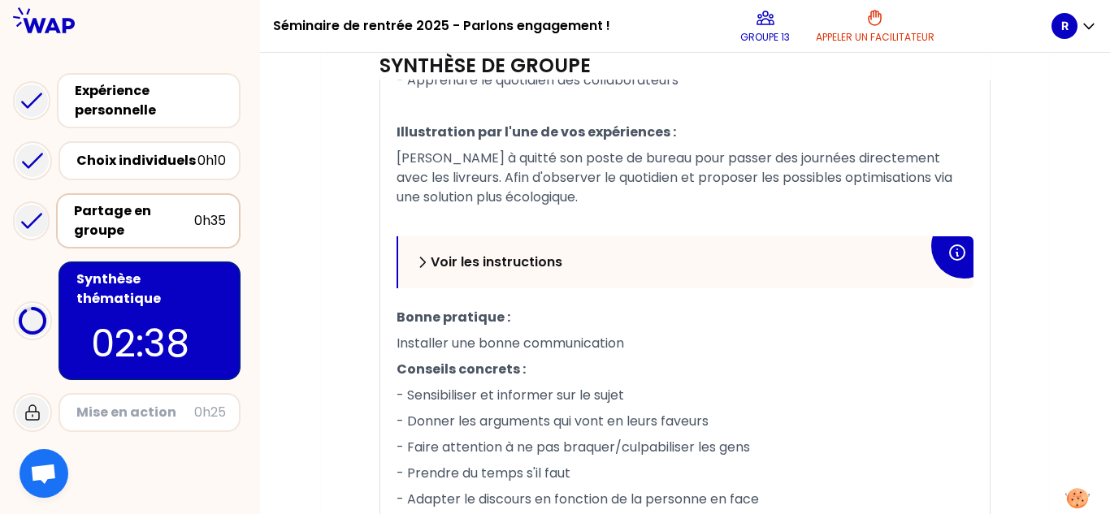
scroll to position [775, 0]
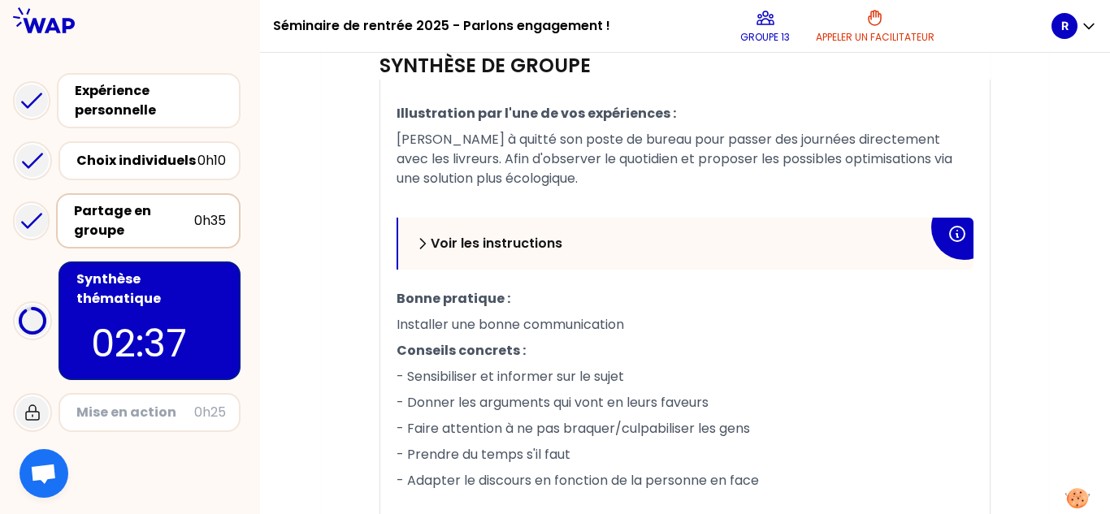
click at [490, 232] on div "Voir les instructions" at bounding box center [685, 244] width 575 height 52
click at [482, 251] on p "Voir les instructions" at bounding box center [497, 244] width 132 height 20
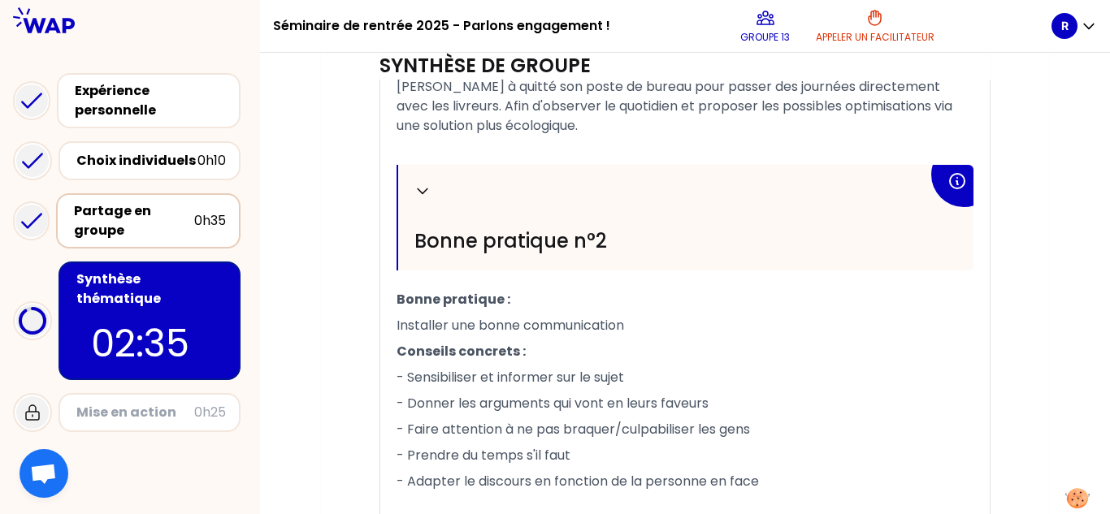
scroll to position [826, 0]
click at [411, 192] on div "Replier Bonne pratique n°2" at bounding box center [685, 220] width 575 height 106
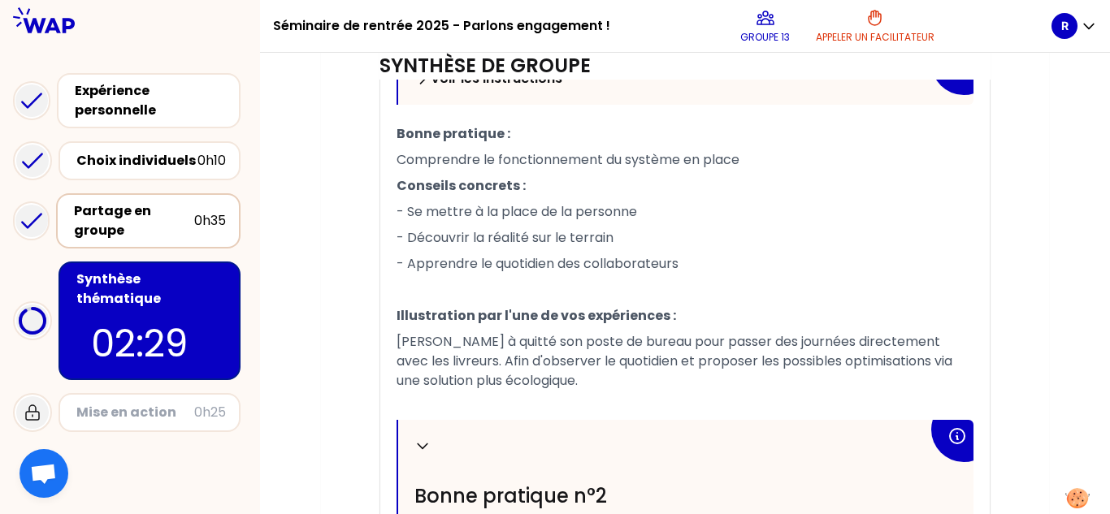
scroll to position [366, 0]
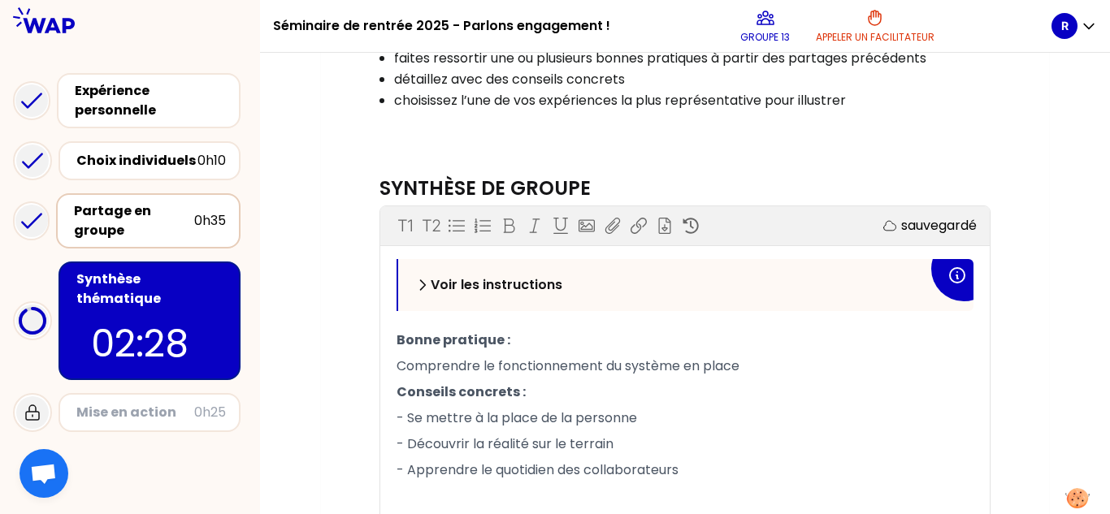
click at [423, 293] on div "Voir les instructions" at bounding box center [667, 285] width 507 height 20
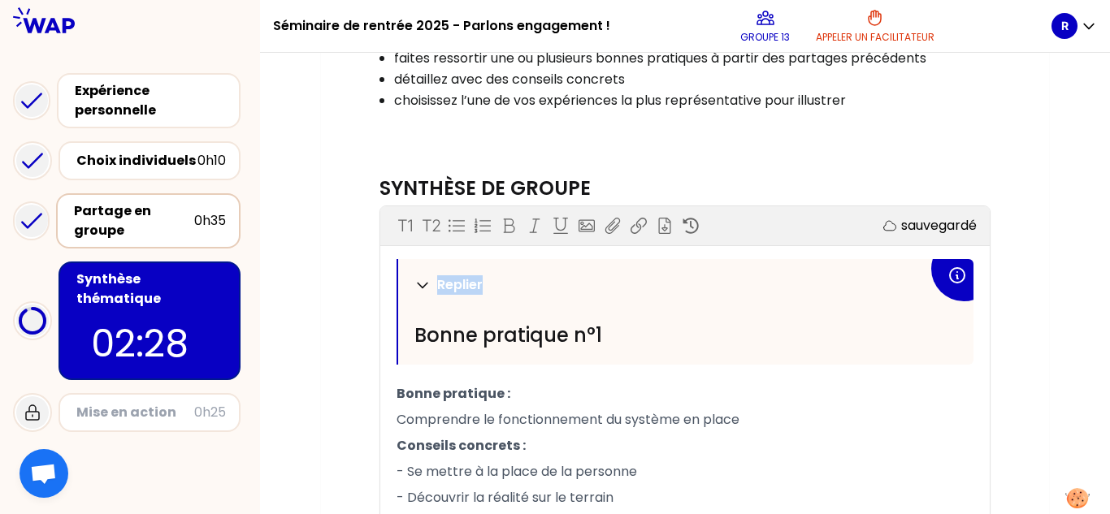
click at [423, 293] on div "Replier" at bounding box center [667, 285] width 507 height 20
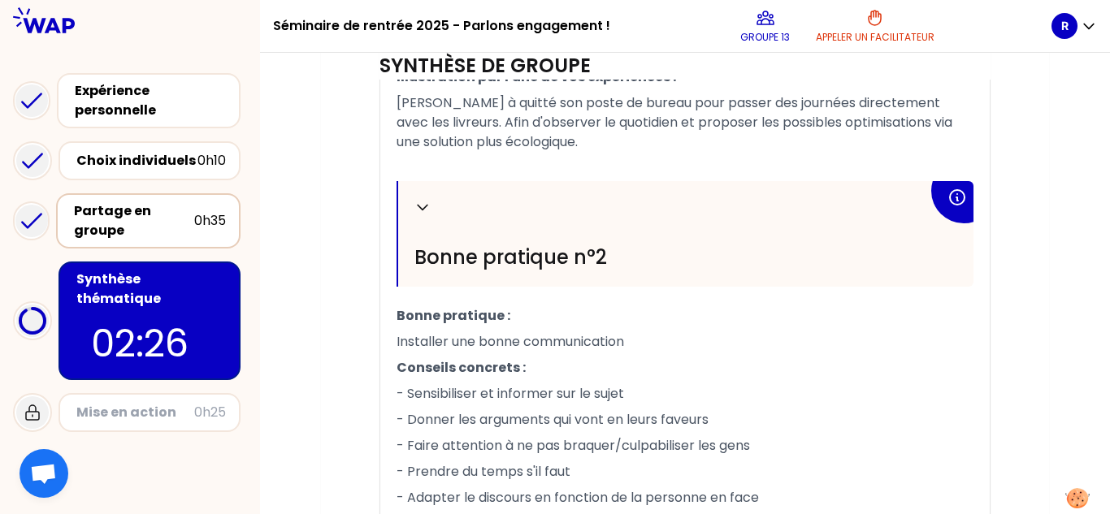
scroll to position [824, 0]
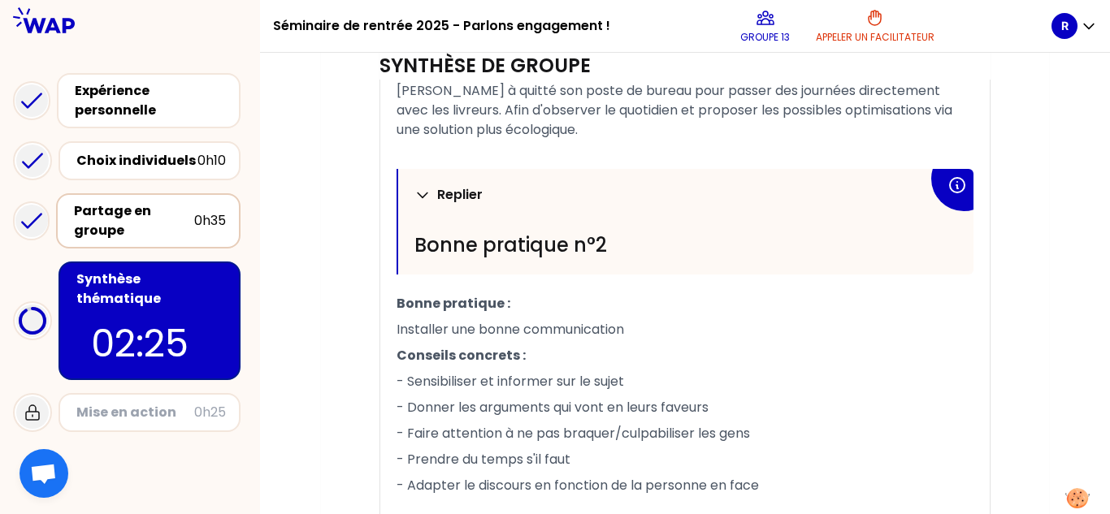
click at [421, 195] on icon at bounding box center [422, 195] width 16 height 16
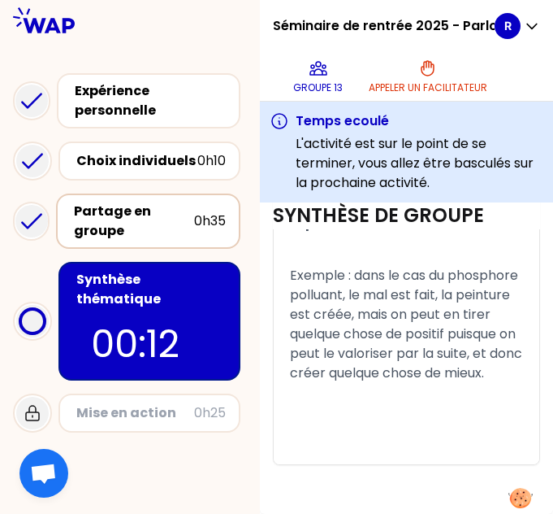
scroll to position [2264, 0]
click at [472, 382] on span "Exemple : dans le cas du phosphore polluant, le mal est fait, la peinture est c…" at bounding box center [408, 324] width 236 height 116
click at [427, 193] on p "L'activité est sur le point de se terminer, vous allez être basculés sur la pro…" at bounding box center [420, 163] width 248 height 59
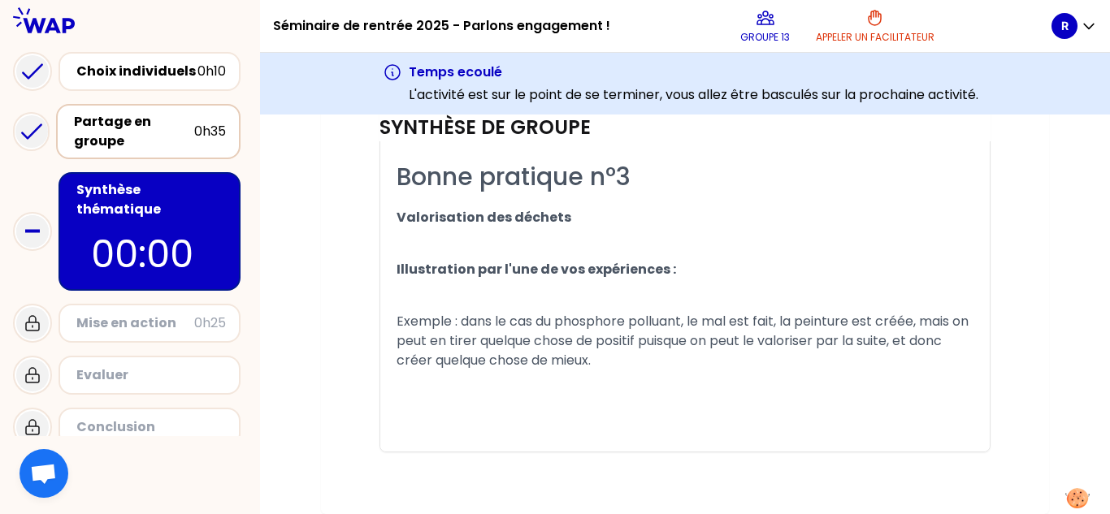
scroll to position [1442, 0]
click at [40, 231] on rect at bounding box center [32, 232] width 15 height 3
click at [196, 239] on p "00:00" at bounding box center [149, 255] width 117 height 57
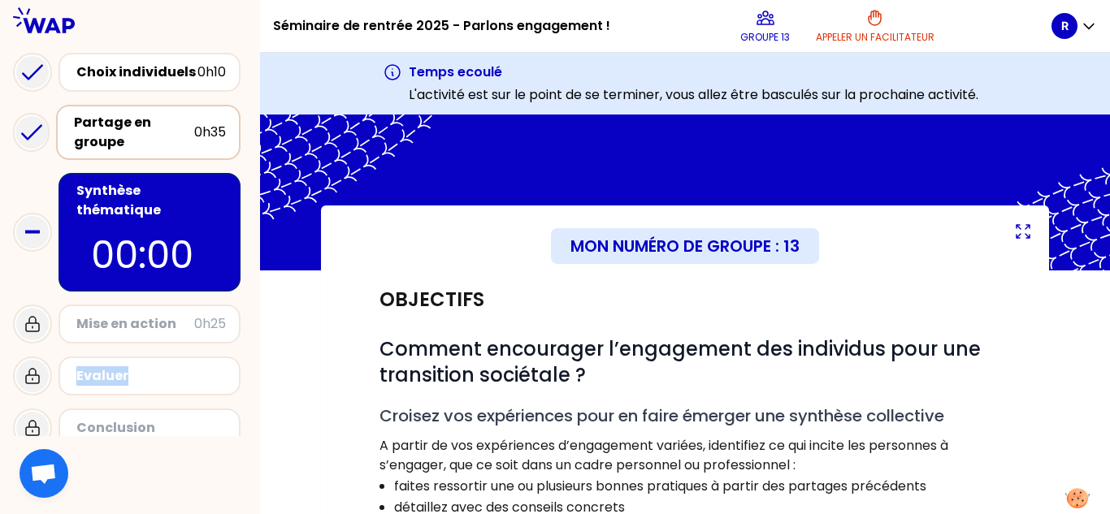
drag, startPoint x: 143, startPoint y: 349, endPoint x: 51, endPoint y: 352, distance: 91.9
click at [51, 352] on div "Evaluer" at bounding box center [130, 376] width 234 height 52
click at [163, 365] on div "Evaluer" at bounding box center [149, 376] width 153 height 23
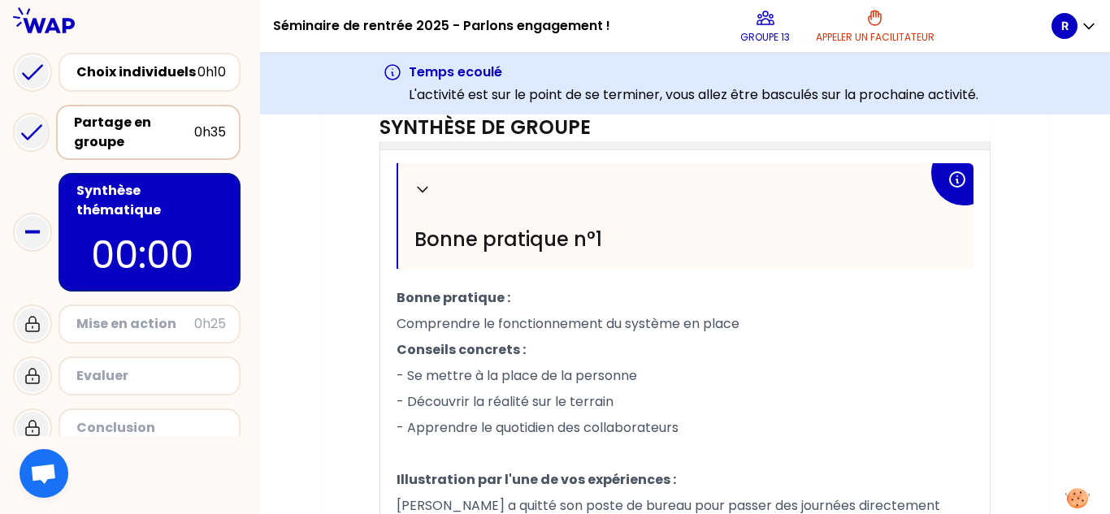
click at [228, 200] on div "Synthèse thématique 00:00" at bounding box center [150, 232] width 182 height 119
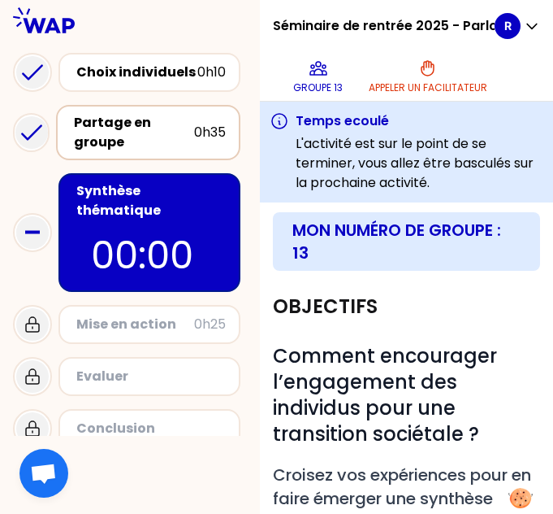
click at [153, 144] on div "Partage en groupe" at bounding box center [134, 132] width 120 height 39
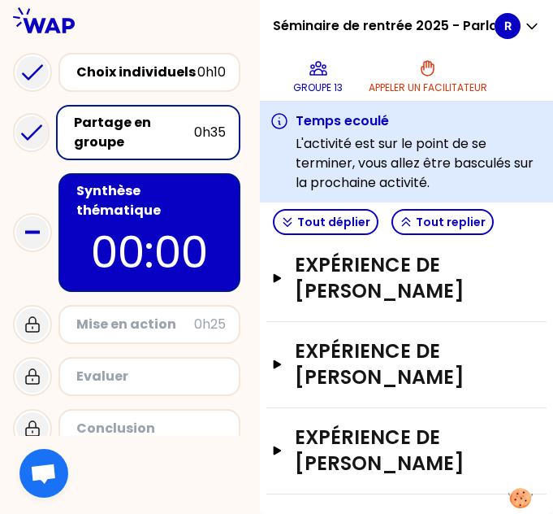
scroll to position [563, 0]
click at [187, 220] on p "00:00" at bounding box center [149, 251] width 153 height 63
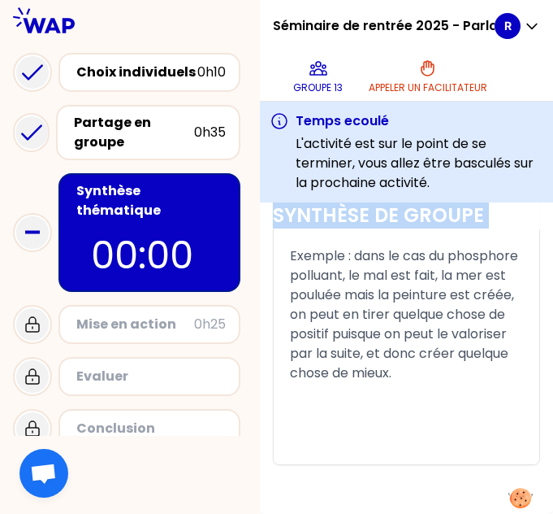
scroll to position [2504, 0]
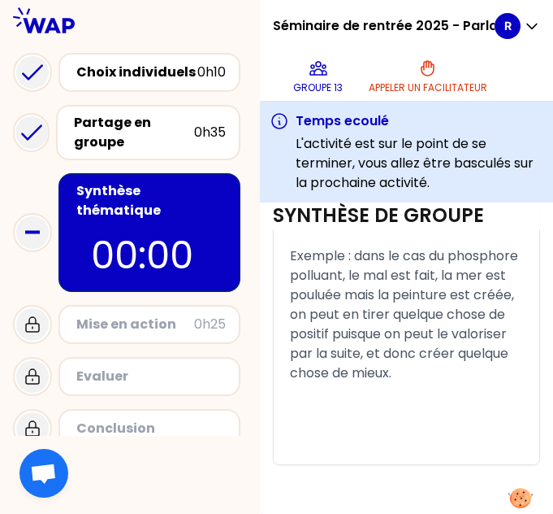
drag, startPoint x: 309, startPoint y: 280, endPoint x: 392, endPoint y: 373, distance: 124.3
click at [397, 382] on span "Exemple : dans le cas du phosphore polluant, le mal est fait, la mer est poulué…" at bounding box center [406, 314] width 232 height 136
click at [423, 386] on p "Exemple : dans le cas du phosphore polluant, le mal est fait, la mer est poulué…" at bounding box center [406, 314] width 233 height 143
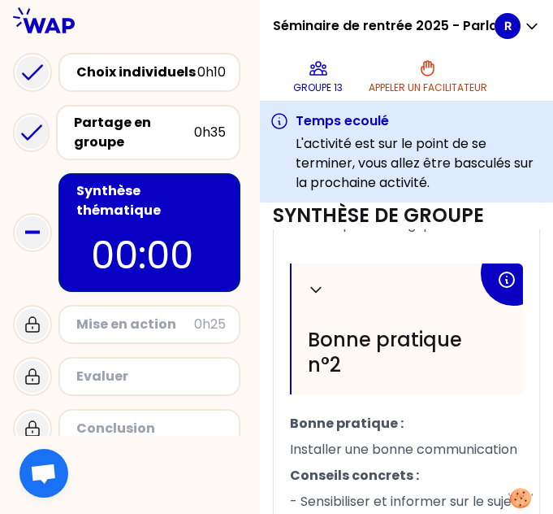
scroll to position [1608, 0]
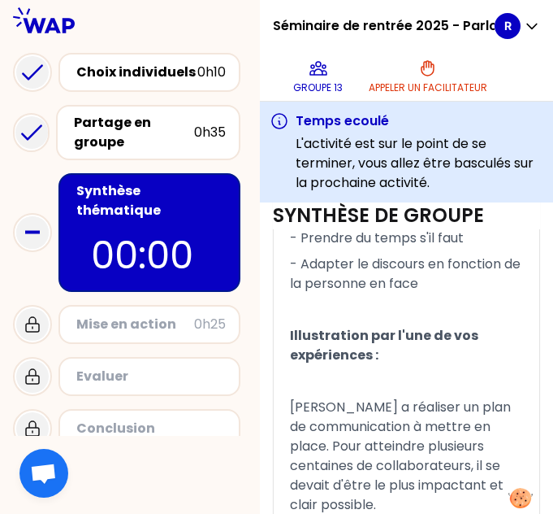
drag, startPoint x: 414, startPoint y: 432, endPoint x: 352, endPoint y: 544, distance: 127.3
click at [352, 513] on html "Séminaire de rentrée 2025 - Parlons engagement ! Groupe 13 Appeler un facilitat…" at bounding box center [276, 257] width 553 height 514
click at [367, 247] on span "- Prendre du temps s'il faut" at bounding box center [377, 237] width 174 height 19
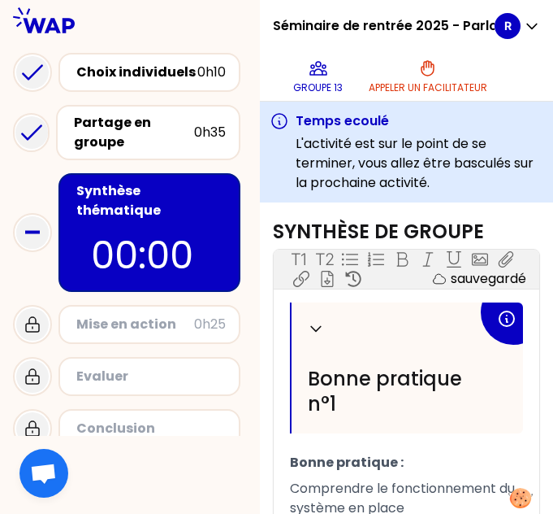
scroll to position [602, 0]
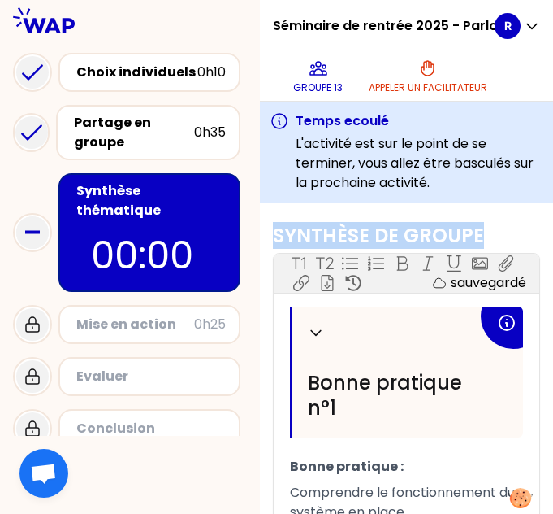
drag, startPoint x: 306, startPoint y: 275, endPoint x: 496, endPoint y: 322, distance: 194.9
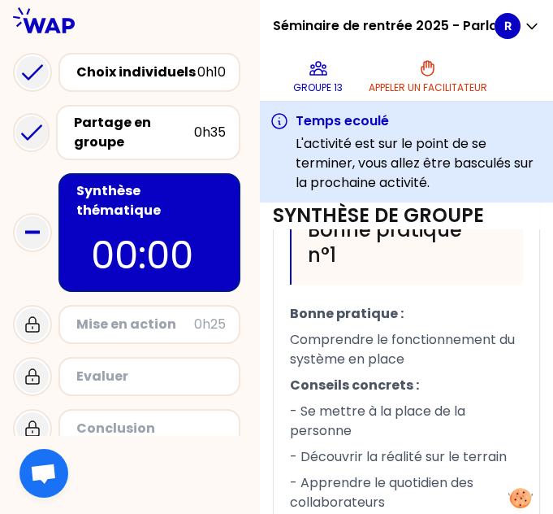
click at [357, 284] on div "Replier Bonne pratique n°1" at bounding box center [408, 219] width 232 height 131
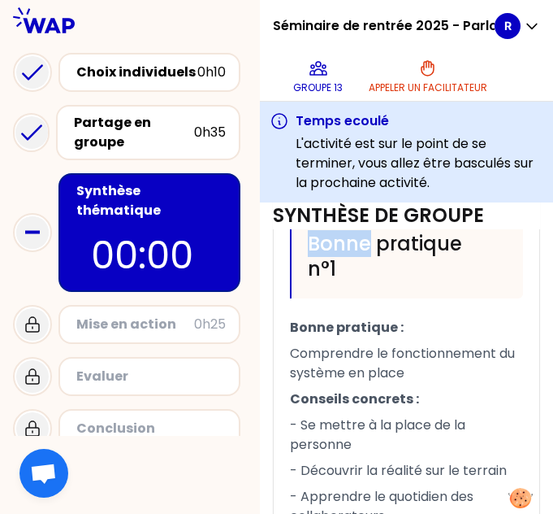
scroll to position [736, 0]
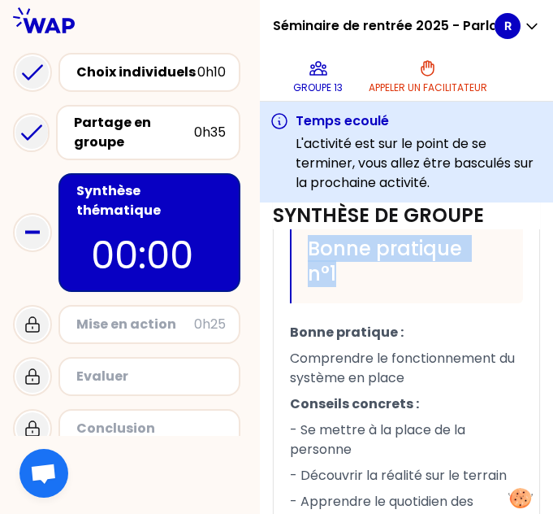
drag, startPoint x: 318, startPoint y: 319, endPoint x: 397, endPoint y: 444, distance: 148.3
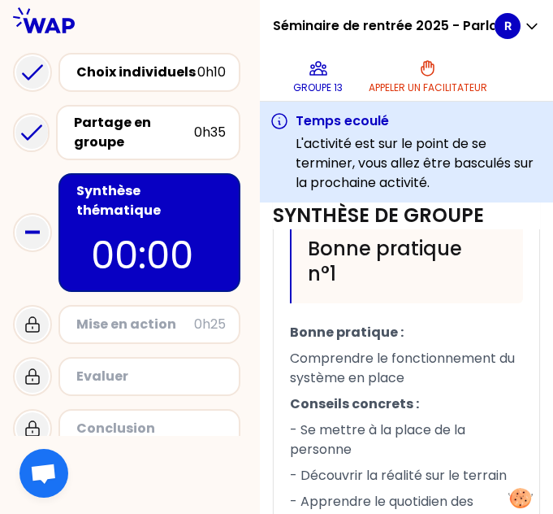
click at [348, 341] on span "Bonne pratique :" at bounding box center [347, 332] width 114 height 19
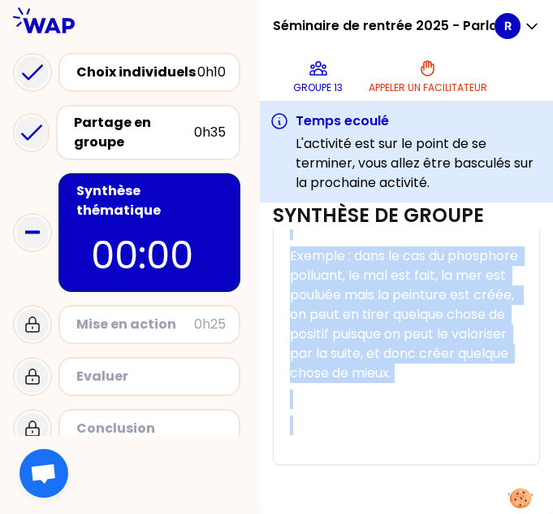
scroll to position [2513, 0]
drag, startPoint x: 306, startPoint y: 419, endPoint x: 415, endPoint y: 491, distance: 130.3
copy div "Lorem ipsumdol : Sitametcon ad elitseddoeiusm te incidid ut labor Etdolore magn…"
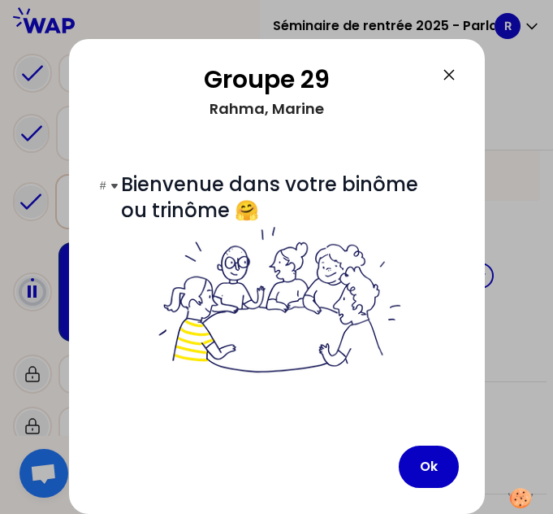
scroll to position [7, 0]
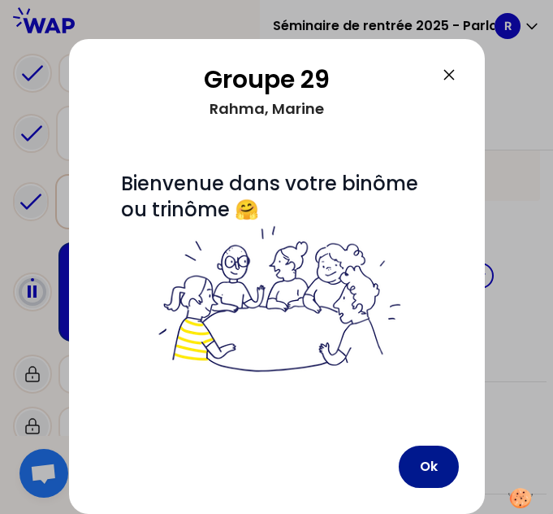
click at [419, 474] on button "Ok" at bounding box center [429, 466] width 60 height 42
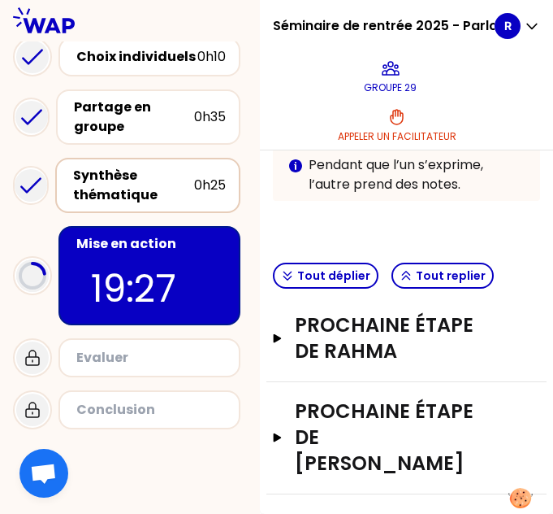
scroll to position [542, 0]
click at [393, 339] on h3 "Prochaine étape de Rahma" at bounding box center [389, 338] width 189 height 52
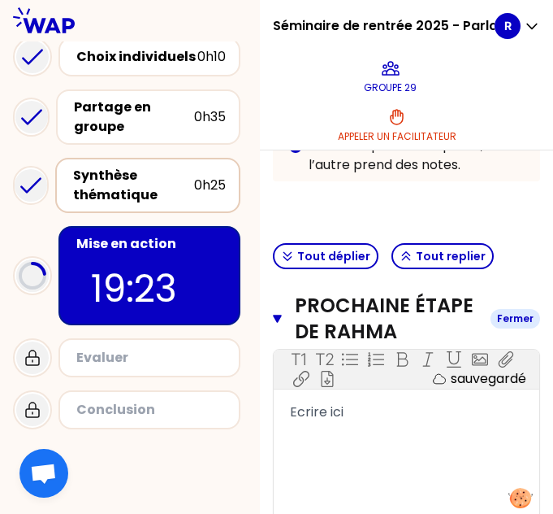
click at [349, 345] on h3 "Prochaine étape de Rahma" at bounding box center [386, 319] width 183 height 52
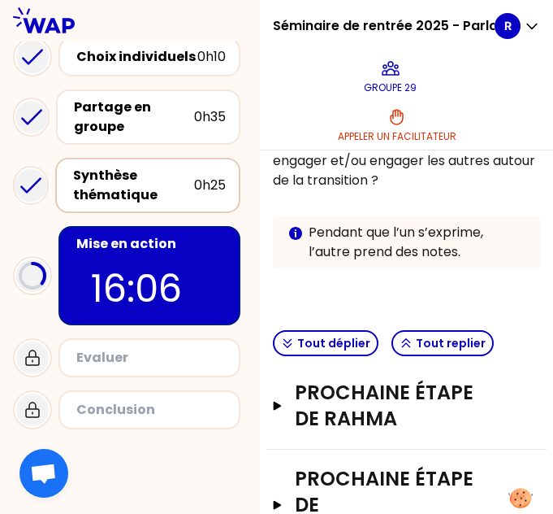
scroll to position [475, 0]
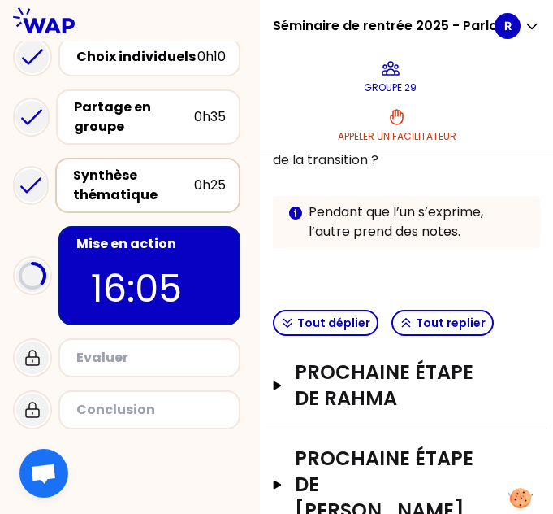
click at [320, 274] on p at bounding box center [406, 264] width 267 height 20
click at [343, 274] on p at bounding box center [406, 264] width 267 height 20
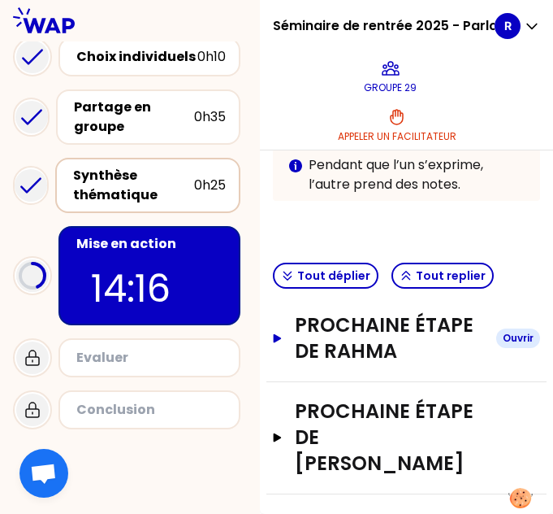
scroll to position [542, 0]
click at [340, 358] on h3 "Prochaine étape de Rahma" at bounding box center [389, 338] width 189 height 52
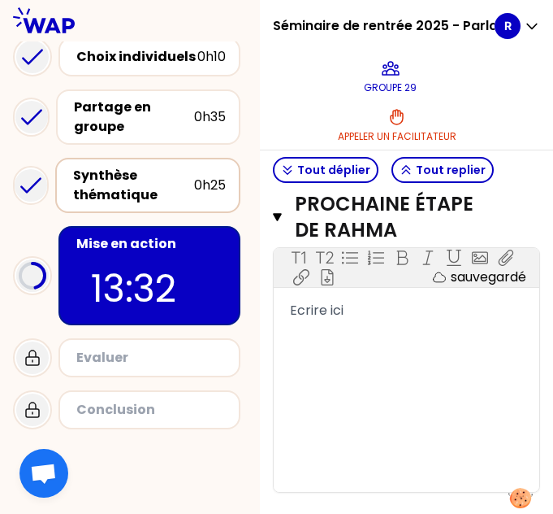
scroll to position [641, 0]
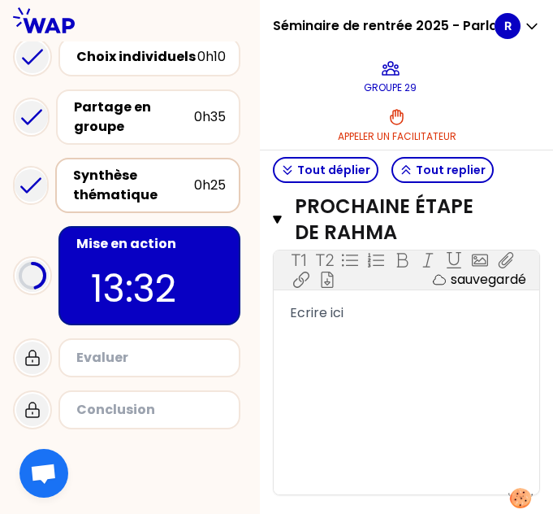
click at [341, 322] on span "Ecrire ici" at bounding box center [317, 312] width 54 height 19
click at [320, 322] on span "Ecrire ici" at bounding box center [317, 312] width 54 height 19
click at [308, 322] on span "Ecrire ici" at bounding box center [317, 312] width 54 height 19
click at [303, 322] on span "Ecrire ici" at bounding box center [317, 312] width 54 height 19
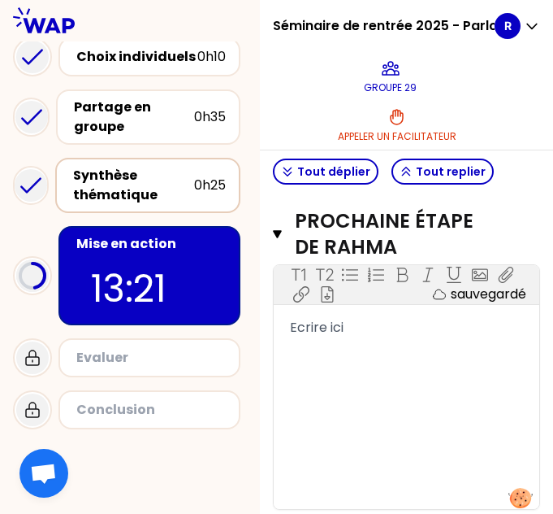
scroll to position [592, 0]
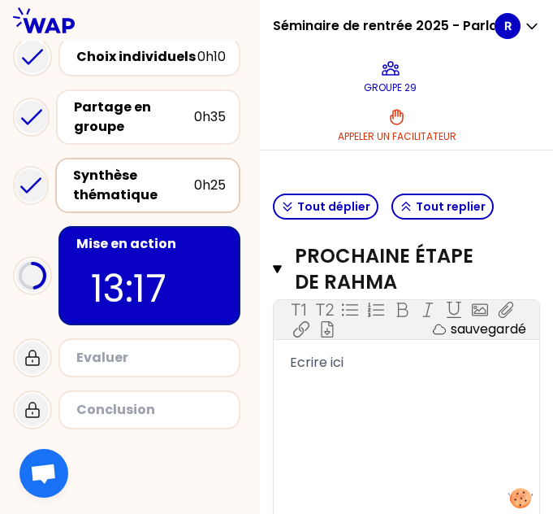
click at [357, 372] on div "Ecrire ici" at bounding box center [406, 363] width 233 height 20
click at [319, 371] on span "Ecrire ici" at bounding box center [317, 362] width 54 height 19
click at [306, 371] on span "Ecrire ici" at bounding box center [317, 362] width 54 height 19
click at [340, 371] on span "Ecrire ici" at bounding box center [317, 362] width 54 height 19
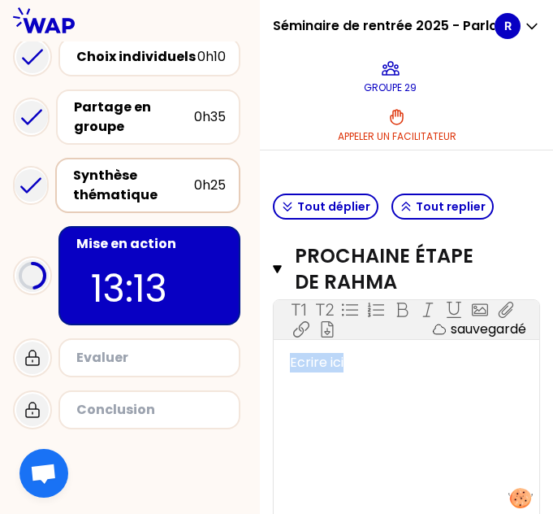
click at [340, 371] on span "Ecrire ici" at bounding box center [317, 362] width 54 height 19
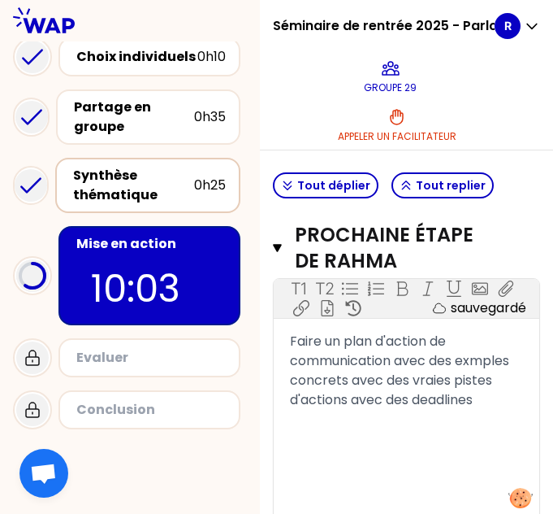
scroll to position [830, 0]
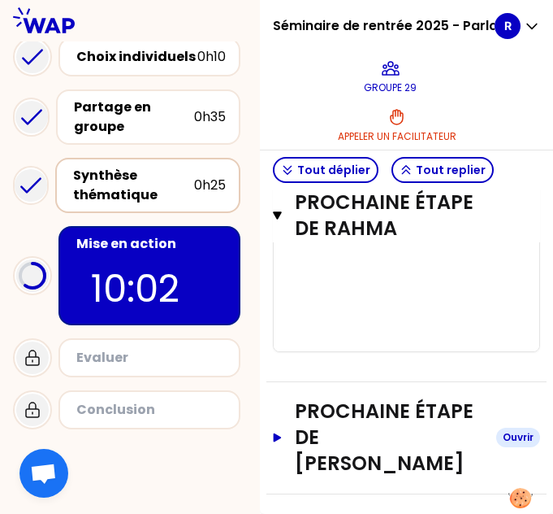
click at [379, 427] on h3 "Prochaine étape de [PERSON_NAME]" at bounding box center [389, 437] width 189 height 78
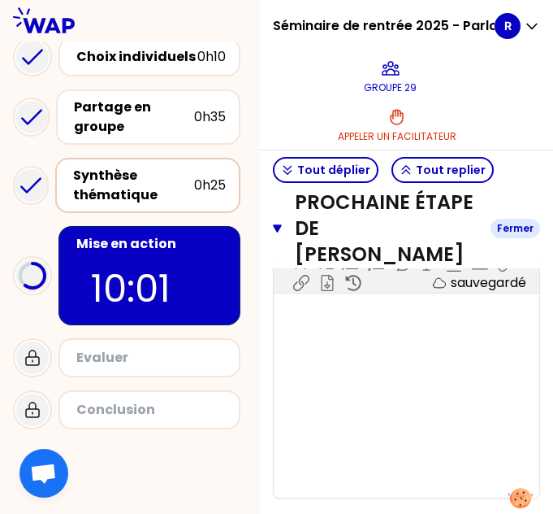
scroll to position [1013, 0]
click at [369, 389] on div "T1 T2 Exporter sauvegardé ﻿" at bounding box center [407, 374] width 266 height 244
click at [336, 324] on div "﻿" at bounding box center [406, 315] width 233 height 20
click at [327, 324] on div "﻿" at bounding box center [406, 315] width 233 height 20
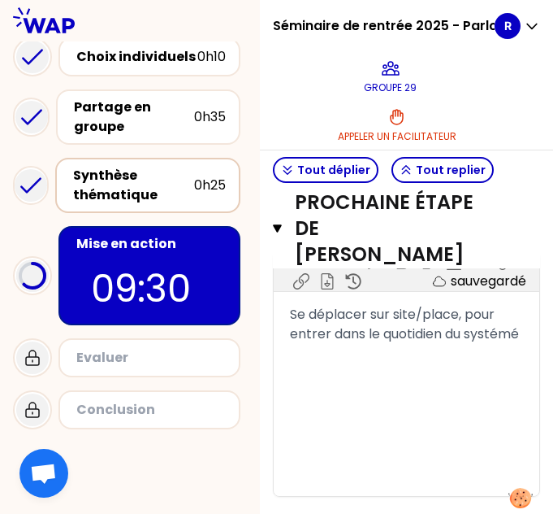
scroll to position [1033, 0]
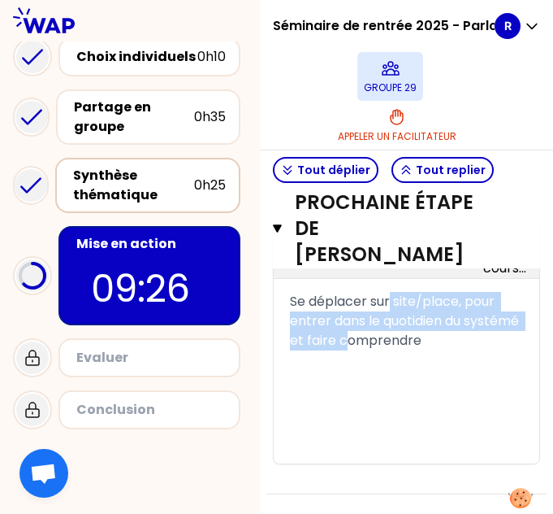
drag, startPoint x: 422, startPoint y: 400, endPoint x: 405, endPoint y: 93, distance: 307.6
click at [405, 112] on div "Séminaire de rentrée 2025 - Parlons engagement ! Groupe 29 Appeler un facilitat…" at bounding box center [406, 257] width 293 height 514
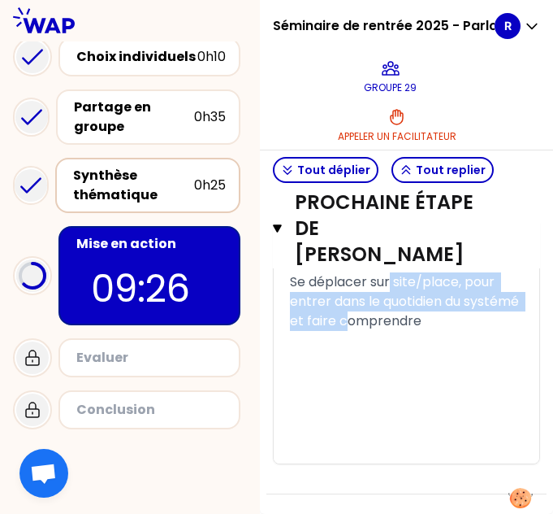
scroll to position [981, 0]
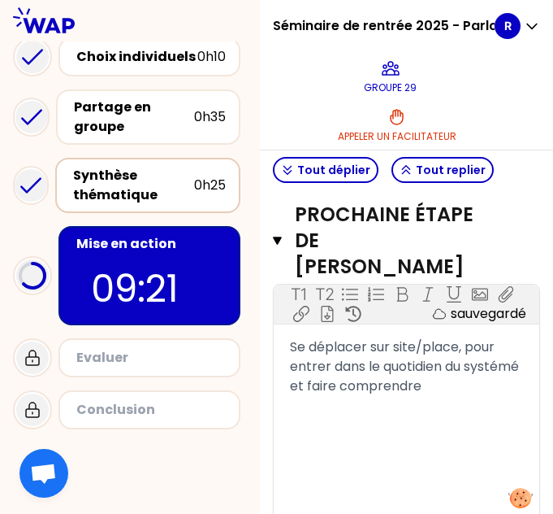
click at [483, 451] on div "T1 T2 Exporter sauvegardé Se déplacer sur site/place, pour entrer dans le quoti…" at bounding box center [407, 406] width 266 height 244
click at [492, 395] on span "Se déplacer sur site/place, pour entrer dans le quotidien du systémé et faire c…" at bounding box center [406, 366] width 232 height 58
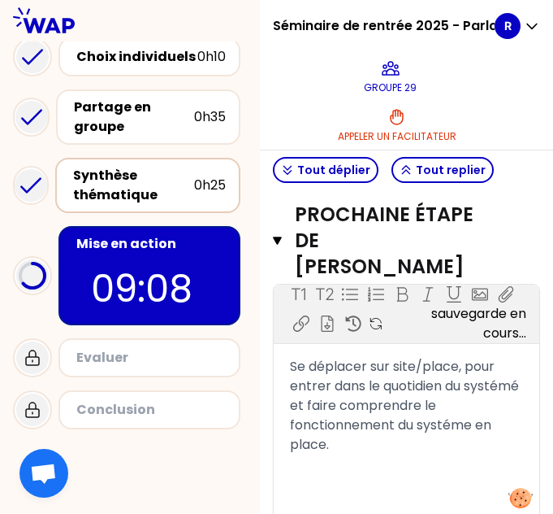
scroll to position [1000, 0]
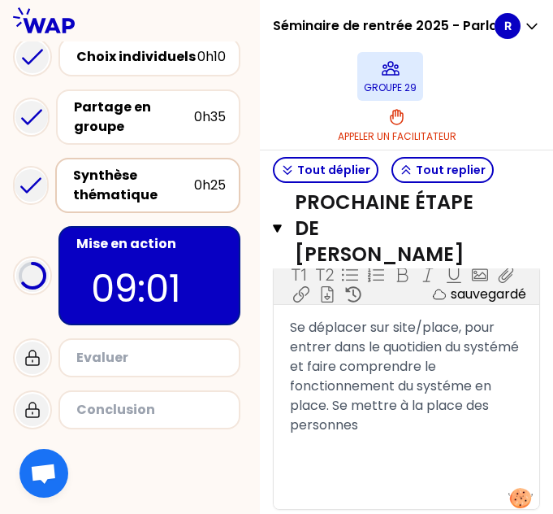
drag, startPoint x: 438, startPoint y: 489, endPoint x: 388, endPoint y: 91, distance: 401.2
click at [403, 363] on div "T1 T2 Exporter sauvegardé Se déplacer sur site/place, pour entrer dans le quoti…" at bounding box center [407, 387] width 266 height 244
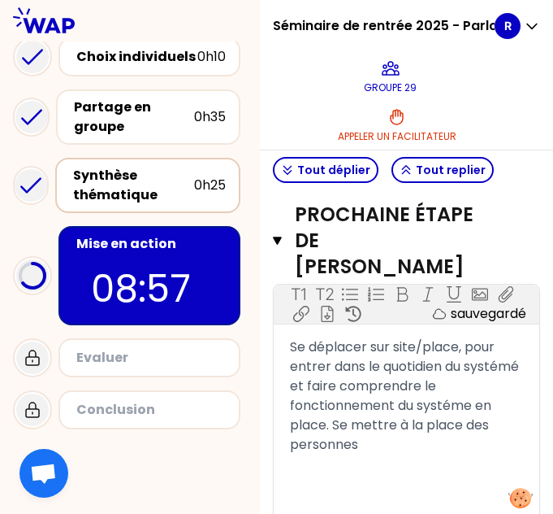
click at [388, 454] on div "Se déplacer sur site/place, pour entrer dans le quotidien du systémé et faire c…" at bounding box center [406, 395] width 233 height 117
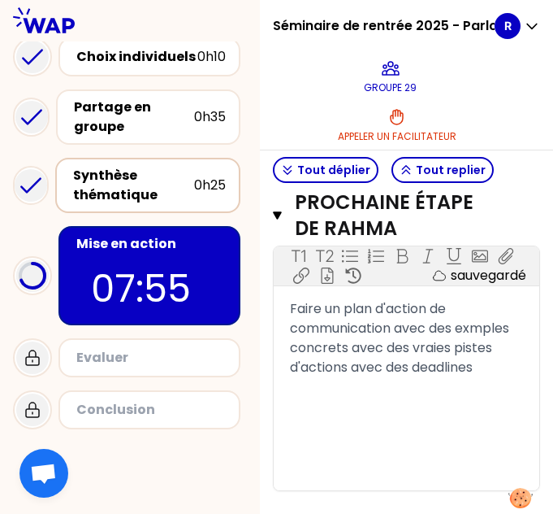
scroll to position [644, 0]
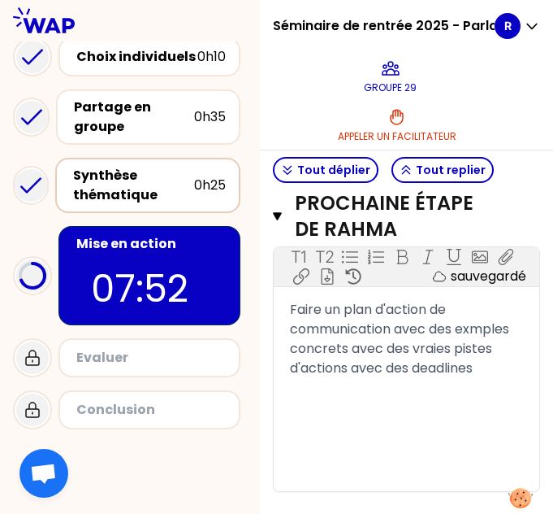
click at [418, 378] on div "Faire un plan d'action de communication avec des exmples concrets avec des vrai…" at bounding box center [406, 339] width 233 height 78
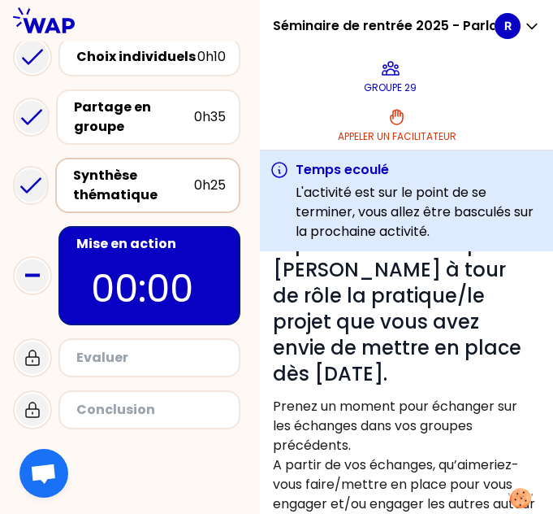
scroll to position [163, 0]
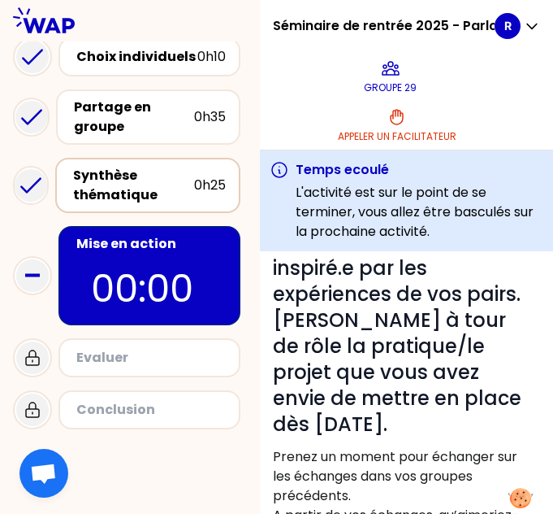
click at [37, 278] on icon at bounding box center [32, 275] width 33 height 33
click at [134, 266] on p "00:00" at bounding box center [149, 288] width 117 height 57
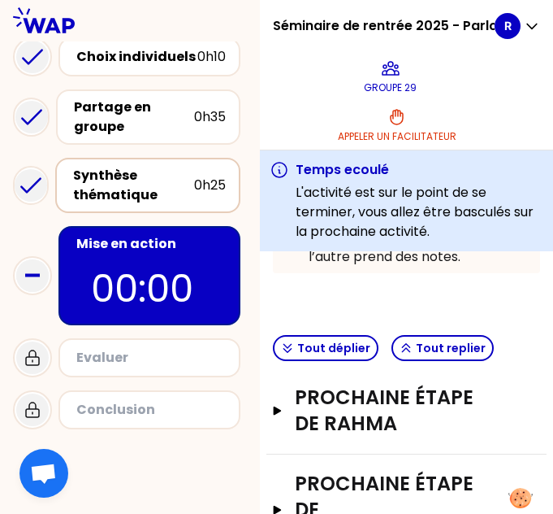
scroll to position [552, 0]
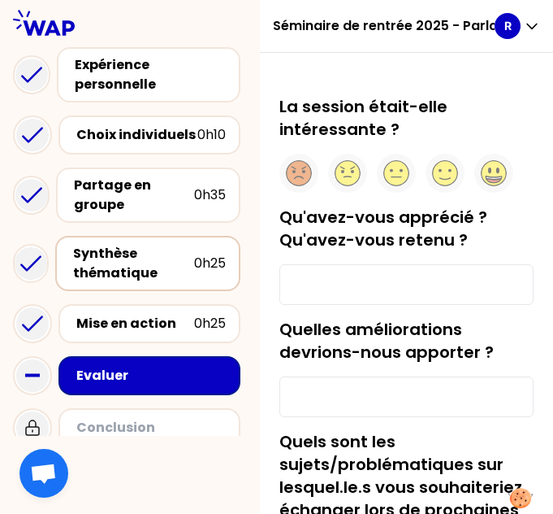
scroll to position [50, 0]
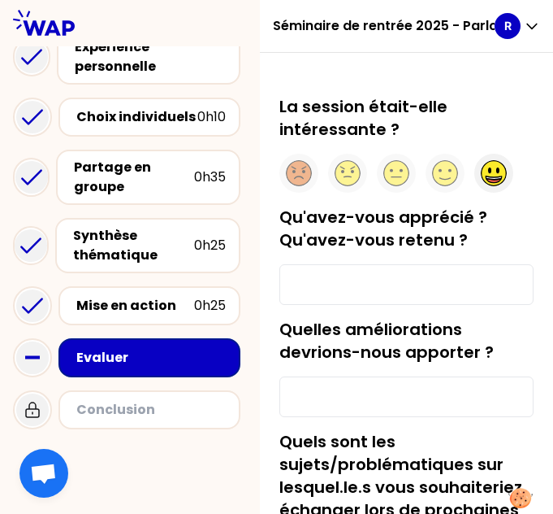
click at [502, 175] on circle at bounding box center [494, 173] width 25 height 25
click at [386, 289] on input "Qu'avez-vous apprécié ? Qu'avez-vous retenu ?" at bounding box center [407, 284] width 254 height 41
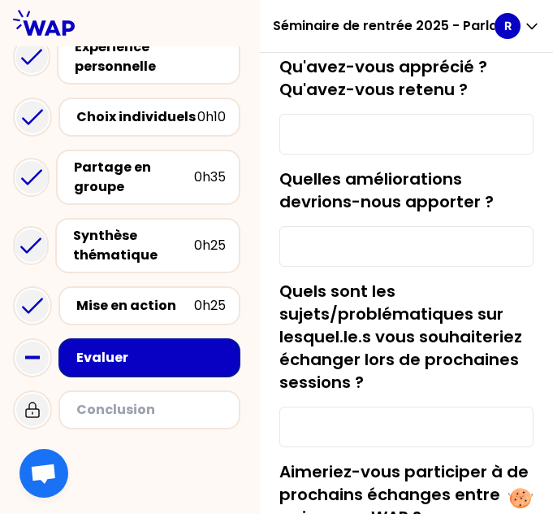
scroll to position [163, 0]
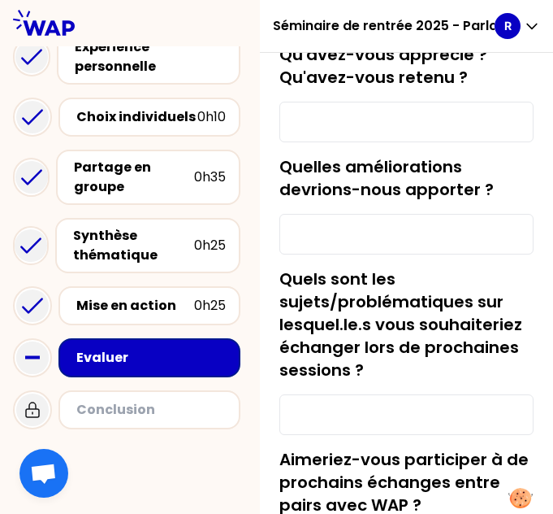
click at [425, 236] on input "Quelles améliorations devrions-nous apporter ?" at bounding box center [407, 234] width 254 height 41
click at [401, 242] on input "Quelles améliorations devrions-nous apporter ?" at bounding box center [407, 234] width 254 height 41
type input "Rien du tout c'est parfait"
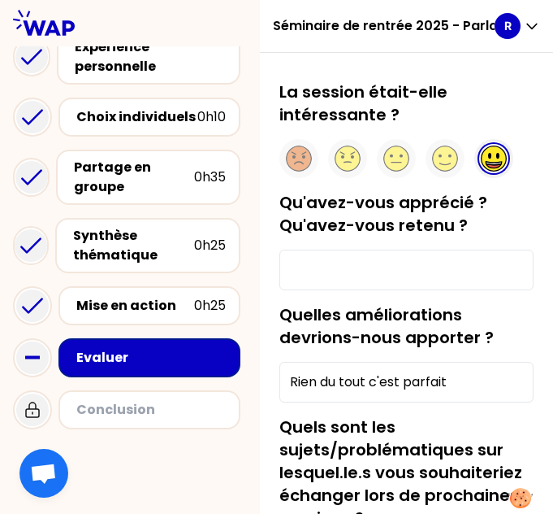
scroll to position [0, 0]
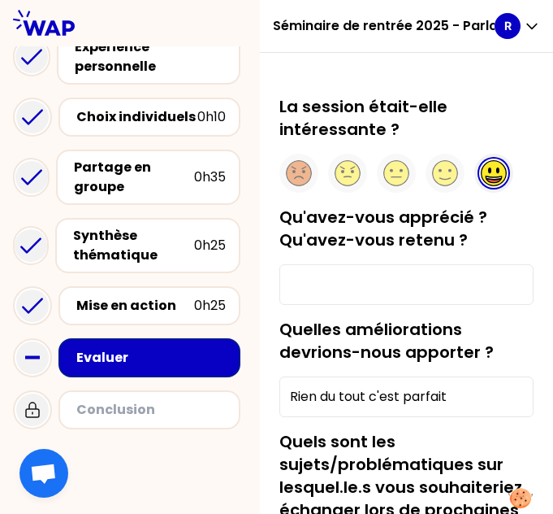
click at [450, 281] on input "Qu'avez-vous apprécié ? Qu'avez-vous retenu ?" at bounding box center [407, 284] width 254 height 41
type input "J"
type input "c"
type input "C"
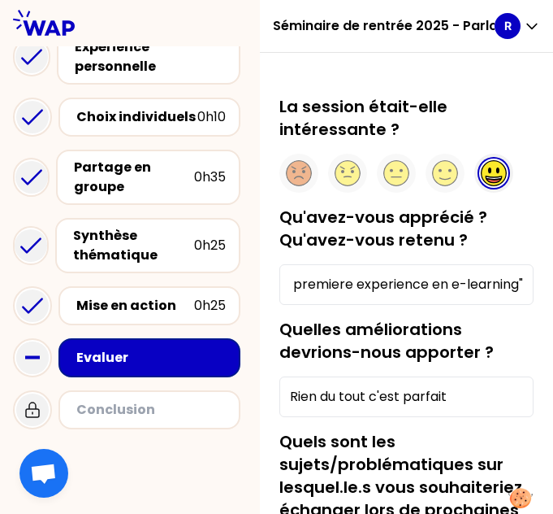
click at [440, 282] on input "C'est ma premiere experience en e-learning"" at bounding box center [407, 284] width 254 height 41
click at [508, 281] on input "C'est ma premiere experience en "e-learning"" at bounding box center [407, 284] width 254 height 41
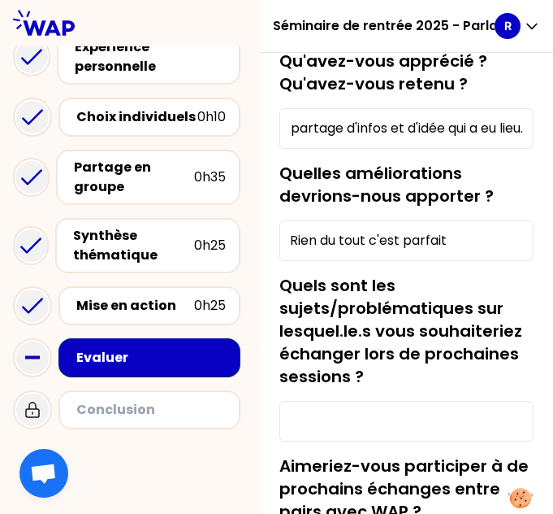
scroll to position [163, 0]
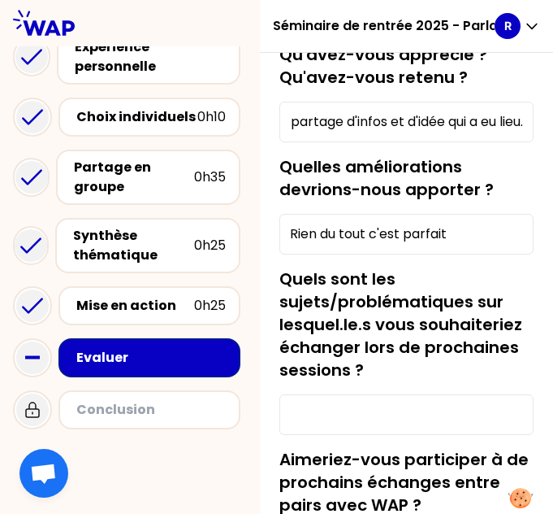
type input "C'est ma premiere experience en "e-learning" et j'aime bien le fait que vous av…"
click at [423, 241] on input "Rien du tout c'est parfait" at bounding box center [407, 234] width 254 height 41
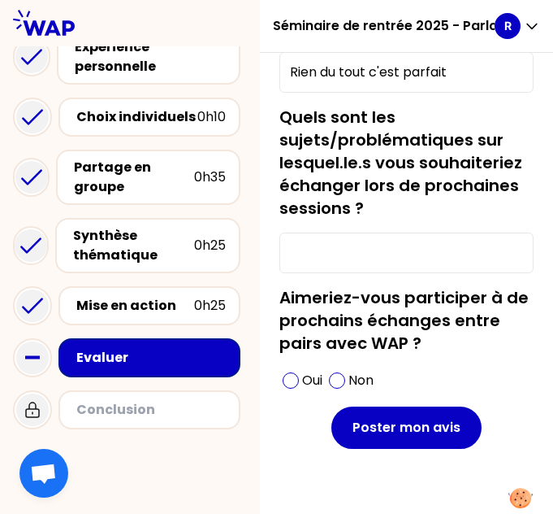
scroll to position [325, 0]
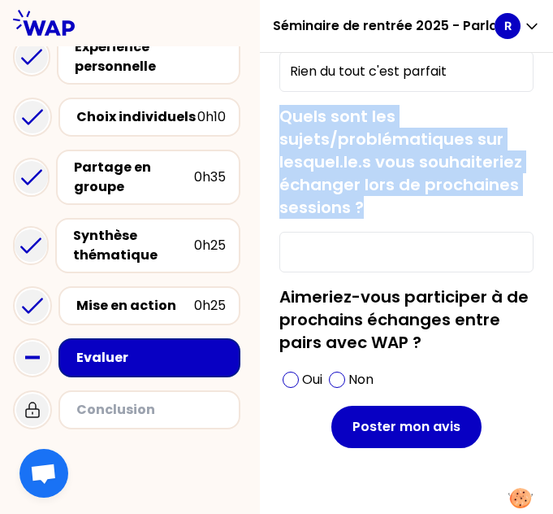
drag, startPoint x: 510, startPoint y: 202, endPoint x: 290, endPoint y: 115, distance: 237.1
click at [290, 115] on div "La session était-elle intéressante ? Qu'avez-vous apprécié ? Qu'avez-vous reten…" at bounding box center [407, 135] width 280 height 730
copy label "Quels sont les sujets/problématiques sur lesquel.le.s vous souhaiteriez échange…"
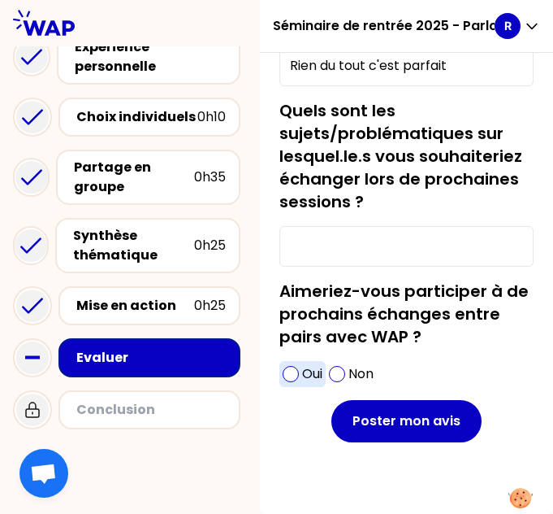
click at [299, 377] on span at bounding box center [291, 374] width 16 height 16
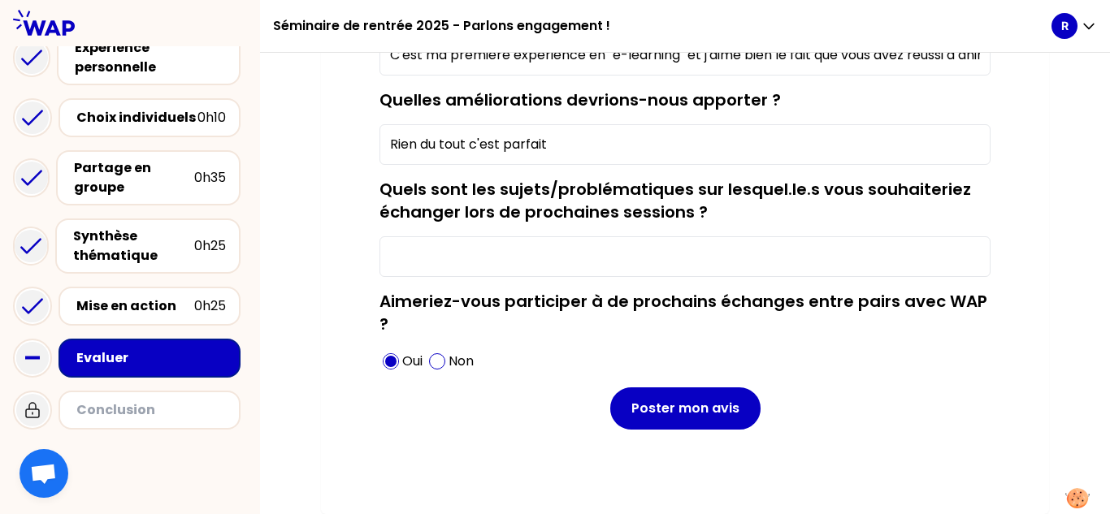
scroll to position [288, 0]
click at [479, 252] on input "Quels sont les sujets/problématiques sur lesquel.le.s vous souhaiteriez échange…" at bounding box center [684, 256] width 611 height 41
paste input "Les freins à l’engagement en entreprise et comment les dépasser."
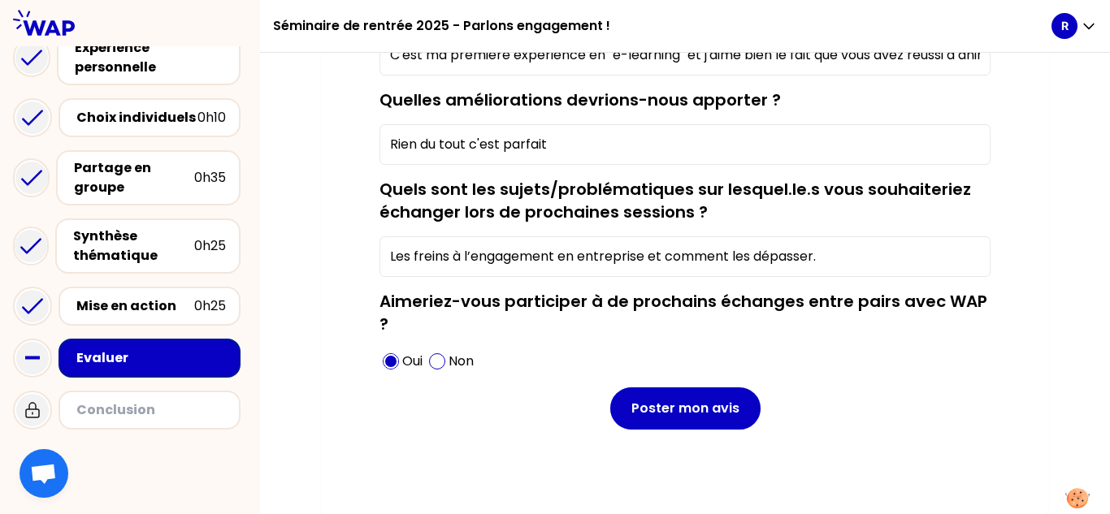
click at [397, 262] on input "Les freins à l’engagement en entreprise et comment les dépasser." at bounding box center [684, 256] width 611 height 41
click at [553, 259] on input "j'aimerais bien savoir les freins à l’engagement en entreprise et comment les d…" at bounding box center [684, 256] width 611 height 41
type input "j'aimerais bien savoir les freins à l’engagement en entreprise et comment les d…"
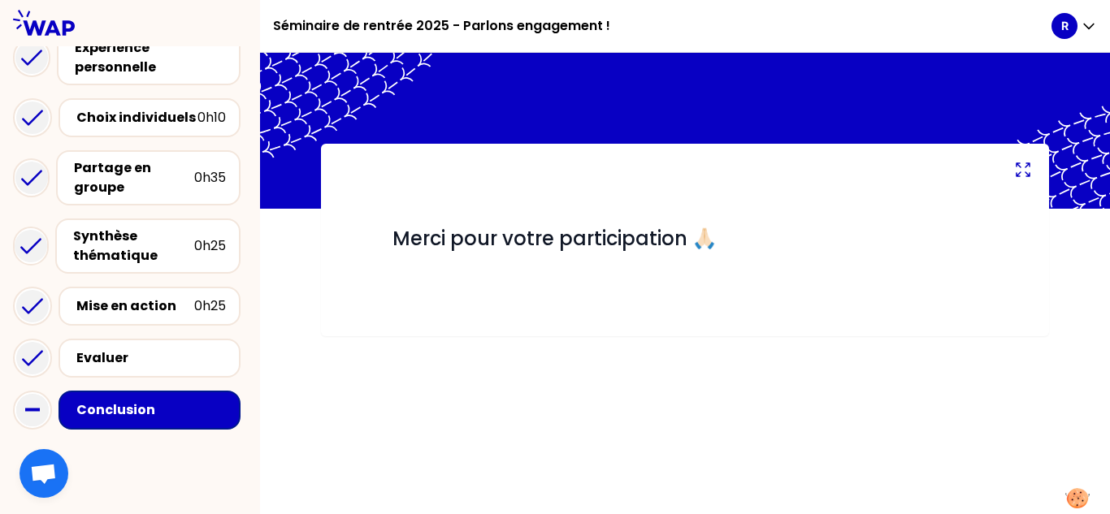
click at [101, 379] on div "Evaluer" at bounding box center [130, 358] width 234 height 52
click at [93, 357] on div "Evaluer" at bounding box center [151, 359] width 150 height 20
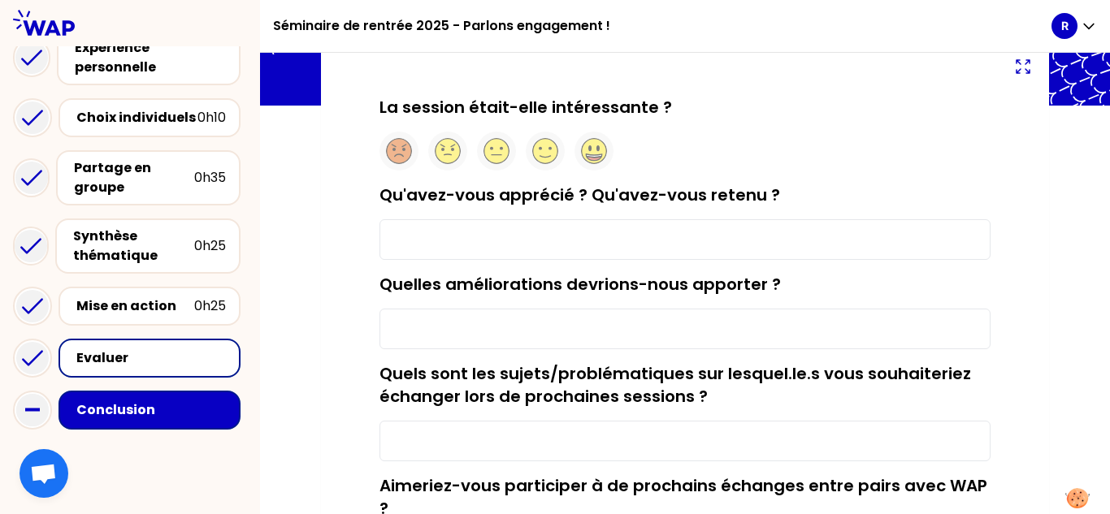
scroll to position [152, 0]
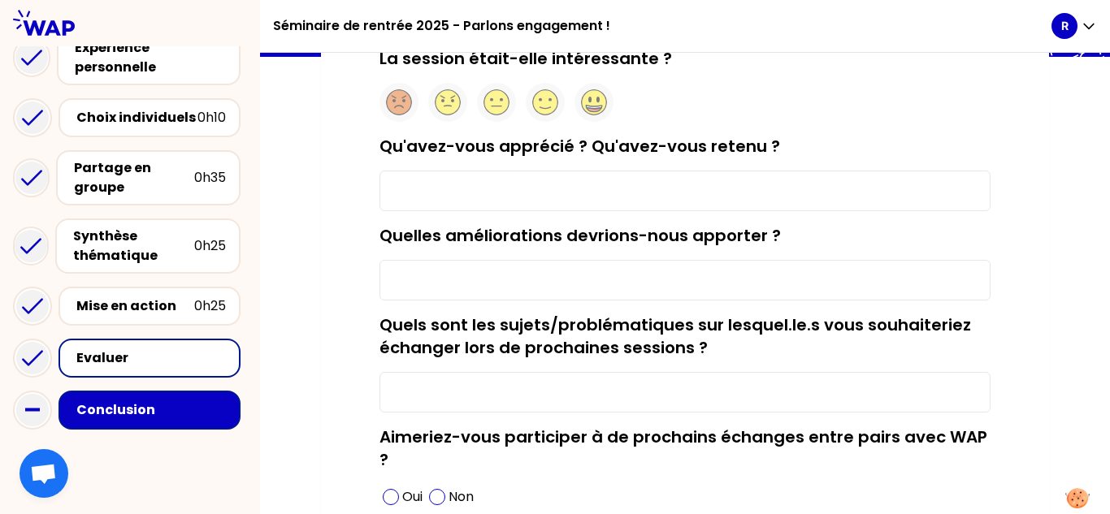
click at [101, 401] on div "Conclusion" at bounding box center [151, 411] width 150 height 20
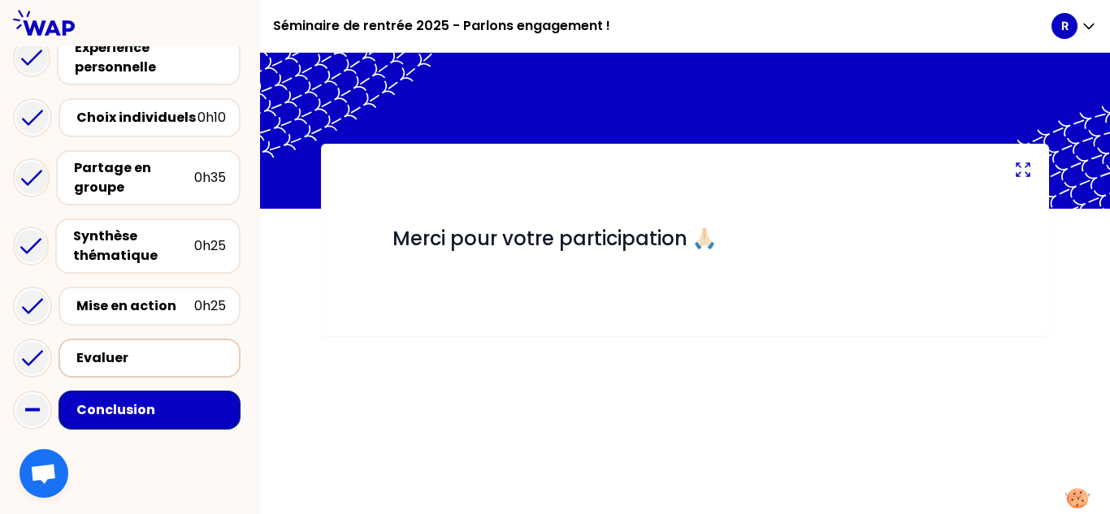
click at [163, 371] on div "Evaluer" at bounding box center [150, 358] width 182 height 39
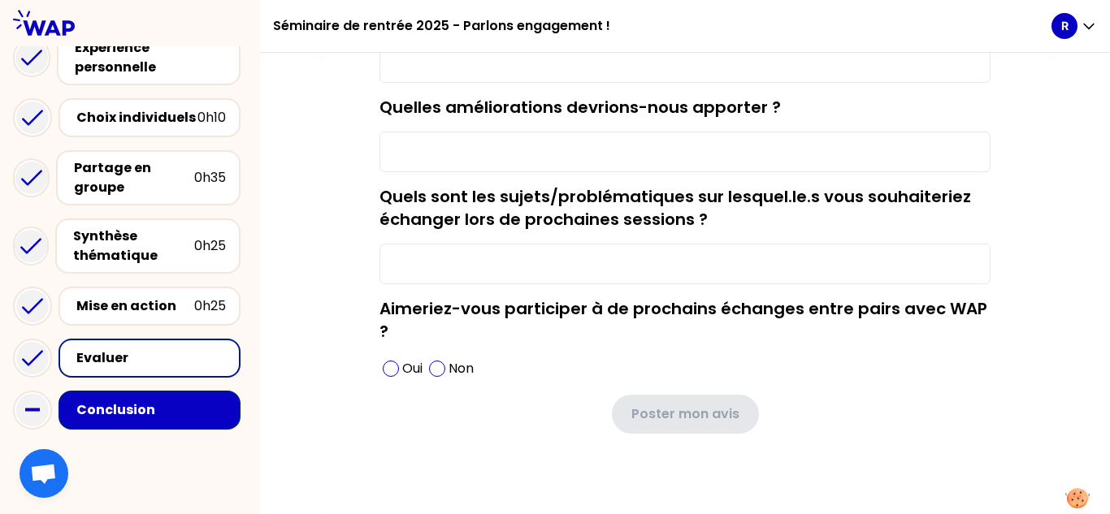
scroll to position [284, 0]
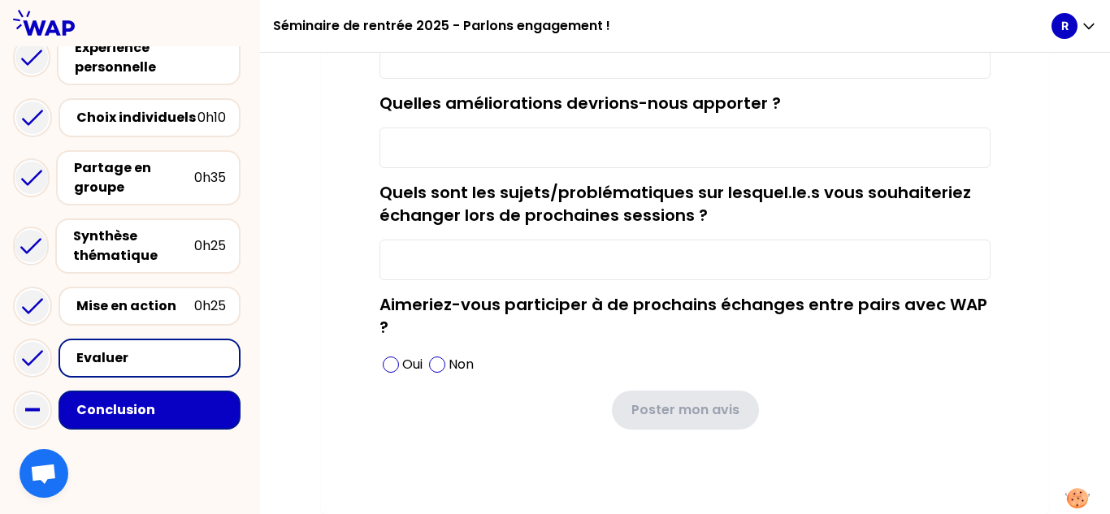
click at [553, 340] on div "Aimeriez-vous participer à de prochains échanges entre pairs avec WAP ? Oui Non" at bounding box center [684, 335] width 611 height 85
click at [383, 357] on div "Oui" at bounding box center [402, 365] width 46 height 26
click at [403, 254] on input "Quels sont les sujets/problématiques sur lesquel.le.s vous souhaiteriez échange…" at bounding box center [684, 260] width 611 height 41
type input "f"
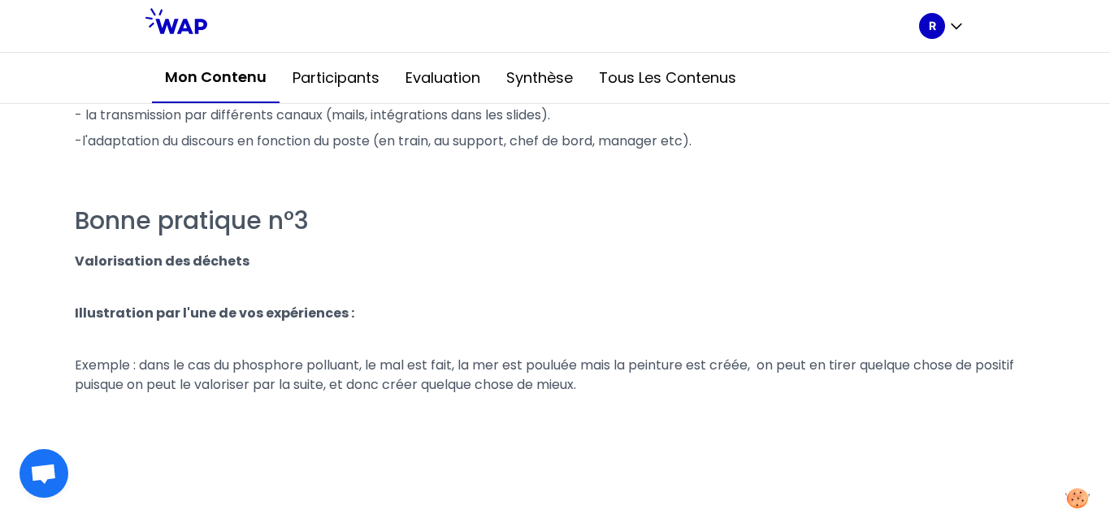
scroll to position [3568, 0]
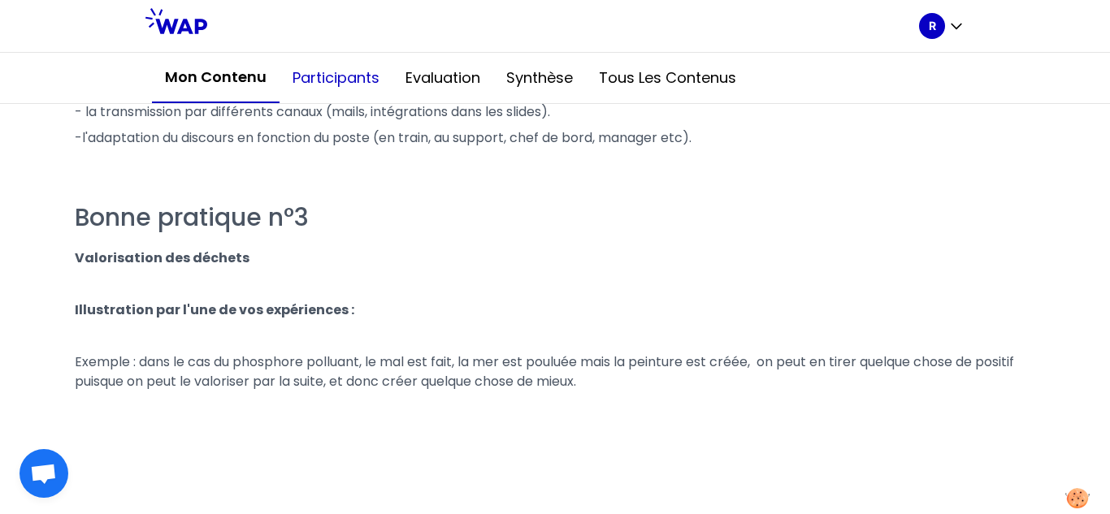
click at [361, 80] on button "Participants" at bounding box center [336, 78] width 113 height 49
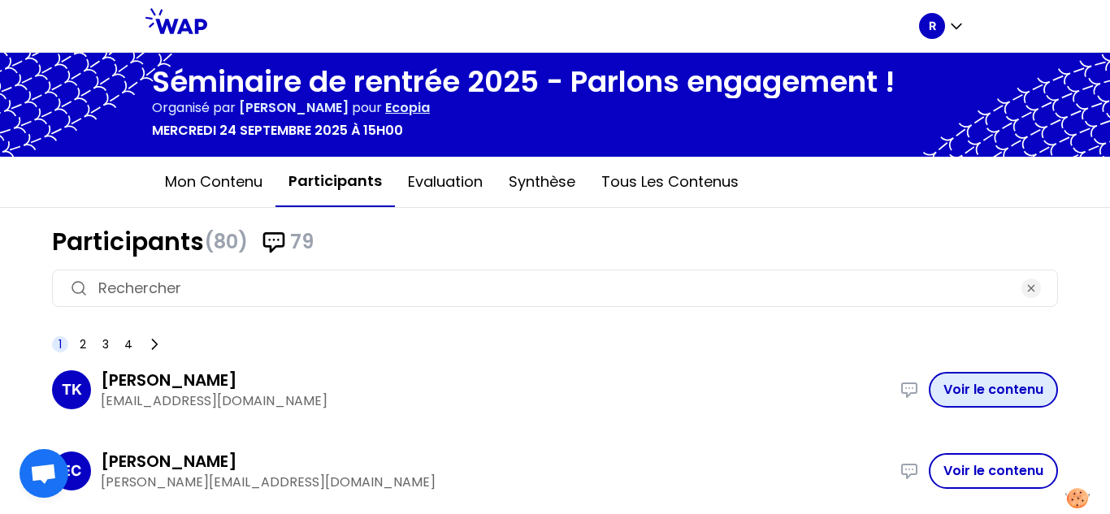
click at [553, 397] on button "Voir le contenu" at bounding box center [993, 390] width 129 height 36
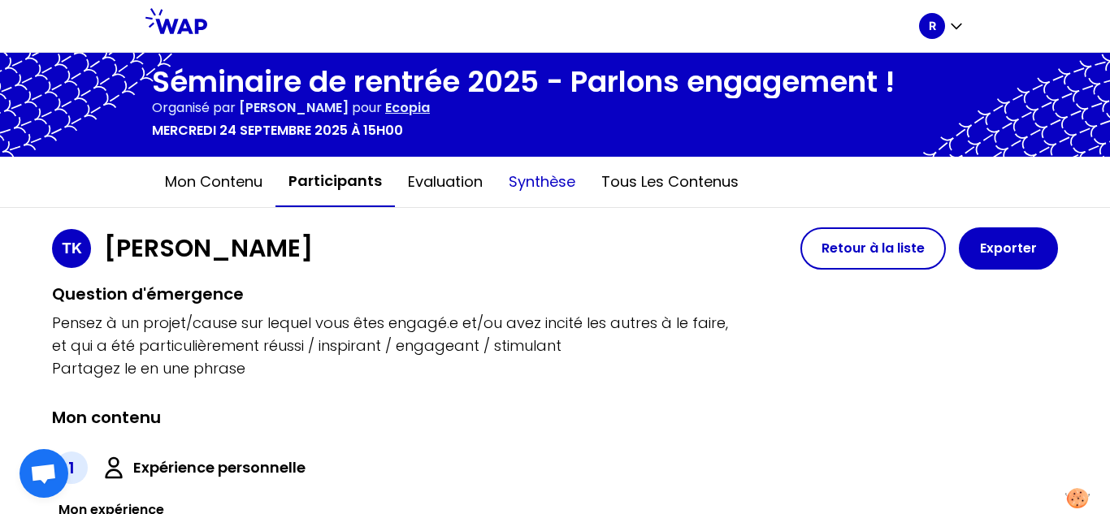
click at [553, 191] on button "Synthèse" at bounding box center [542, 182] width 93 height 49
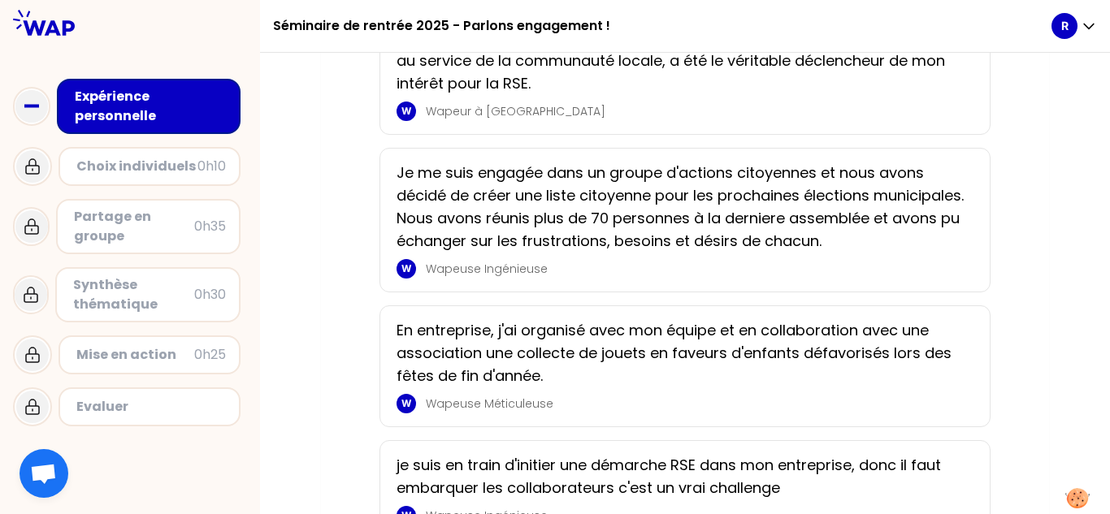
scroll to position [406, 0]
